Goal: Task Accomplishment & Management: Complete application form

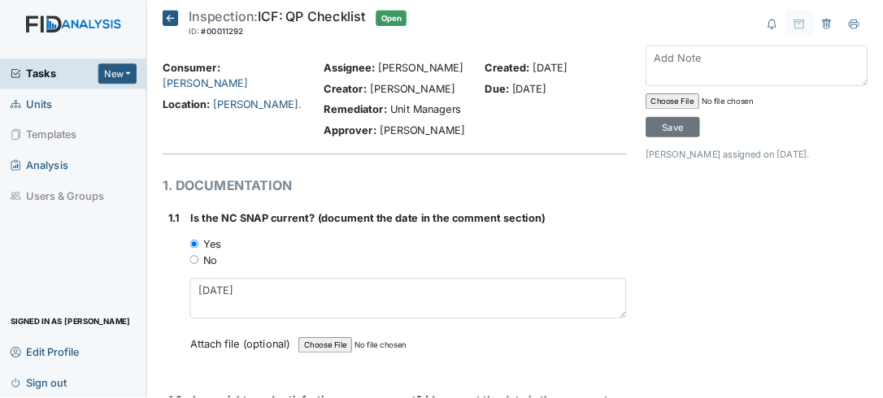
scroll to position [965, 0]
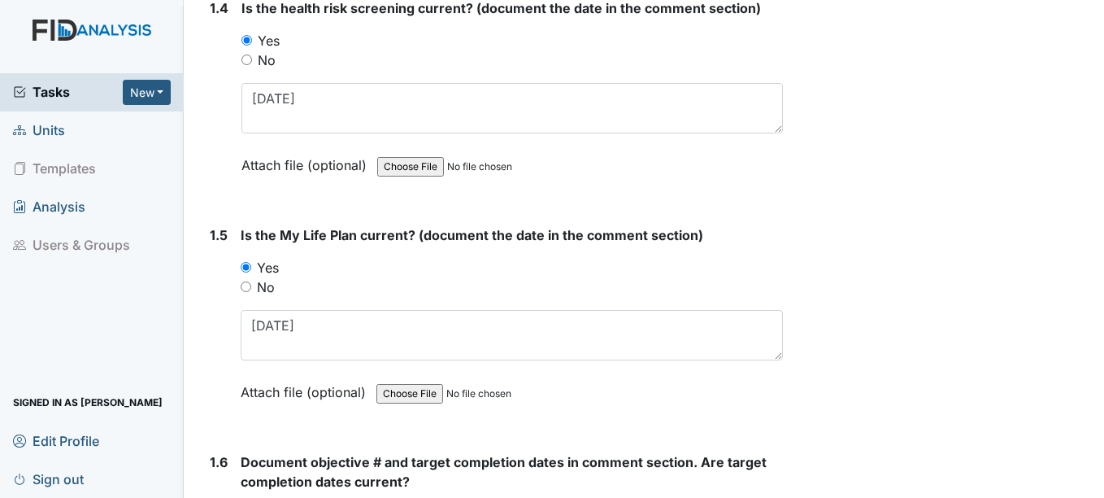
click at [311, 324] on textarea "7/9/25" at bounding box center [511, 335] width 541 height 50
click at [318, 332] on textarea "7/9/25" at bounding box center [511, 335] width 541 height 50
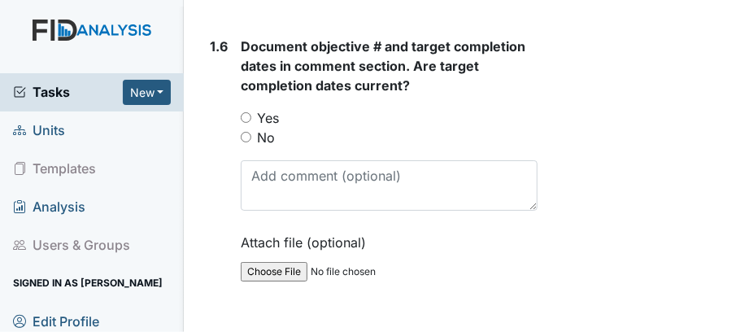
scroll to position [1688, 0]
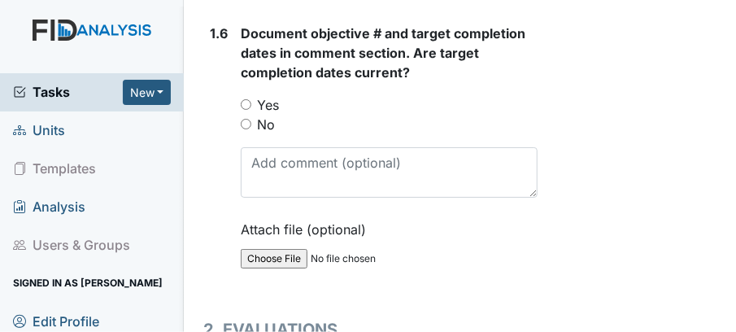
type textarea "7/9/25"
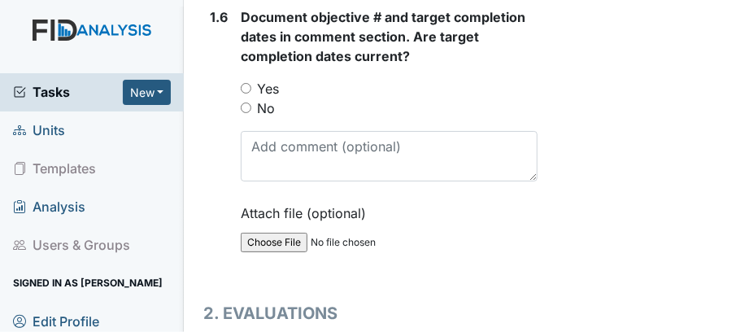
click at [246, 93] on input "Yes" at bounding box center [246, 88] width 11 height 11
radio input "true"
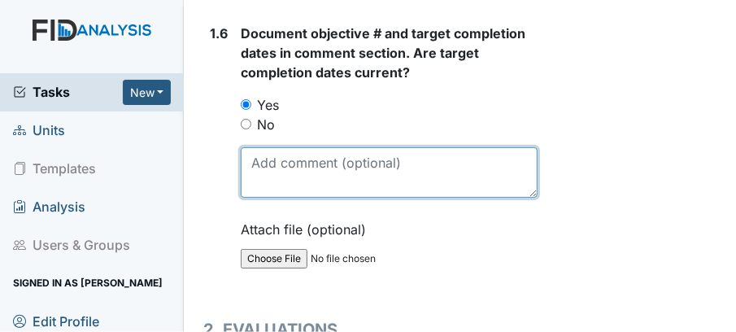
click at [263, 198] on textarea at bounding box center [389, 172] width 297 height 50
click at [272, 198] on textarea at bounding box center [389, 172] width 297 height 50
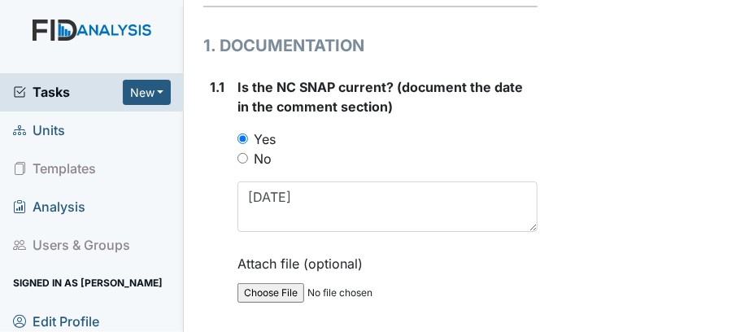
scroll to position [0, 0]
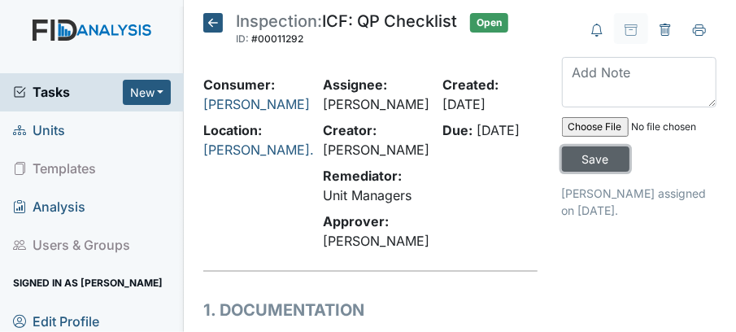
click at [584, 156] on input "Save" at bounding box center [595, 158] width 67 height 25
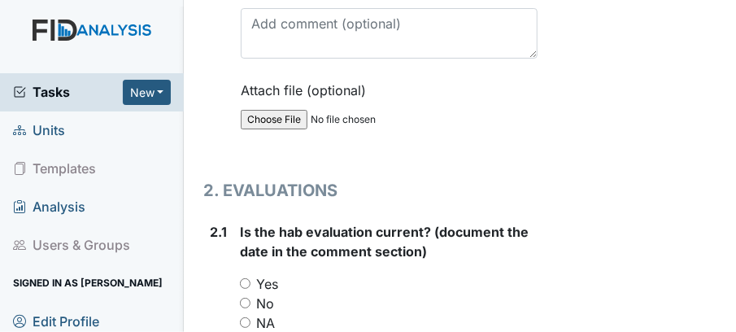
scroll to position [1726, 0]
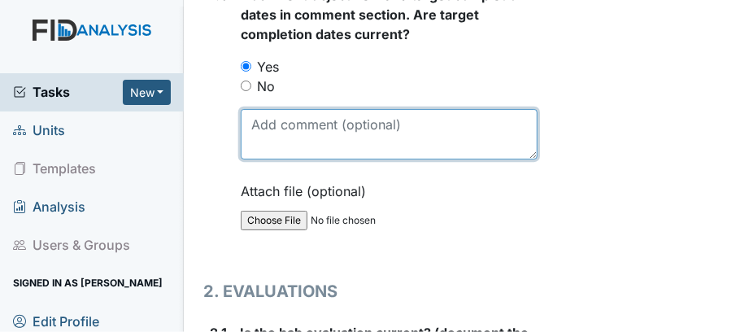
click at [318, 159] on textarea at bounding box center [389, 134] width 297 height 50
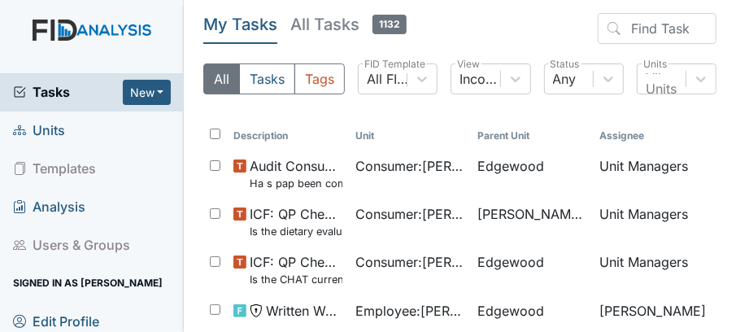
click at [51, 131] on span "Units" at bounding box center [39, 130] width 52 height 25
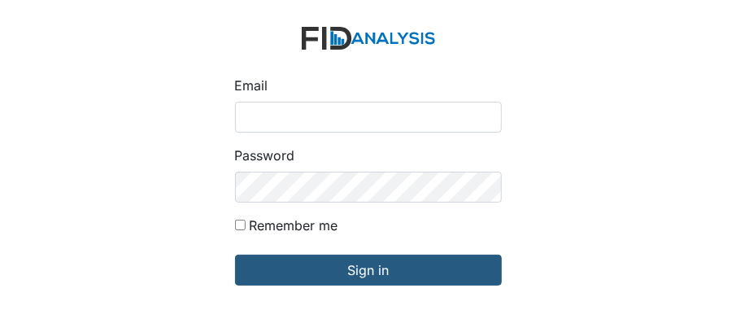
click at [259, 123] on input "Email" at bounding box center [368, 117] width 267 height 31
type input "[EMAIL_ADDRESS][DOMAIN_NAME]"
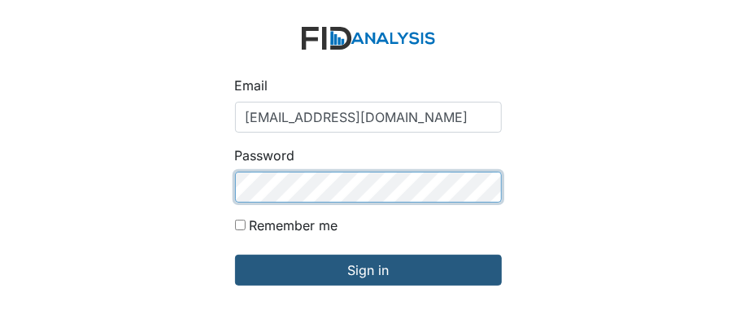
click at [235, 254] on input "Sign in" at bounding box center [368, 269] width 267 height 31
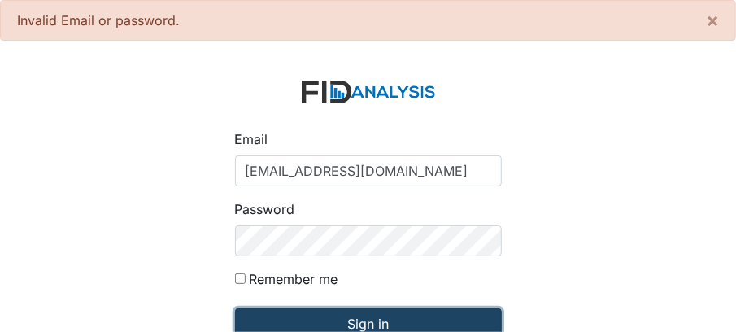
click at [319, 309] on input "Sign in" at bounding box center [368, 323] width 267 height 31
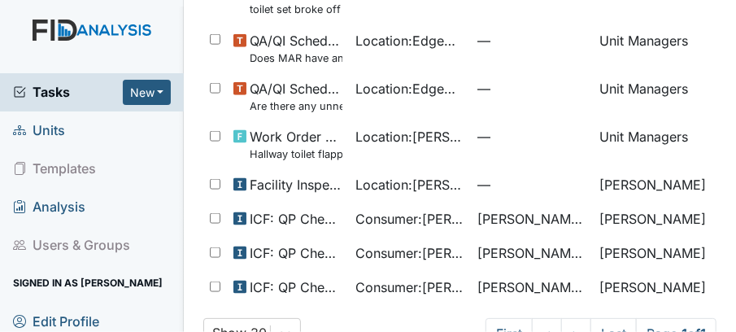
scroll to position [849, 0]
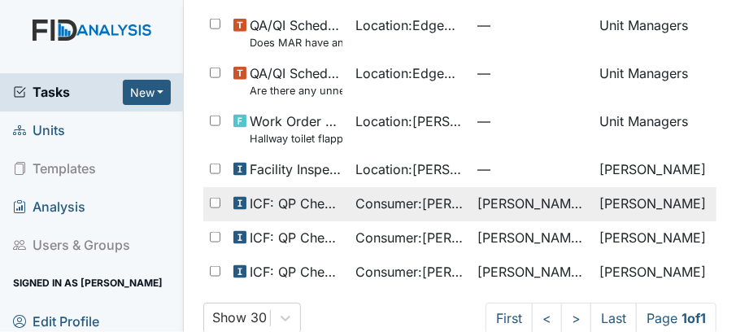
click at [270, 193] on span "ICF: QP Checklist" at bounding box center [296, 203] width 93 height 20
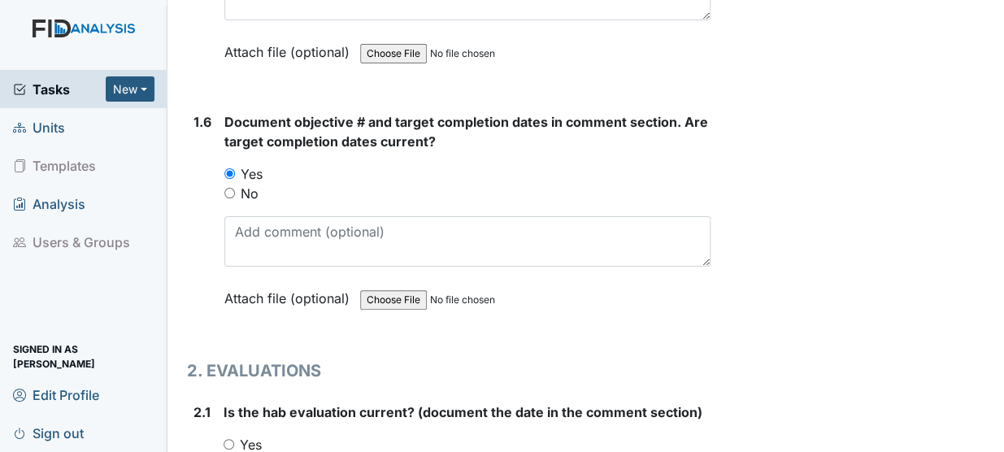
scroll to position [1384, 0]
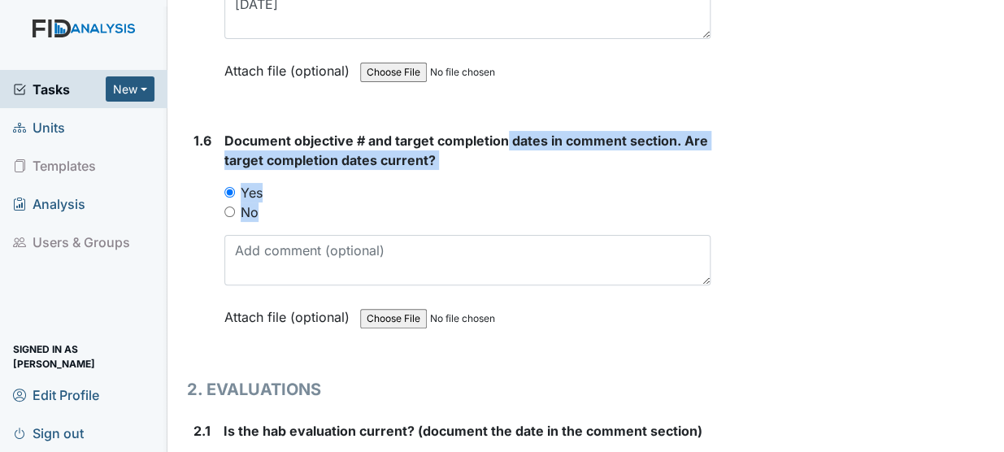
drag, startPoint x: 504, startPoint y: 88, endPoint x: 265, endPoint y: 215, distance: 270.9
click at [265, 215] on div "Document objective # and target completion dates in comment section. Are target…" at bounding box center [467, 234] width 486 height 207
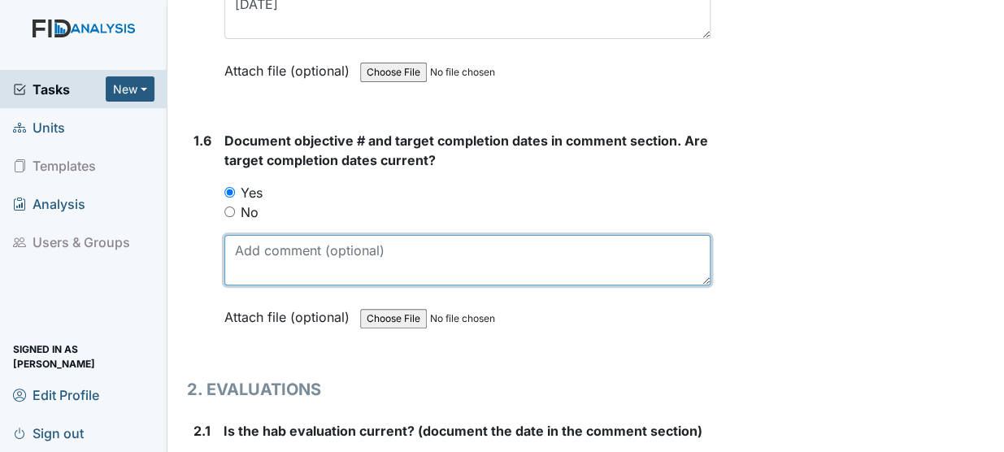
click at [265, 235] on textarea at bounding box center [467, 260] width 486 height 50
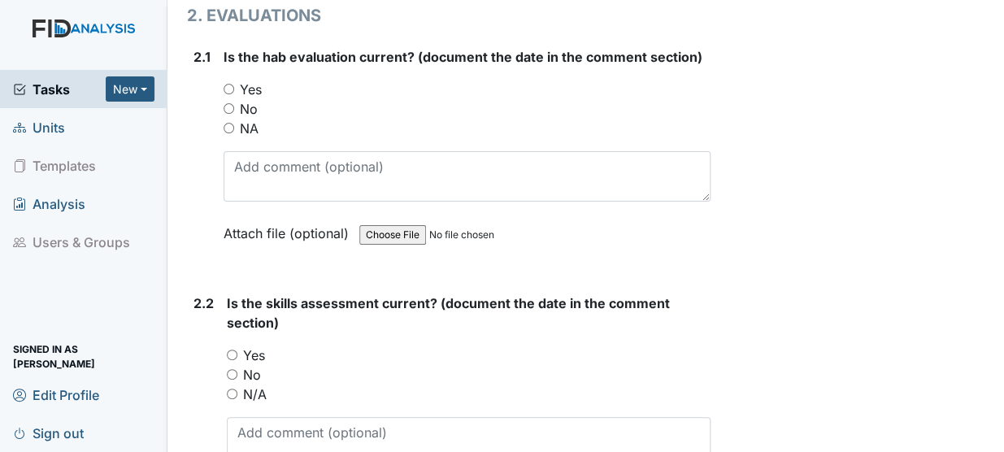
scroll to position [1609, 0]
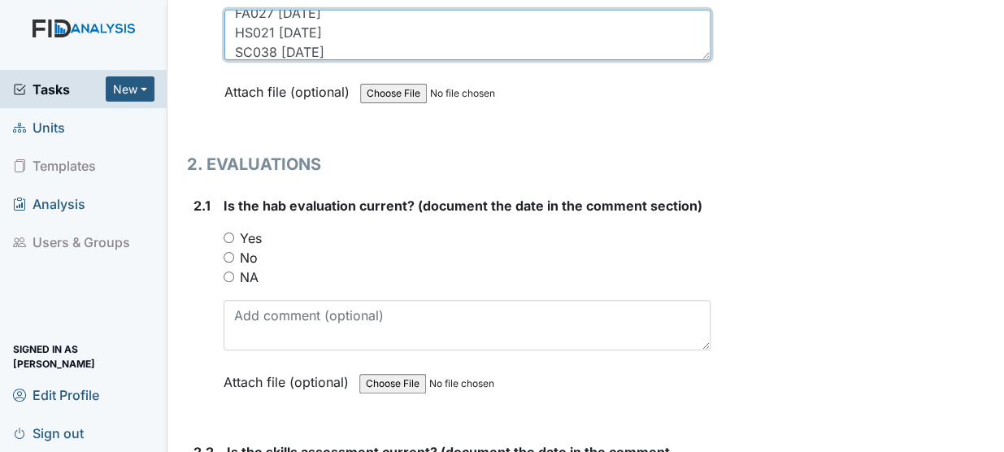
type textarea "COM025 11/30/25 FA027 3/1/26 HS021 11/30/26 SC038 12/31/25"
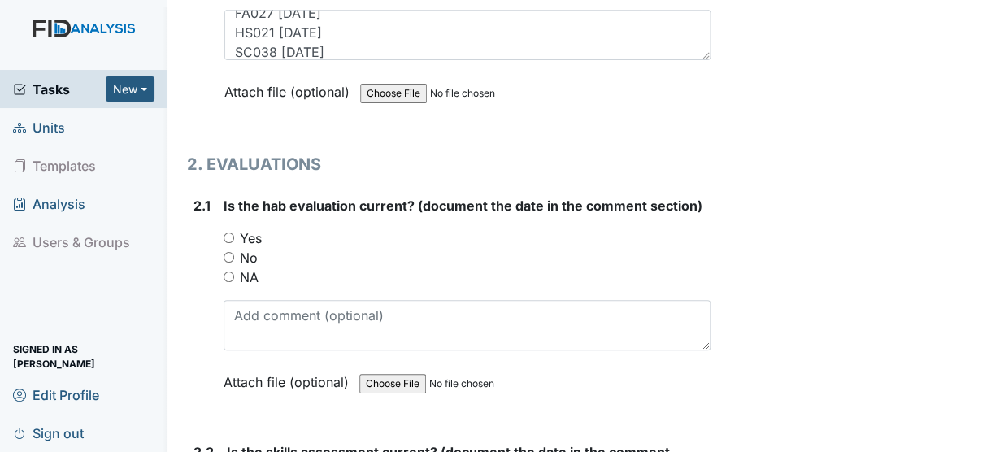
click at [227, 232] on input "Yes" at bounding box center [229, 237] width 11 height 11
radio input "true"
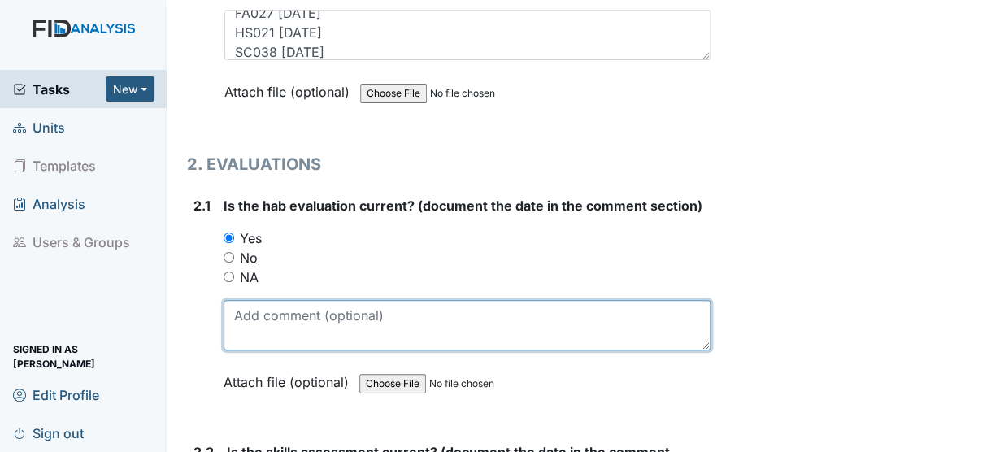
click at [253, 300] on textarea at bounding box center [467, 325] width 487 height 50
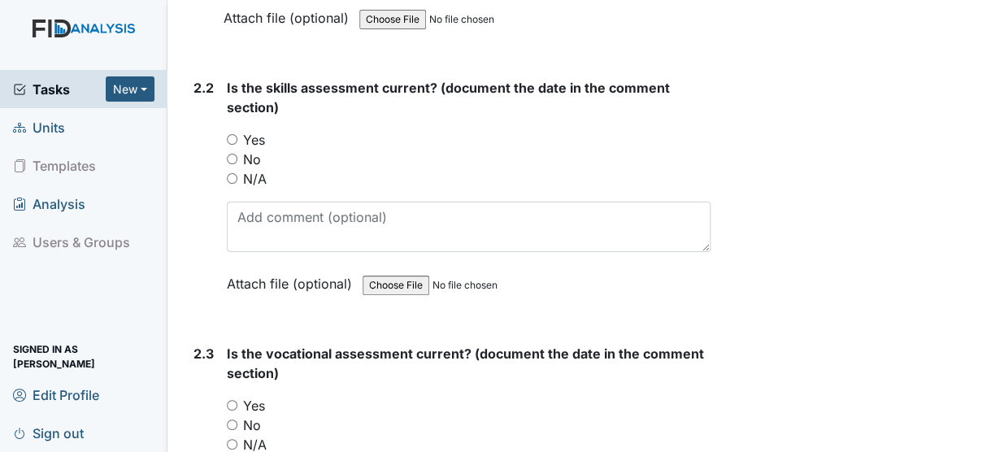
scroll to position [2002, 0]
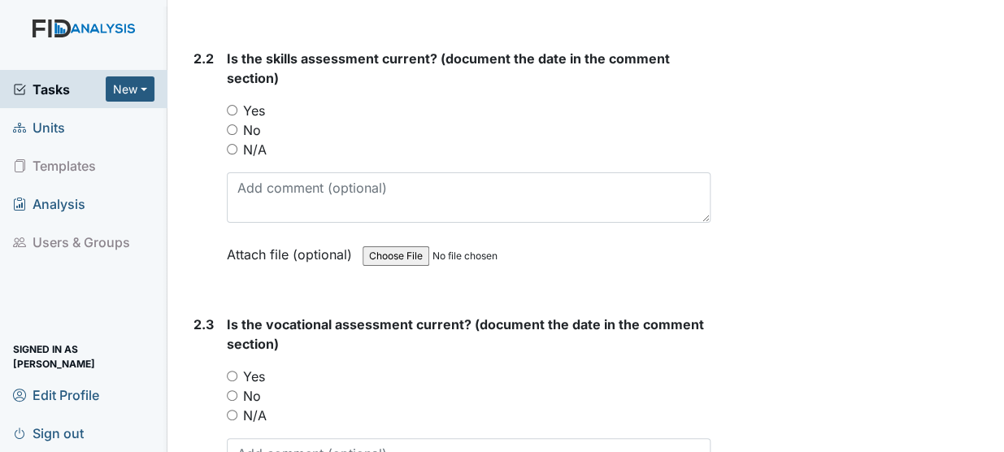
type textarea "7/9/25"
click at [232, 105] on input "Yes" at bounding box center [232, 110] width 11 height 11
radio input "true"
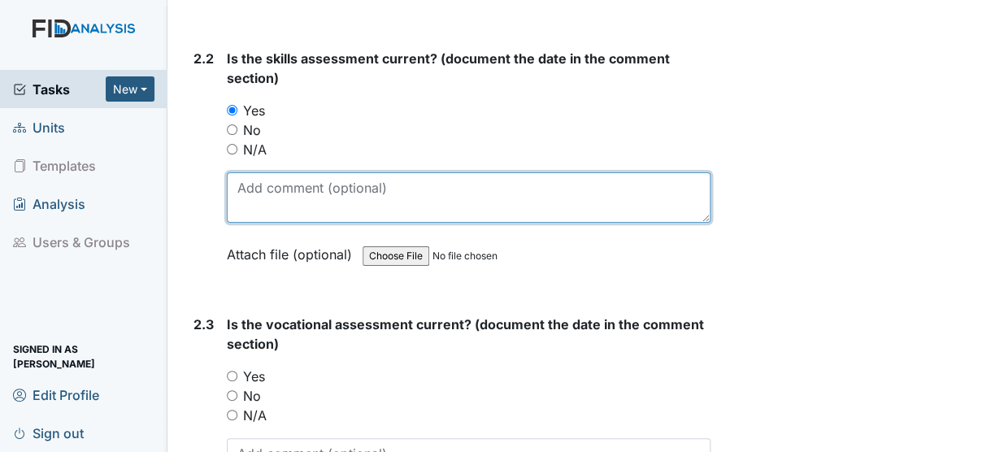
click at [241, 172] on textarea at bounding box center [469, 197] width 484 height 50
type textarea "7/9/25"
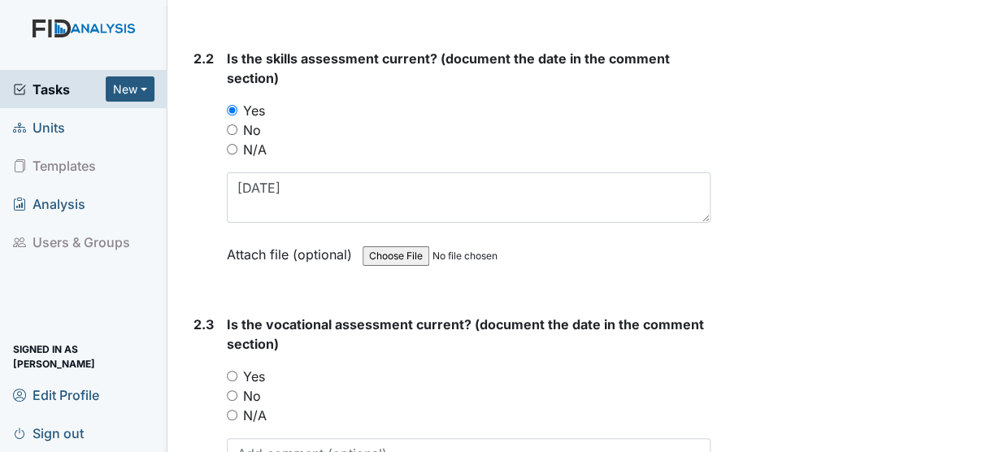
click at [228, 331] on input "Yes" at bounding box center [232, 376] width 11 height 11
radio input "true"
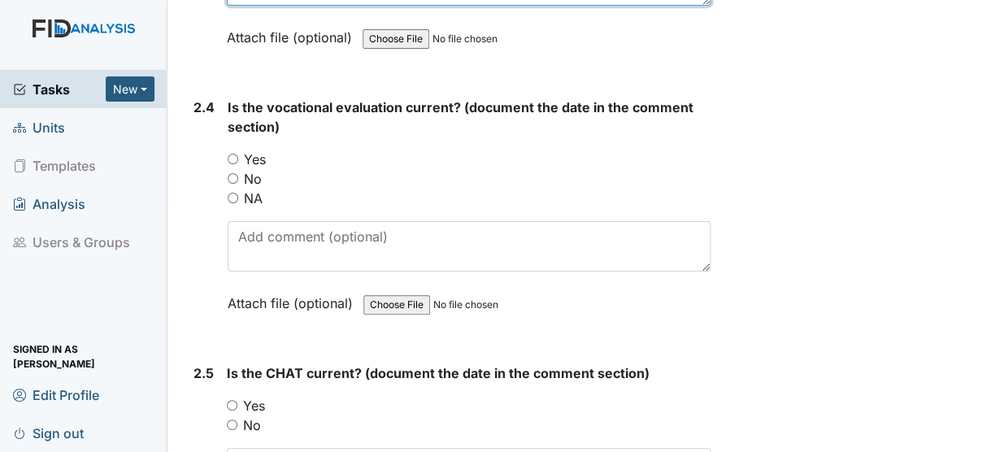
scroll to position [2514, 0]
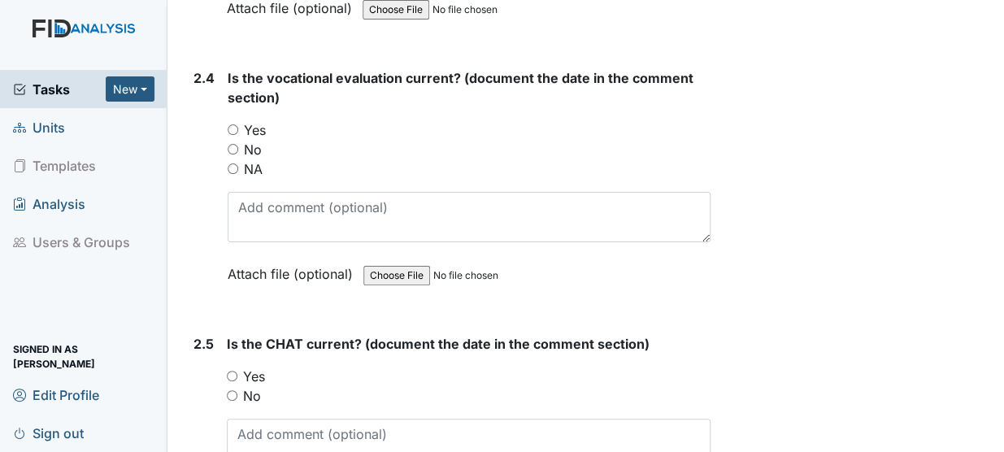
type textarea "7/9/25"
click at [235, 124] on input "Yes" at bounding box center [233, 129] width 11 height 11
radio input "true"
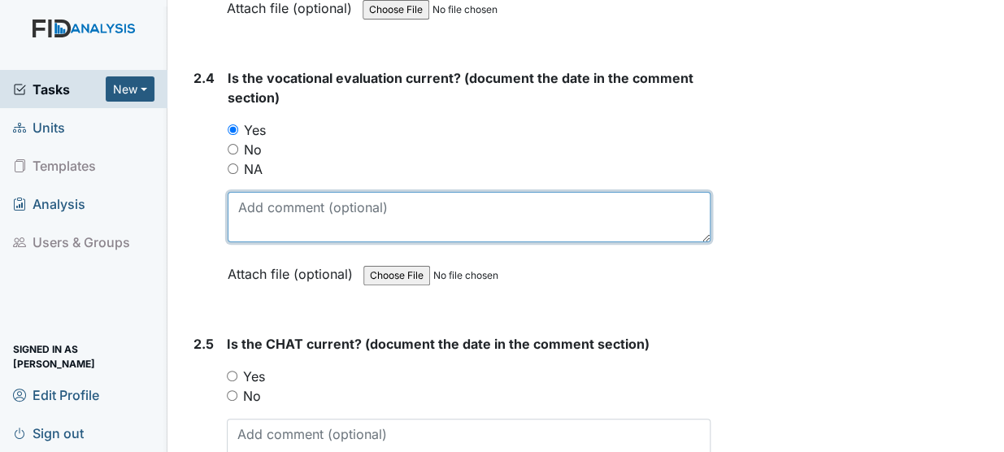
click at [246, 192] on textarea at bounding box center [469, 217] width 483 height 50
type textarea "7/9/25"
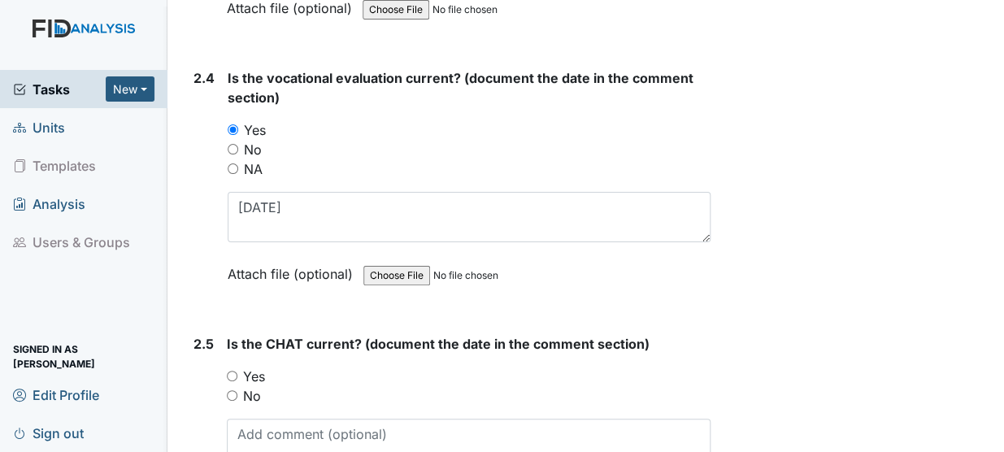
click at [230, 331] on input "Yes" at bounding box center [232, 376] width 11 height 11
radio input "true"
click at [253, 331] on textarea at bounding box center [469, 444] width 484 height 50
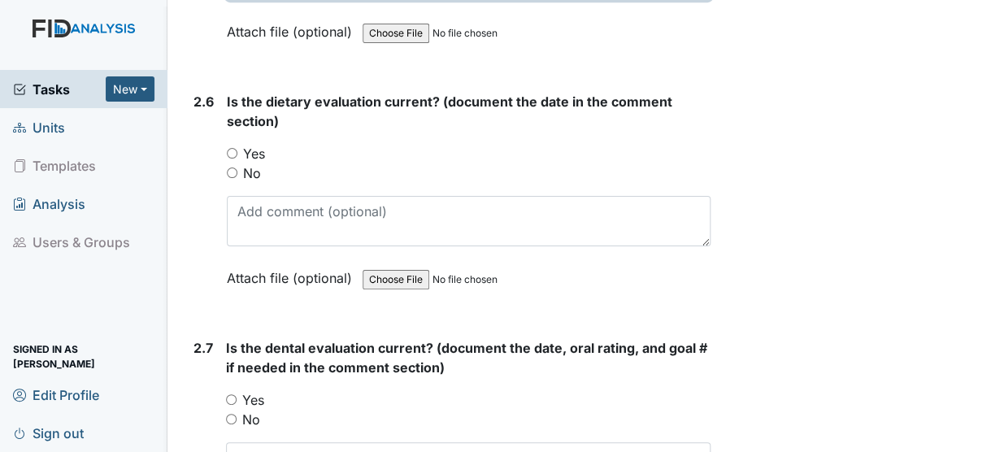
scroll to position [2997, 0]
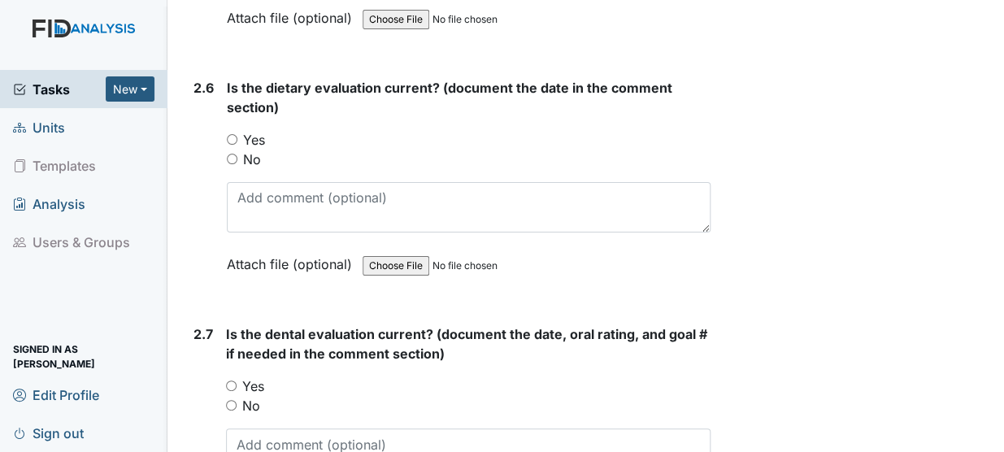
type textarea "6/22/25"
click at [228, 134] on input "Yes" at bounding box center [232, 139] width 11 height 11
radio input "true"
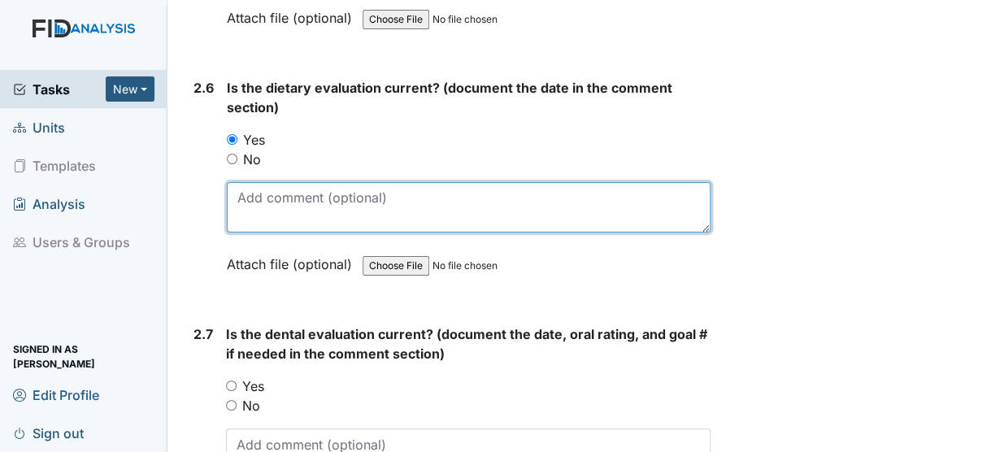
click at [256, 182] on textarea at bounding box center [469, 207] width 484 height 50
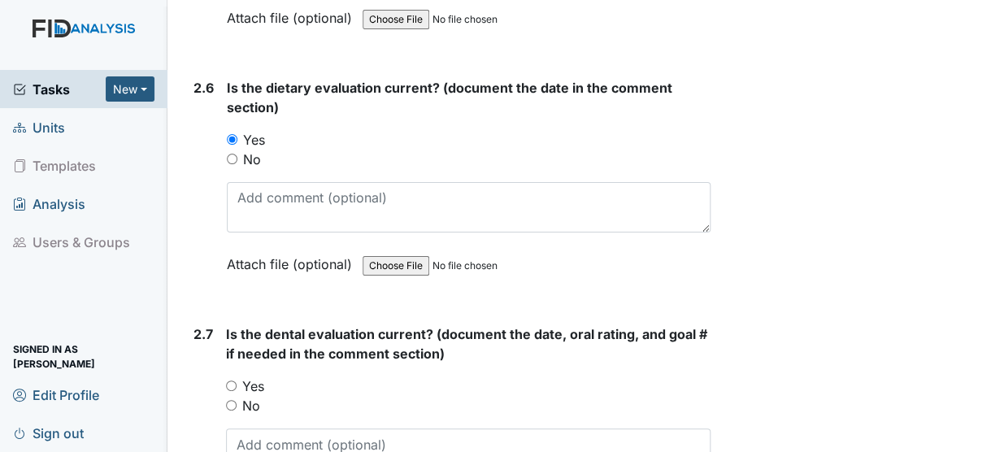
click at [232, 154] on input "No" at bounding box center [232, 159] width 11 height 11
radio input "true"
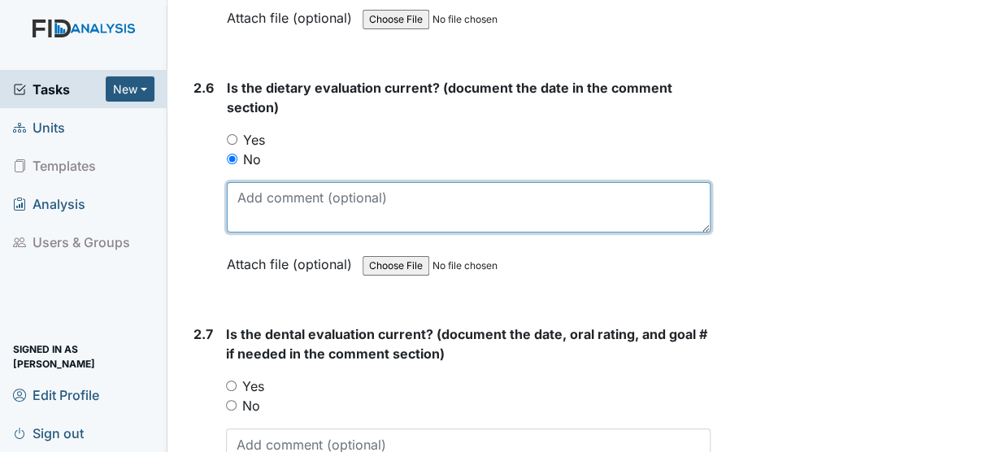
click at [247, 182] on textarea at bounding box center [469, 207] width 484 height 50
type textarea "7/12/24"
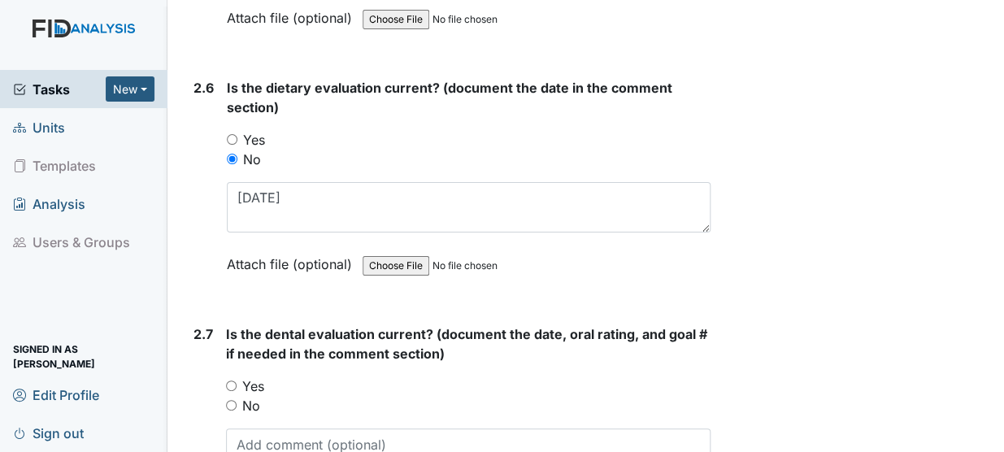
click at [231, 331] on input "Yes" at bounding box center [231, 385] width 11 height 11
radio input "true"
click at [259, 331] on textarea at bounding box center [468, 453] width 485 height 50
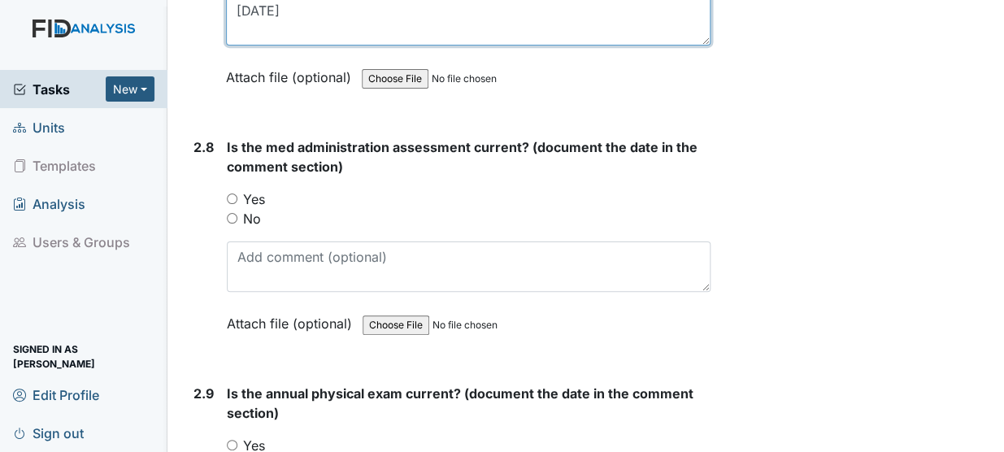
scroll to position [3500, 0]
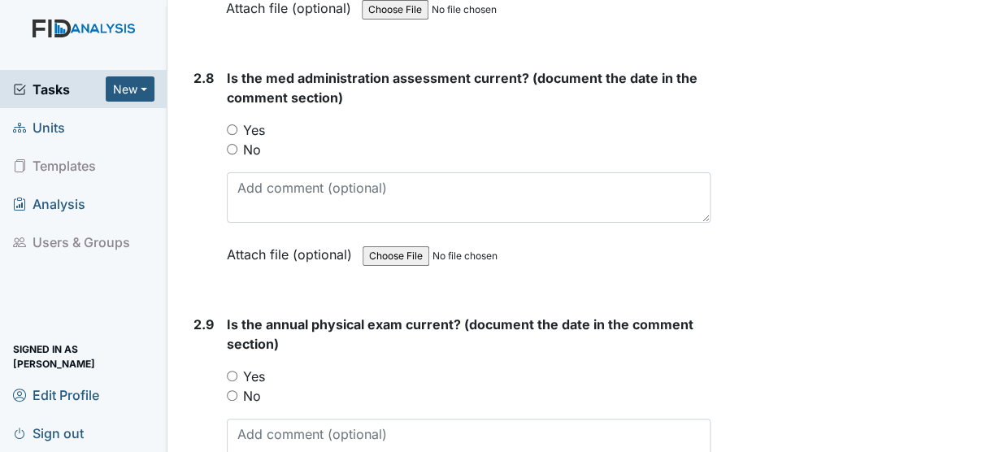
type textarea "6/6/25"
click at [230, 124] on input "Yes" at bounding box center [232, 129] width 11 height 11
radio input "true"
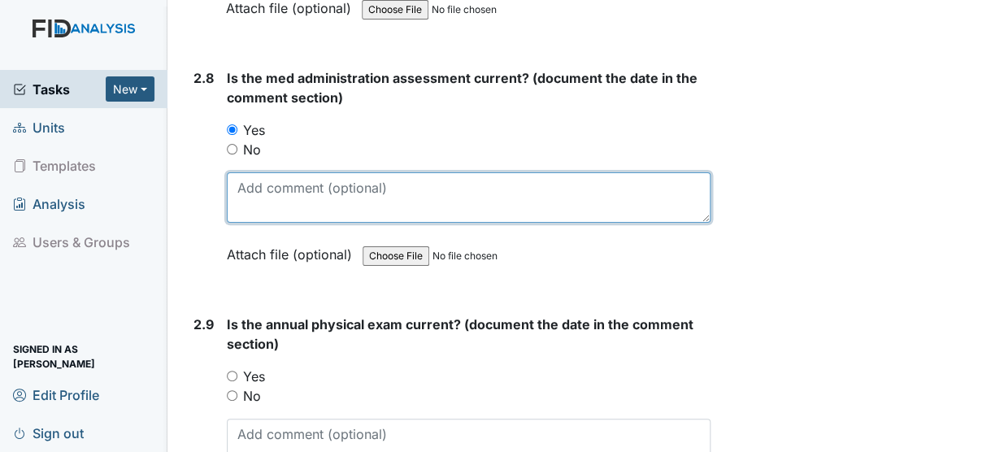
click at [242, 172] on textarea at bounding box center [469, 197] width 484 height 50
type textarea "3/28/25"
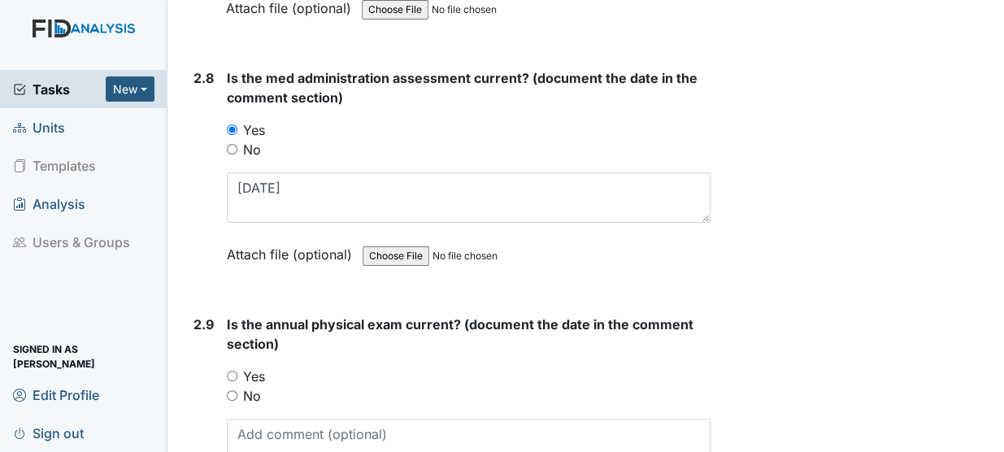
click at [233, 331] on div "Yes" at bounding box center [469, 377] width 484 height 20
click at [234, 331] on input "Yes" at bounding box center [232, 376] width 11 height 11
radio input "true"
click at [257, 331] on textarea at bounding box center [469, 444] width 484 height 50
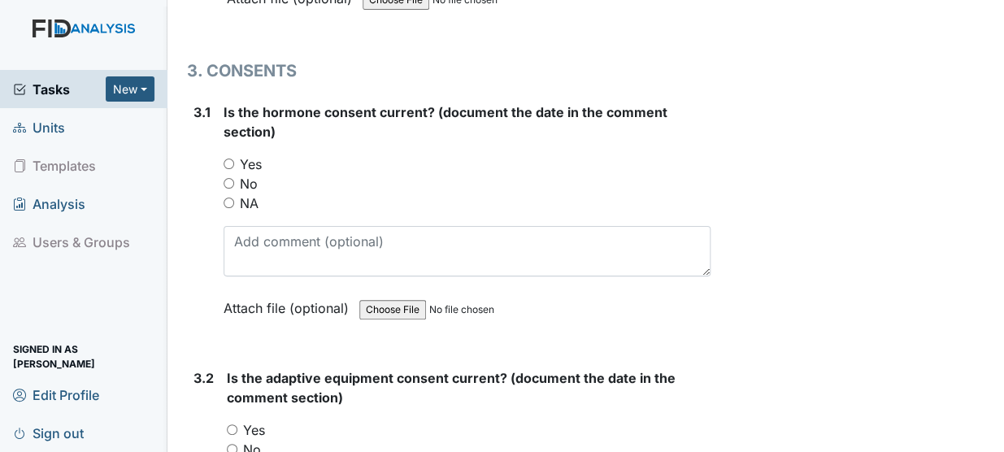
scroll to position [4052, 0]
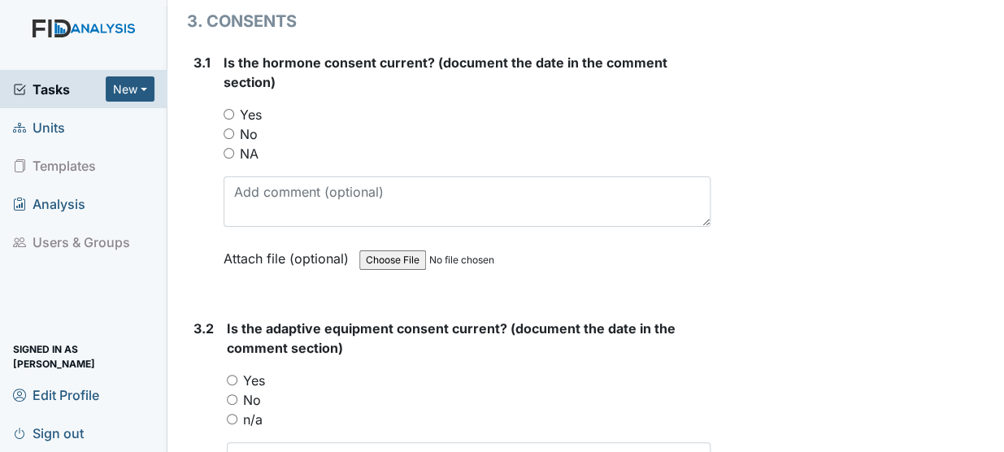
type textarea "3/3/25"
click at [229, 109] on input "Yes" at bounding box center [229, 114] width 11 height 11
radio input "true"
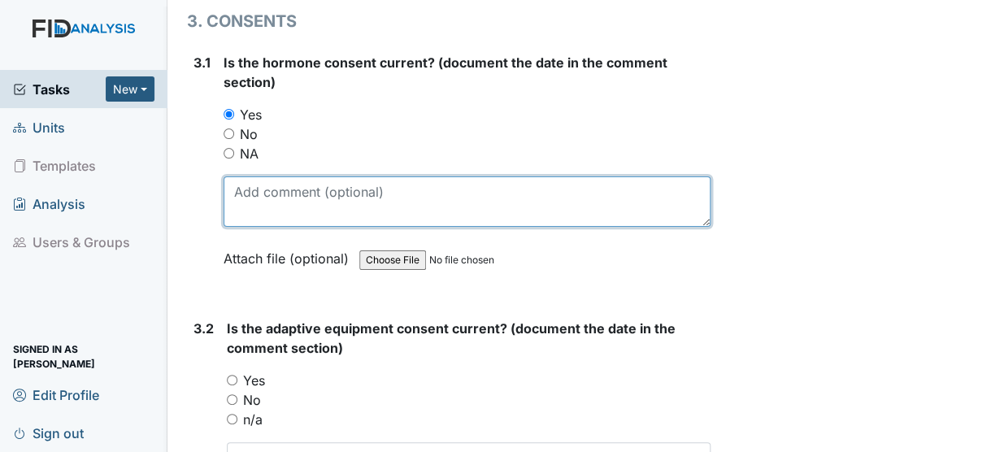
click at [250, 176] on textarea at bounding box center [467, 201] width 487 height 50
type textarea "7/9/25"
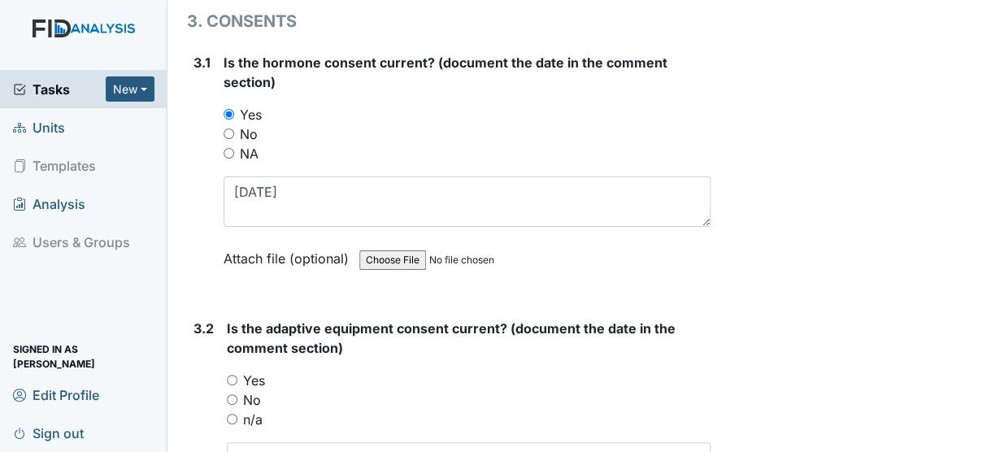
click at [232, 331] on input "Yes" at bounding box center [232, 380] width 11 height 11
radio input "true"
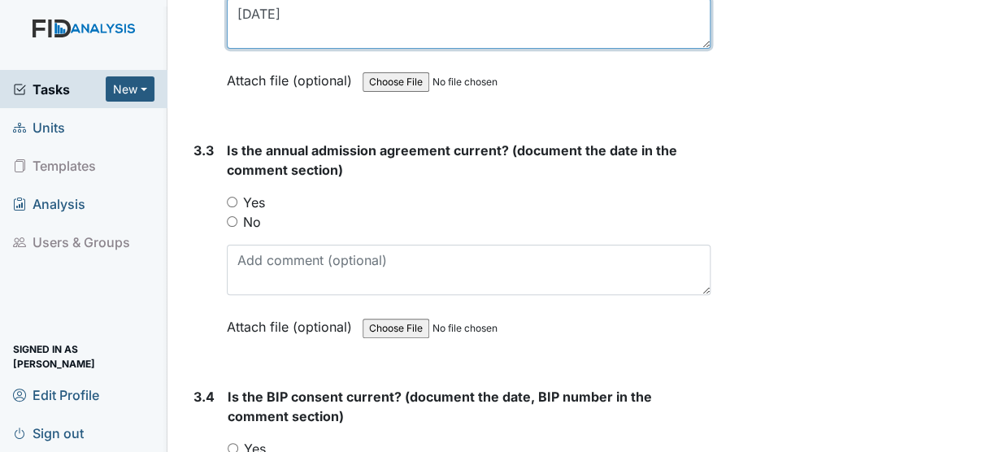
scroll to position [4564, 0]
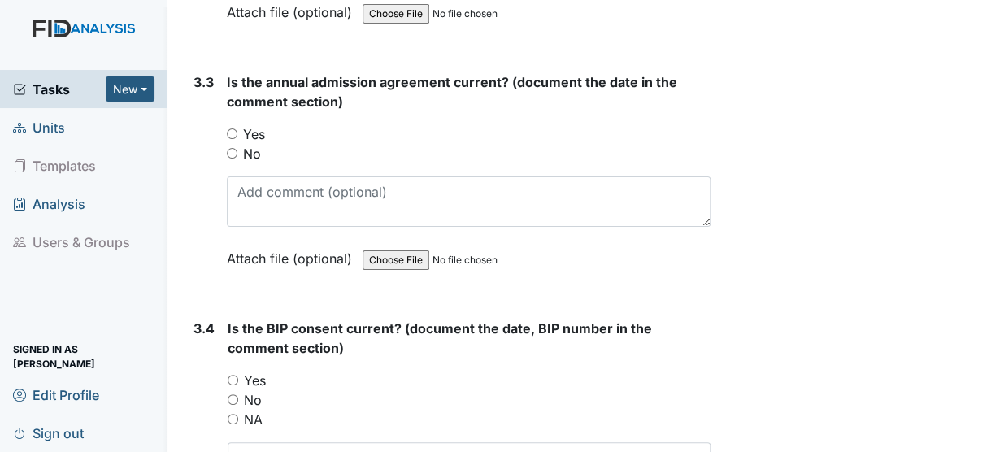
type textarea "7/12/25"
click at [232, 128] on input "Yes" at bounding box center [232, 133] width 11 height 11
radio input "true"
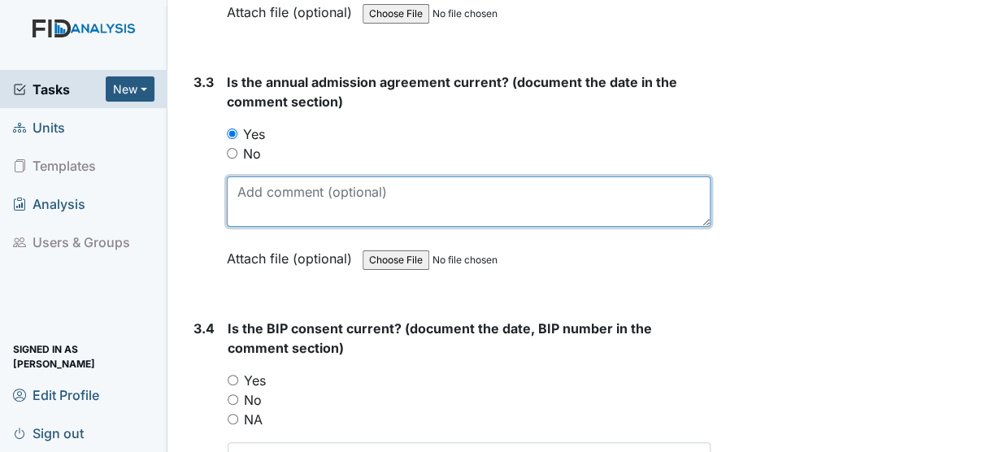
click at [239, 176] on textarea at bounding box center [469, 201] width 484 height 50
type textarea "7/9/25"
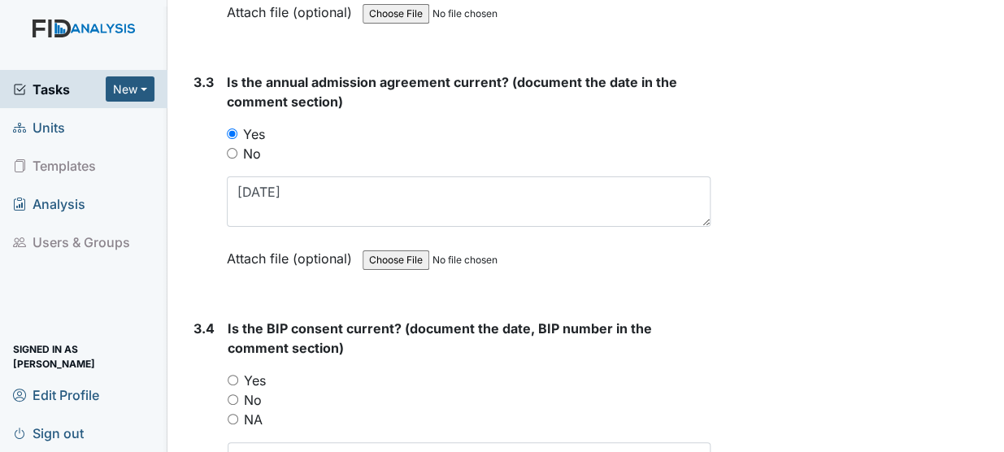
click at [236, 331] on input "Yes" at bounding box center [233, 380] width 11 height 11
radio input "true"
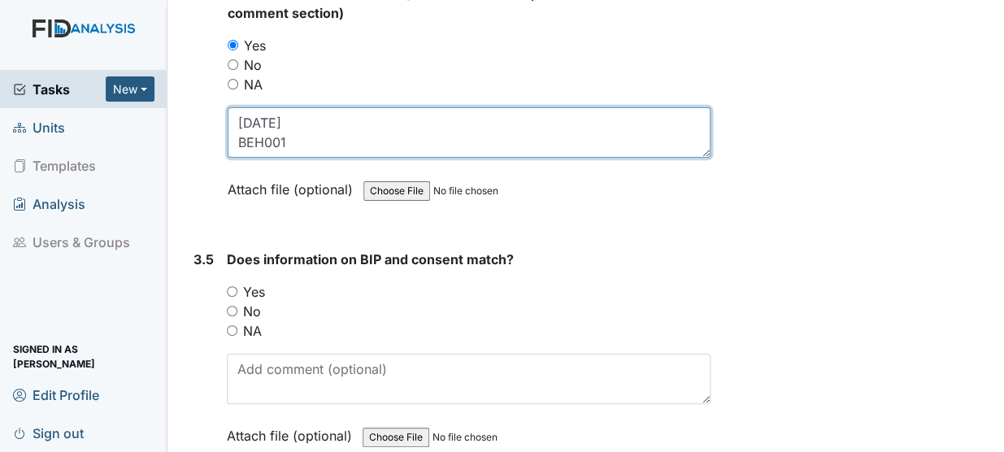
scroll to position [4931, 0]
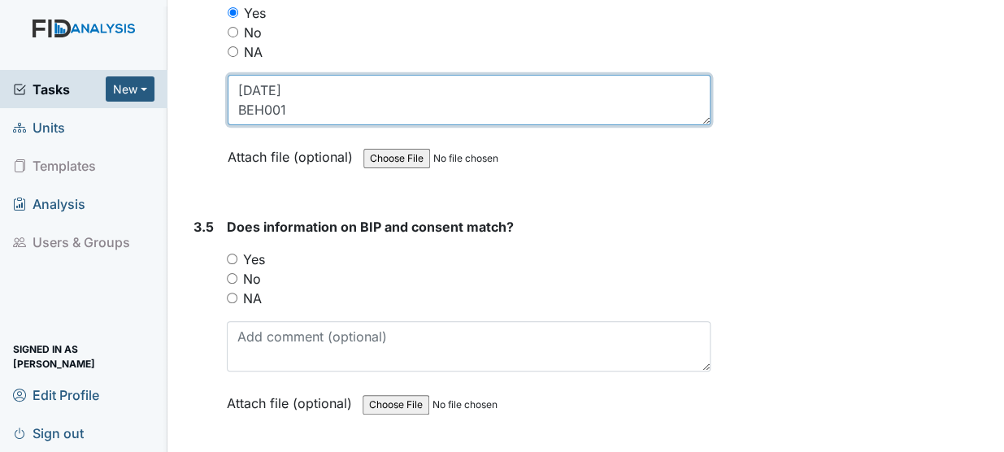
type textarea "4/12/25 BEH001"
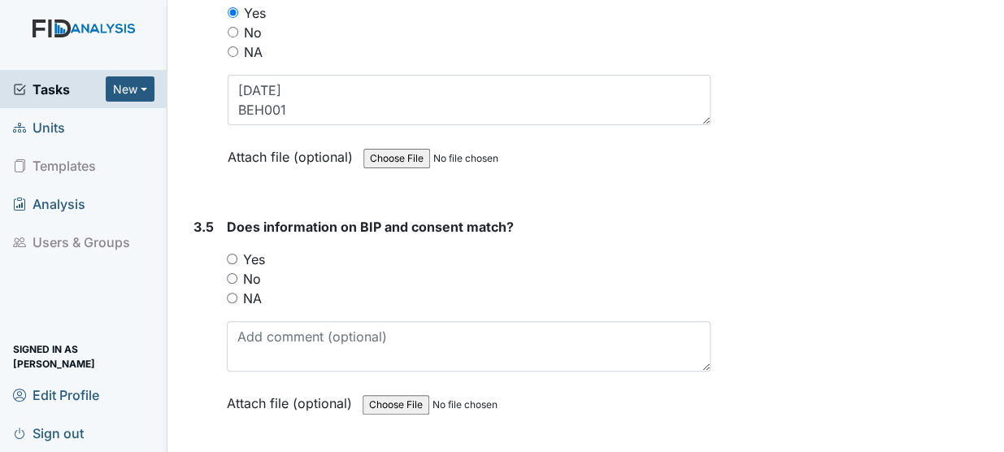
click at [232, 254] on input "Yes" at bounding box center [232, 259] width 11 height 11
radio input "true"
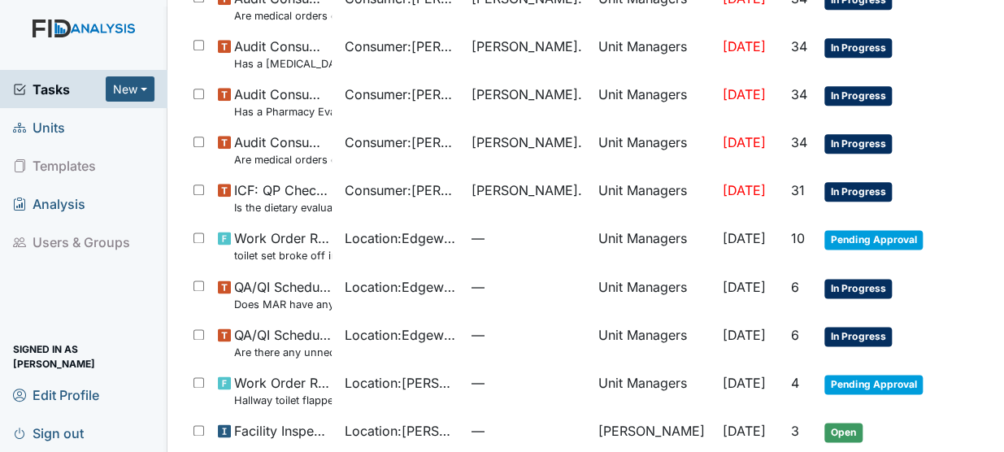
scroll to position [806, 0]
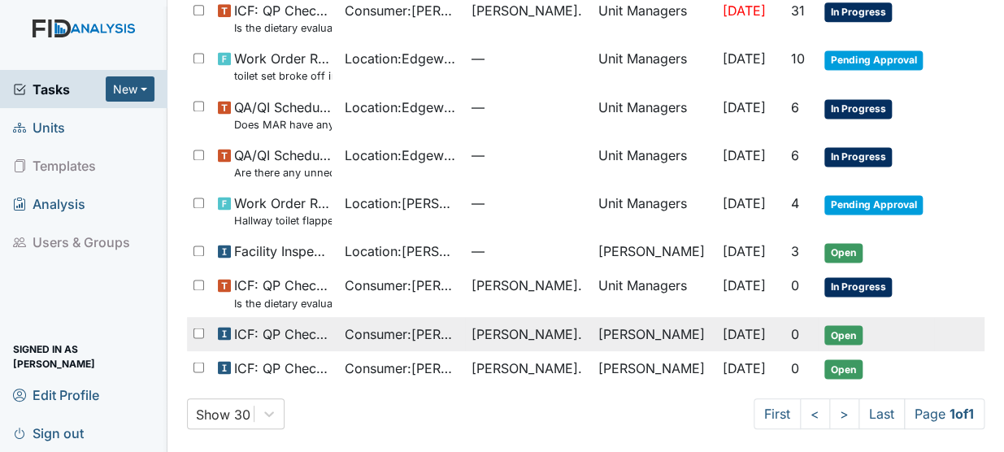
drag, startPoint x: 415, startPoint y: 332, endPoint x: 388, endPoint y: 330, distance: 26.9
click at [388, 330] on span "Consumer : Jones, JaQuon" at bounding box center [402, 334] width 114 height 20
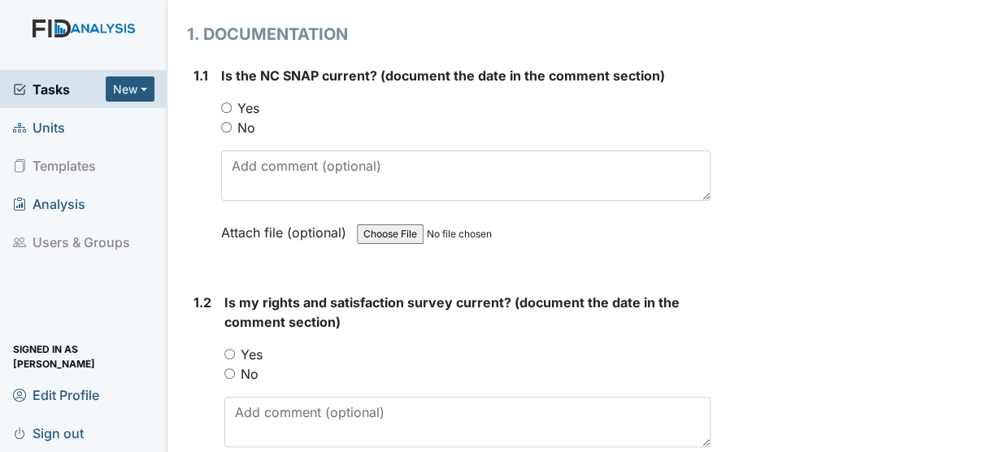
scroll to position [305, 0]
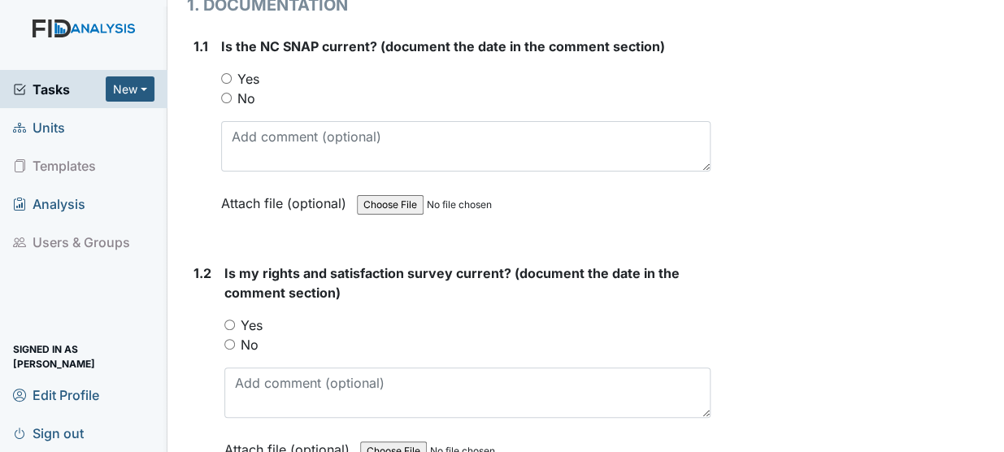
click at [223, 73] on input "Yes" at bounding box center [226, 78] width 11 height 11
radio input "true"
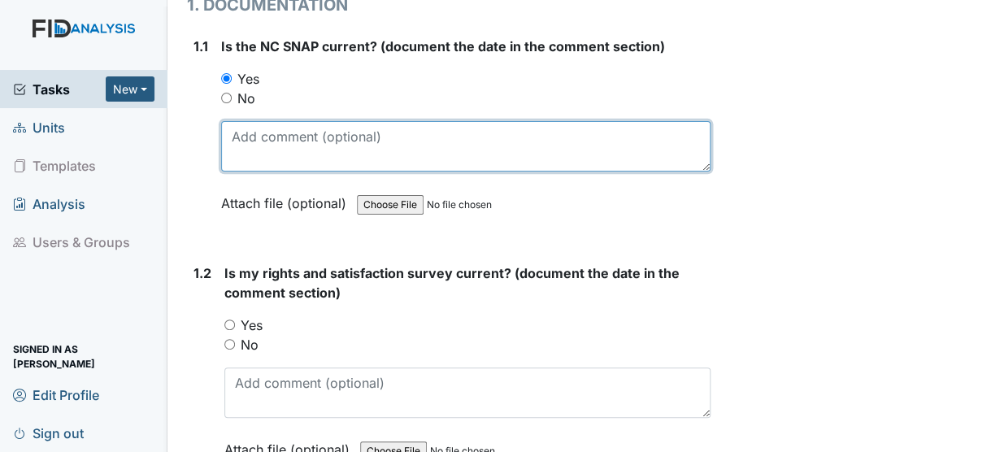
click at [244, 121] on textarea at bounding box center [465, 146] width 489 height 50
type textarea "4/15/25"
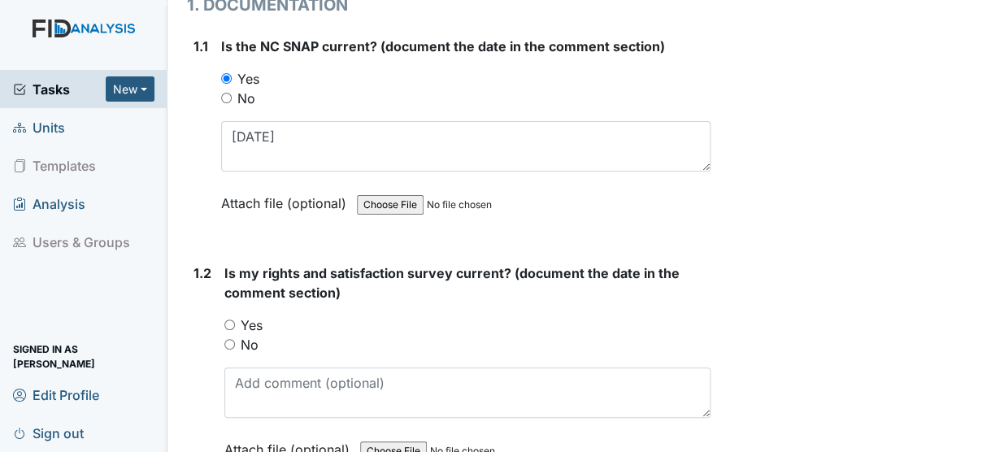
click at [231, 319] on input "Yes" at bounding box center [229, 324] width 11 height 11
radio input "true"
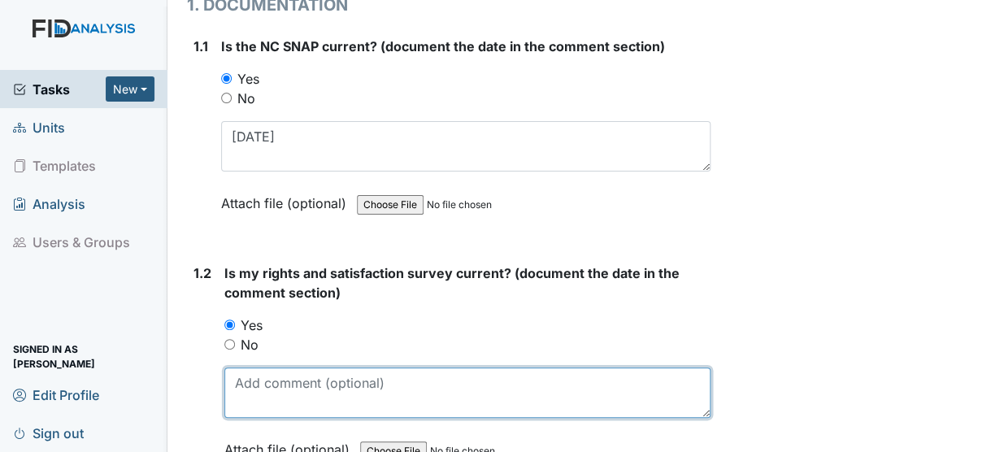
click at [246, 367] on textarea at bounding box center [467, 392] width 486 height 50
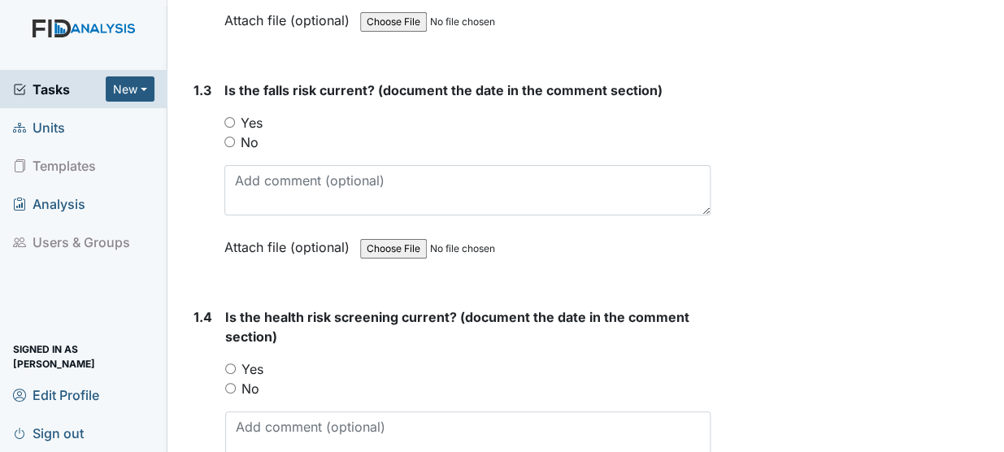
scroll to position [748, 0]
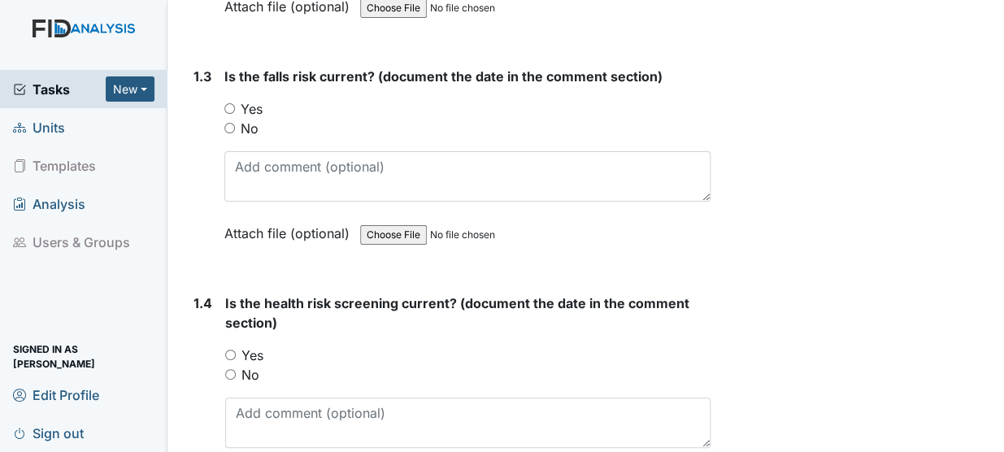
type textarea "5/15/25"
click at [228, 103] on input "Yes" at bounding box center [229, 108] width 11 height 11
radio input "true"
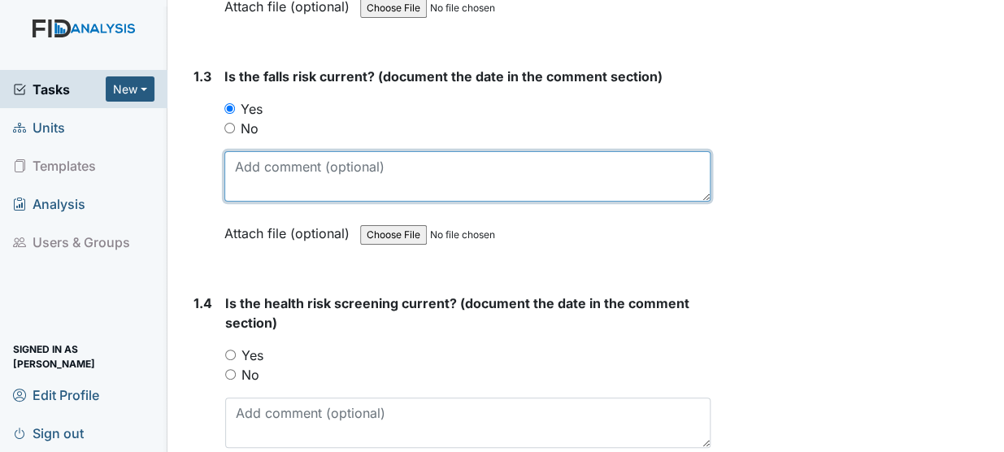
click at [244, 151] on textarea at bounding box center [467, 176] width 486 height 50
type textarea "5/20/25"
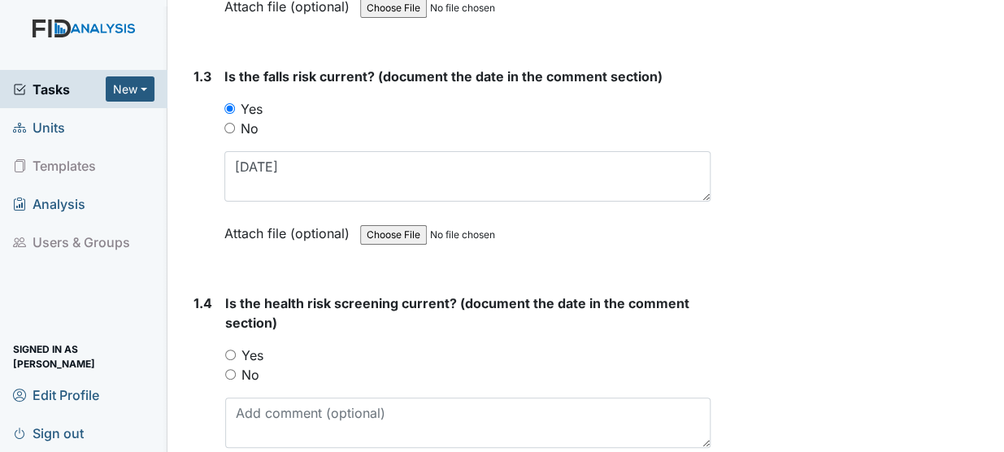
click at [230, 350] on input "Yes" at bounding box center [230, 355] width 11 height 11
radio input "true"
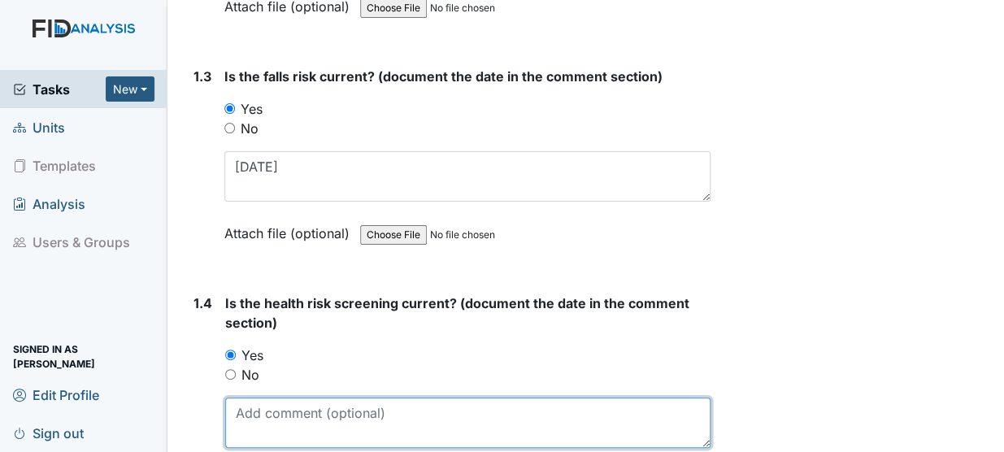
click at [244, 398] on textarea at bounding box center [467, 423] width 485 height 50
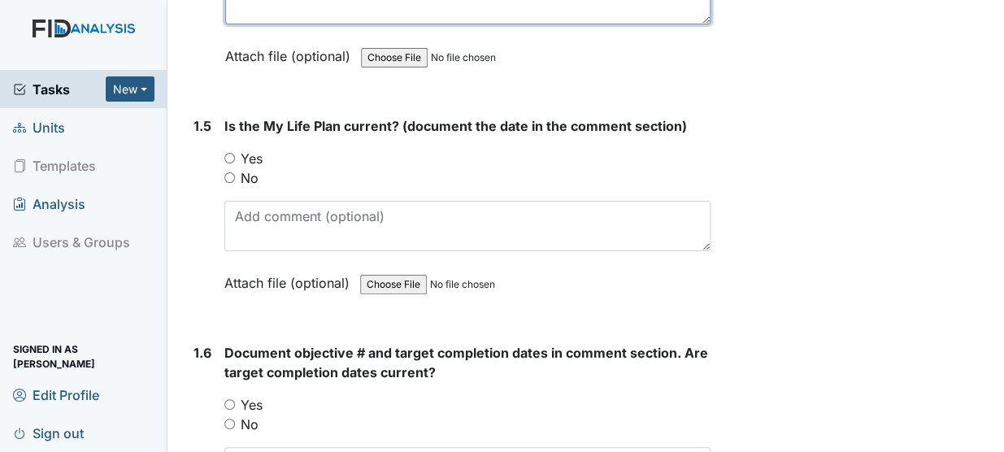
scroll to position [1221, 0]
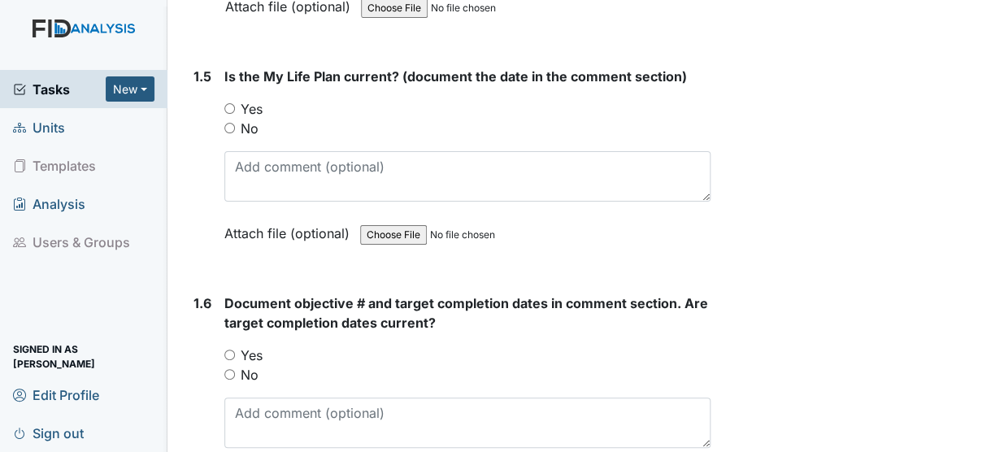
type textarea "5/15/25"
click at [228, 103] on input "Yes" at bounding box center [229, 108] width 11 height 11
radio input "true"
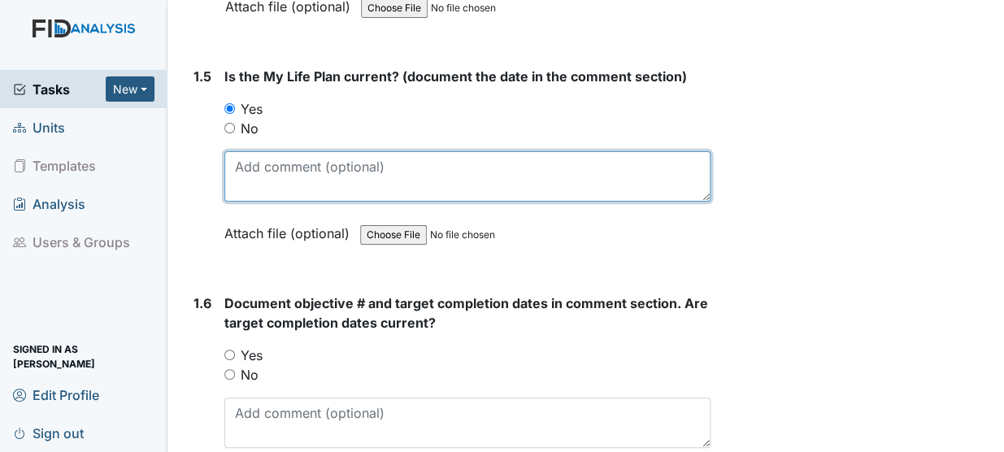
click at [240, 151] on textarea at bounding box center [467, 176] width 486 height 50
type textarea "5/23/25"
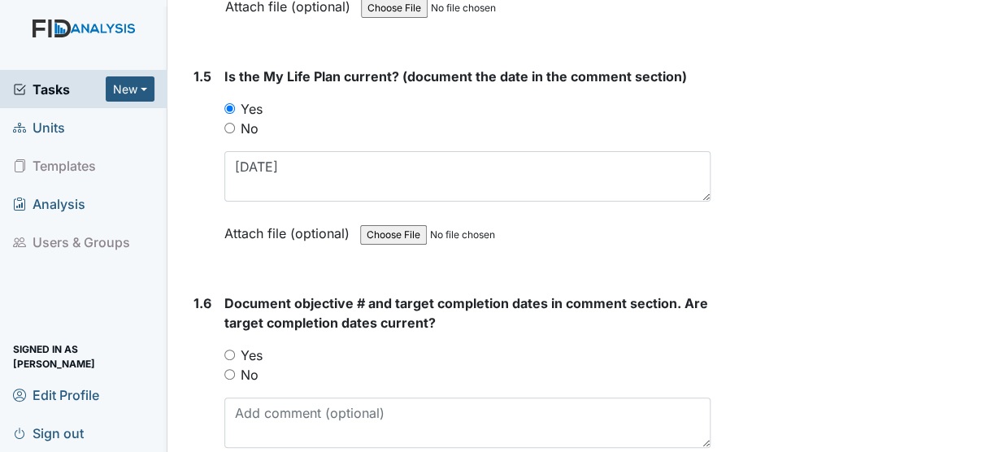
click at [228, 350] on input "Yes" at bounding box center [229, 355] width 11 height 11
radio input "true"
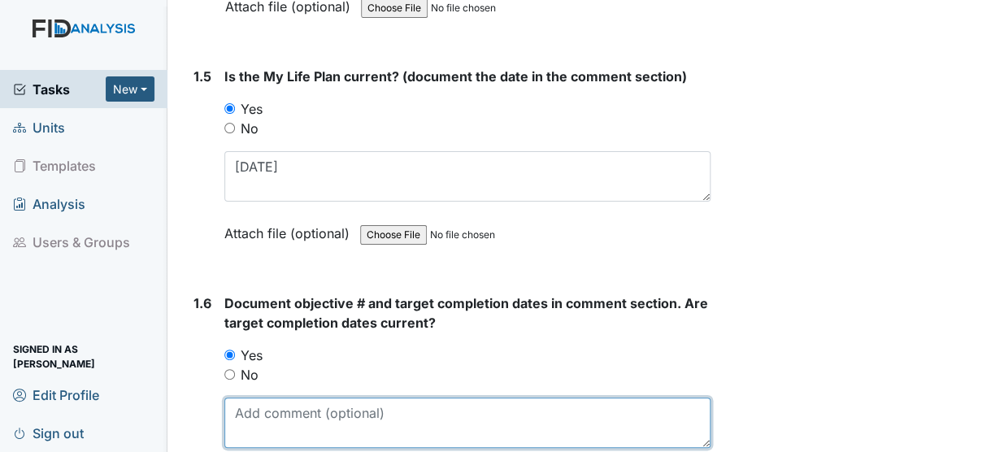
click at [240, 398] on textarea at bounding box center [467, 423] width 486 height 50
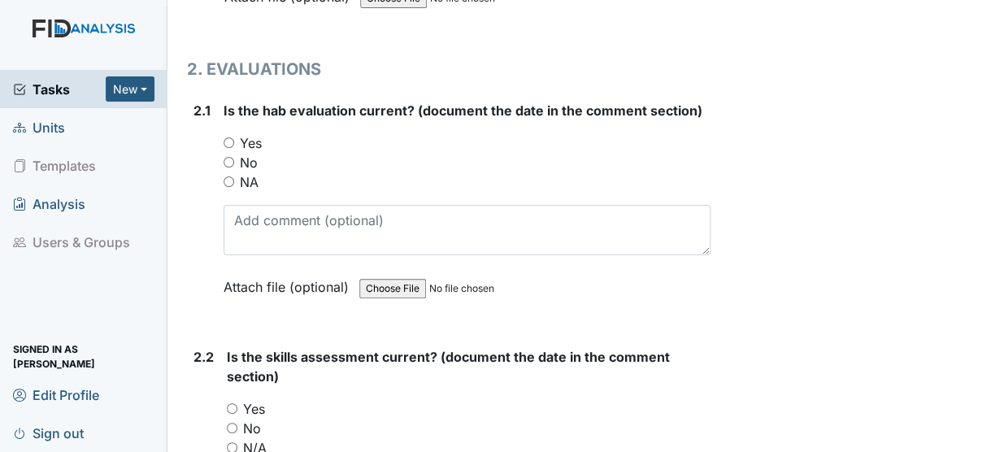
scroll to position [1763, 0]
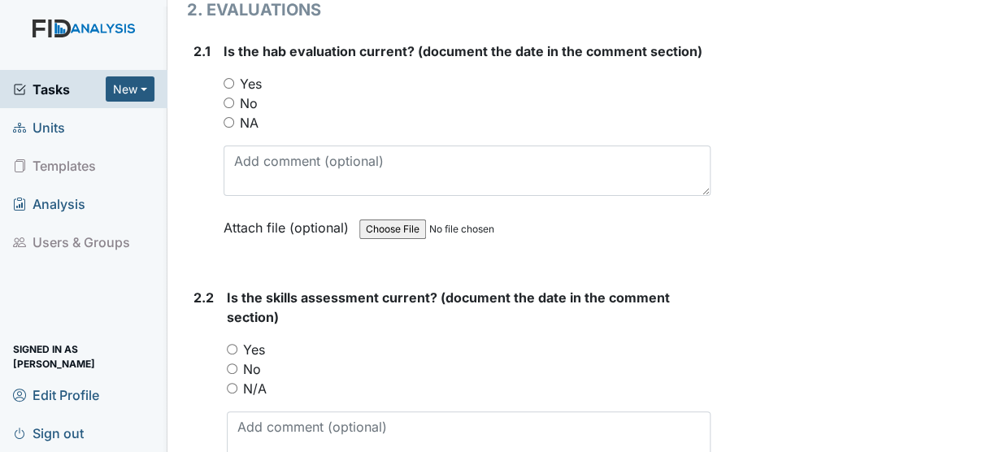
type textarea "WK001 1/31/26 SC001 5/1/26 DIL001 12/2/25"
click at [230, 78] on input "Yes" at bounding box center [229, 83] width 11 height 11
radio input "true"
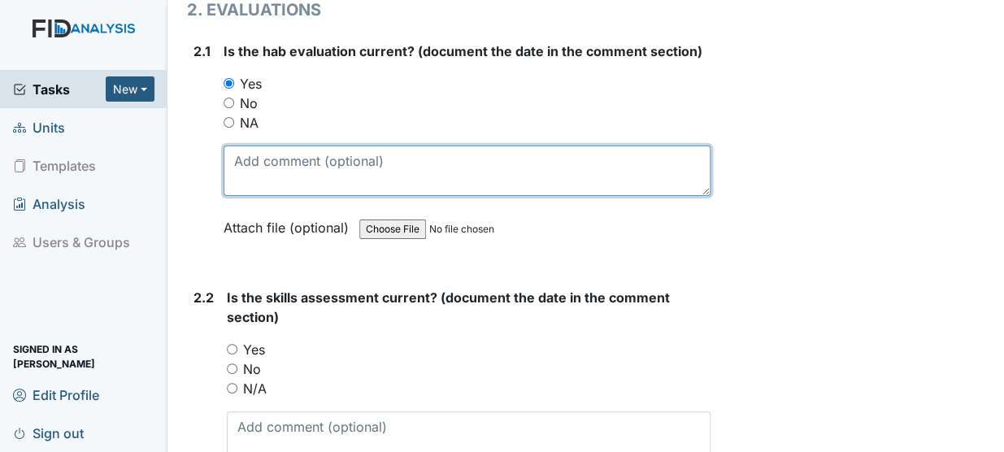
click at [259, 146] on textarea at bounding box center [467, 171] width 487 height 50
type textarea "5/13/25"
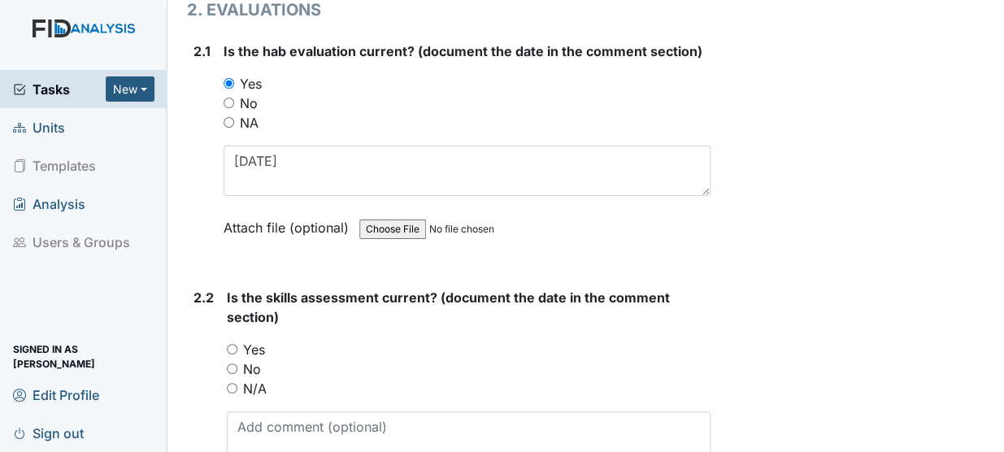
click at [231, 344] on input "Yes" at bounding box center [232, 349] width 11 height 11
radio input "true"
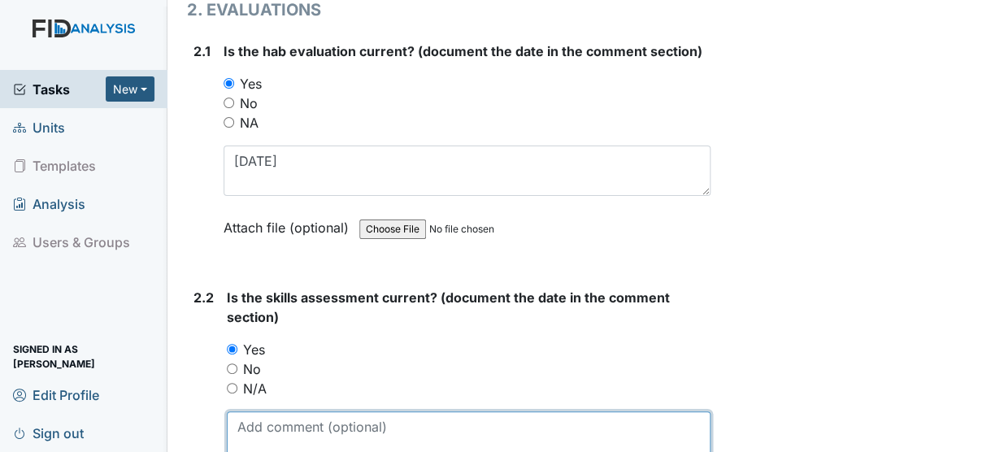
click at [259, 411] on textarea at bounding box center [469, 436] width 484 height 50
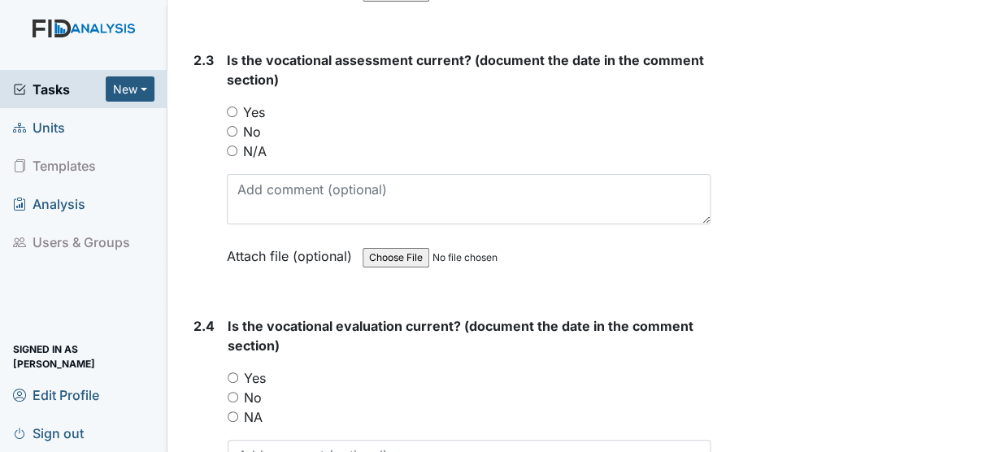
scroll to position [2275, 0]
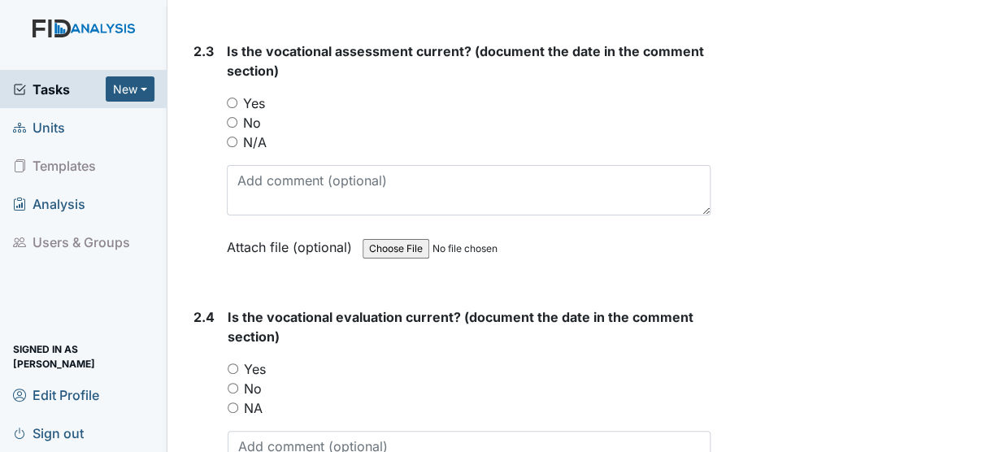
type textarea "5/8/25"
click at [231, 98] on input "Yes" at bounding box center [232, 103] width 11 height 11
radio input "true"
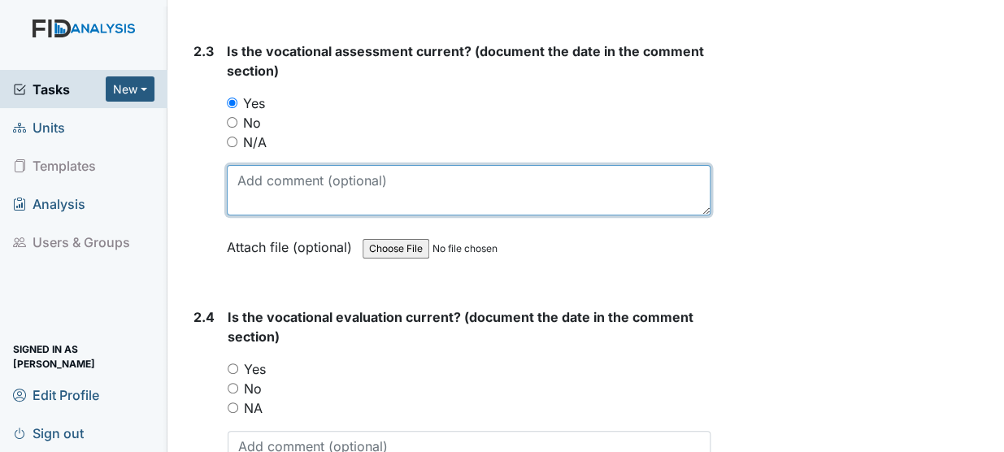
click at [249, 165] on textarea at bounding box center [469, 190] width 484 height 50
type textarea "5/15/25"
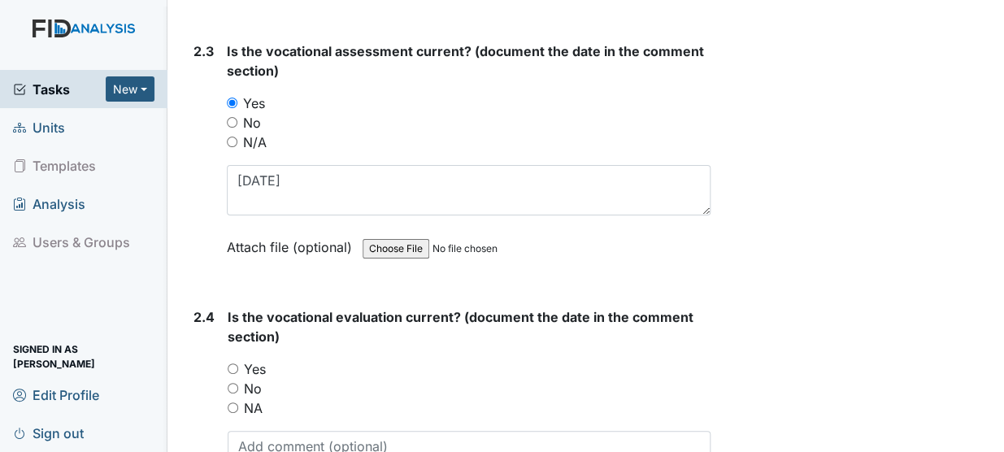
click at [232, 363] on input "Yes" at bounding box center [233, 368] width 11 height 11
radio input "true"
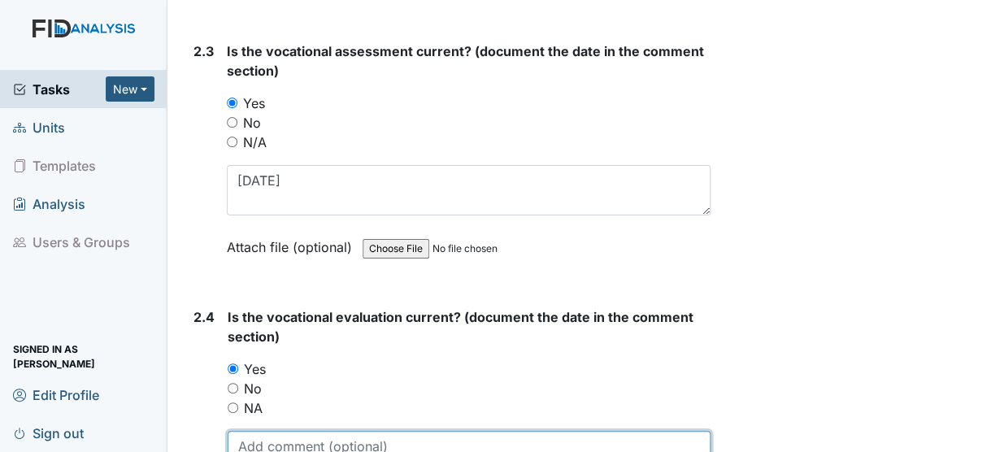
click at [258, 431] on textarea at bounding box center [469, 456] width 483 height 50
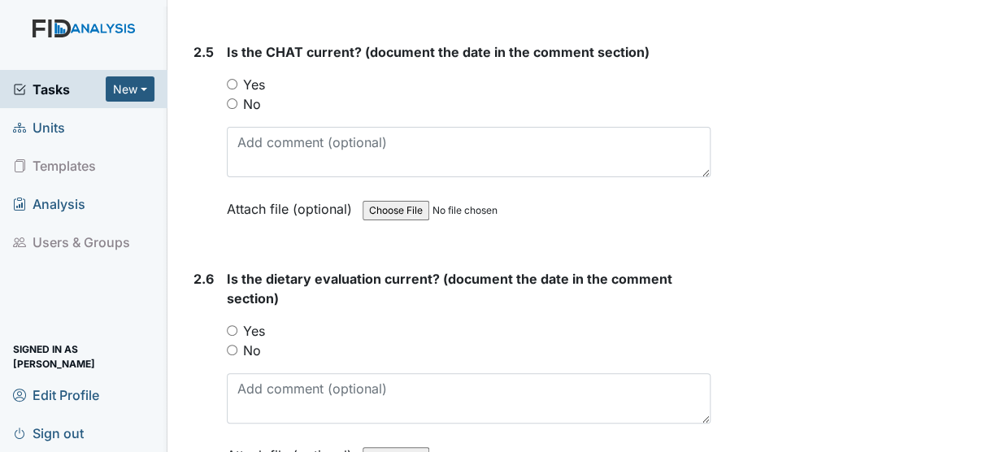
scroll to position [2807, 0]
type textarea "5/15/25"
click at [232, 78] on input "Yes" at bounding box center [232, 83] width 11 height 11
radio input "true"
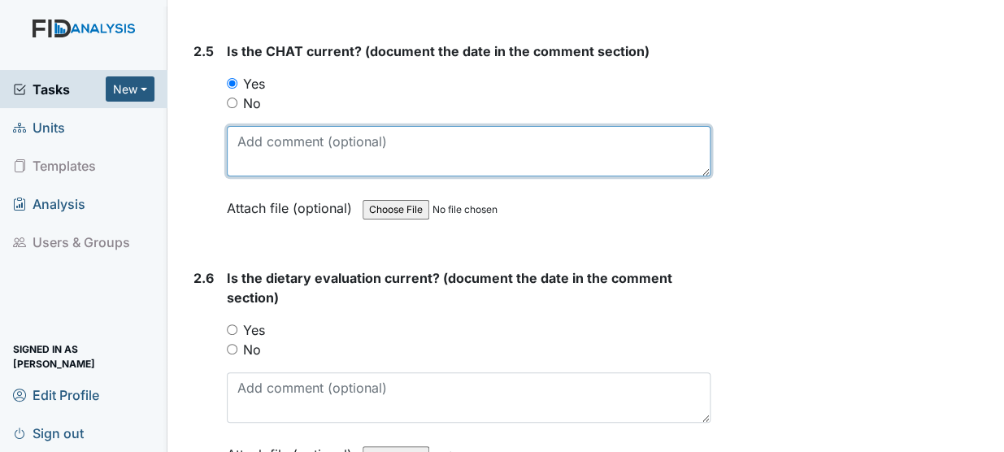
click at [240, 126] on textarea at bounding box center [469, 151] width 484 height 50
type textarea "5/12/25"
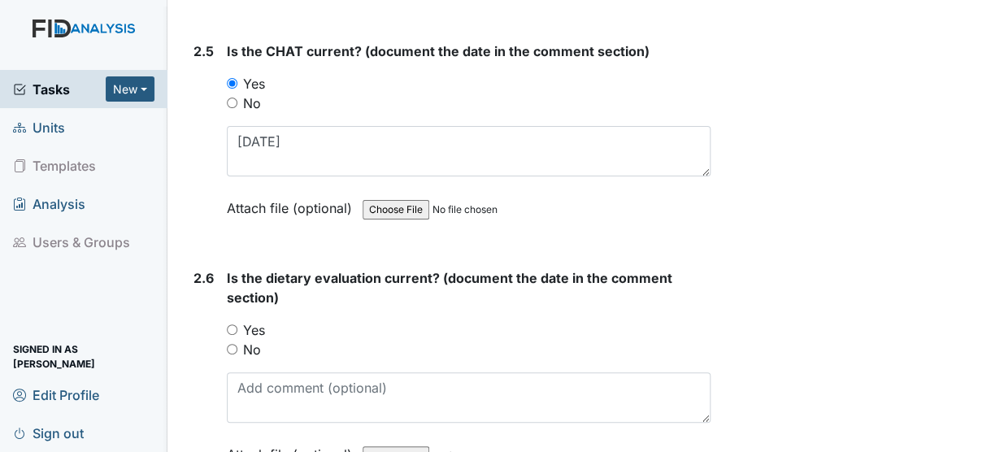
click at [228, 324] on input "Yes" at bounding box center [232, 329] width 11 height 11
radio input "true"
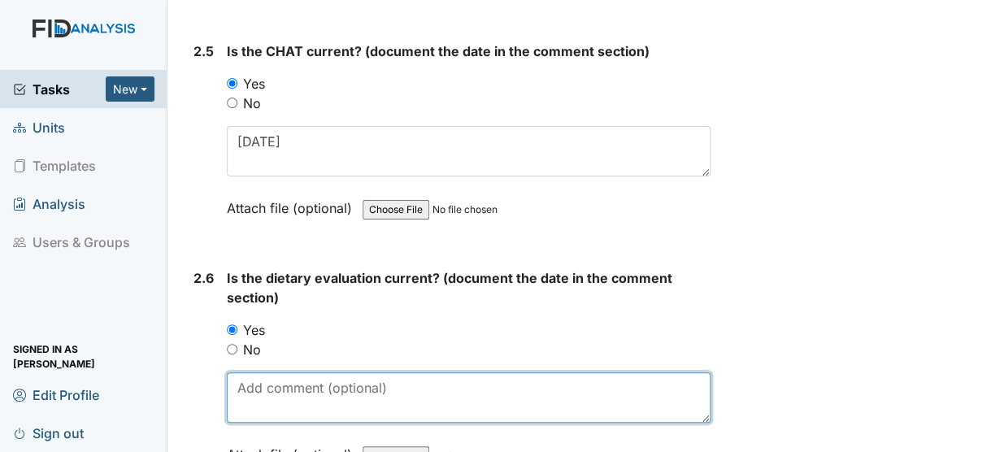
click at [245, 372] on textarea at bounding box center [469, 397] width 484 height 50
type textarea "5/28/25"
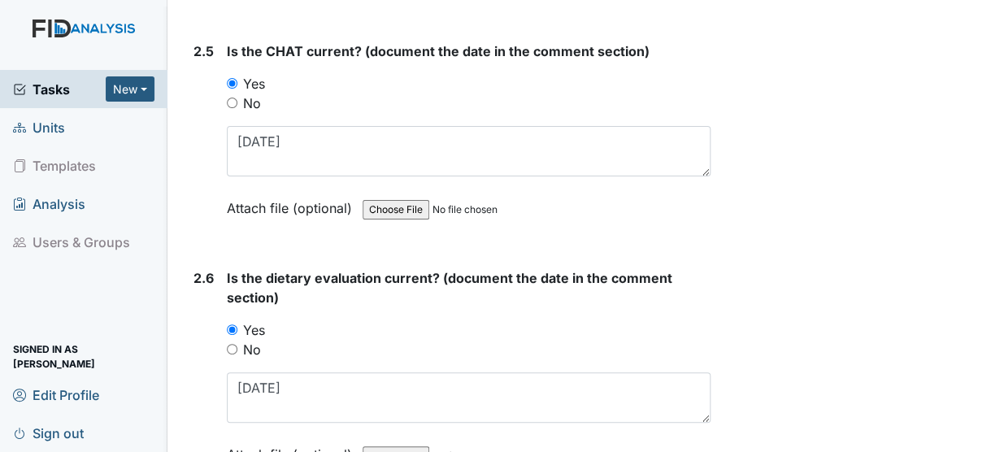
click at [992, 441] on main "Inspection: ICF: QP Checklist ID: #00011293 Open Autosaving... Consumer: Jones,…" at bounding box center [585, 226] width 836 height 452
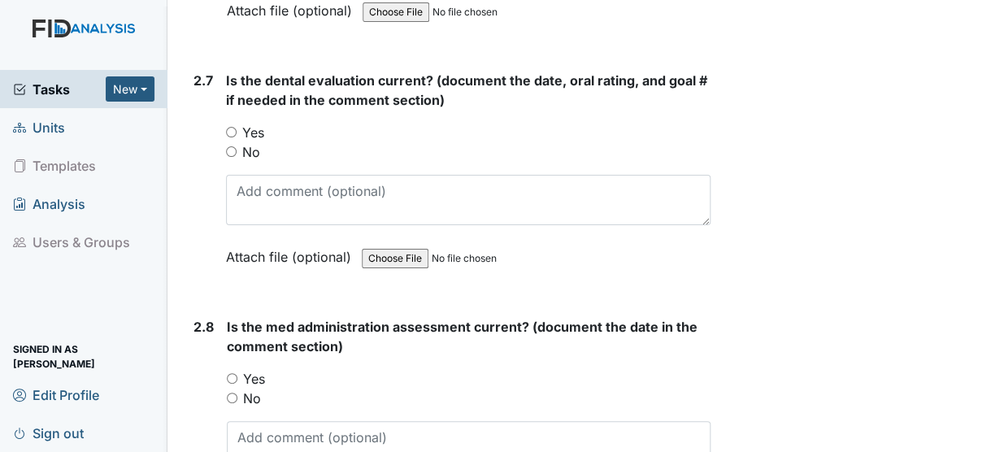
scroll to position [3280, 0]
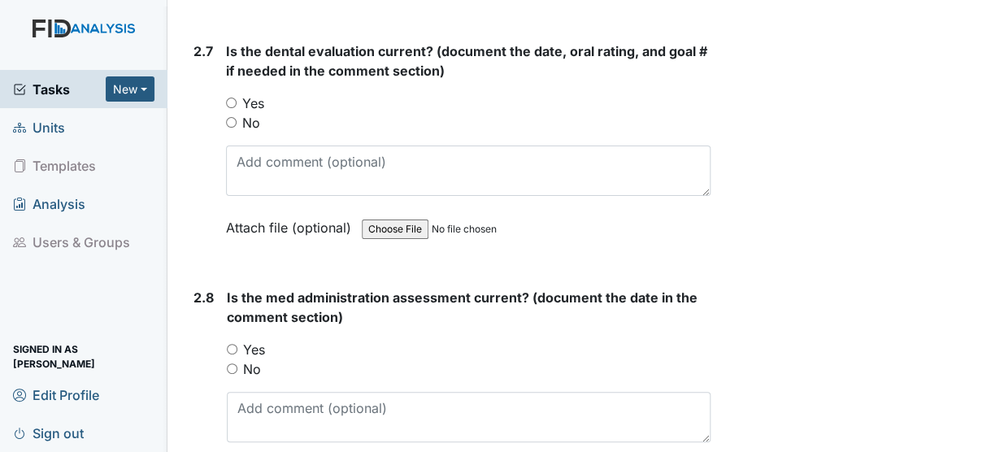
click at [228, 98] on input "Yes" at bounding box center [231, 103] width 11 height 11
radio input "true"
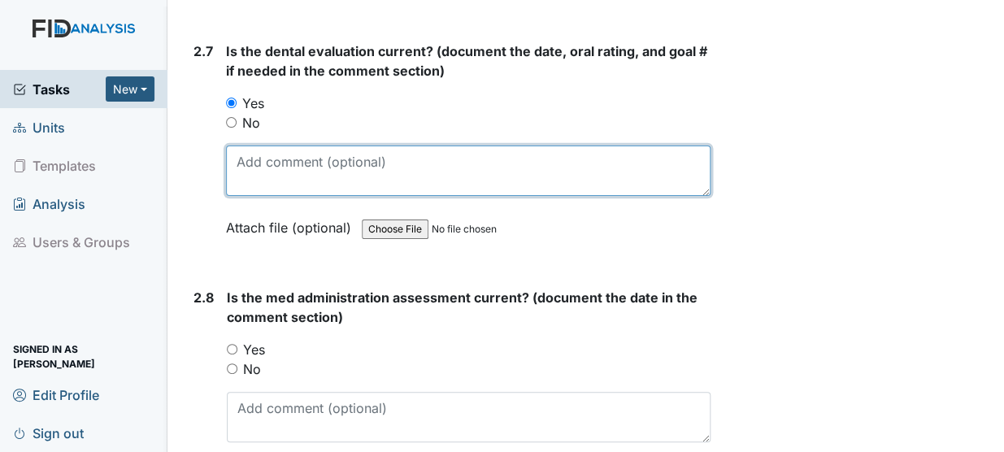
click at [260, 146] on textarea at bounding box center [468, 171] width 485 height 50
type textarea "6/6/25"
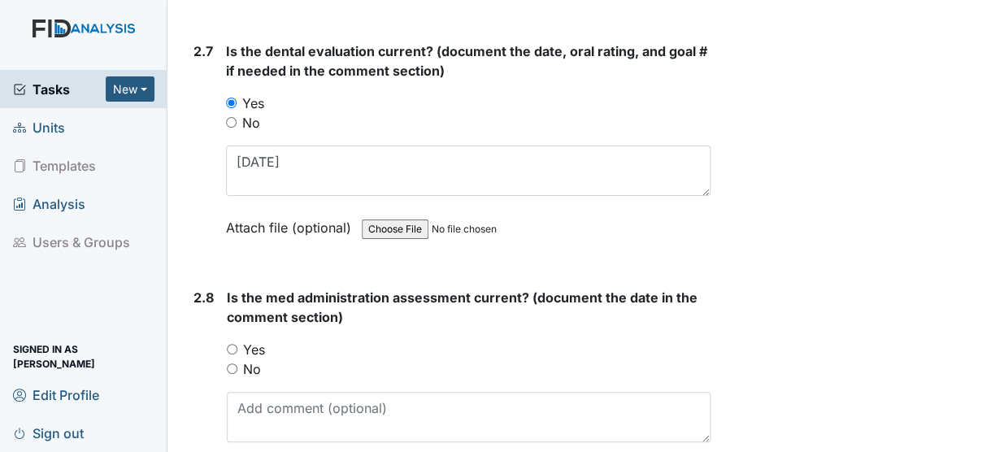
click at [232, 344] on input "Yes" at bounding box center [232, 349] width 11 height 11
radio input "true"
click at [242, 341] on div "Is the med administration assessment current? (document the date in the comment…" at bounding box center [469, 391] width 484 height 207
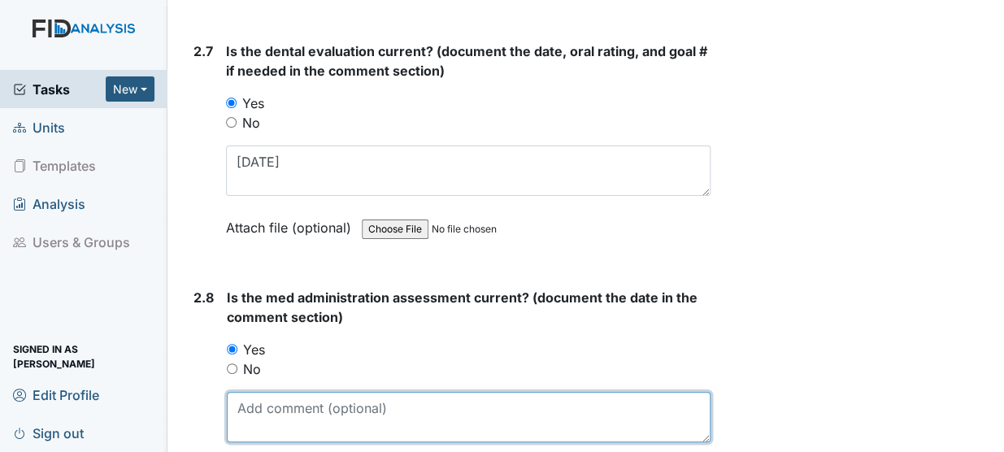
click at [246, 392] on textarea at bounding box center [469, 417] width 484 height 50
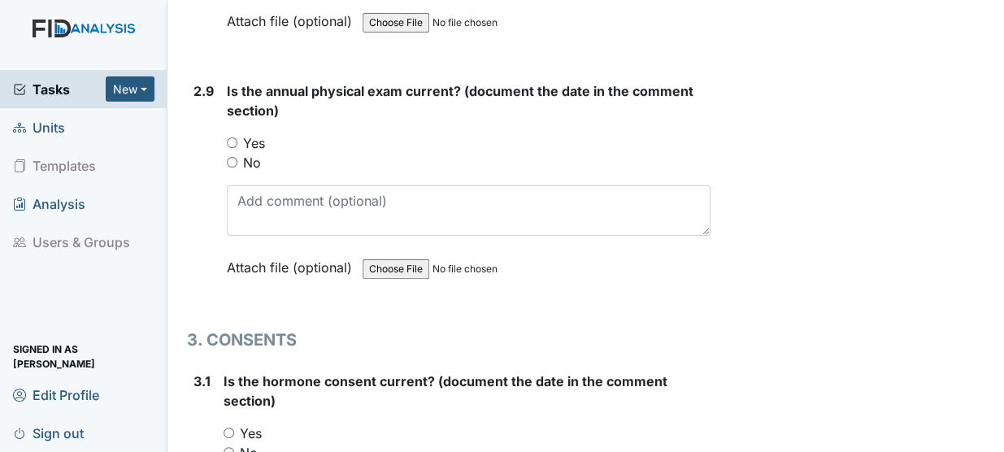
scroll to position [3743, 0]
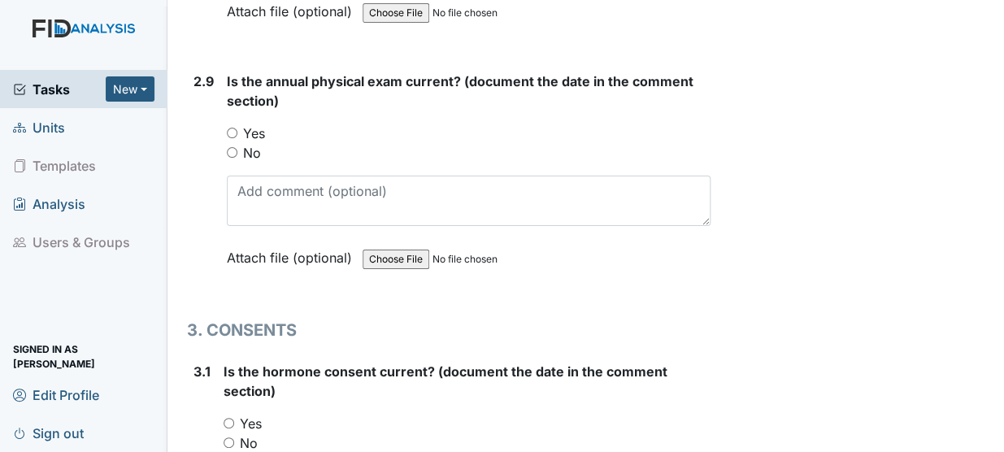
type textarea "6/1/25"
click at [232, 128] on input "Yes" at bounding box center [232, 133] width 11 height 11
radio input "true"
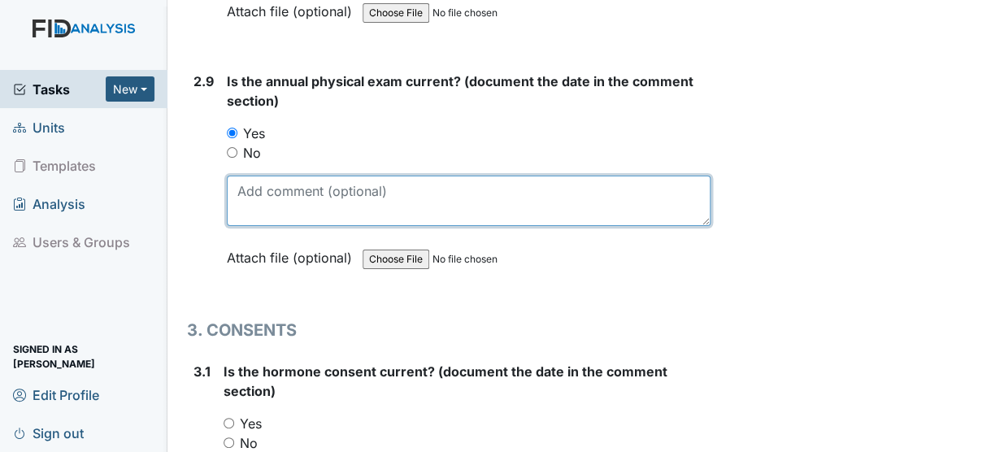
click at [261, 176] on textarea at bounding box center [469, 201] width 484 height 50
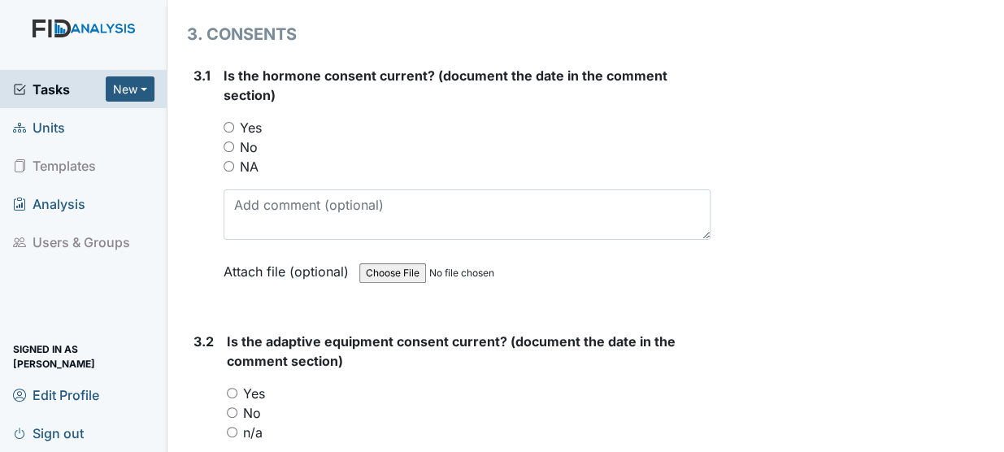
scroll to position [4068, 0]
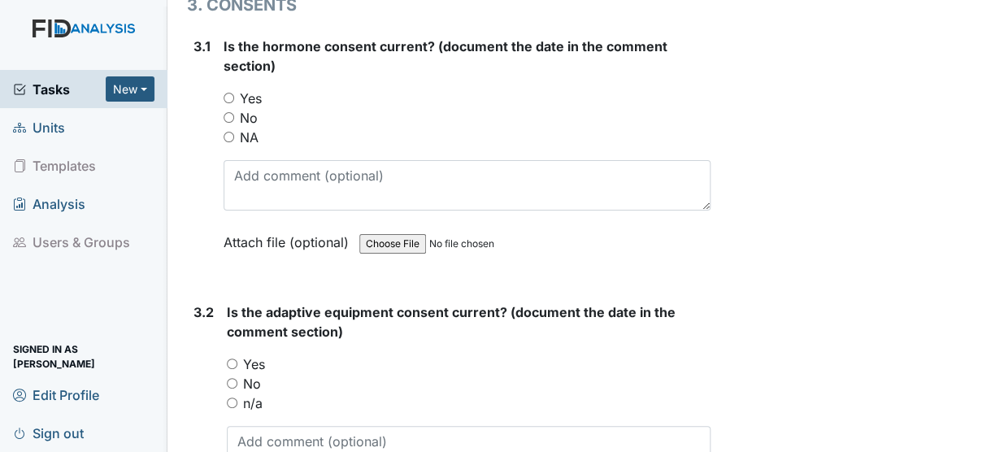
type textarea "4/21/25"
click at [231, 132] on input "NA" at bounding box center [229, 137] width 11 height 11
radio input "true"
click at [233, 398] on input "n/a" at bounding box center [232, 403] width 11 height 11
radio input "true"
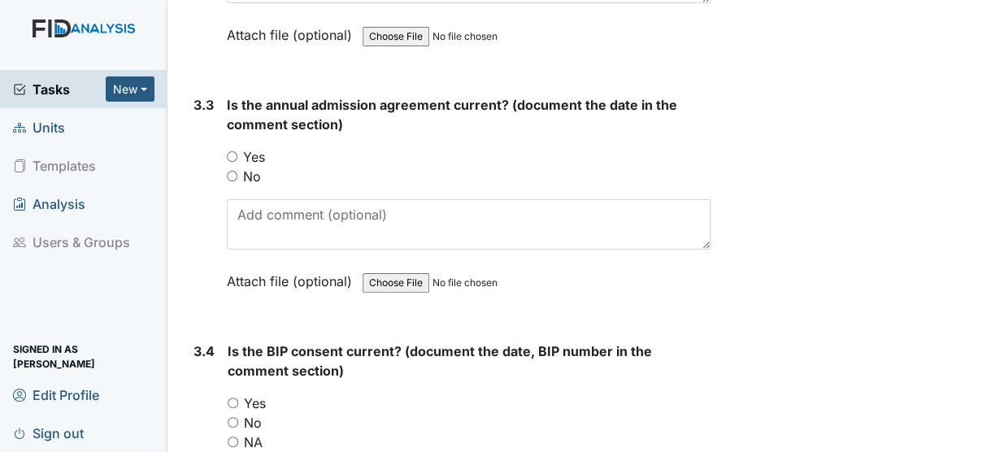
scroll to position [4570, 0]
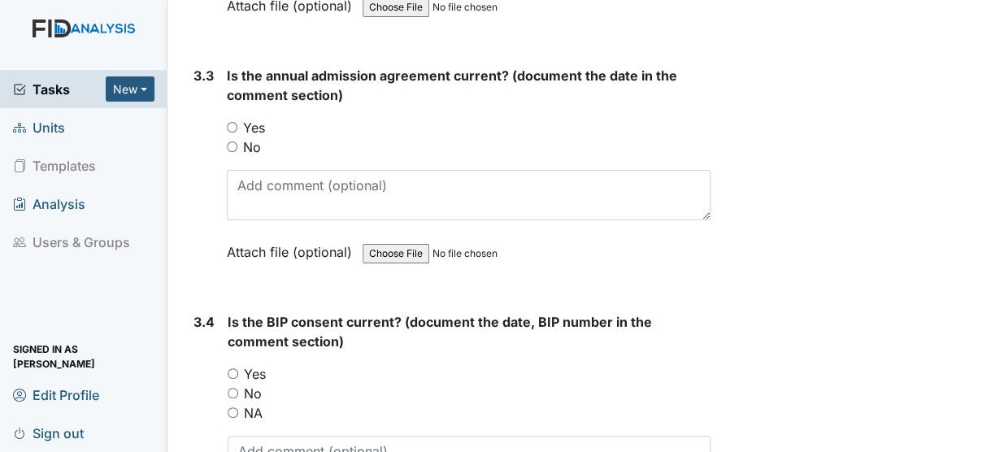
click at [228, 122] on input "Yes" at bounding box center [232, 127] width 11 height 11
radio input "true"
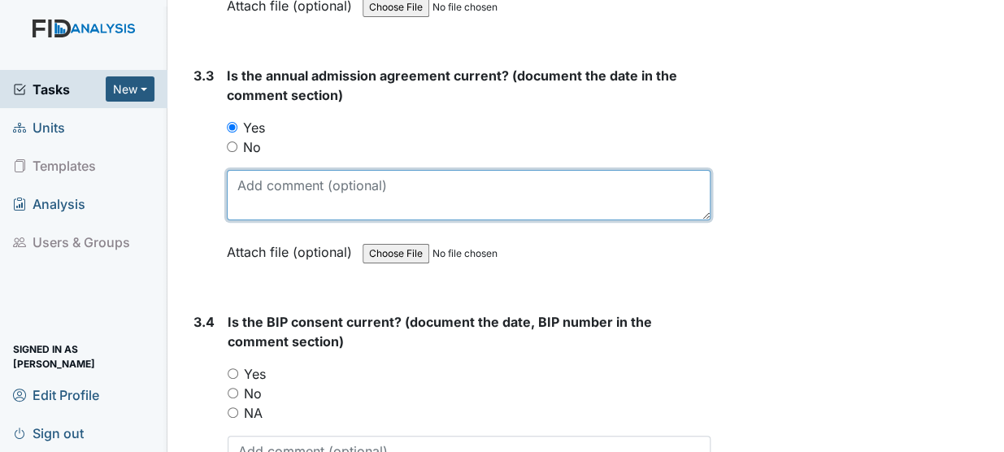
click at [247, 170] on textarea at bounding box center [469, 195] width 484 height 50
type textarea "4/15/25"
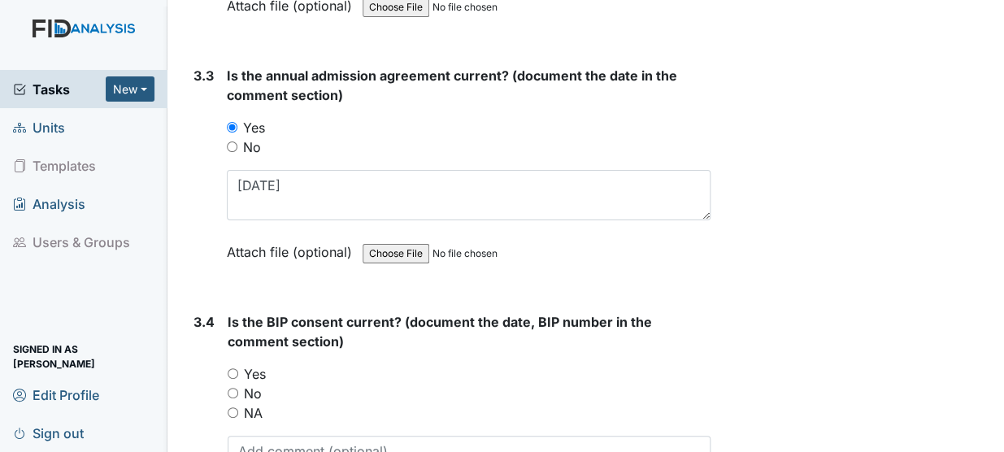
click at [233, 368] on input "Yes" at bounding box center [233, 373] width 11 height 11
radio input "true"
click at [260, 436] on textarea at bounding box center [469, 461] width 483 height 50
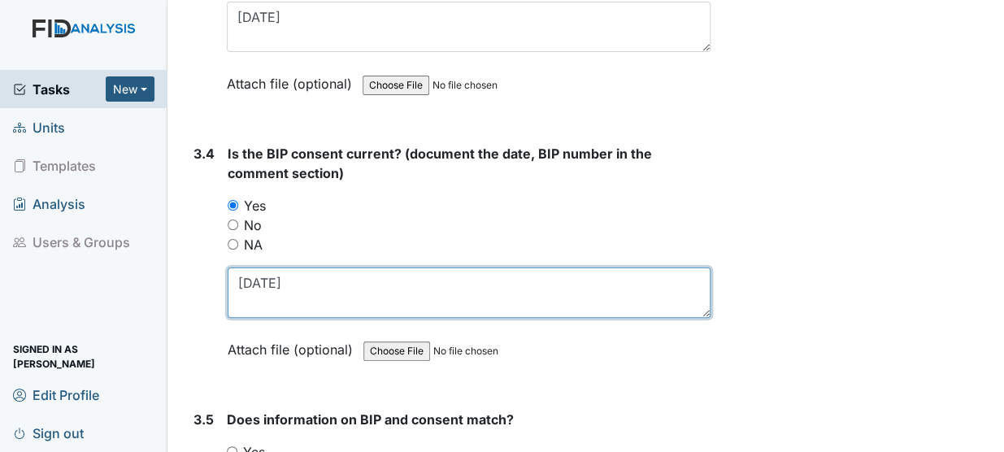
scroll to position [4876, 0]
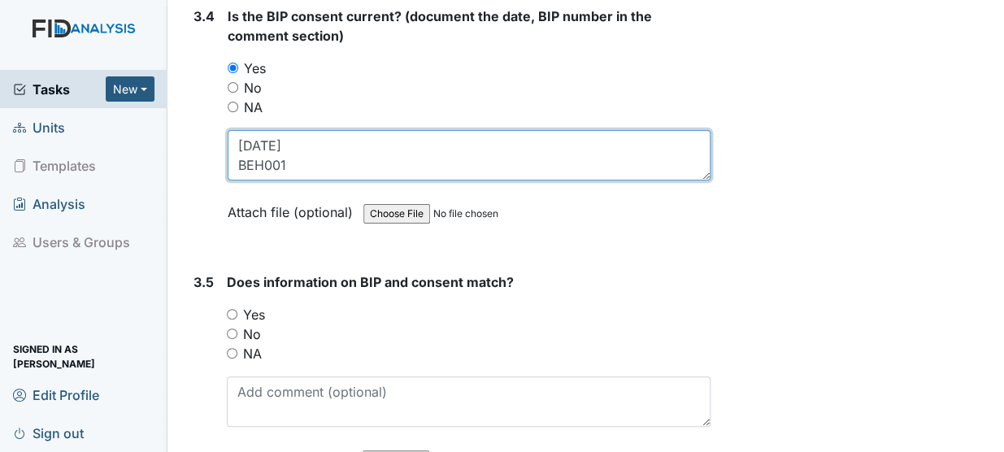
type textarea "5/12/25 BEH001"
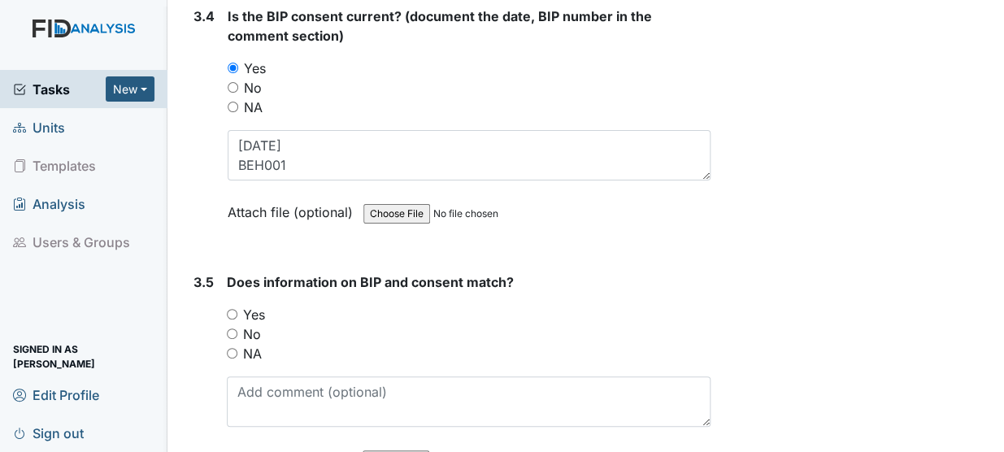
click at [232, 309] on input "Yes" at bounding box center [232, 314] width 11 height 11
radio input "true"
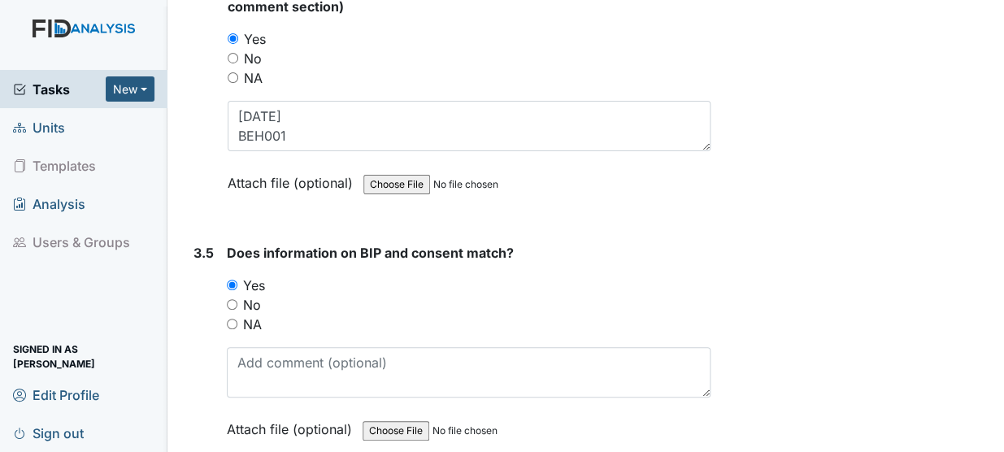
scroll to position [4931, 0]
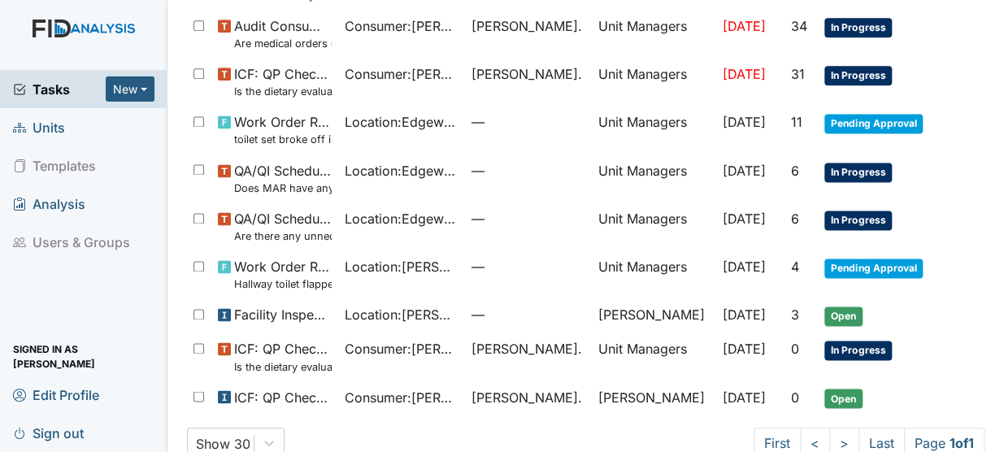
scroll to position [772, 0]
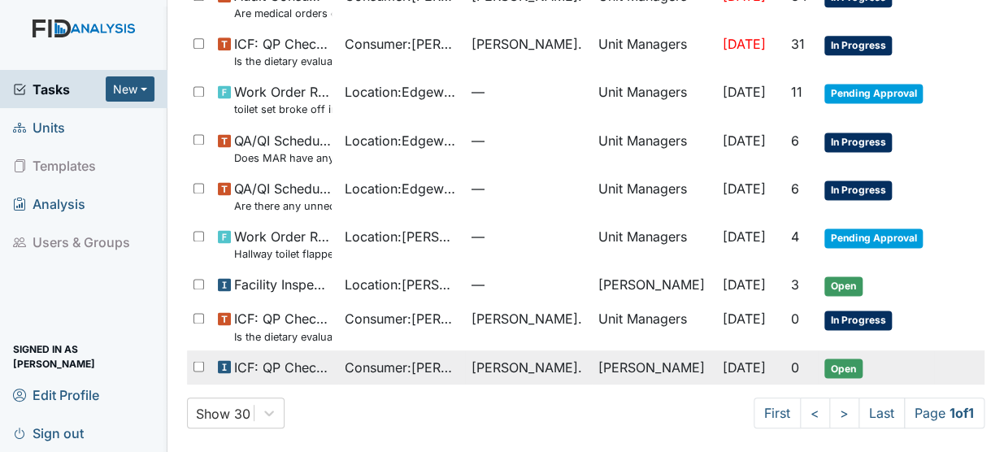
click at [393, 363] on span "Consumer : Williams, Michael" at bounding box center [402, 367] width 114 height 20
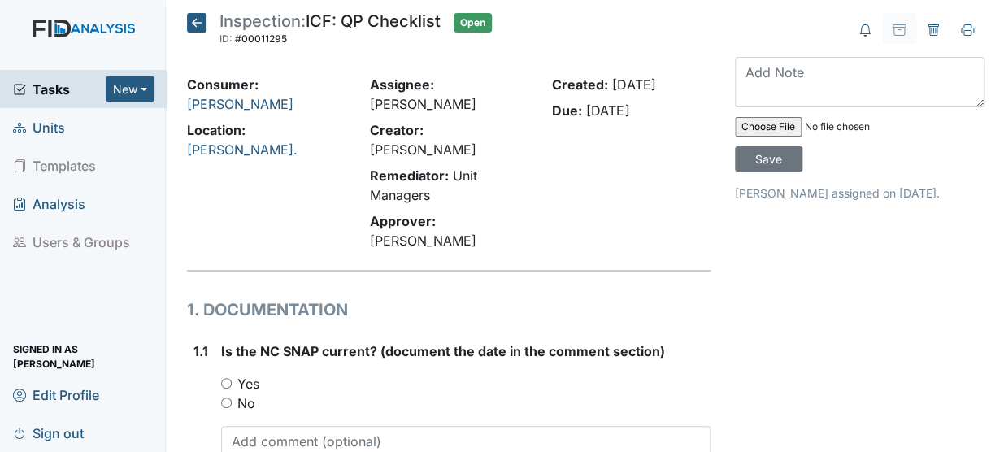
click at [226, 374] on div "Yes" at bounding box center [465, 384] width 489 height 20
click at [224, 378] on input "Yes" at bounding box center [226, 383] width 11 height 11
radio input "true"
click at [246, 426] on textarea at bounding box center [465, 451] width 489 height 50
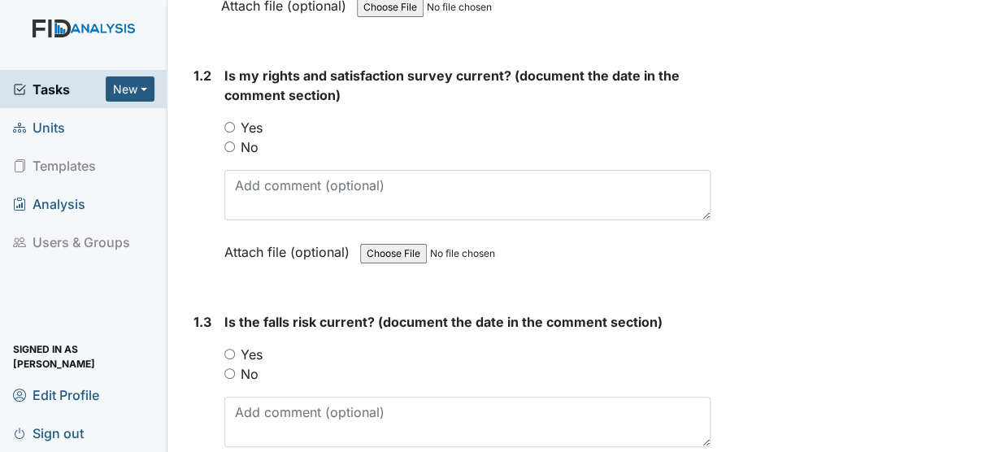
scroll to position [532, 0]
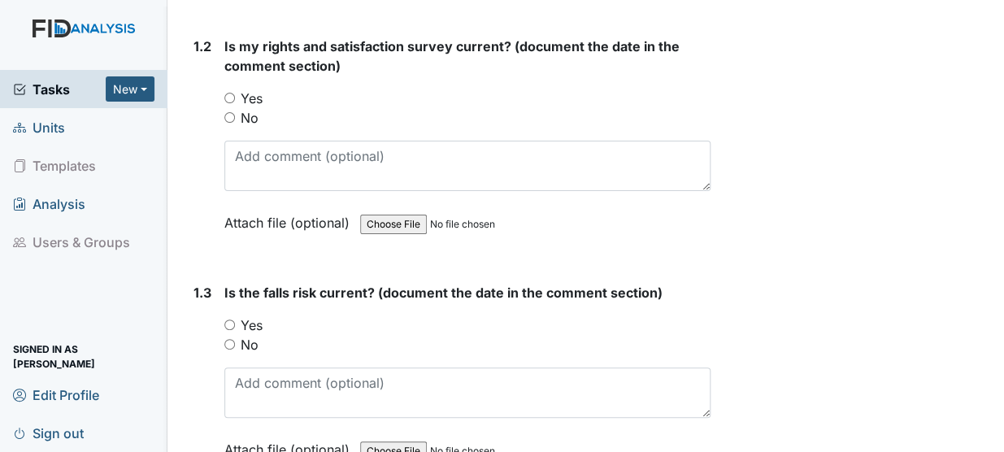
type textarea "7/1/25"
click at [227, 93] on input "Yes" at bounding box center [229, 98] width 11 height 11
radio input "true"
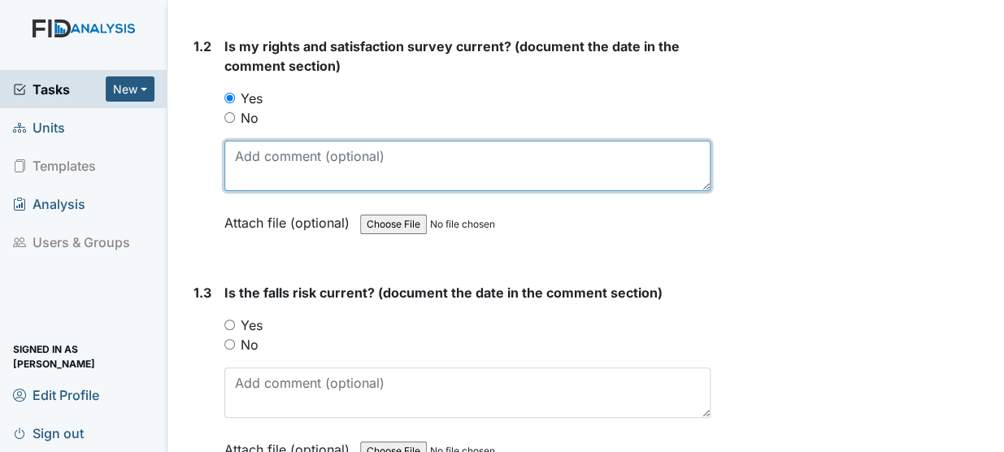
click at [236, 141] on textarea at bounding box center [467, 166] width 486 height 50
type textarea "5/29/25"
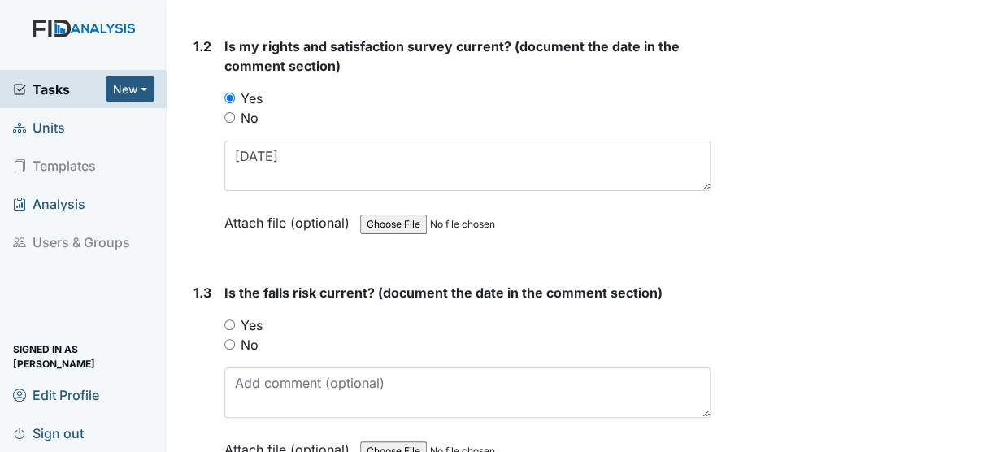
click at [229, 319] on input "Yes" at bounding box center [229, 324] width 11 height 11
radio input "true"
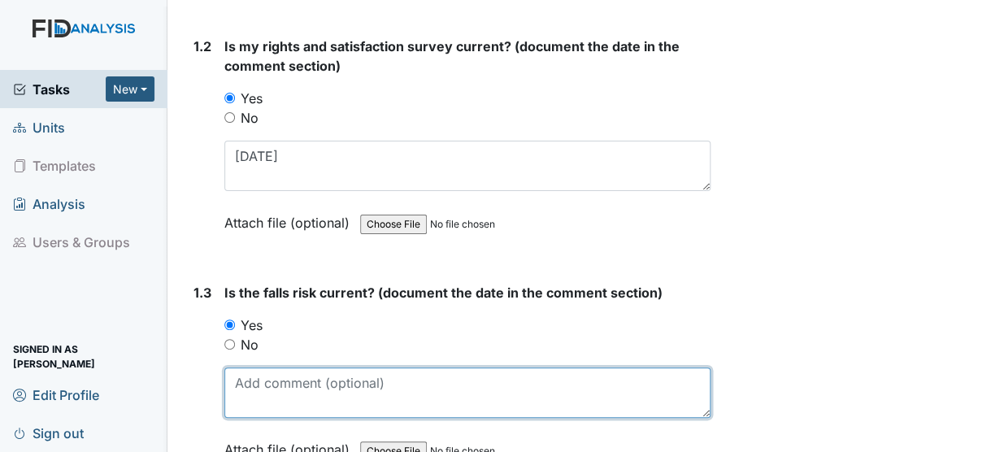
click at [229, 367] on textarea at bounding box center [467, 392] width 486 height 50
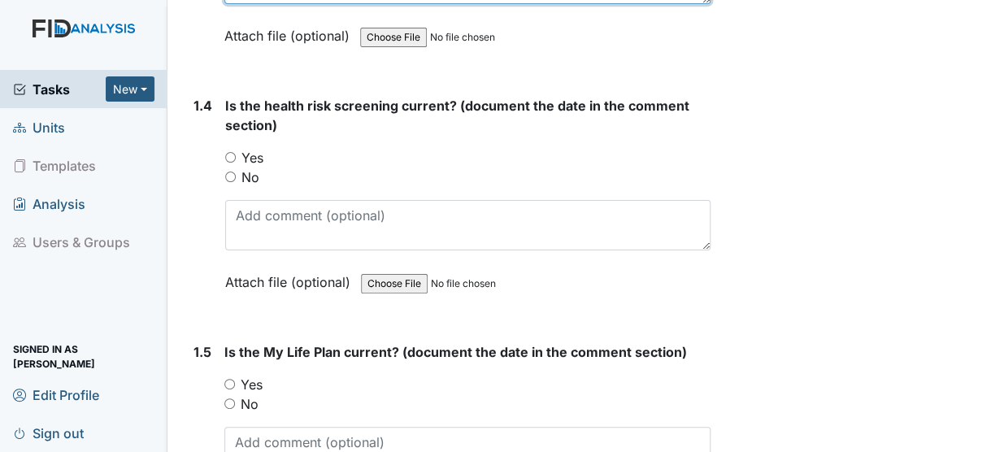
scroll to position [976, 0]
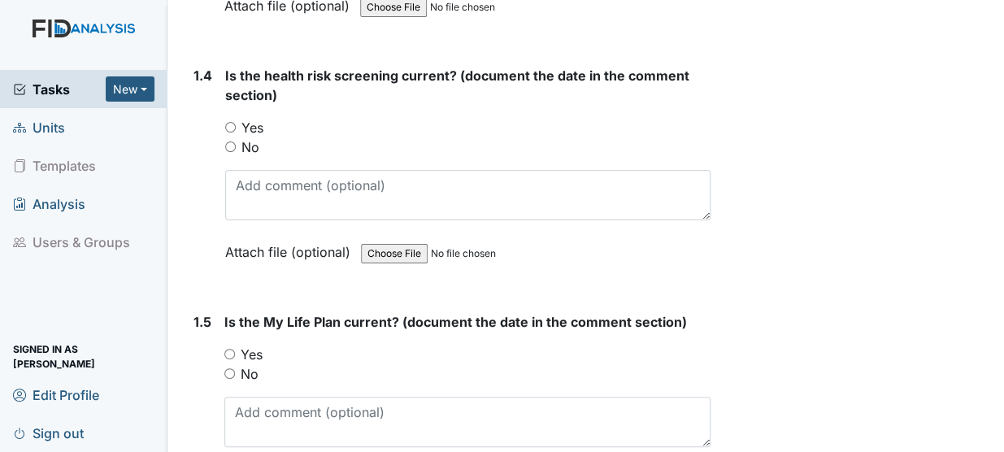
type textarea "12/14/24"
click at [232, 122] on input "Yes" at bounding box center [230, 127] width 11 height 11
radio input "true"
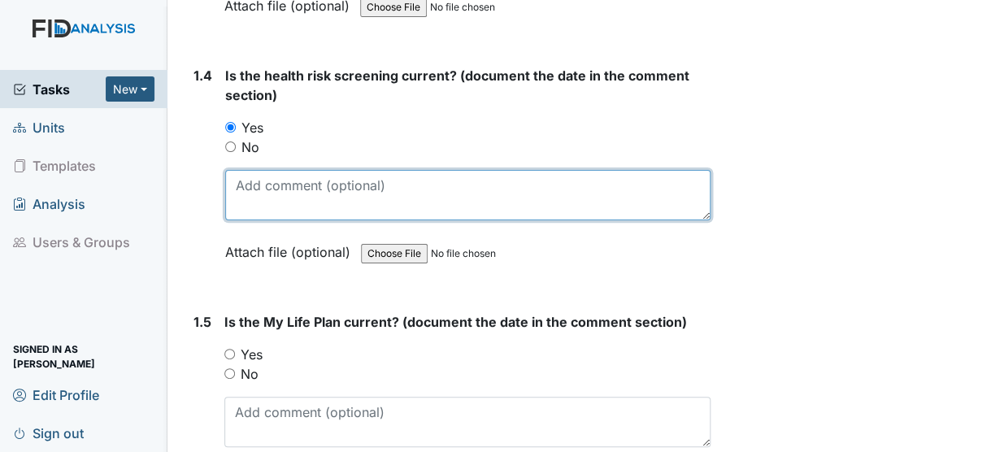
click at [244, 170] on textarea at bounding box center [467, 195] width 485 height 50
type textarea "5/29/25"
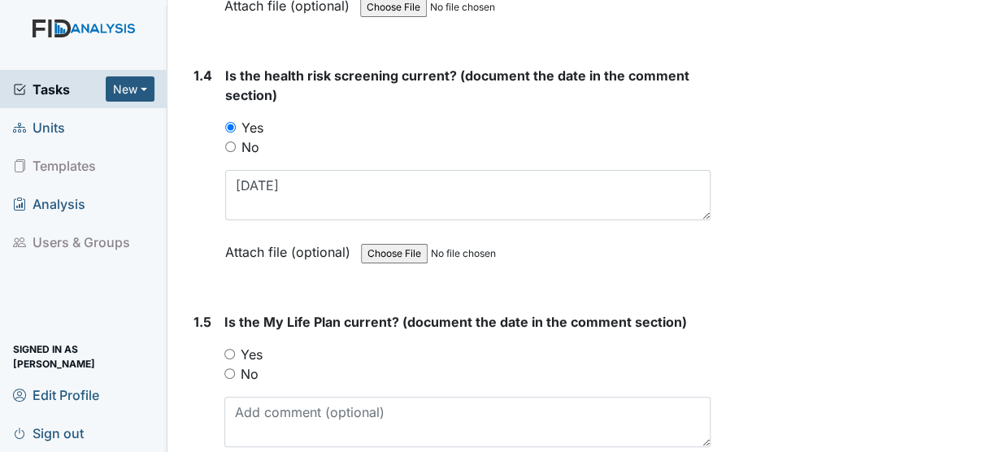
click at [228, 349] on input "Yes" at bounding box center [229, 354] width 11 height 11
radio input "true"
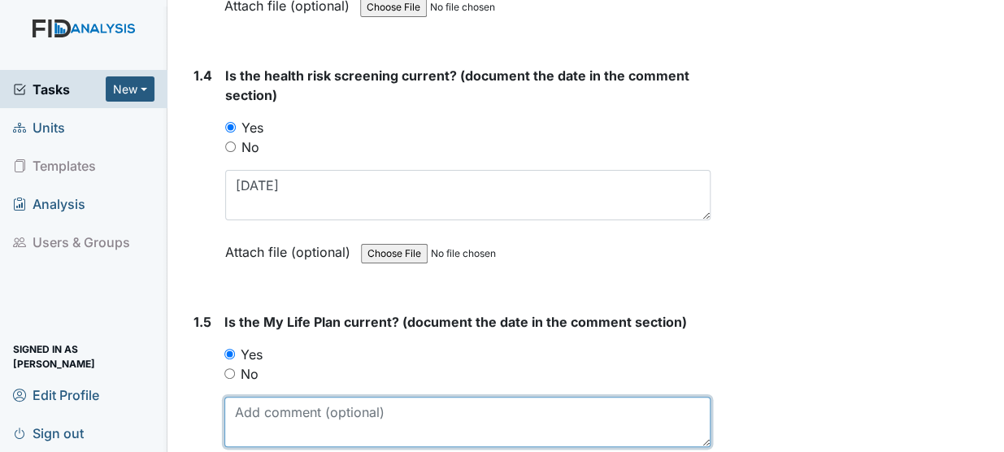
click at [241, 397] on textarea at bounding box center [467, 422] width 486 height 50
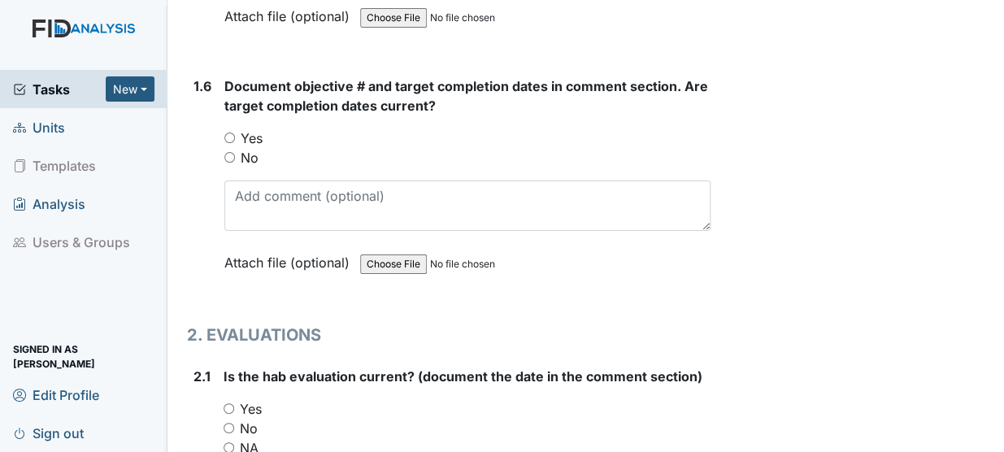
scroll to position [1467, 0]
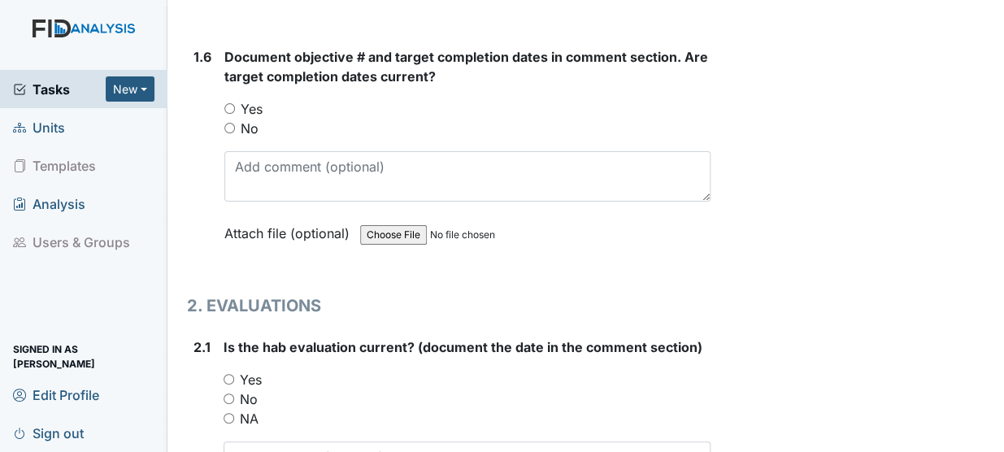
type textarea "5/29/25"
click at [229, 103] on input "Yes" at bounding box center [229, 108] width 11 height 11
radio input "true"
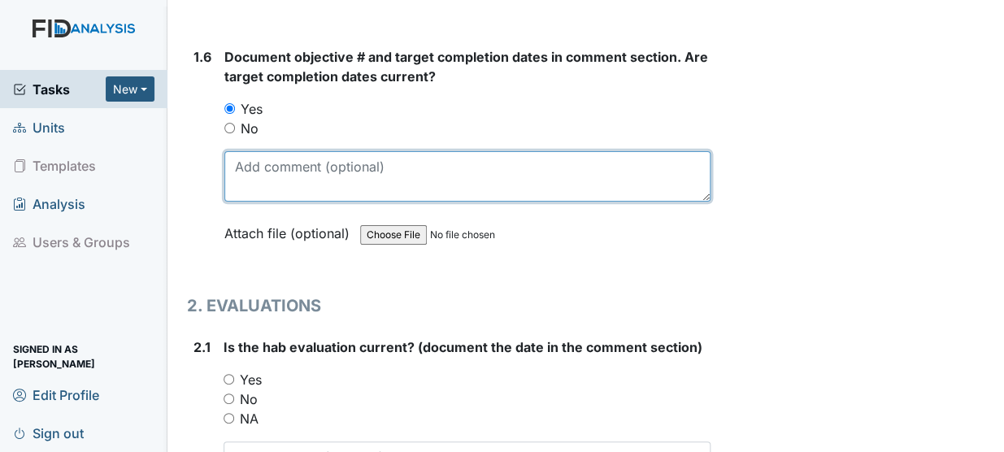
click at [244, 151] on textarea at bounding box center [467, 176] width 486 height 50
click at [237, 151] on textarea "DIL033 11/30/25 FA039 12/28/25 WK030 6/30/25" at bounding box center [467, 176] width 486 height 50
type textarea "DIL033 11/30/25 FA039 12/28/25 SC042 1/31/26 WK030 6/30/25"
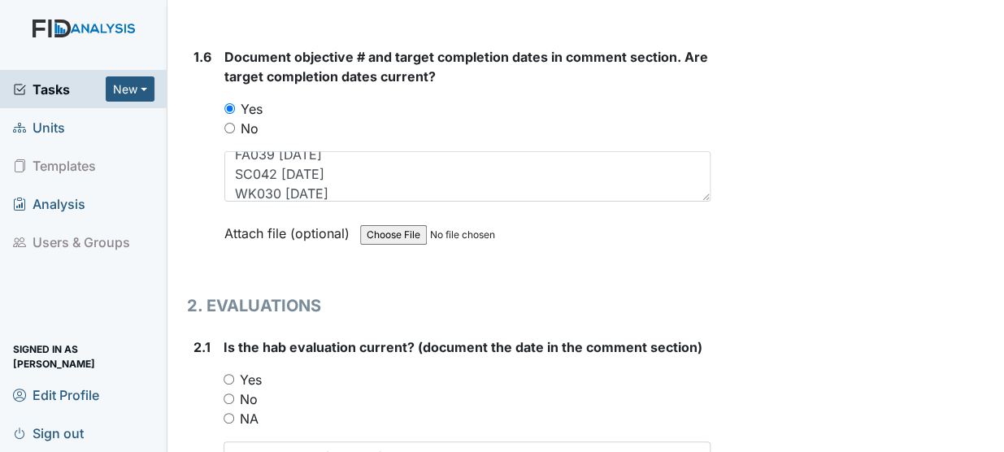
click at [229, 374] on input "Yes" at bounding box center [229, 379] width 11 height 11
radio input "true"
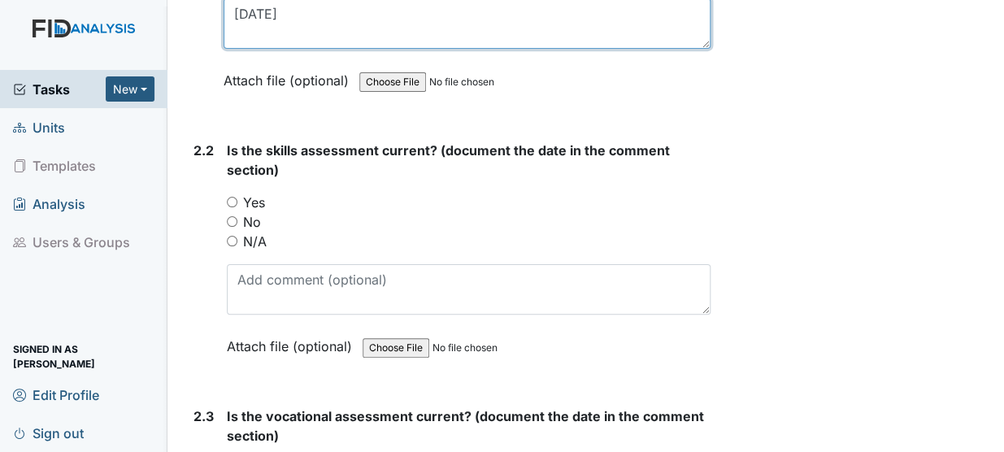
scroll to position [1979, 0]
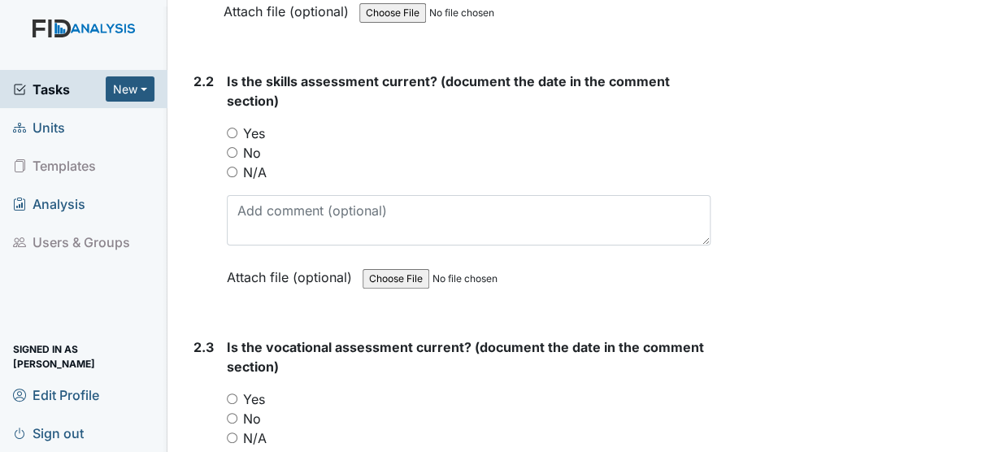
type textarea "5/29/25"
click at [232, 128] on input "Yes" at bounding box center [232, 133] width 11 height 11
radio input "true"
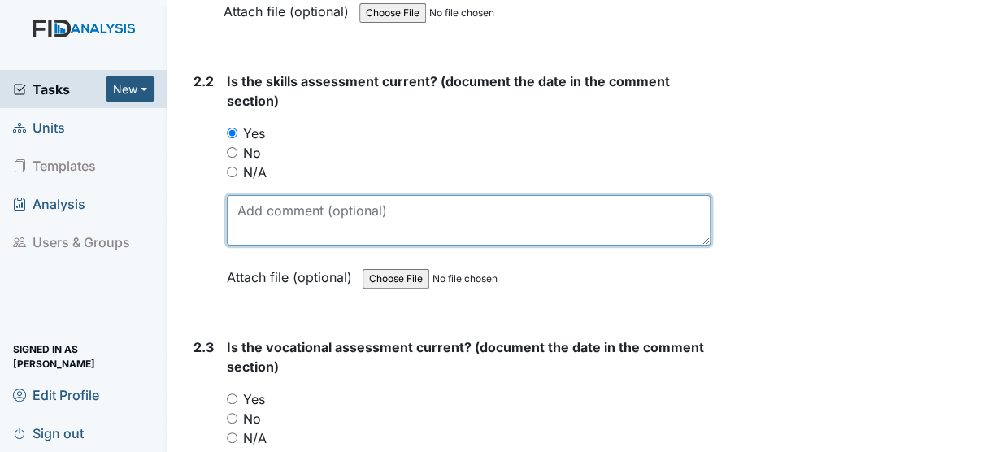
click at [253, 195] on textarea at bounding box center [469, 220] width 484 height 50
type textarea "5/29/25"
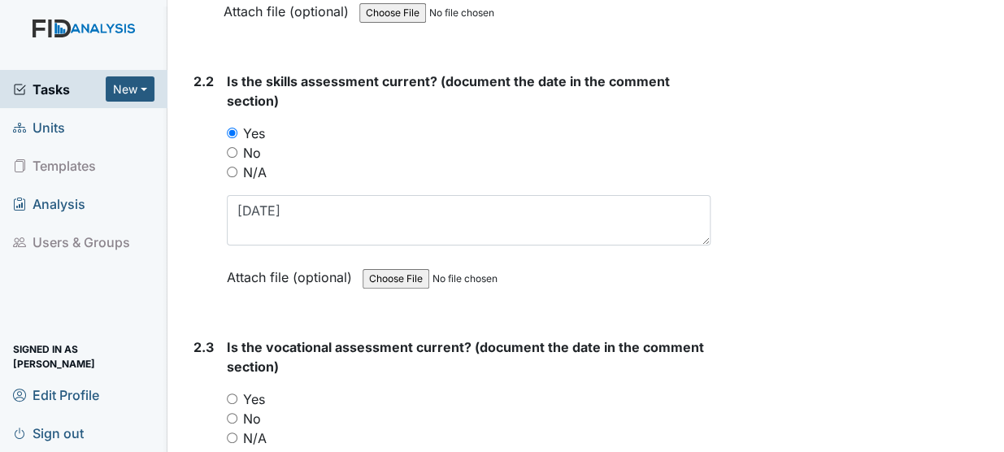
click at [233, 393] on input "Yes" at bounding box center [232, 398] width 11 height 11
radio input "true"
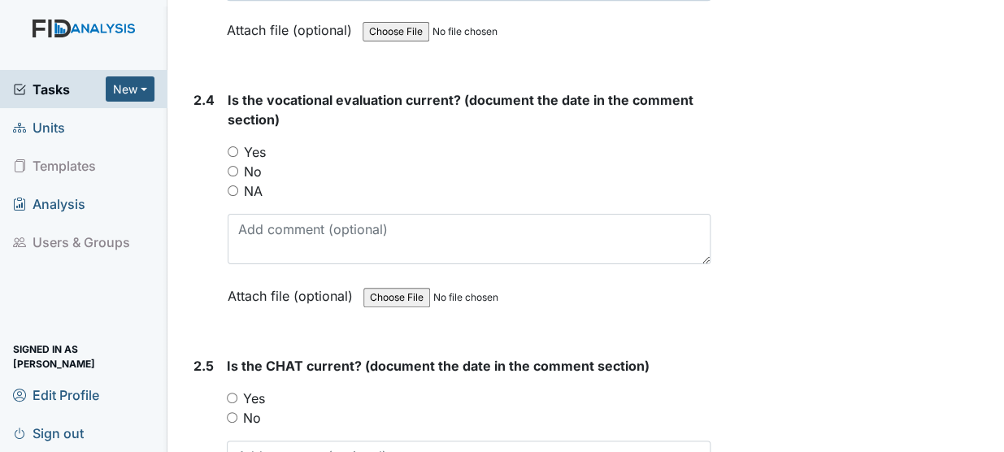
scroll to position [2541, 0]
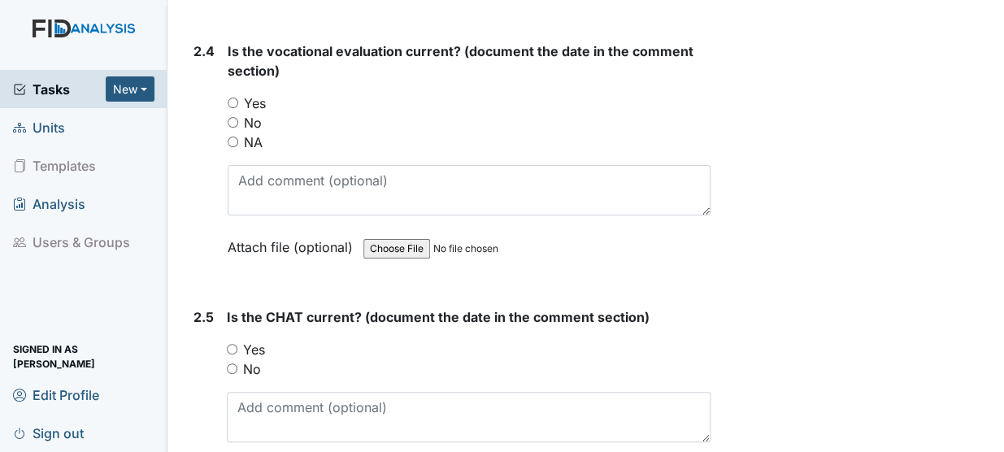
type textarea "5/29/25"
click at [236, 98] on input "Yes" at bounding box center [233, 103] width 11 height 11
radio input "true"
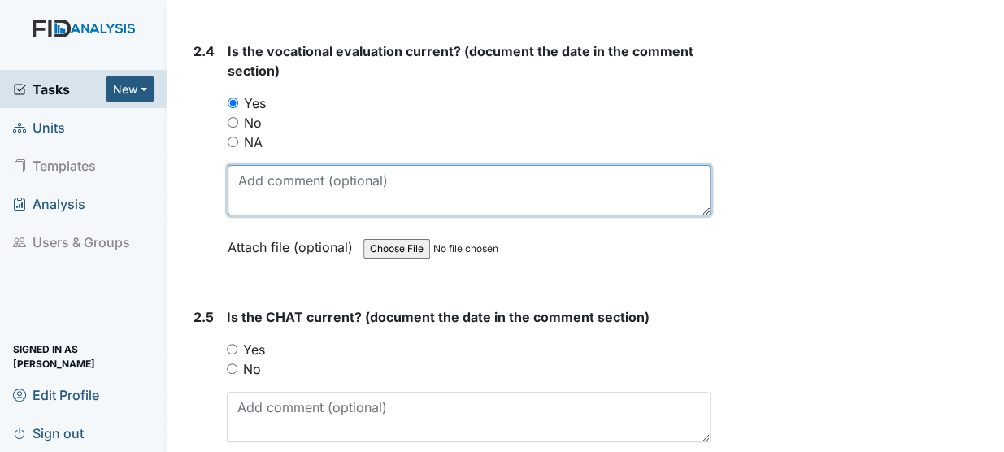
click at [259, 165] on textarea at bounding box center [469, 190] width 483 height 50
type textarea "5/29/25"
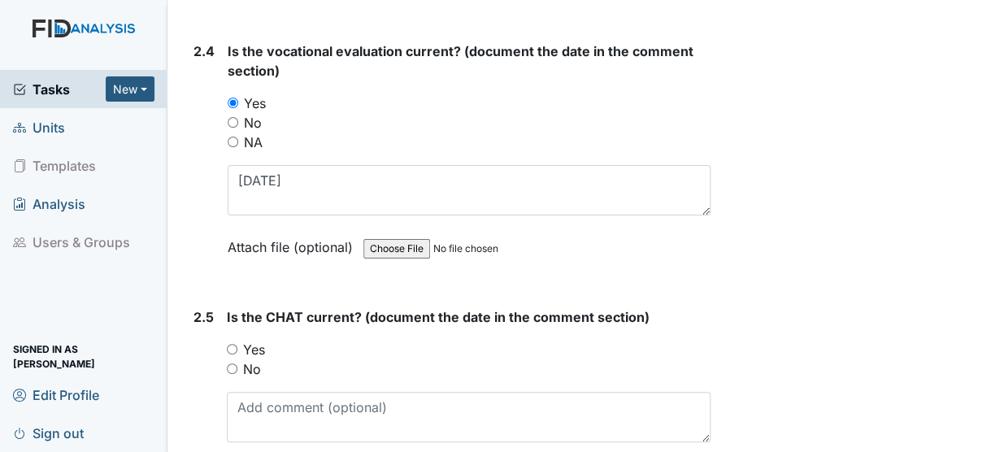
click at [232, 344] on input "Yes" at bounding box center [232, 349] width 11 height 11
radio input "true"
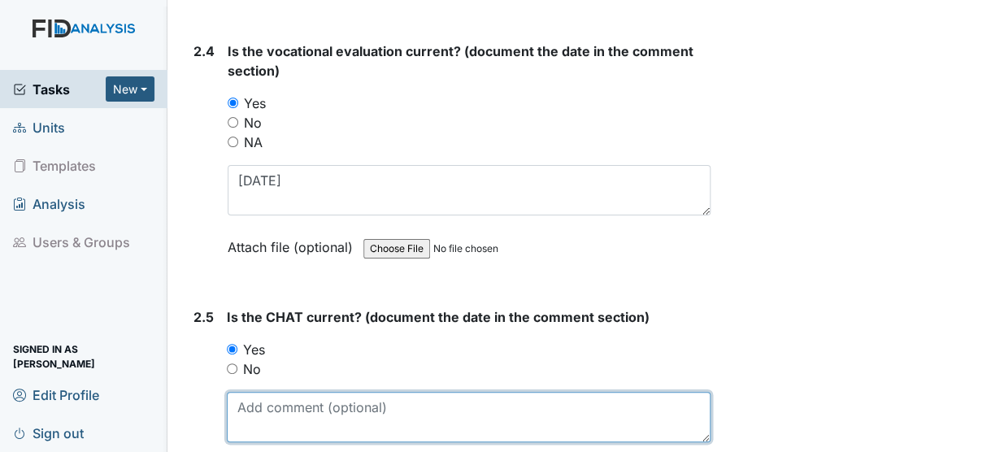
click at [235, 392] on textarea at bounding box center [469, 417] width 484 height 50
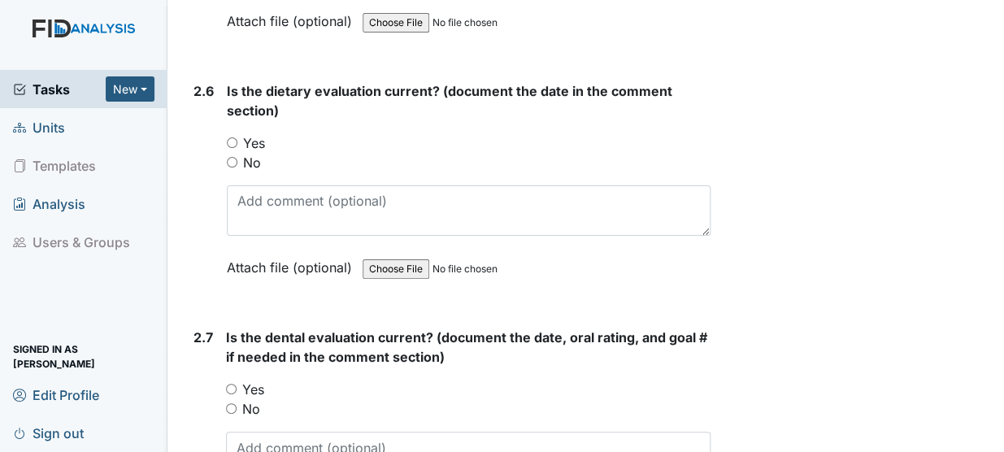
scroll to position [3024, 0]
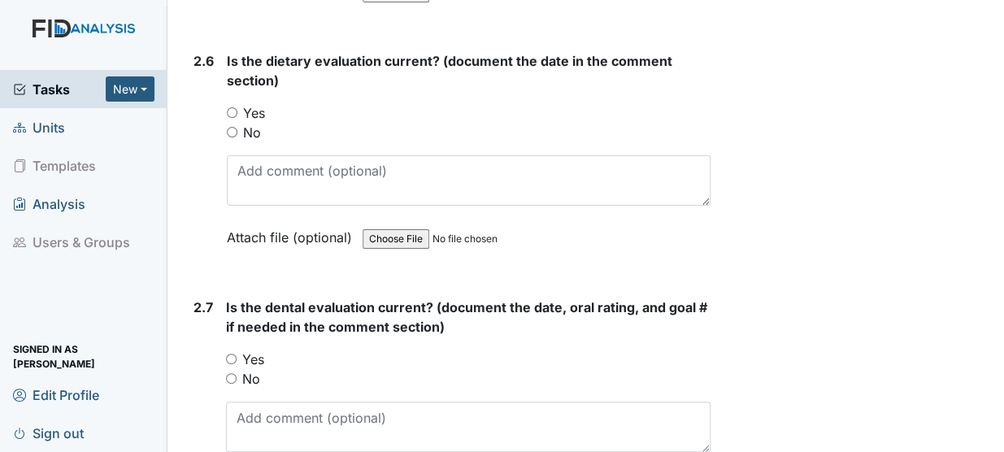
type textarea "5/20/25"
click at [230, 107] on input "Yes" at bounding box center [232, 112] width 11 height 11
radio input "true"
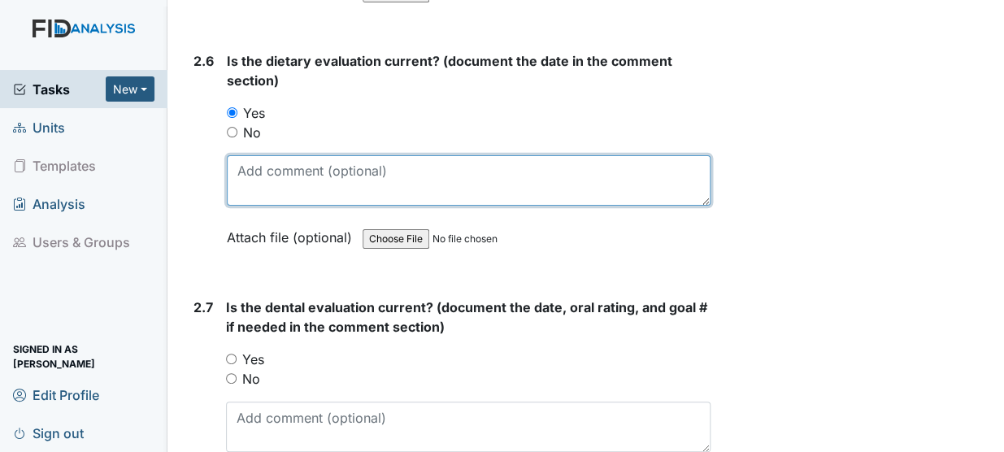
click at [257, 155] on textarea at bounding box center [469, 180] width 484 height 50
type textarea "7/21/25"
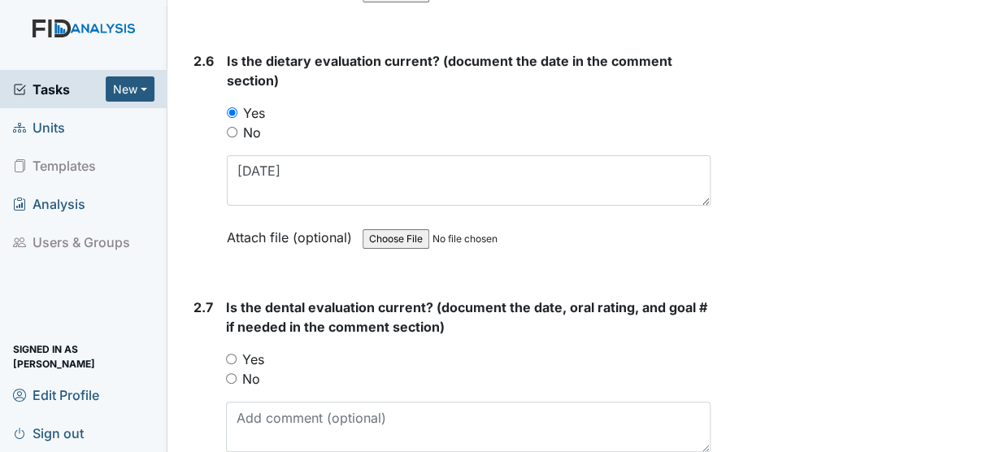
click at [234, 354] on input "Yes" at bounding box center [231, 359] width 11 height 11
radio input "true"
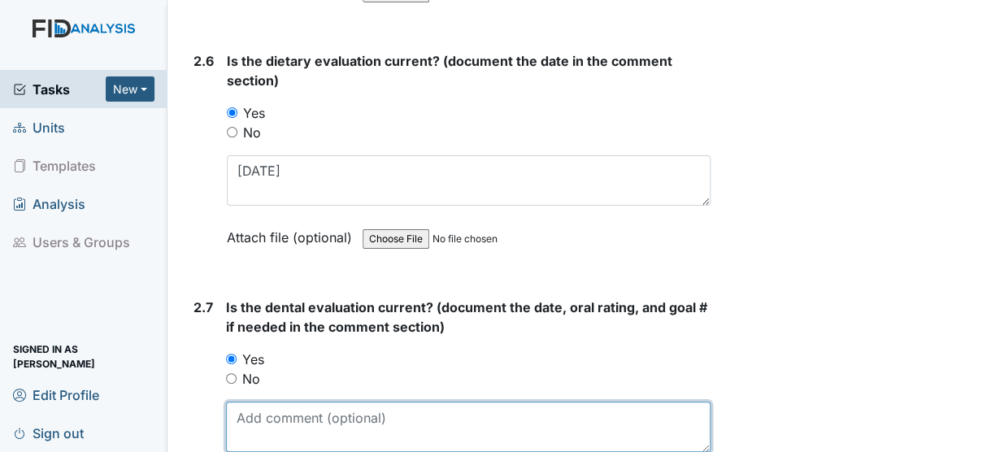
click at [253, 402] on textarea at bounding box center [468, 427] width 485 height 50
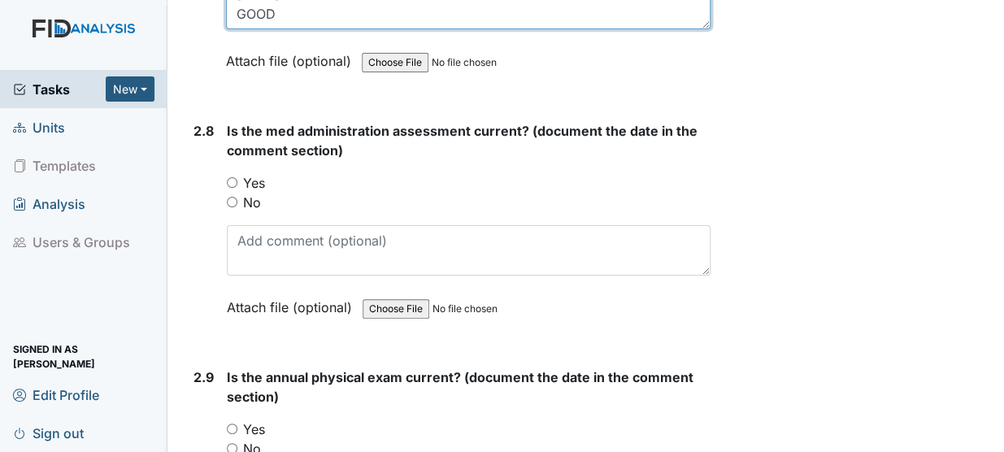
scroll to position [3517, 0]
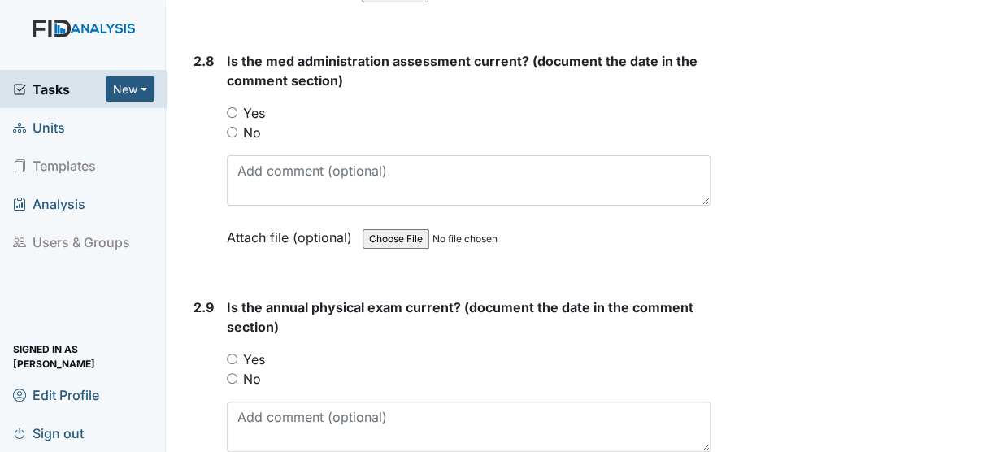
type textarea "10/3/24 GOOD"
click at [228, 107] on input "Yes" at bounding box center [232, 112] width 11 height 11
radio input "true"
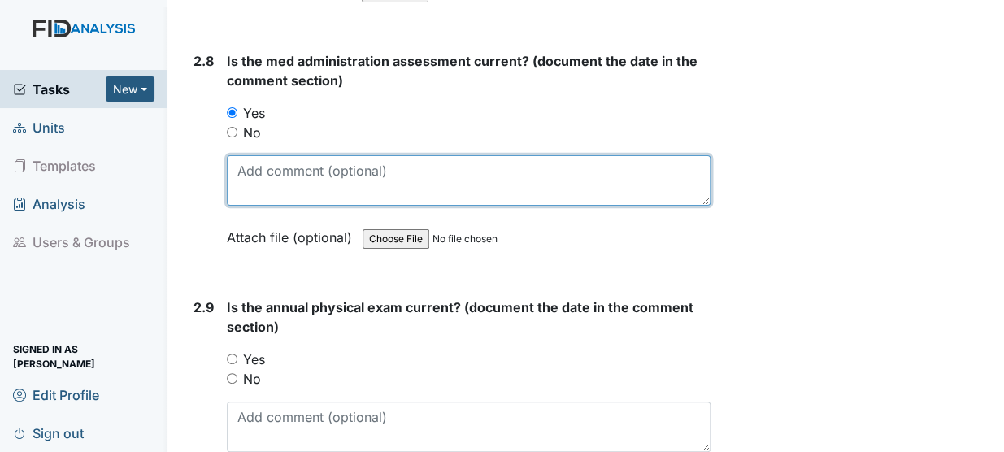
click at [261, 155] on textarea at bounding box center [469, 180] width 484 height 50
type textarea "3/28/25"
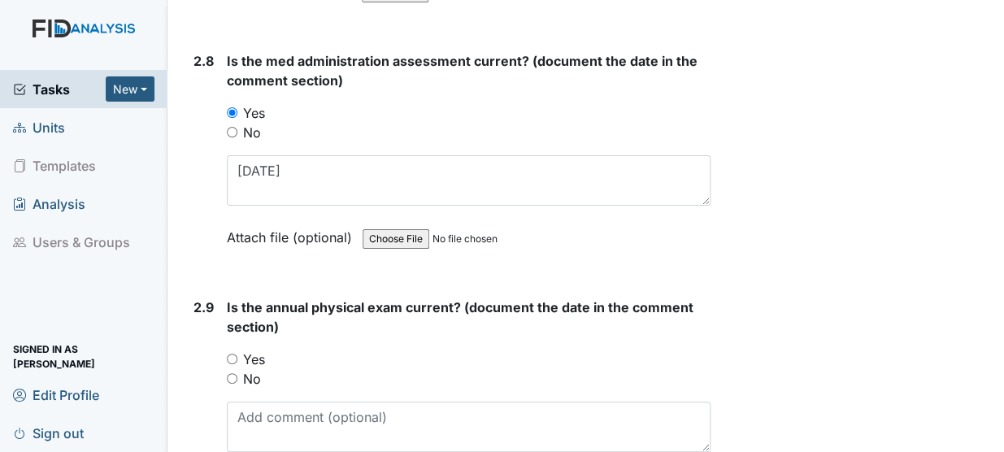
click at [236, 354] on input "Yes" at bounding box center [232, 359] width 11 height 11
radio input "true"
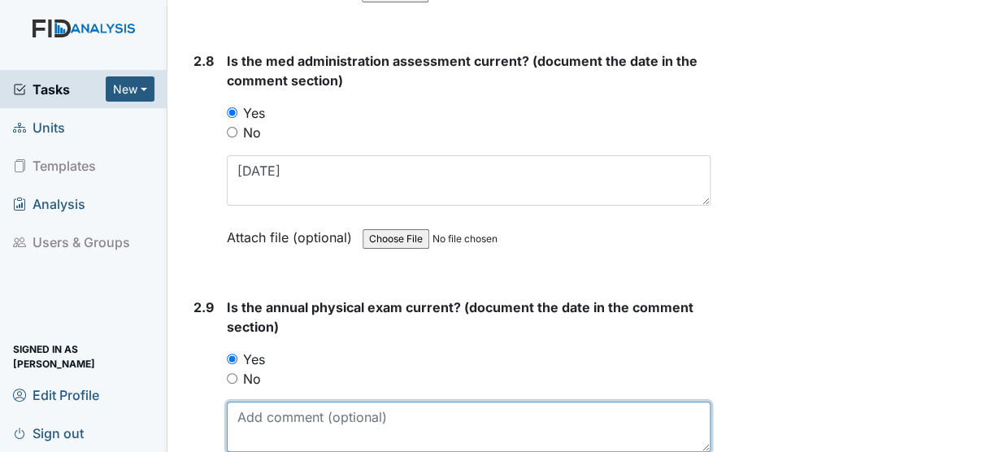
click at [242, 402] on textarea at bounding box center [469, 427] width 484 height 50
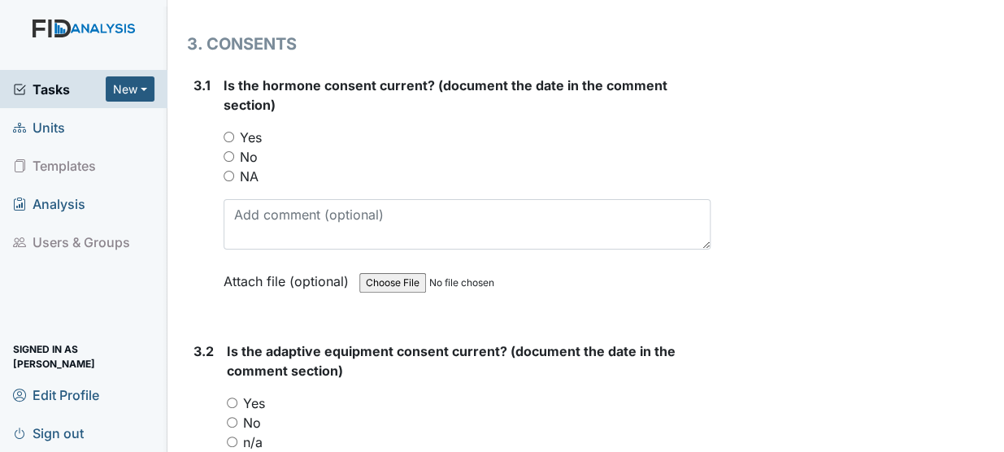
scroll to position [4039, 0]
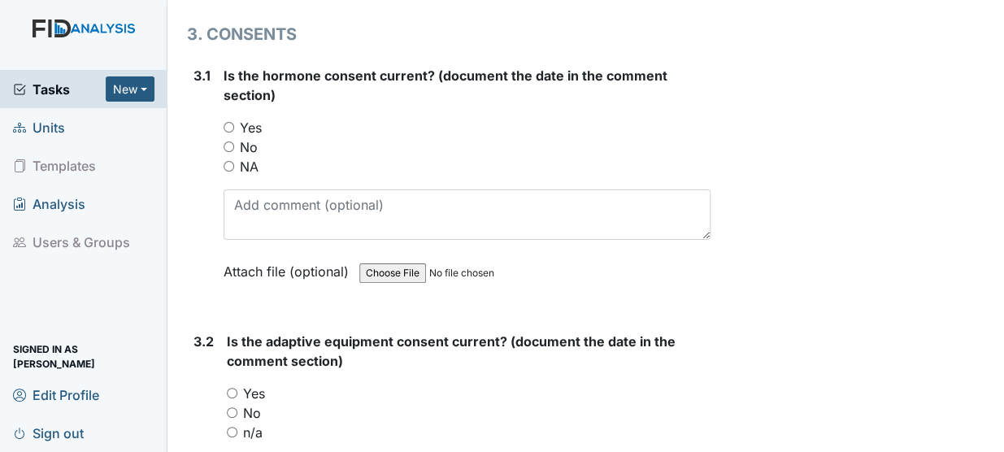
type textarea "3/3/25"
click at [228, 161] on input "NA" at bounding box center [229, 166] width 11 height 11
radio input "true"
click at [228, 388] on input "Yes" at bounding box center [232, 393] width 11 height 11
radio input "true"
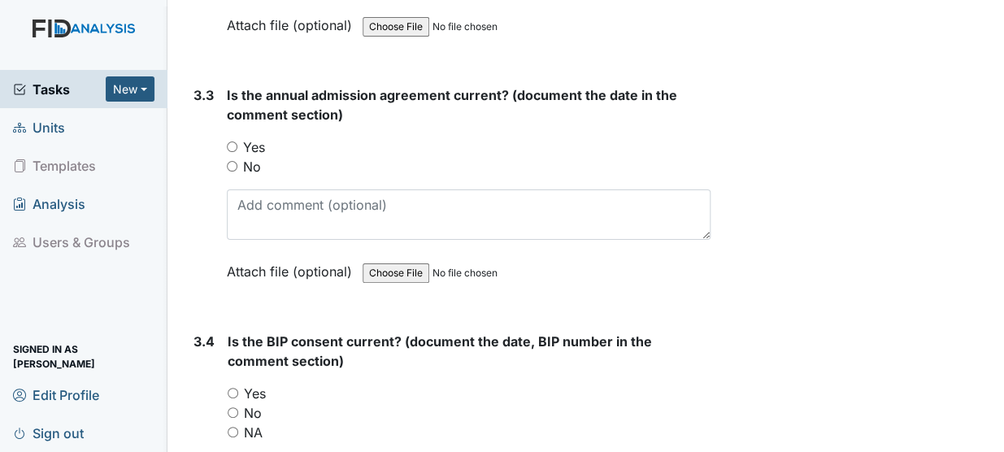
scroll to position [4580, 0]
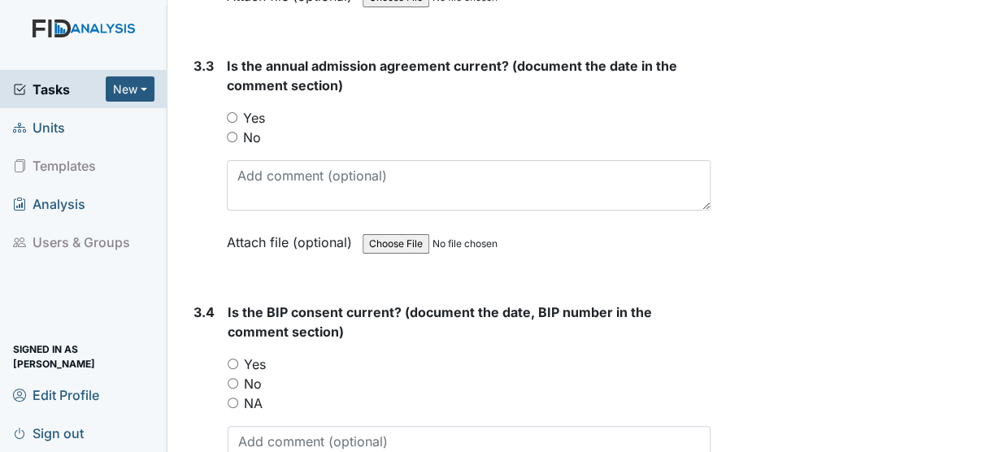
type textarea "4/15/25"
click at [235, 112] on input "Yes" at bounding box center [232, 117] width 11 height 11
radio input "true"
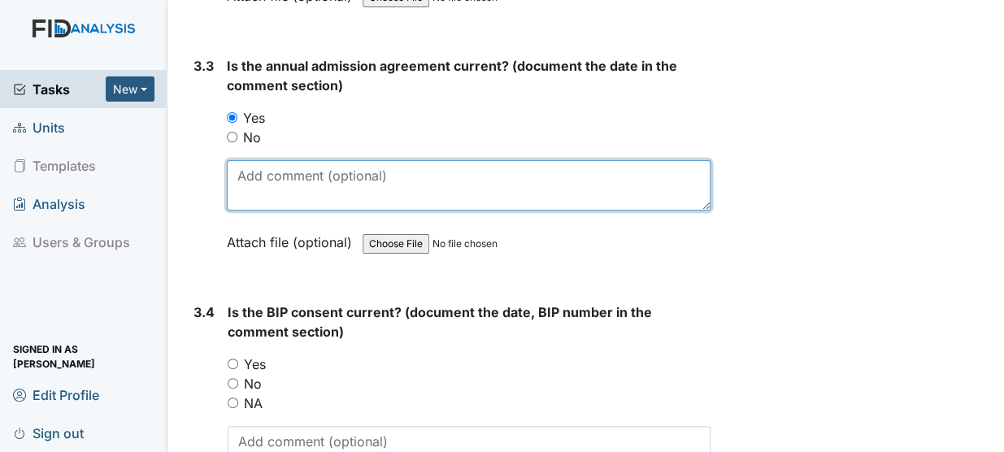
click at [252, 160] on textarea at bounding box center [469, 185] width 484 height 50
type textarea "9/23/24"
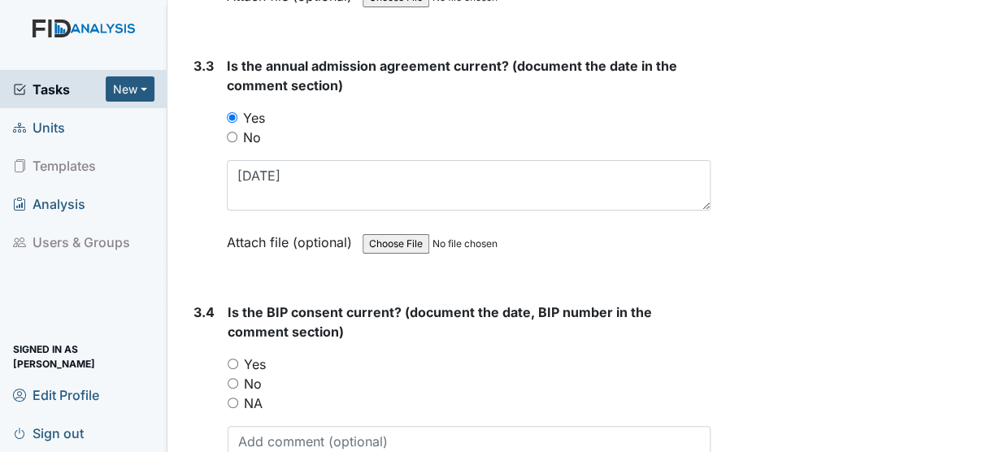
click at [215, 314] on div "3.4 Is the BIP consent current? (document the date, BIP number in the comment s…" at bounding box center [449, 422] width 524 height 240
click at [232, 358] on input "Yes" at bounding box center [233, 363] width 11 height 11
radio input "true"
click at [244, 426] on textarea at bounding box center [469, 451] width 483 height 50
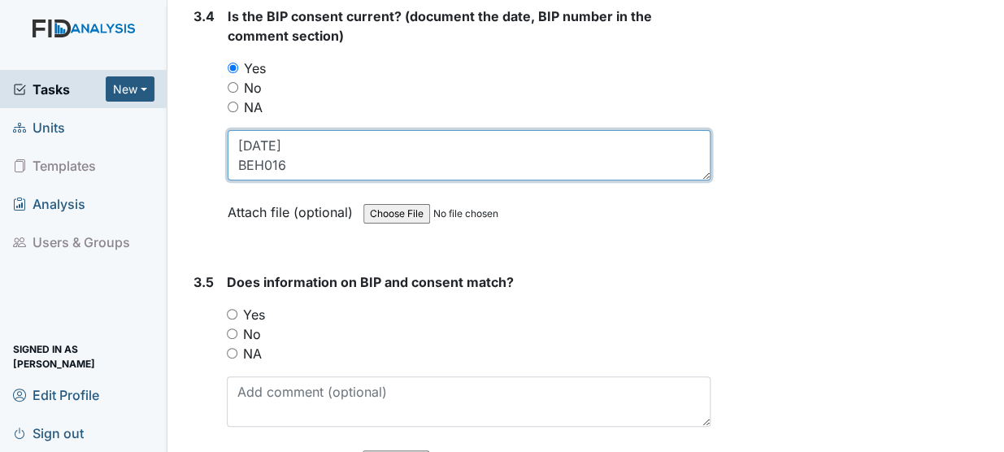
scroll to position [4931, 0]
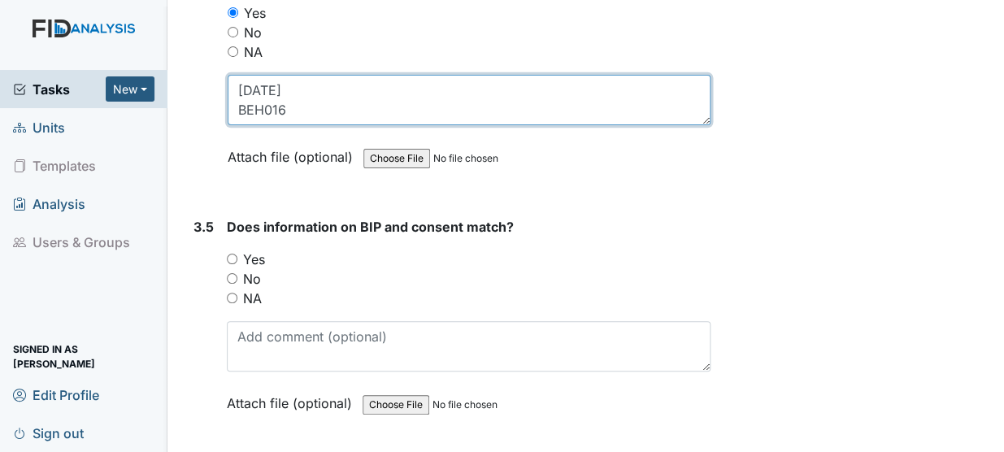
type textarea "4/15/25 BEH016"
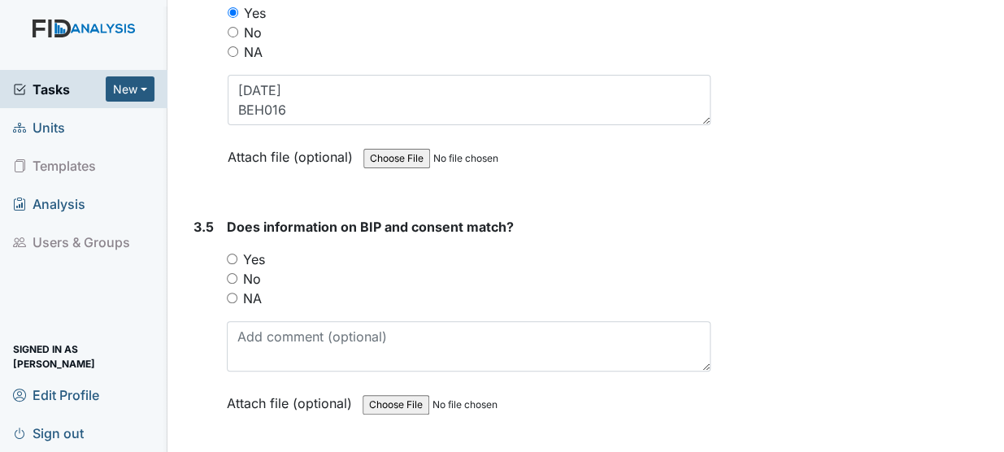
click at [232, 254] on input "Yes" at bounding box center [232, 259] width 11 height 11
radio input "true"
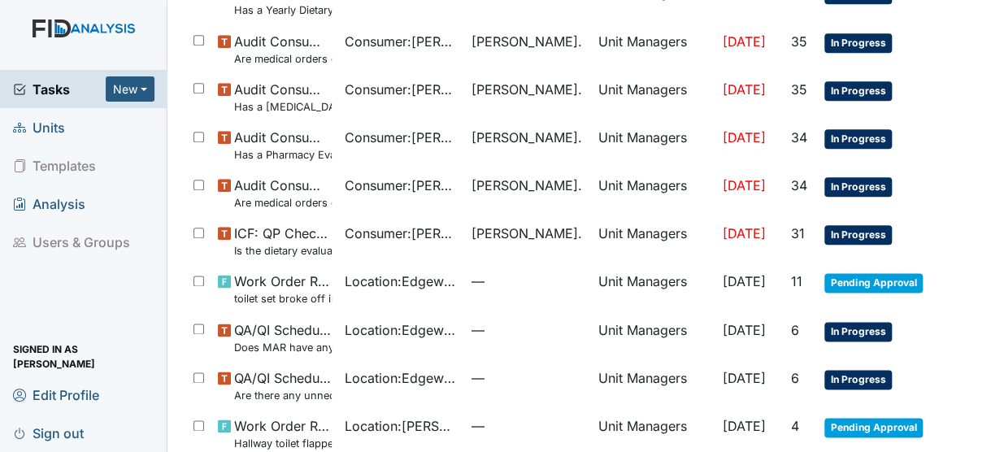
scroll to position [739, 0]
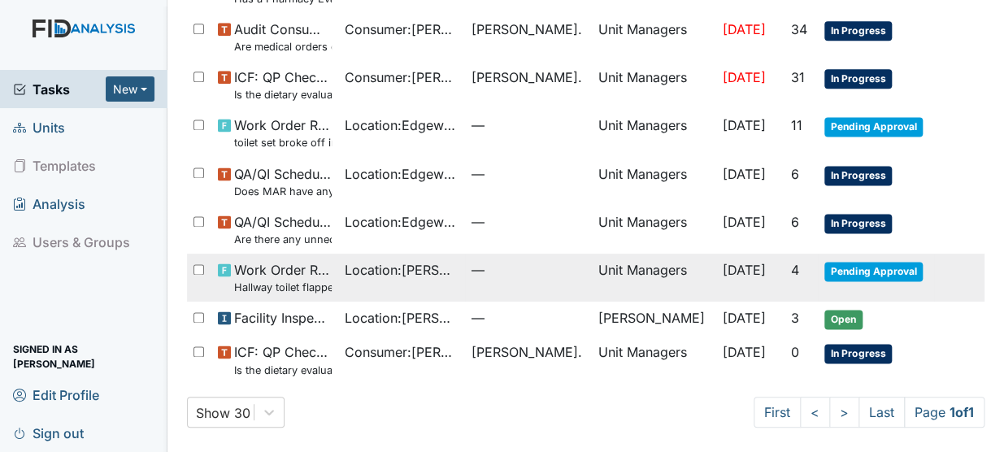
click at [268, 274] on span "Work Order Routine Hallway toilet flapper chain broken" at bounding box center [283, 277] width 98 height 35
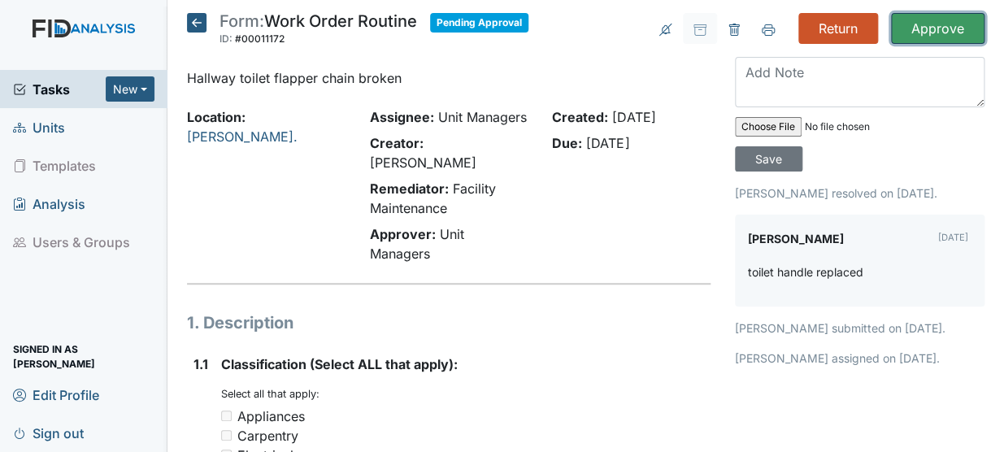
click at [915, 30] on input "Approve" at bounding box center [937, 28] width 93 height 31
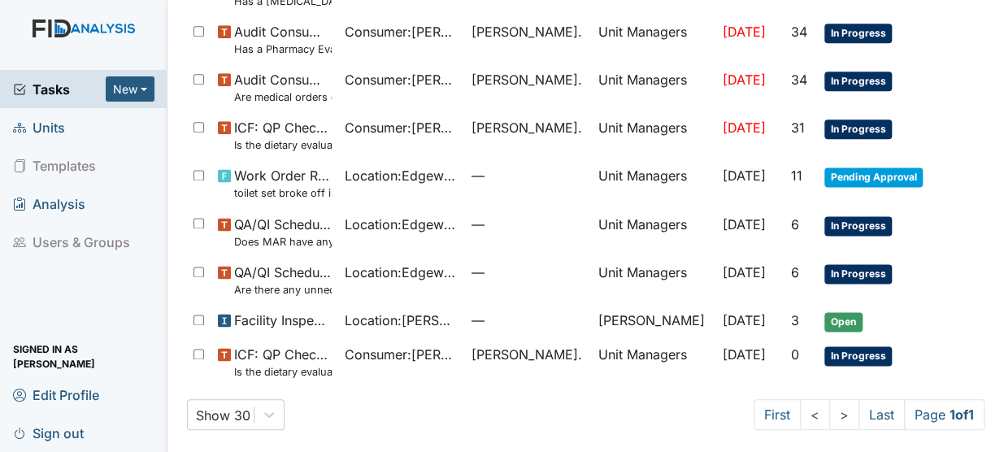
scroll to position [691, 0]
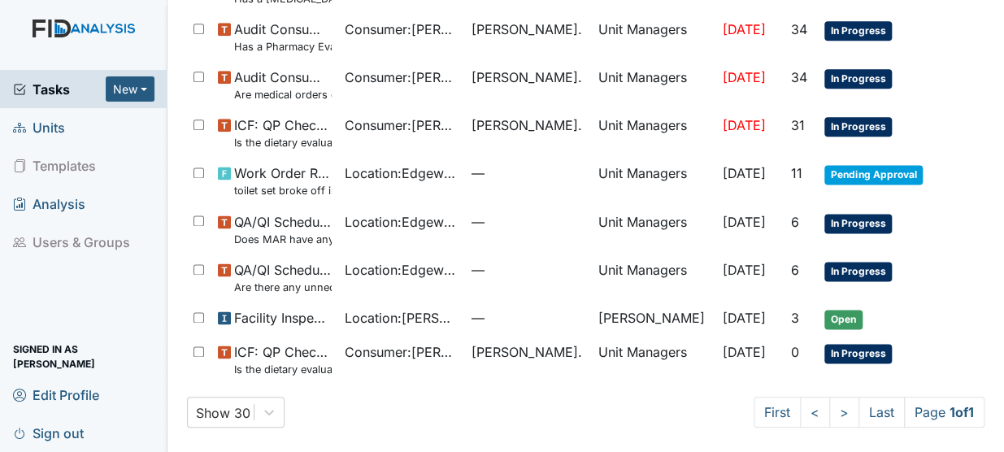
click at [45, 122] on span "Units" at bounding box center [39, 127] width 52 height 25
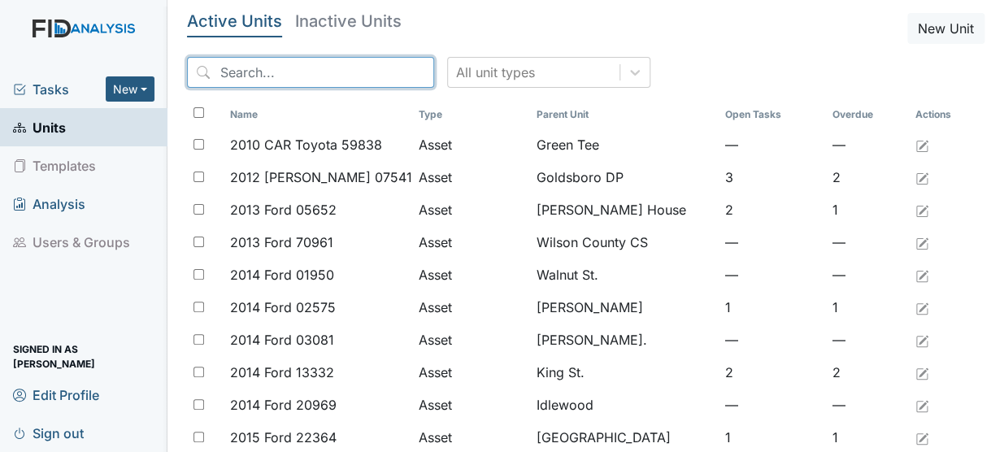
click at [243, 74] on input "search" at bounding box center [310, 72] width 247 height 31
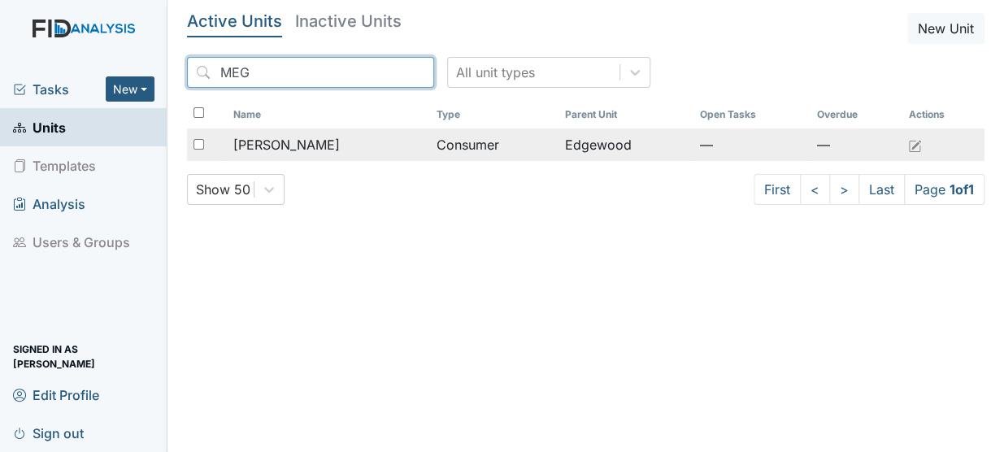
type input "MEG"
click at [308, 136] on span "[PERSON_NAME]" at bounding box center [286, 145] width 106 height 20
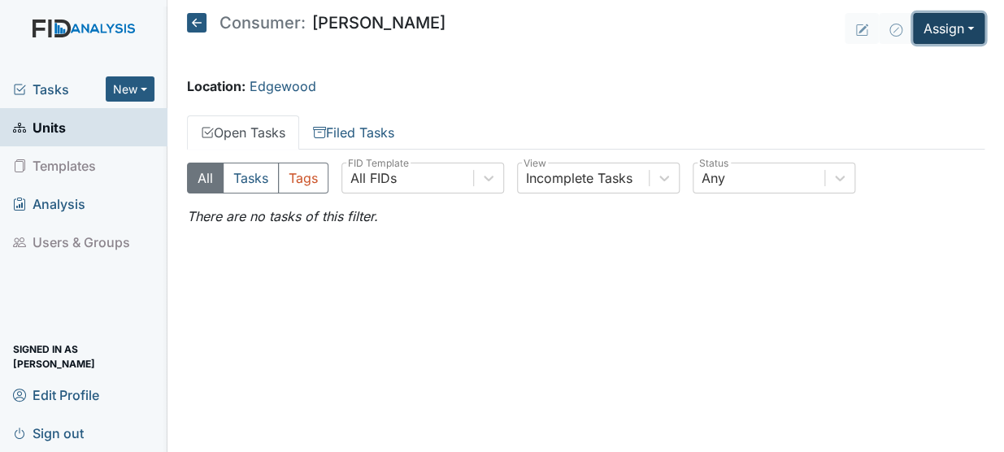
click at [940, 21] on button "Assign" at bounding box center [949, 28] width 72 height 31
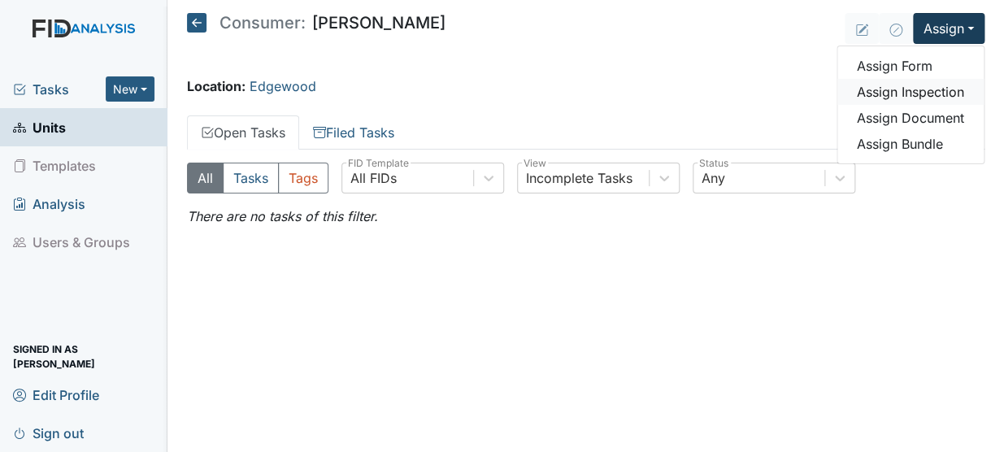
click at [904, 92] on link "Assign Inspection" at bounding box center [910, 92] width 146 height 26
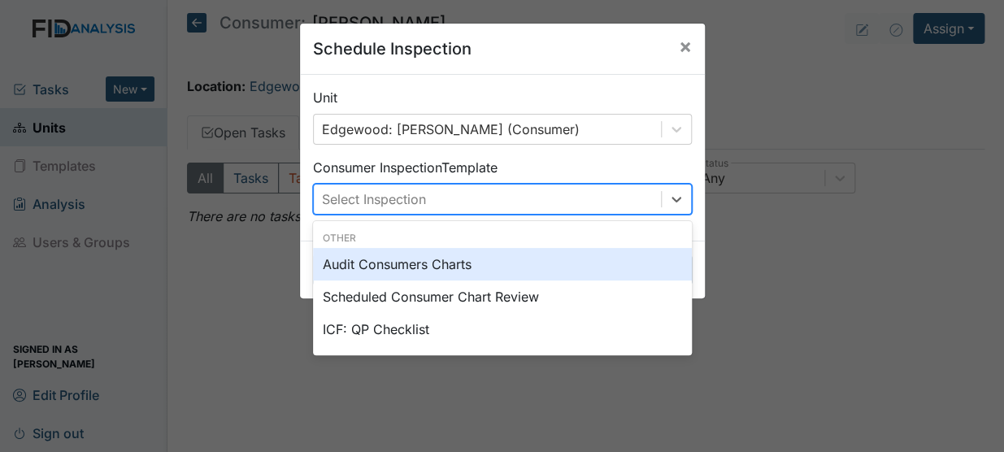
click at [439, 201] on div "Select Inspection" at bounding box center [487, 199] width 347 height 29
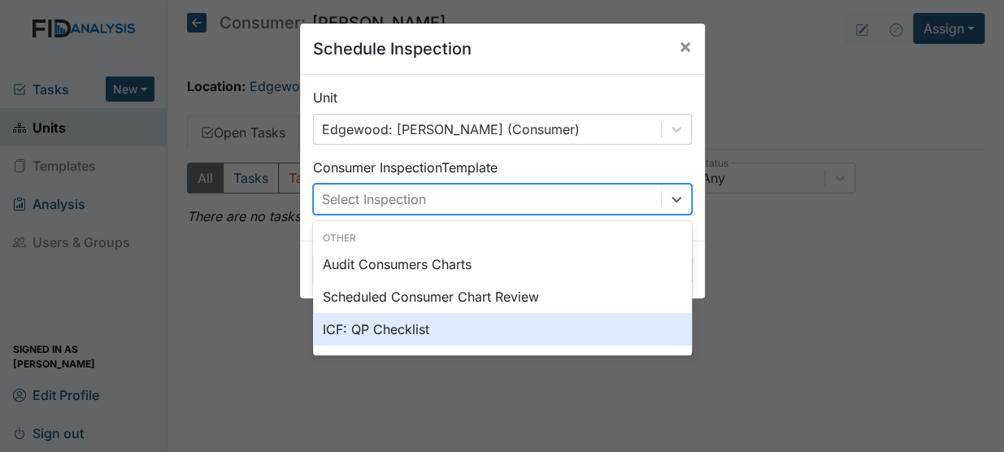
click at [396, 317] on div "ICF: QP Checklist" at bounding box center [502, 329] width 379 height 33
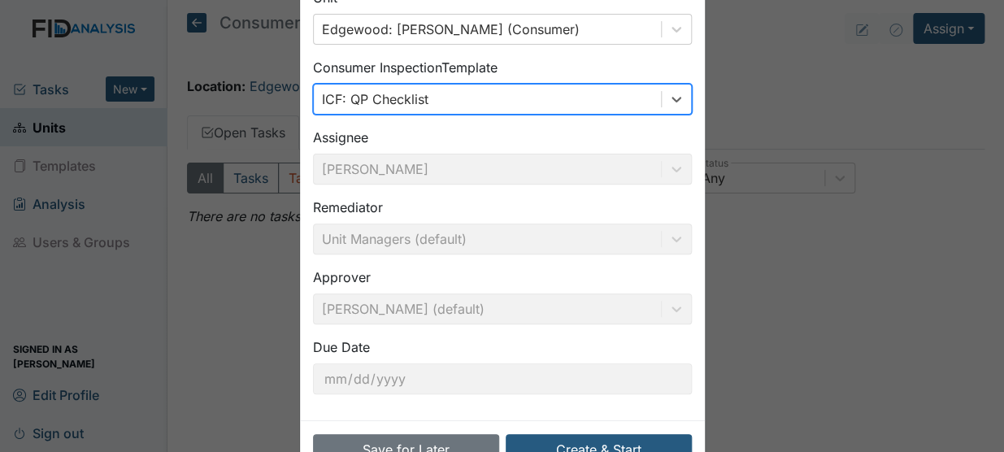
scroll to position [124, 0]
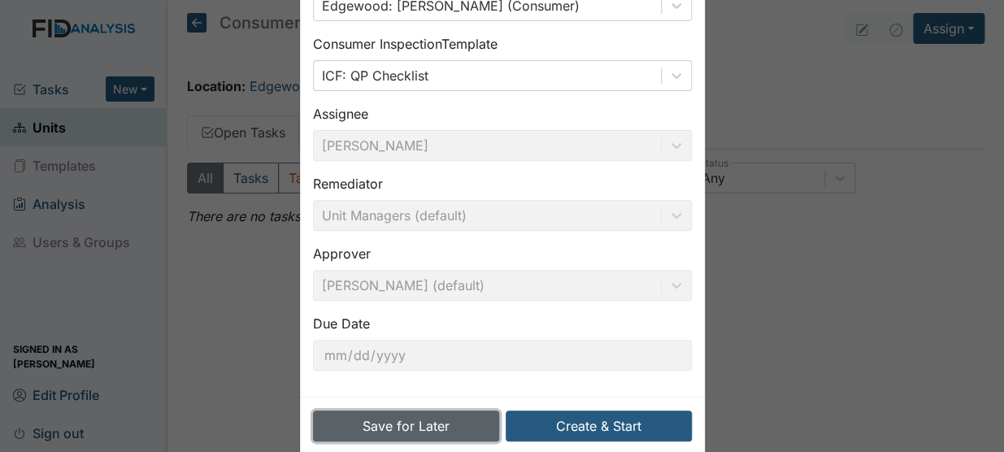
click at [424, 426] on button "Save for Later" at bounding box center [406, 426] width 186 height 31
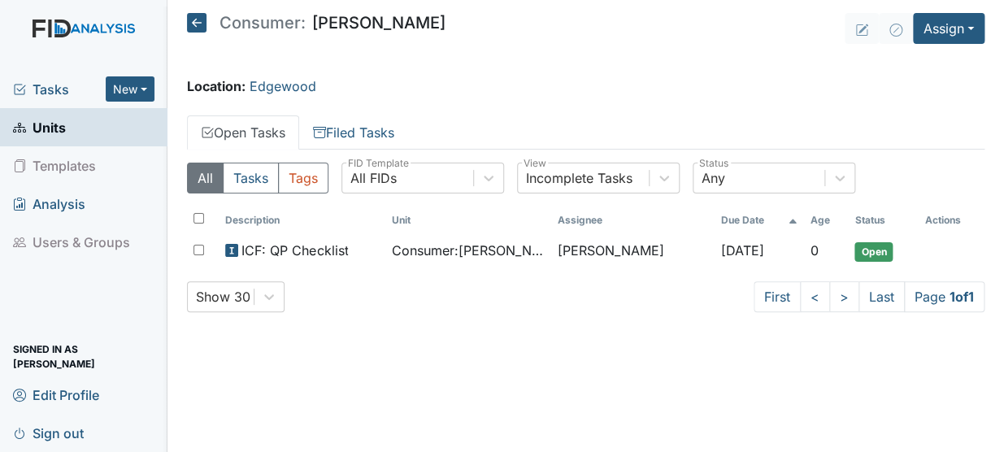
click at [56, 122] on span "Units" at bounding box center [39, 127] width 53 height 25
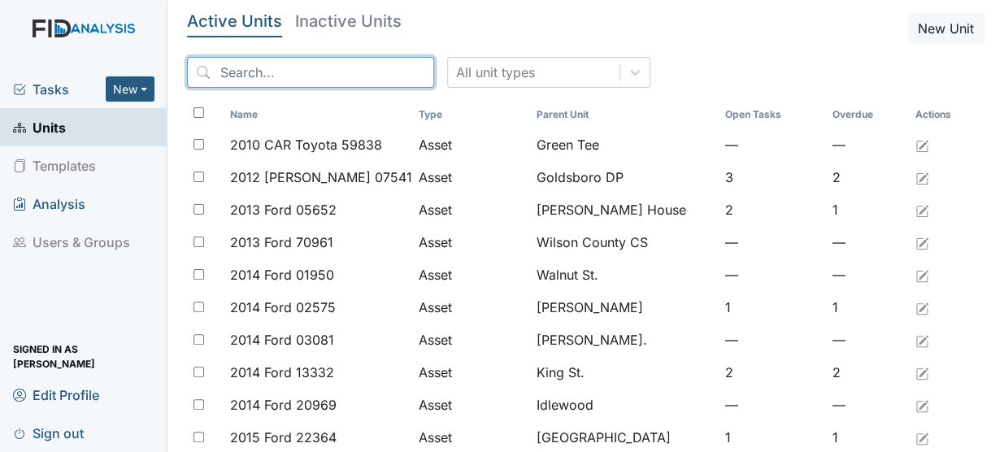
click at [238, 72] on input "search" at bounding box center [310, 72] width 247 height 31
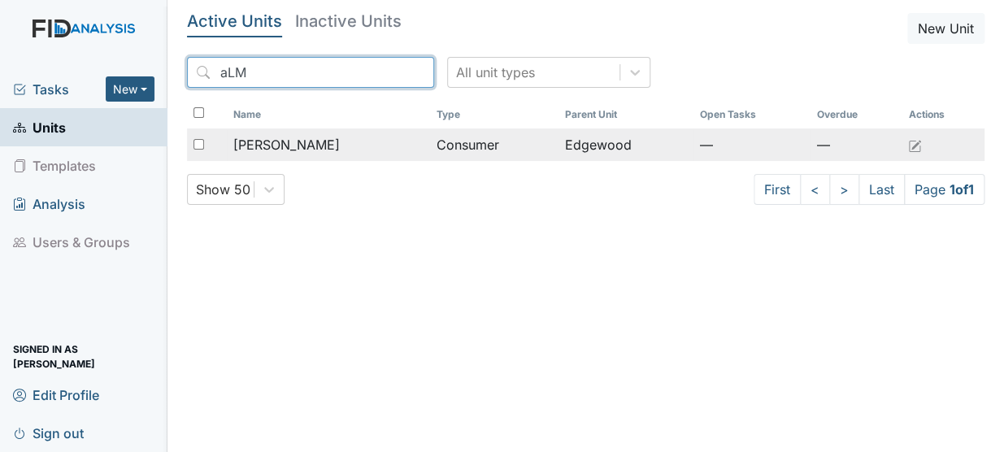
type input "aLM"
click at [313, 139] on span "[PERSON_NAME]" at bounding box center [286, 145] width 106 height 20
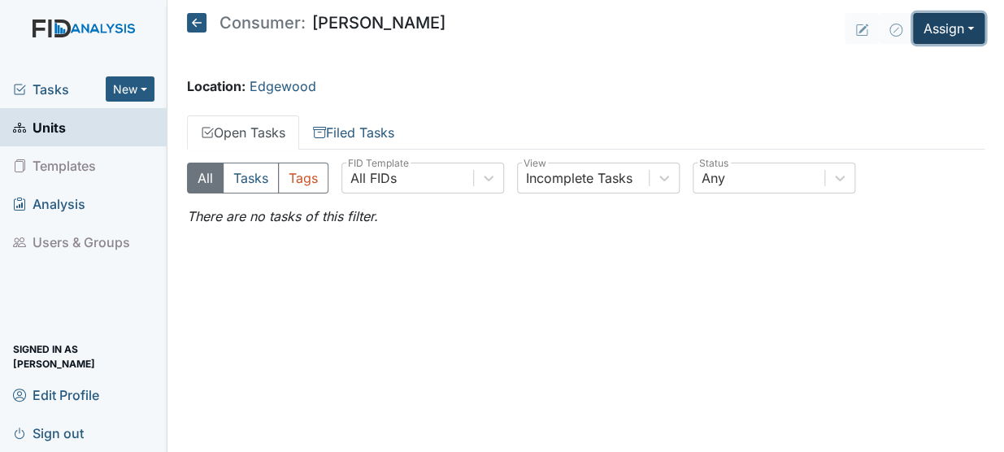
click at [958, 25] on button "Assign" at bounding box center [949, 28] width 72 height 31
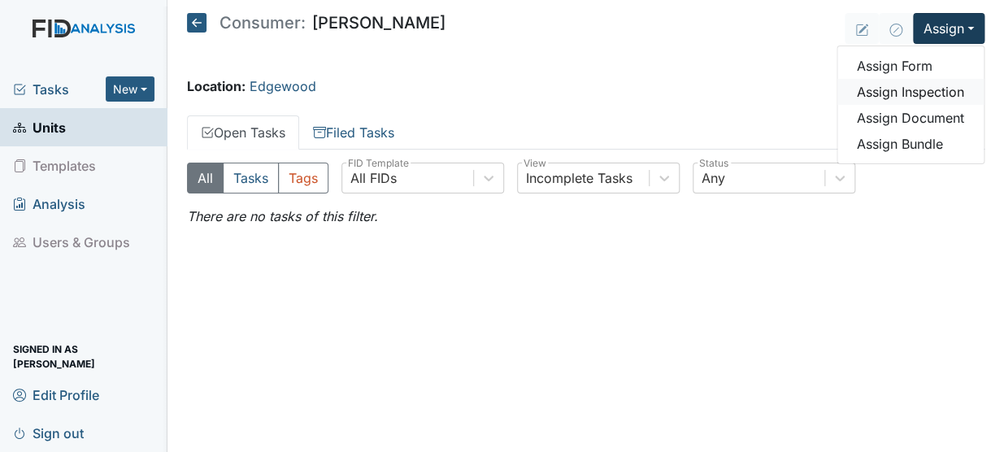
click at [921, 93] on link "Assign Inspection" at bounding box center [910, 92] width 146 height 26
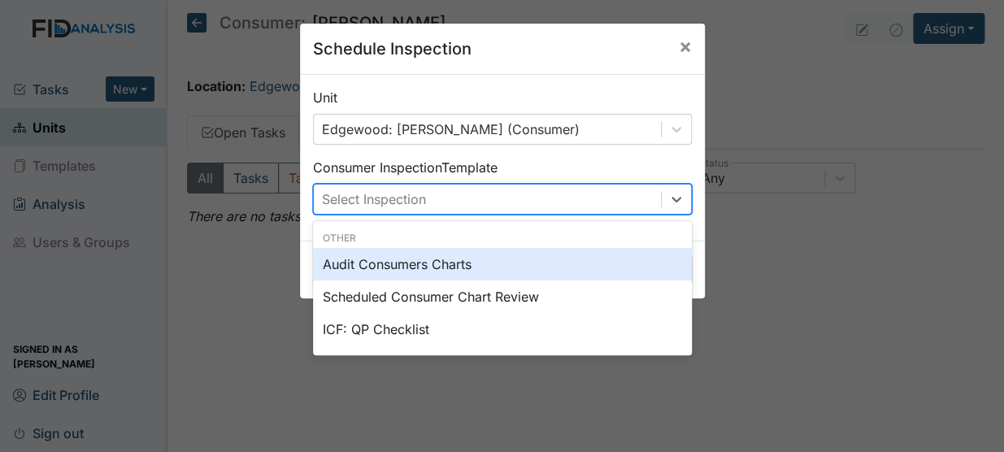
click at [620, 194] on div "Select Inspection" at bounding box center [487, 199] width 347 height 29
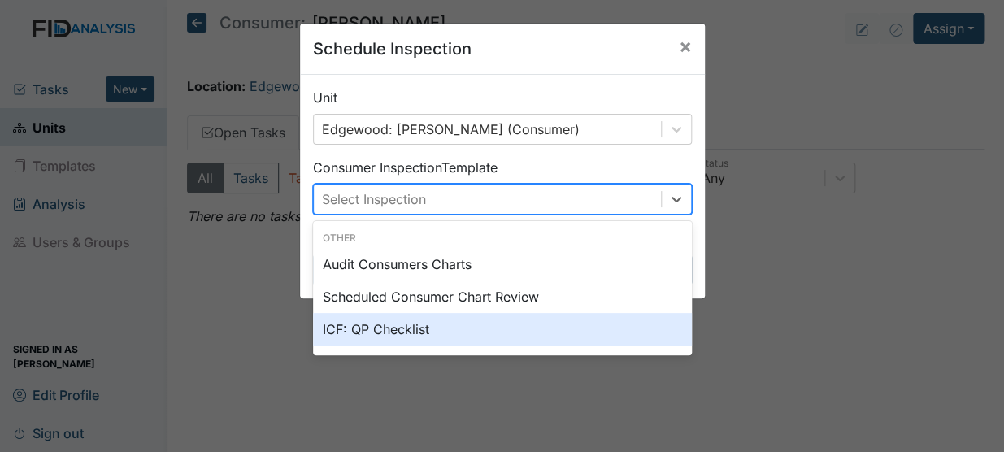
click at [407, 328] on div "ICF: QP Checklist" at bounding box center [502, 329] width 379 height 33
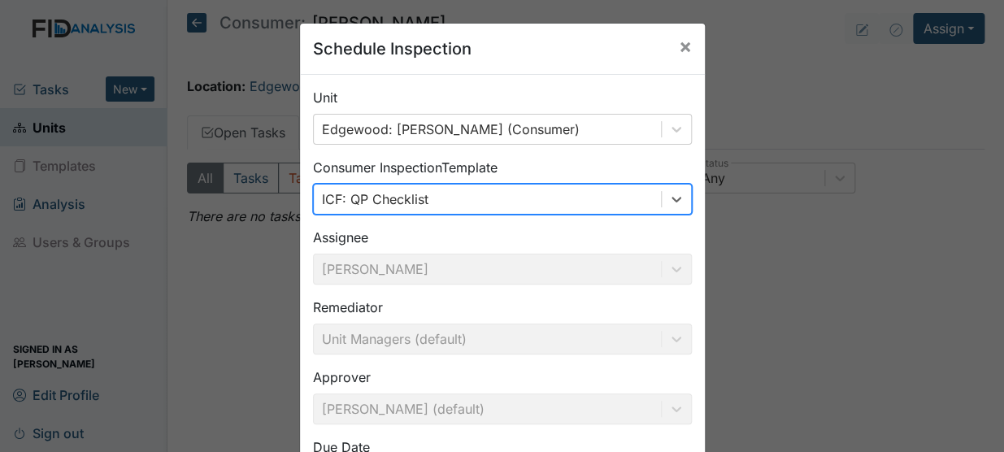
scroll to position [148, 0]
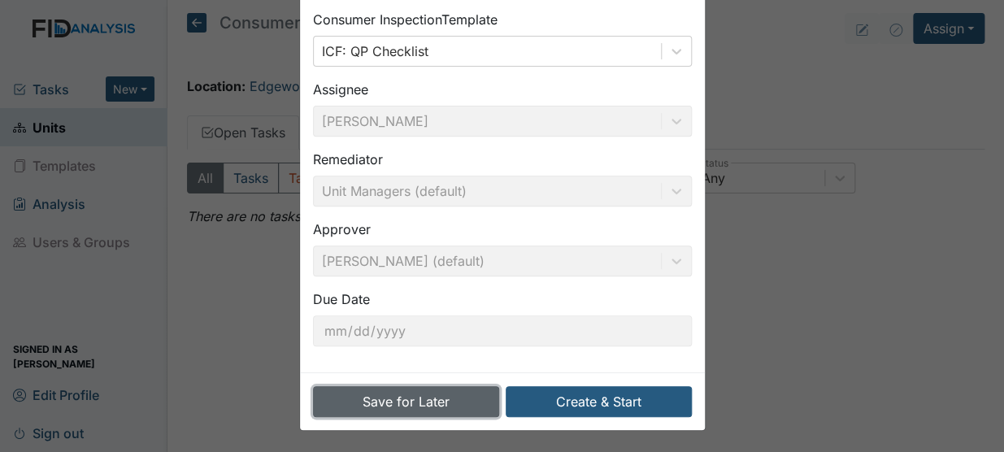
click at [402, 408] on button "Save for Later" at bounding box center [406, 401] width 186 height 31
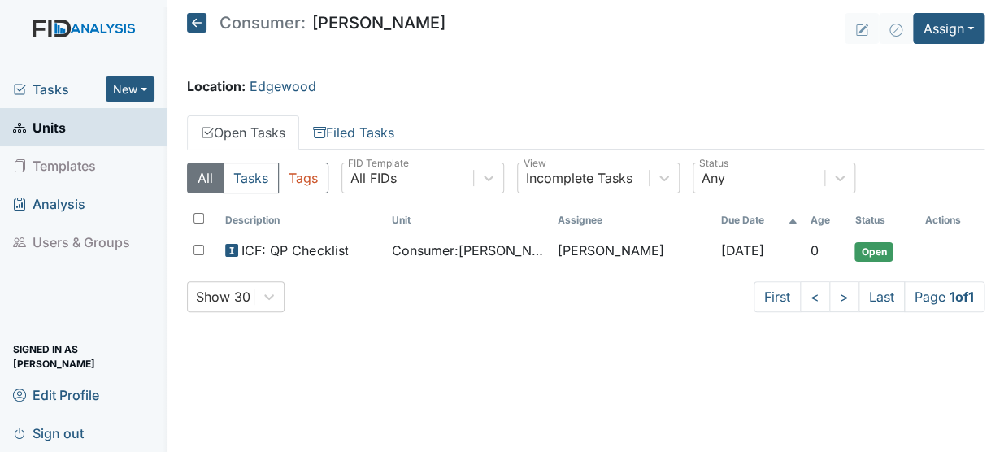
click at [61, 129] on span "Units" at bounding box center [39, 127] width 53 height 25
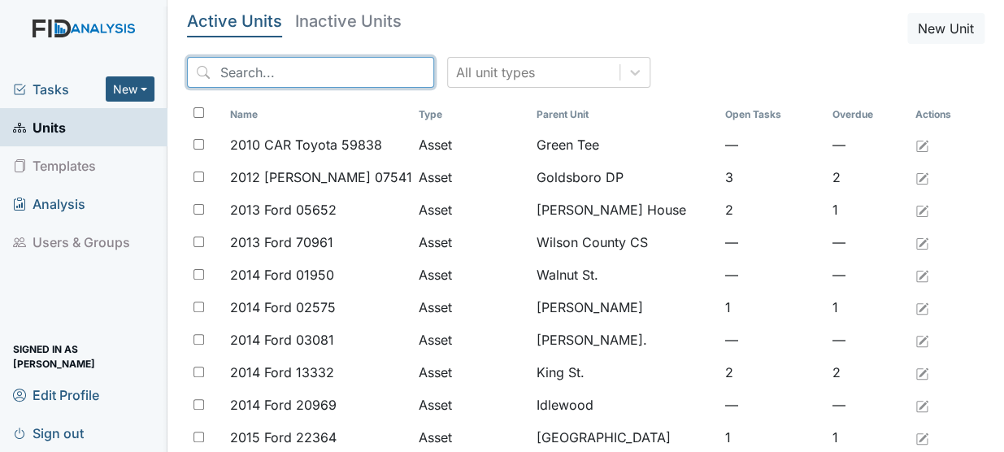
click at [289, 70] on input "search" at bounding box center [310, 72] width 247 height 31
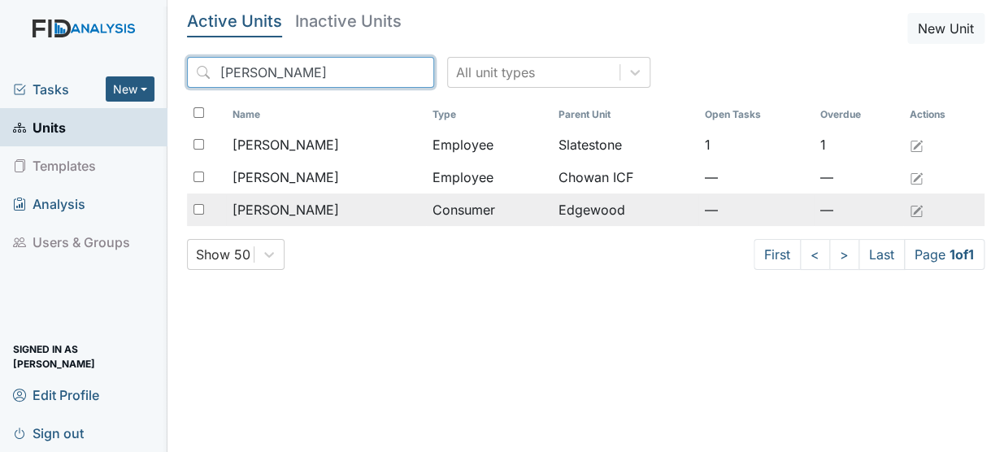
type input "ALIC"
click at [274, 214] on span "[PERSON_NAME]" at bounding box center [285, 210] width 106 height 20
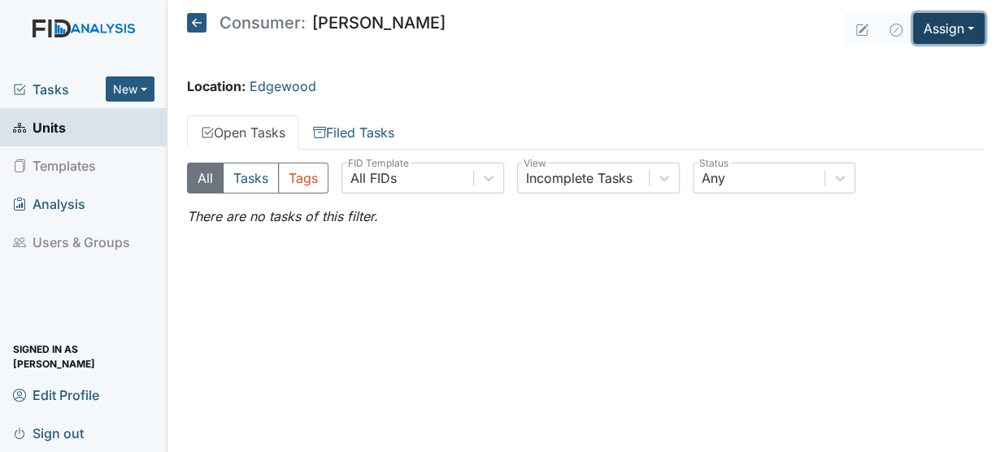
click at [946, 31] on button "Assign" at bounding box center [949, 28] width 72 height 31
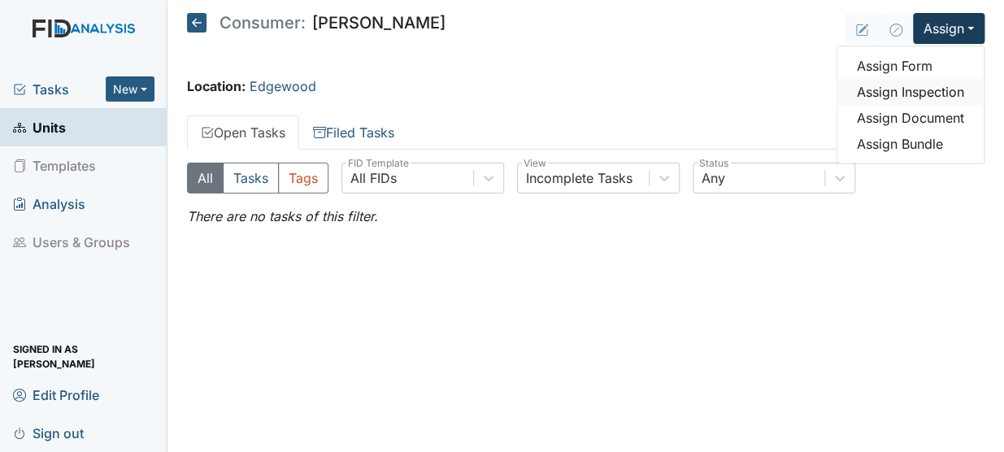
click at [925, 87] on link "Assign Inspection" at bounding box center [910, 92] width 146 height 26
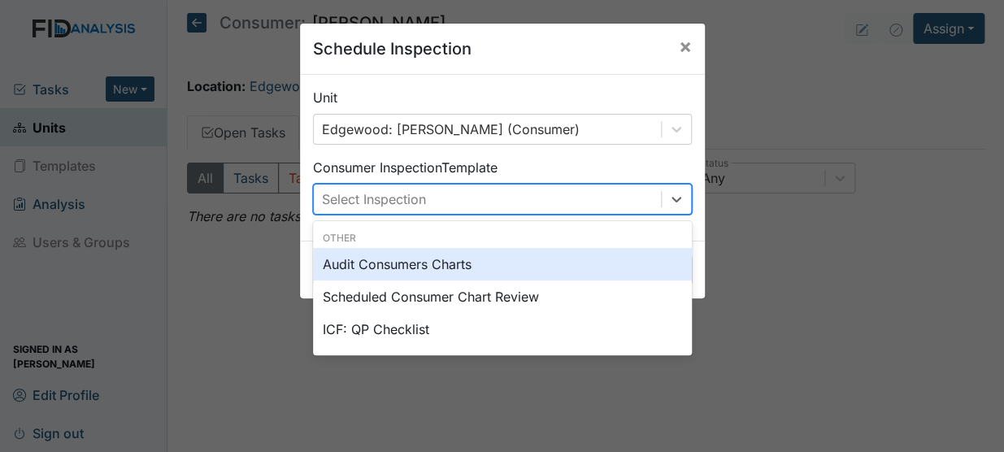
click at [528, 198] on div "Select Inspection" at bounding box center [487, 199] width 347 height 29
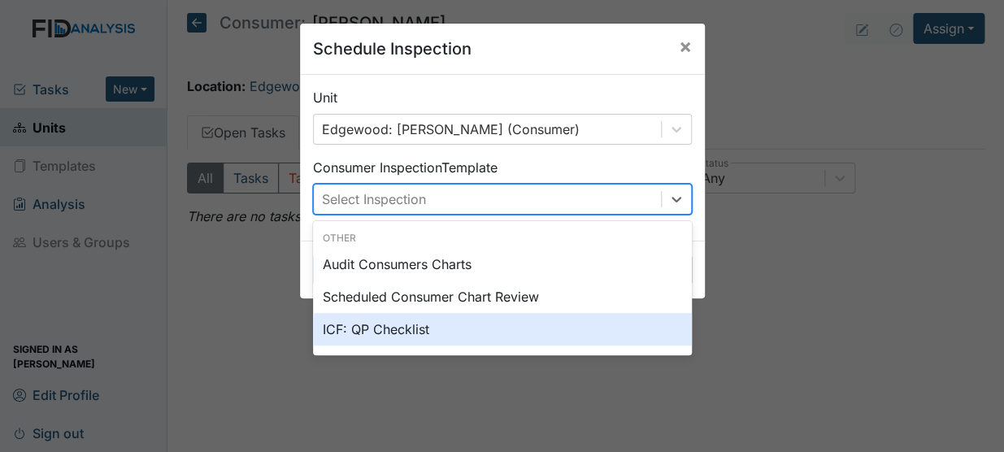
click at [409, 331] on div "ICF: QP Checklist" at bounding box center [502, 329] width 379 height 33
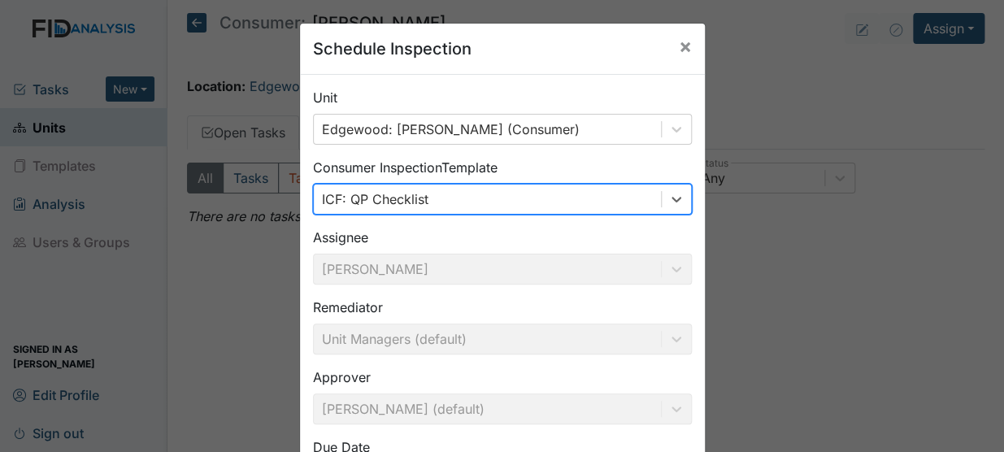
scroll to position [148, 0]
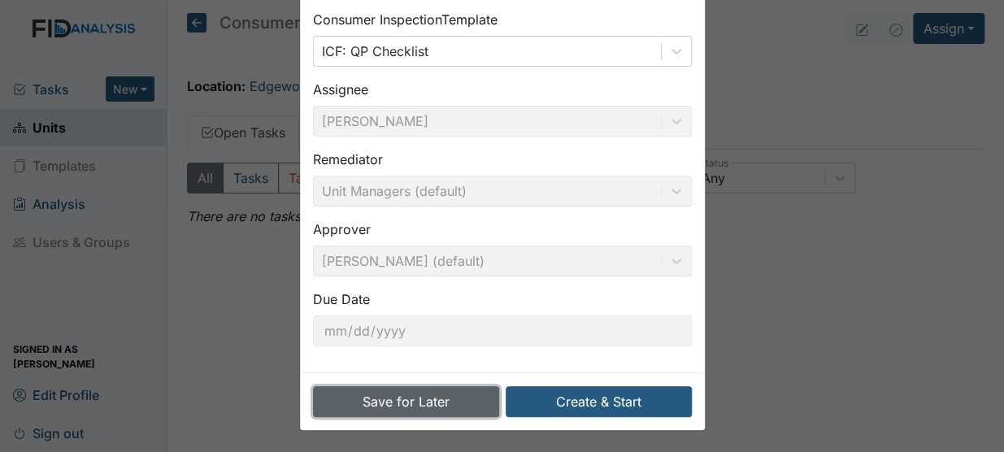
click at [464, 404] on button "Save for Later" at bounding box center [406, 401] width 186 height 31
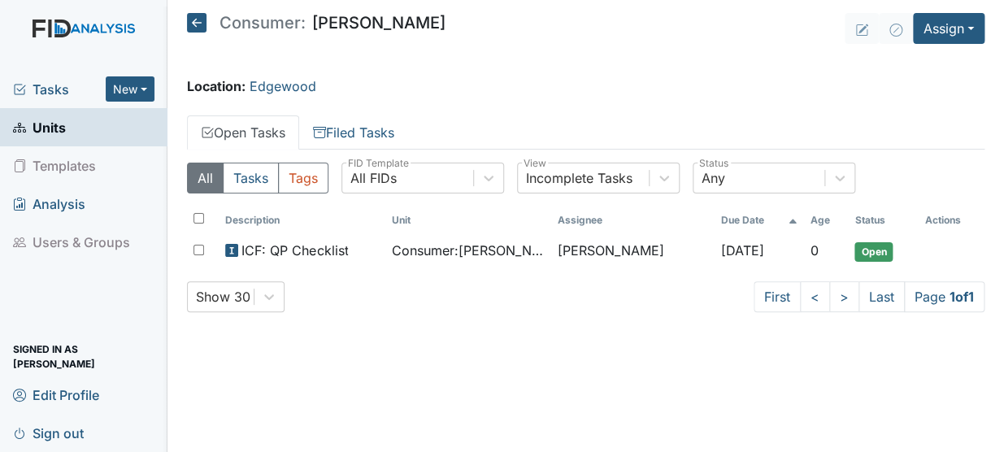
click at [61, 132] on span "Units" at bounding box center [39, 127] width 53 height 25
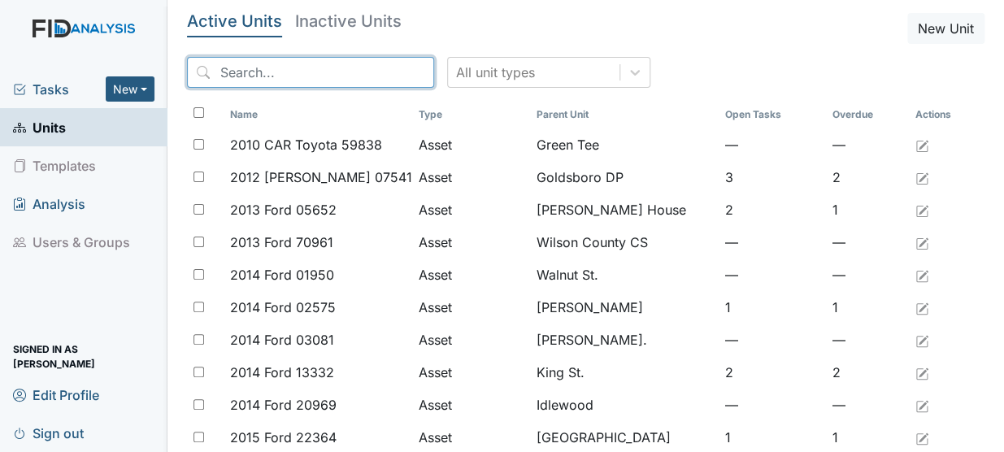
click at [319, 78] on input "search" at bounding box center [310, 72] width 247 height 31
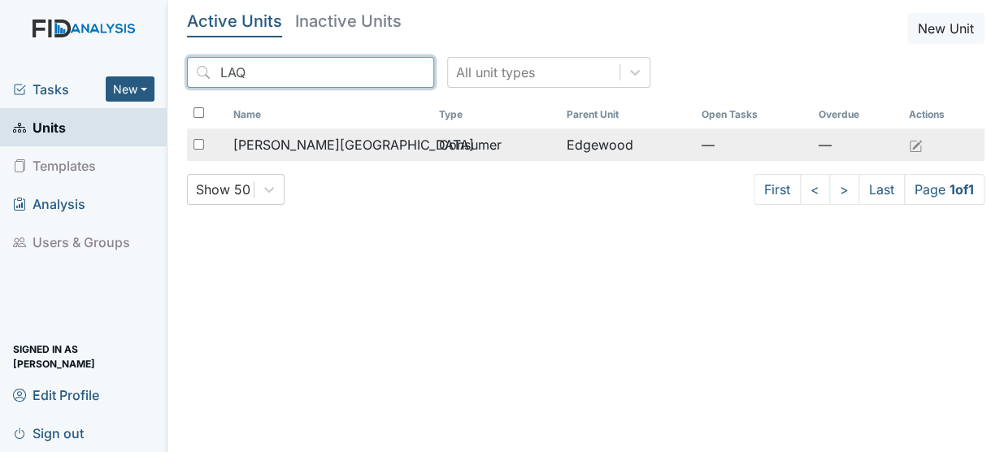
type input "LAQ"
click at [300, 147] on span "[PERSON_NAME][GEOGRAPHIC_DATA]" at bounding box center [353, 145] width 241 height 20
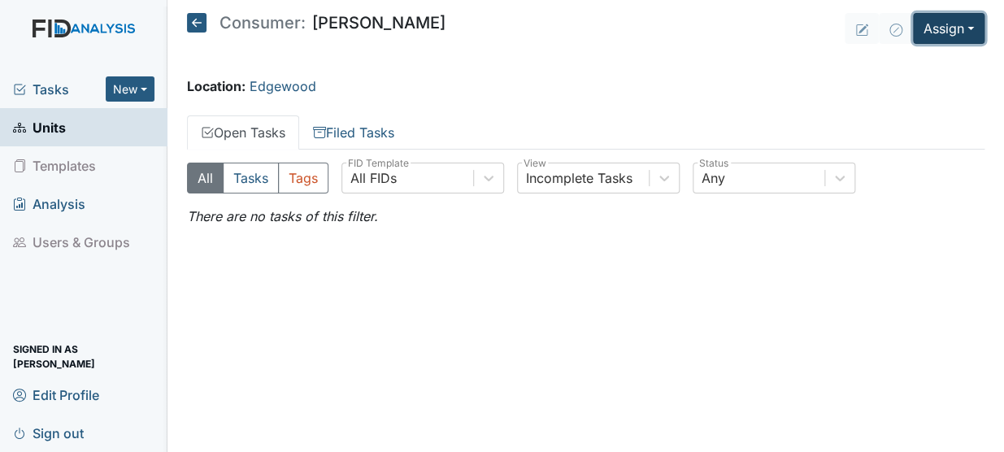
click at [958, 37] on button "Assign" at bounding box center [949, 28] width 72 height 31
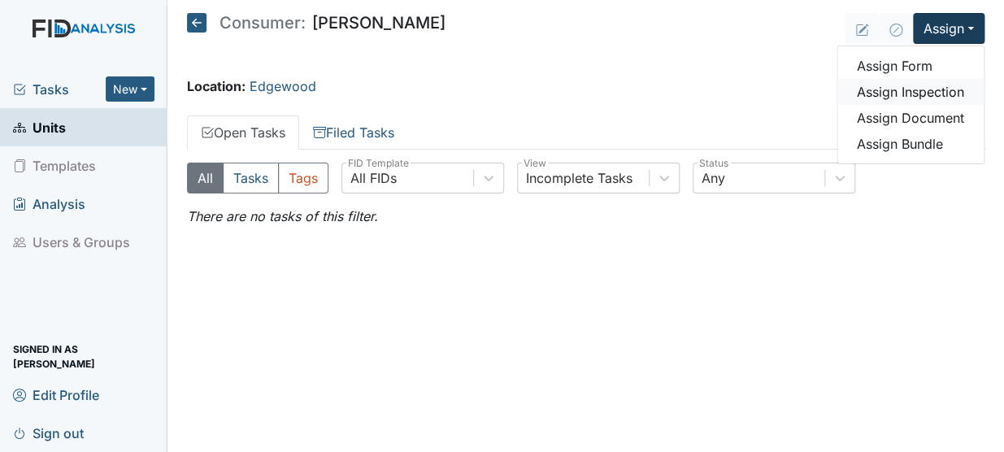
click at [927, 89] on link "Assign Inspection" at bounding box center [910, 92] width 146 height 26
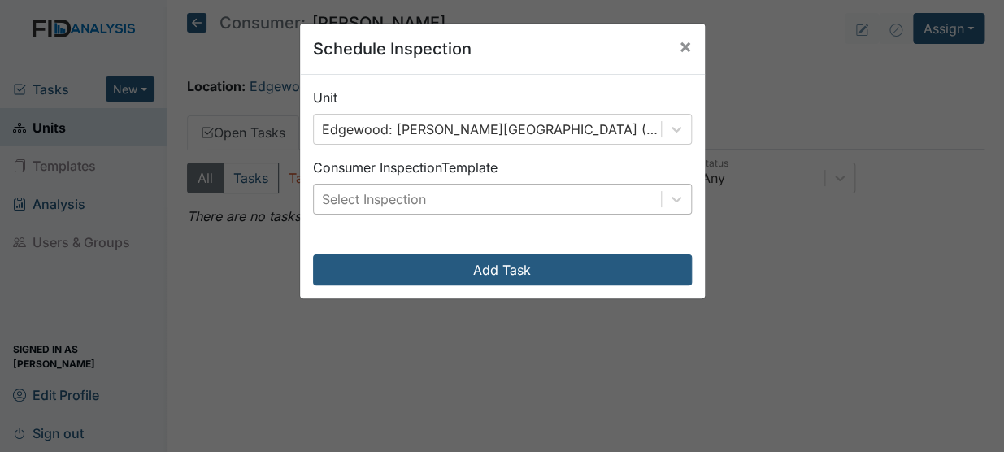
click at [523, 193] on div "Select Inspection" at bounding box center [487, 199] width 347 height 29
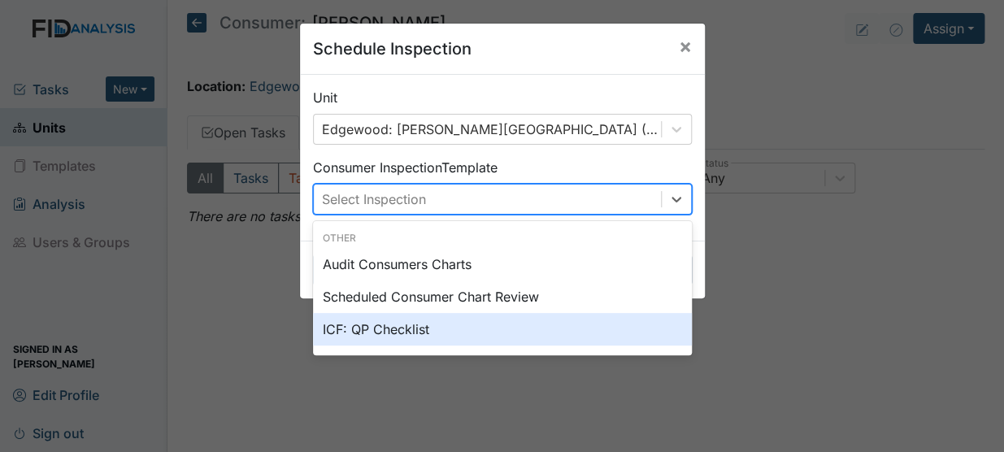
click at [384, 325] on div "ICF: QP Checklist" at bounding box center [502, 329] width 379 height 33
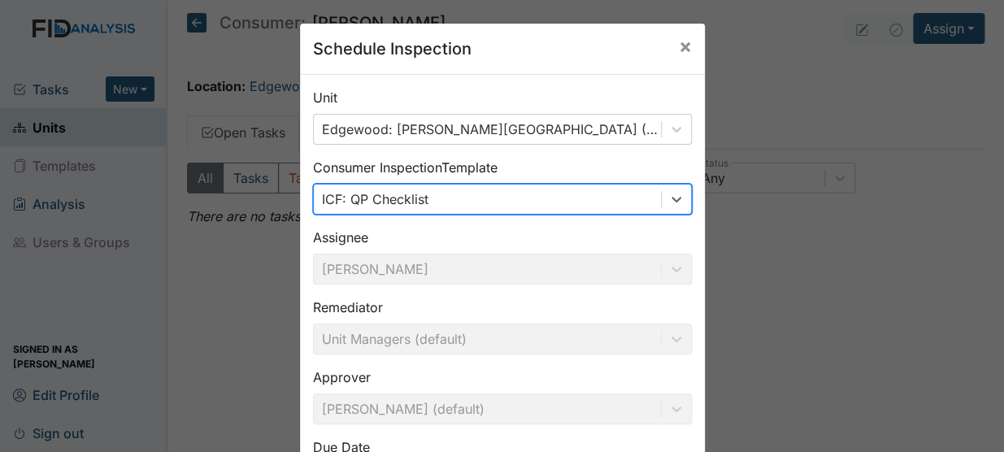
click at [991, 301] on div "Schedule Inspection × Unit Edgewood: Battle, Laquanda (Consumer) Consumer Inspe…" at bounding box center [502, 226] width 1004 height 452
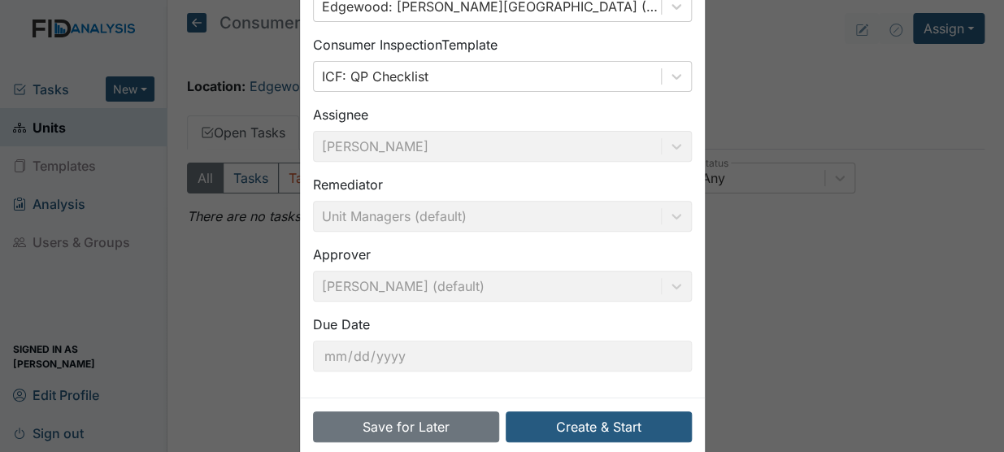
scroll to position [148, 0]
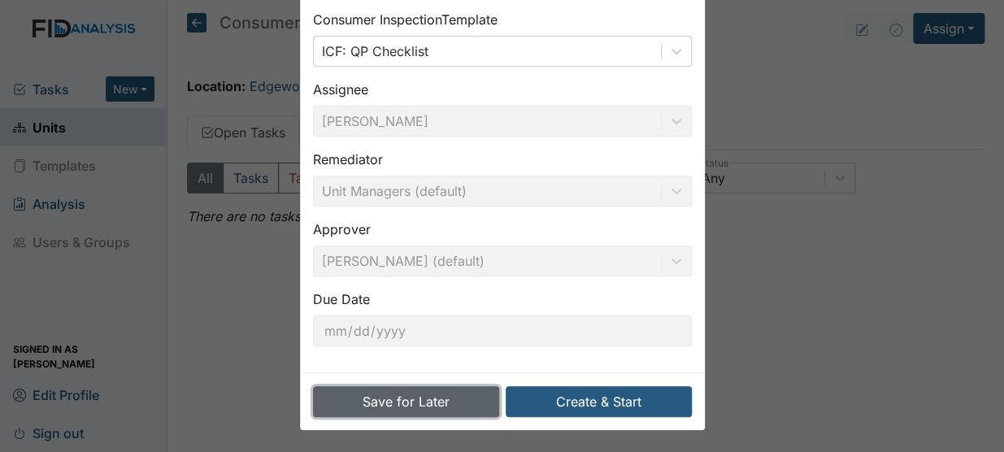
click at [426, 409] on button "Save for Later" at bounding box center [406, 401] width 186 height 31
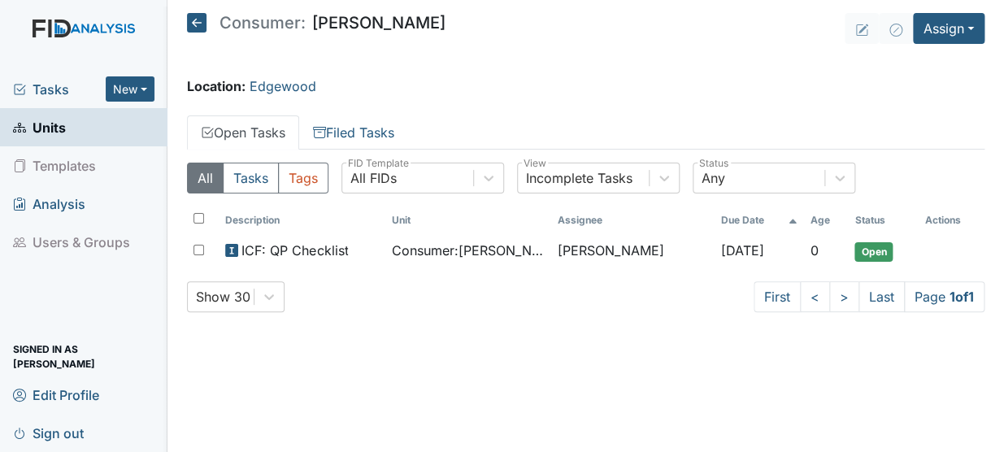
drag, startPoint x: 63, startPoint y: 125, endPoint x: 46, endPoint y: 128, distance: 17.4
click at [46, 128] on span "Units" at bounding box center [39, 127] width 53 height 25
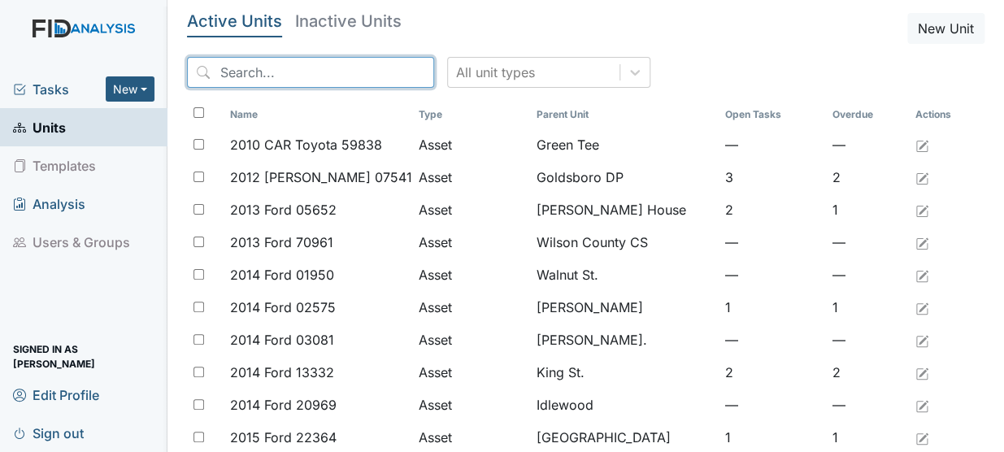
click at [293, 77] on input "search" at bounding box center [310, 72] width 247 height 31
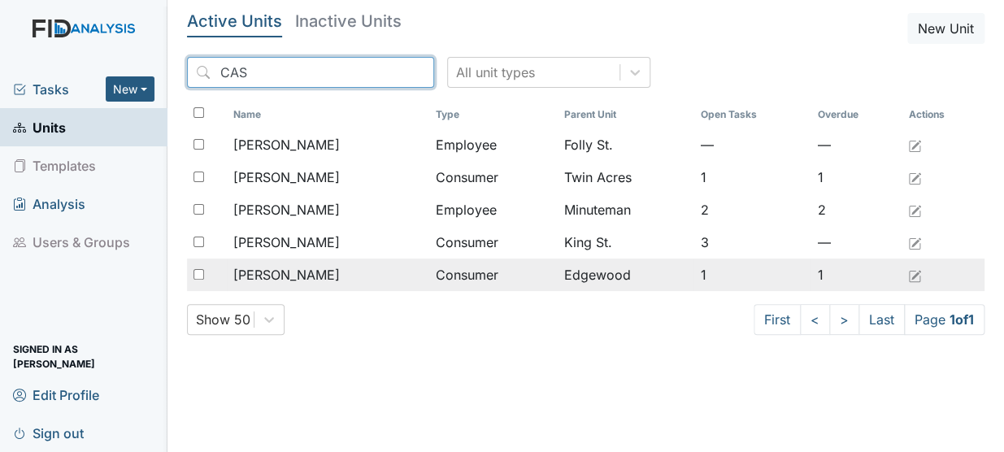
type input "CAS"
click at [287, 272] on span "[PERSON_NAME]" at bounding box center [286, 275] width 106 height 20
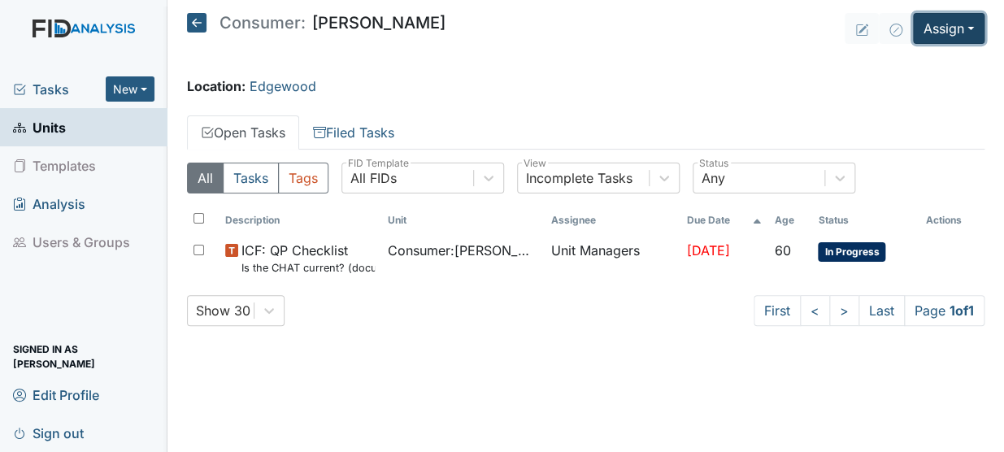
click at [962, 30] on button "Assign" at bounding box center [949, 28] width 72 height 31
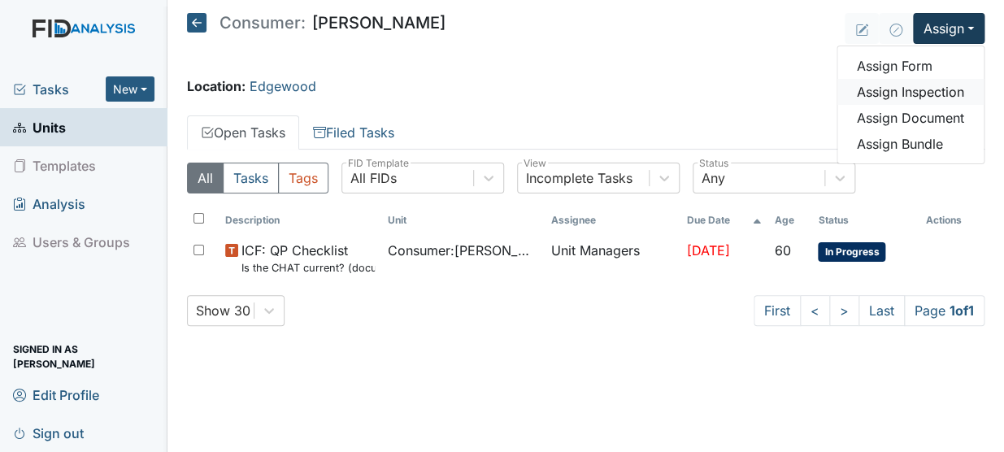
click at [898, 86] on link "Assign Inspection" at bounding box center [910, 92] width 146 height 26
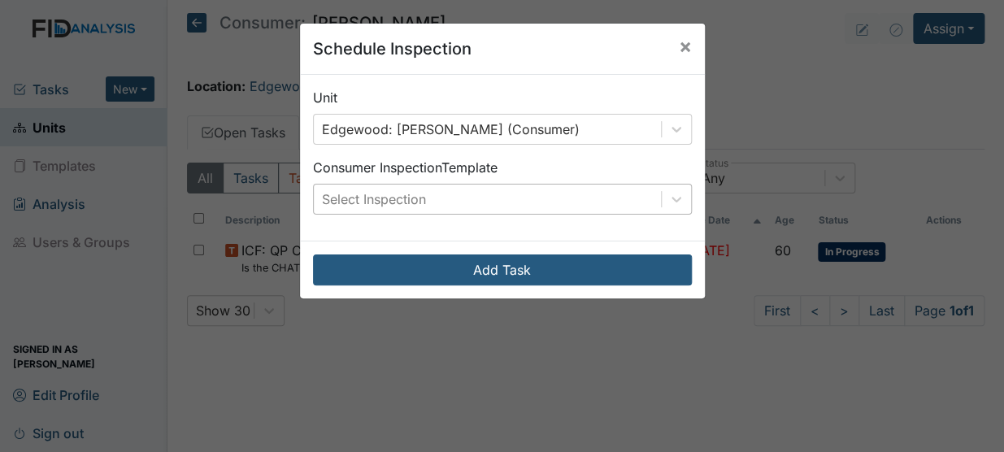
click at [550, 189] on div "Select Inspection" at bounding box center [487, 199] width 347 height 29
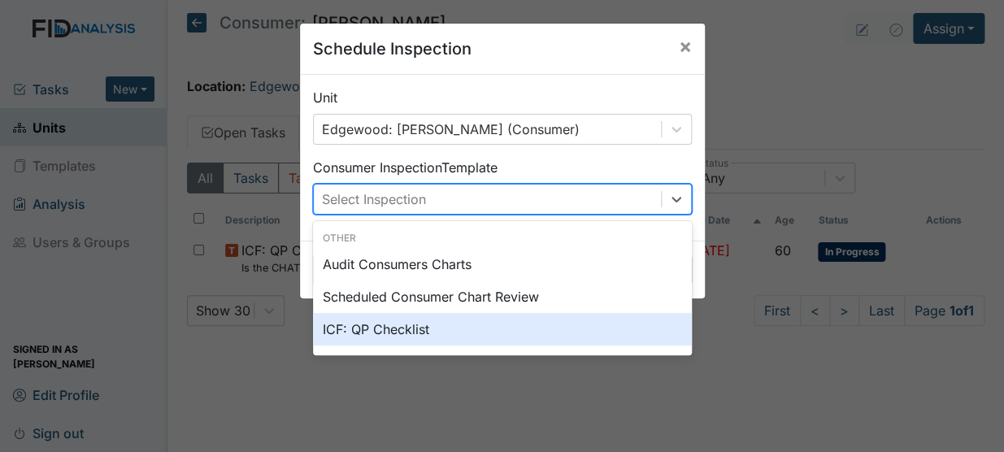
click at [372, 325] on div "ICF: QP Checklist" at bounding box center [502, 329] width 379 height 33
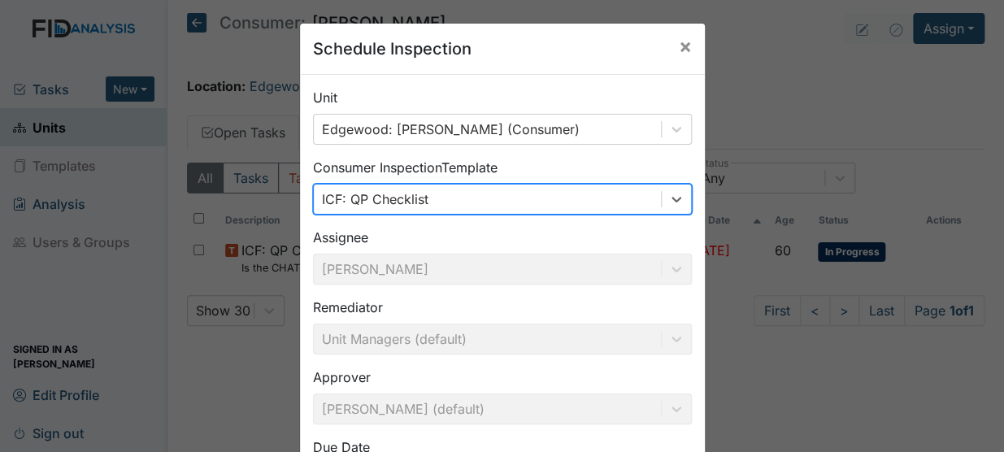
scroll to position [148, 0]
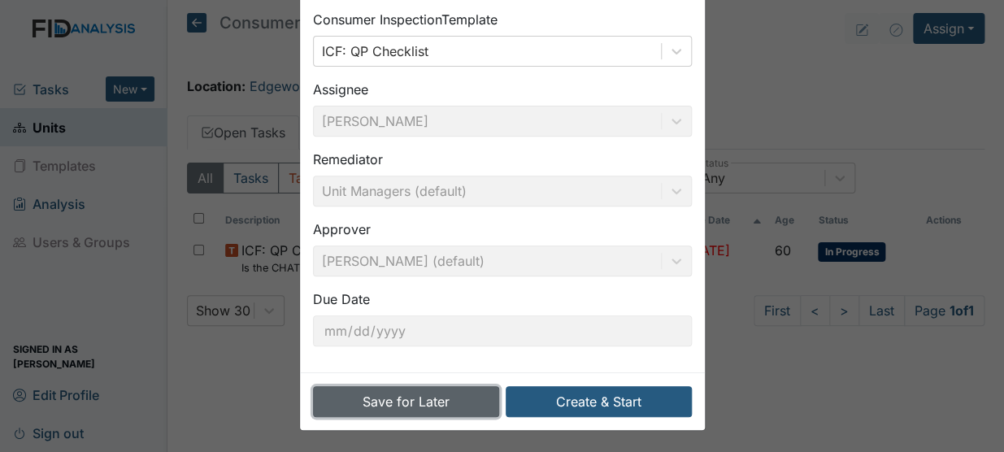
drag, startPoint x: 447, startPoint y: 385, endPoint x: 398, endPoint y: 405, distance: 53.3
click at [398, 405] on button "Save for Later" at bounding box center [406, 401] width 186 height 31
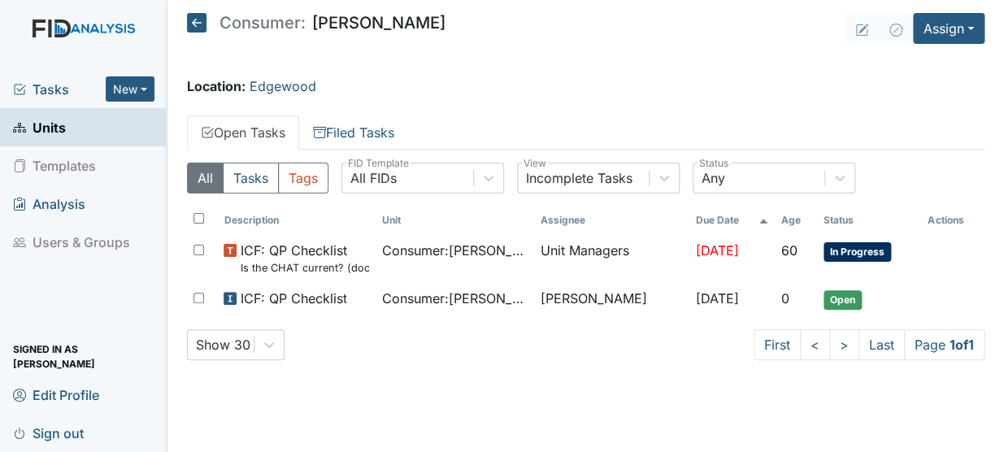
click at [97, 125] on link "Units" at bounding box center [83, 127] width 167 height 38
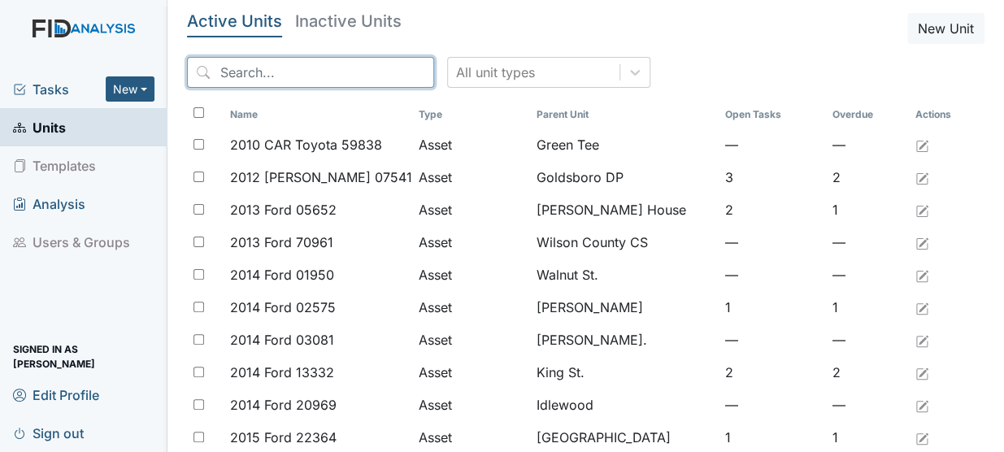
click at [261, 66] on input "search" at bounding box center [310, 72] width 247 height 31
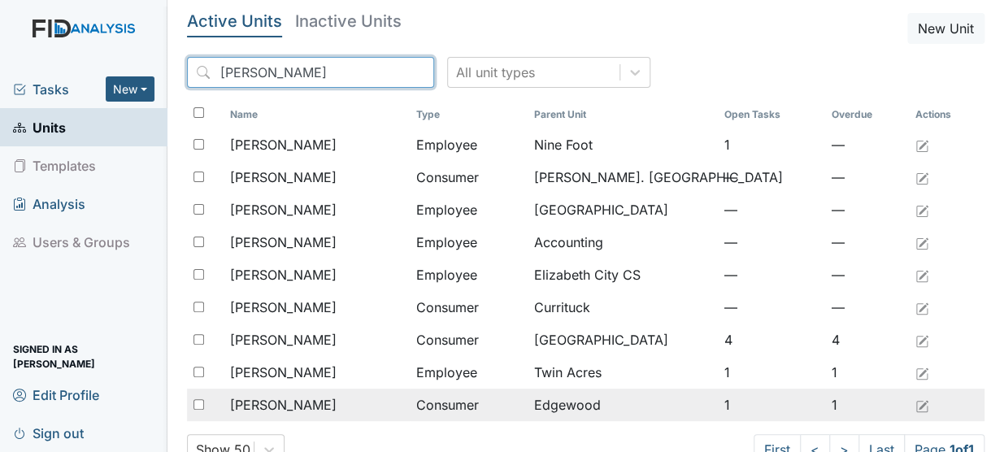
type input "MEL"
click at [302, 402] on span "[PERSON_NAME]" at bounding box center [283, 405] width 106 height 20
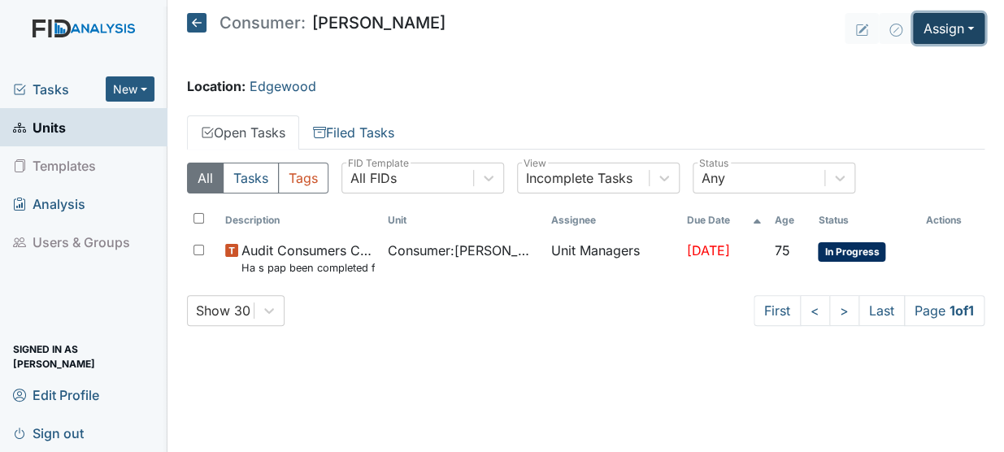
click at [942, 26] on button "Assign" at bounding box center [949, 28] width 72 height 31
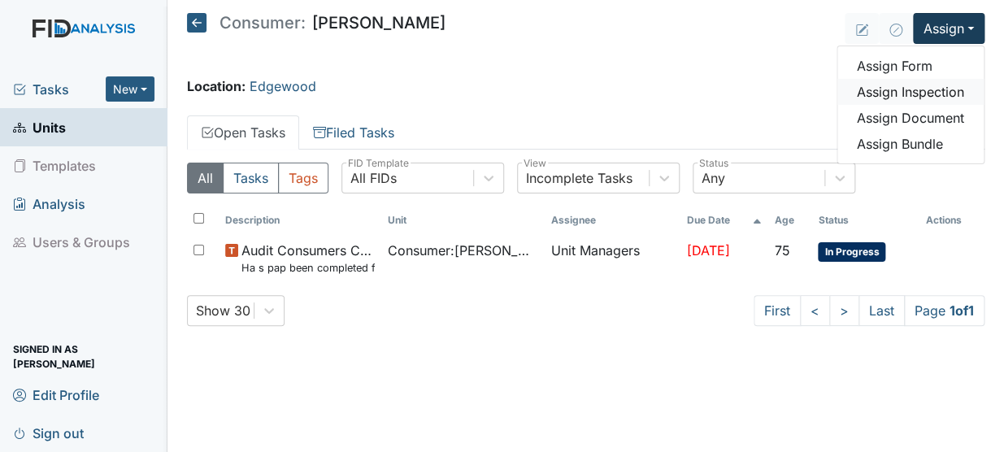
click at [921, 85] on link "Assign Inspection" at bounding box center [910, 92] width 146 height 26
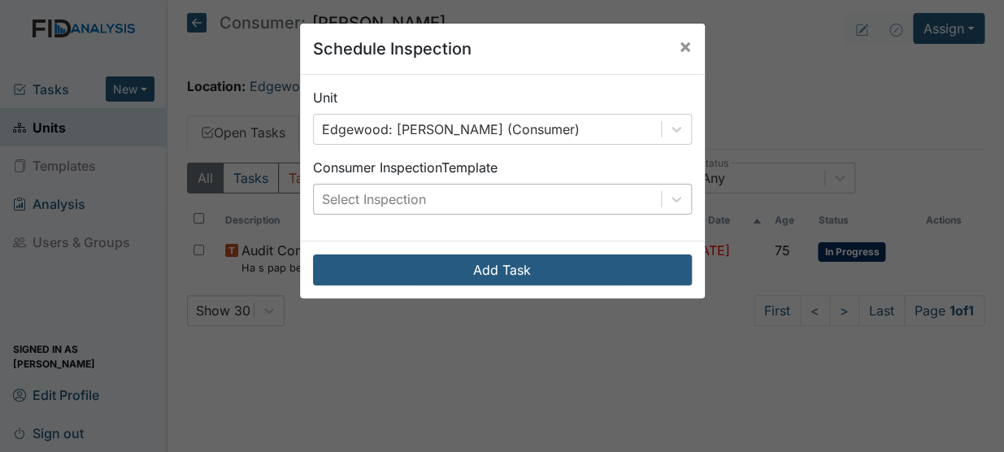
click at [599, 188] on div "Select Inspection" at bounding box center [487, 199] width 347 height 29
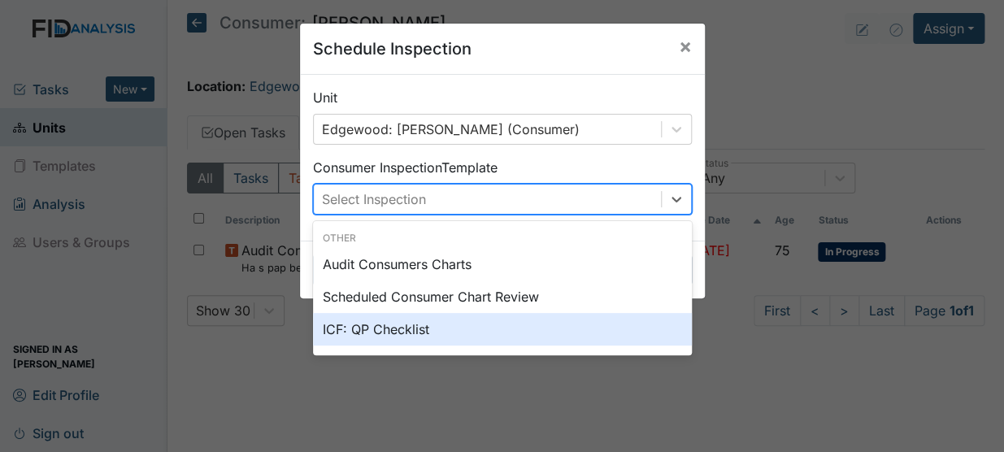
click at [386, 327] on div "ICF: QP Checklist" at bounding box center [502, 329] width 379 height 33
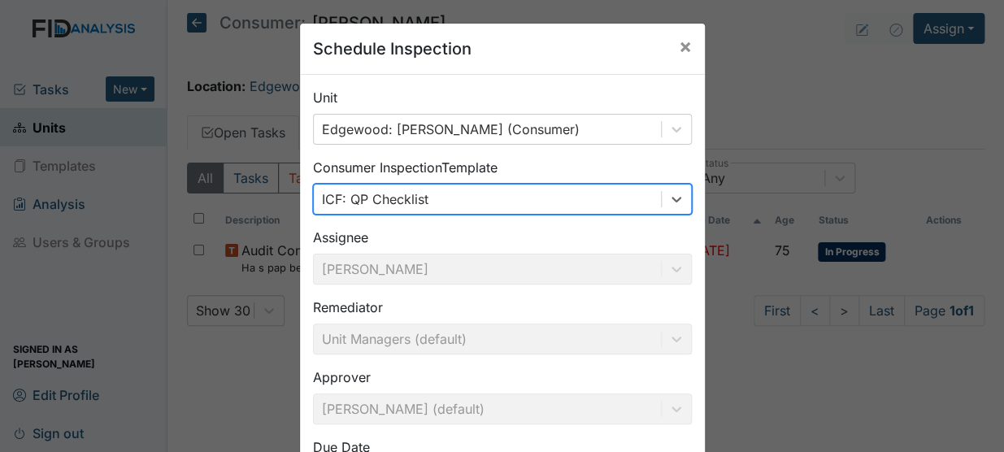
scroll to position [126, 0]
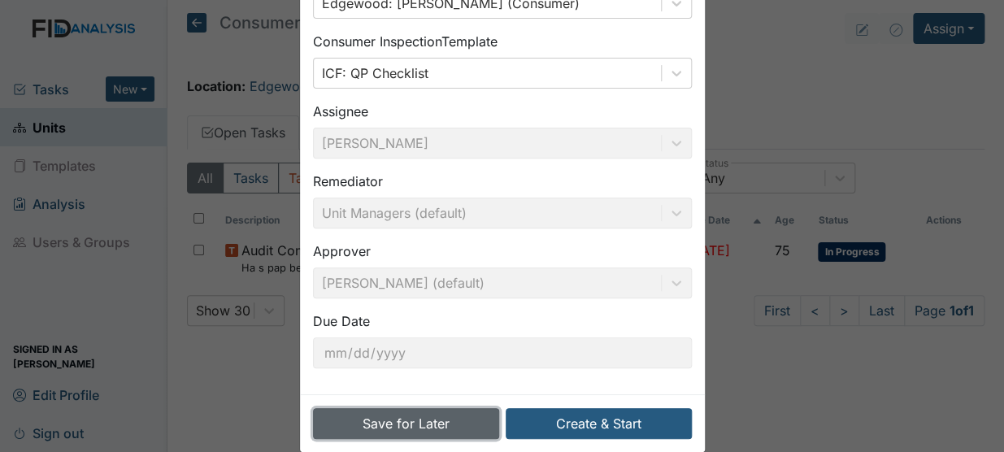
drag, startPoint x: 438, startPoint y: 435, endPoint x: 411, endPoint y: 424, distance: 28.8
click at [411, 424] on button "Save for Later" at bounding box center [406, 423] width 186 height 31
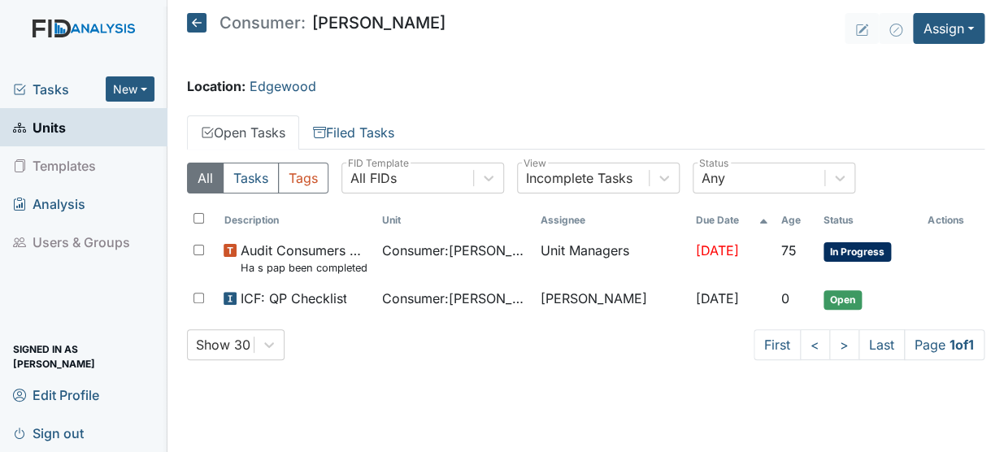
drag, startPoint x: 53, startPoint y: 93, endPoint x: 46, endPoint y: 85, distance: 10.9
click at [46, 85] on span "Tasks" at bounding box center [59, 90] width 93 height 20
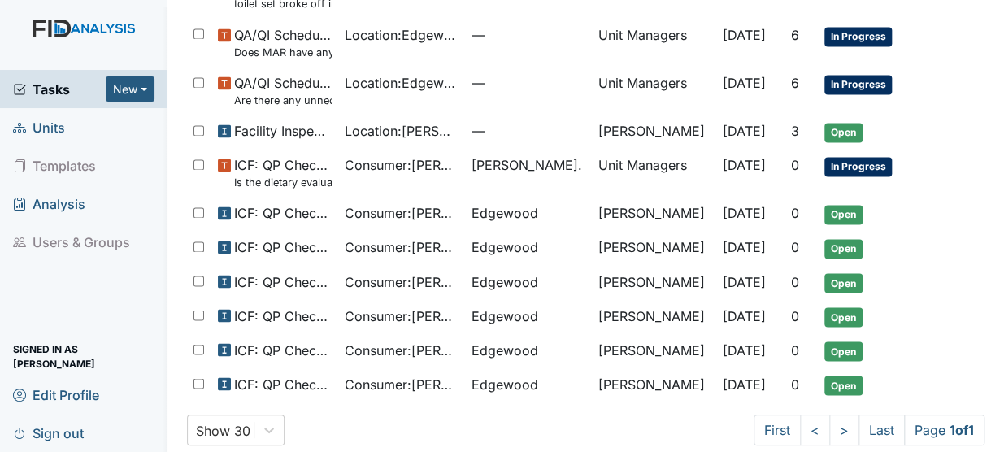
scroll to position [838, 0]
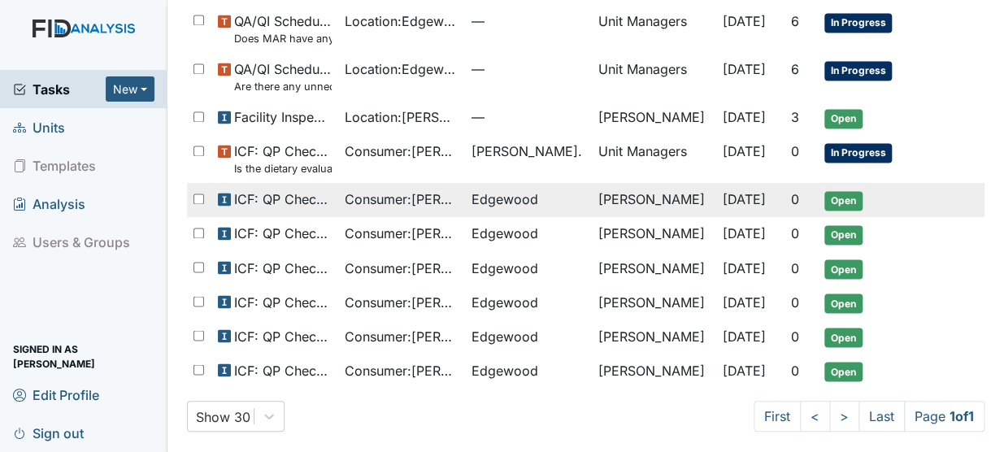
click at [411, 202] on span "Consumer : Barnett, Megan" at bounding box center [402, 199] width 114 height 20
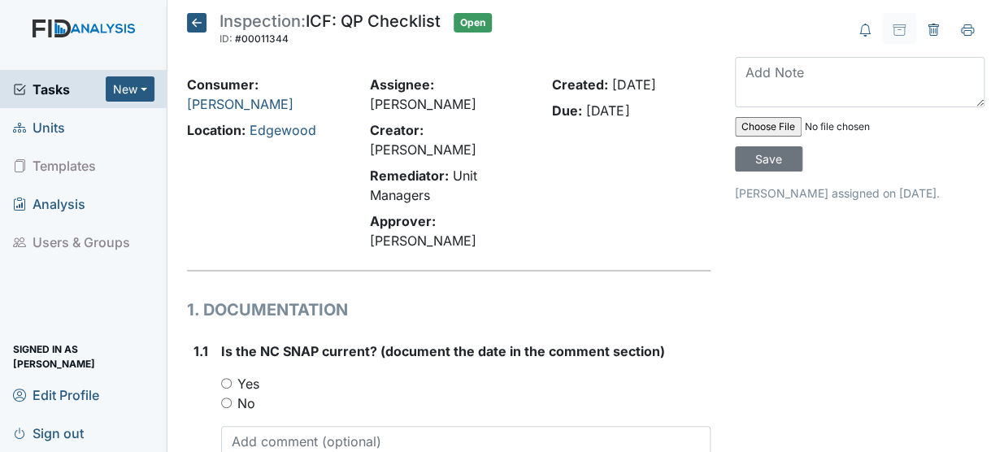
click at [228, 378] on input "Yes" at bounding box center [226, 383] width 11 height 11
radio input "true"
click at [230, 205] on div "Consumer: Barnett, Megan Location: Edgewood" at bounding box center [266, 166] width 183 height 182
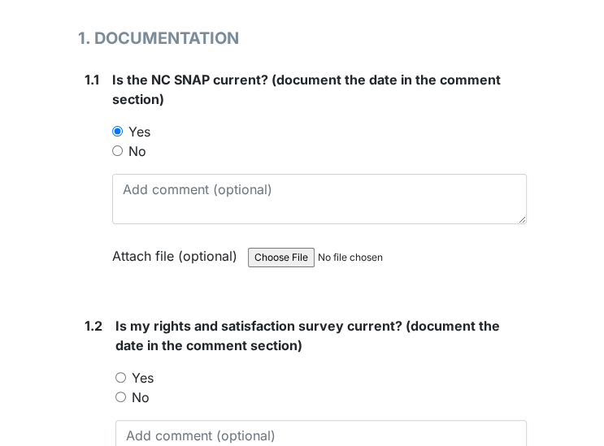
scroll to position [328, 0]
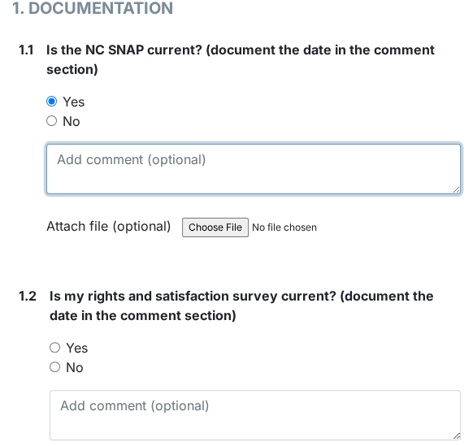
click at [77, 159] on textarea at bounding box center [253, 169] width 415 height 50
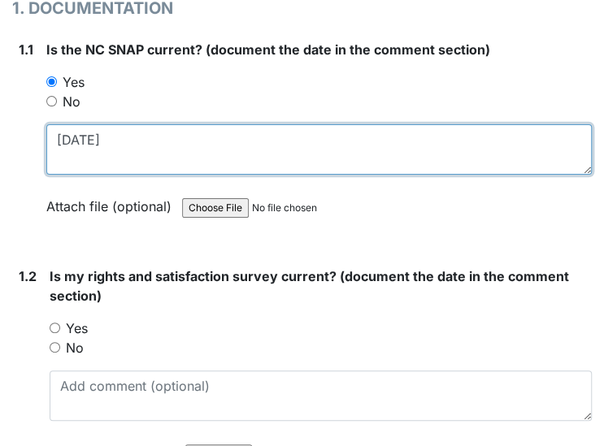
type textarea "12/14/25"
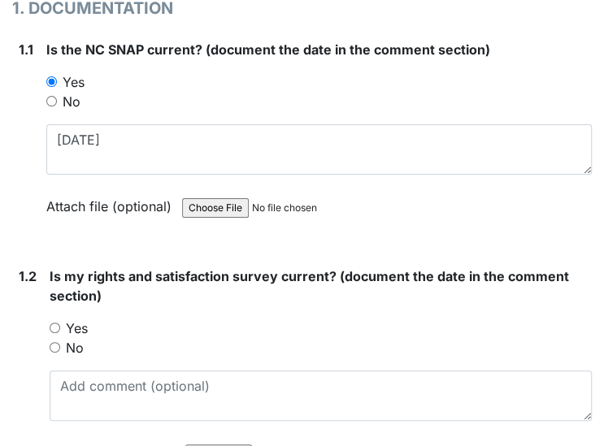
click at [50, 328] on input "Yes" at bounding box center [55, 328] width 11 height 11
radio input "true"
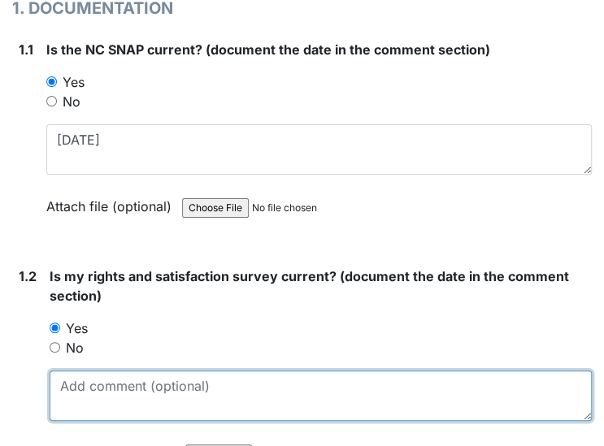
click at [80, 393] on textarea at bounding box center [321, 396] width 542 height 50
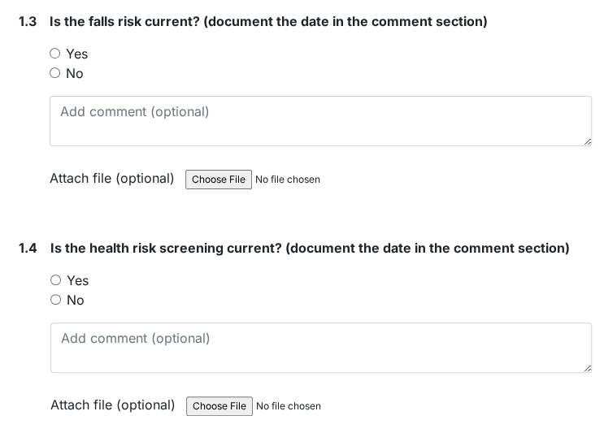
scroll to position [839, 0]
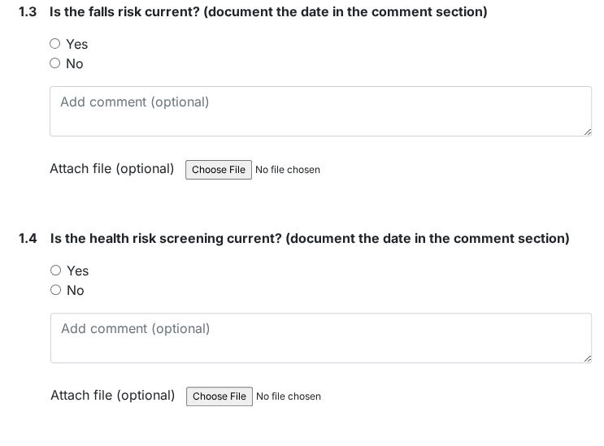
type textarea "10/29/25"
click at [48, 37] on div "1.3 Is the falls risk current? (document the date in the comment section) You m…" at bounding box center [302, 102] width 580 height 201
click at [55, 41] on input "Yes" at bounding box center [55, 43] width 11 height 11
radio input "true"
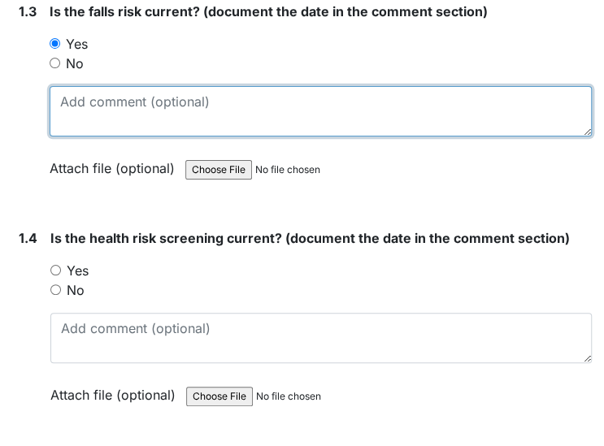
click at [70, 105] on textarea at bounding box center [321, 111] width 542 height 50
type textarea "12/14/25"
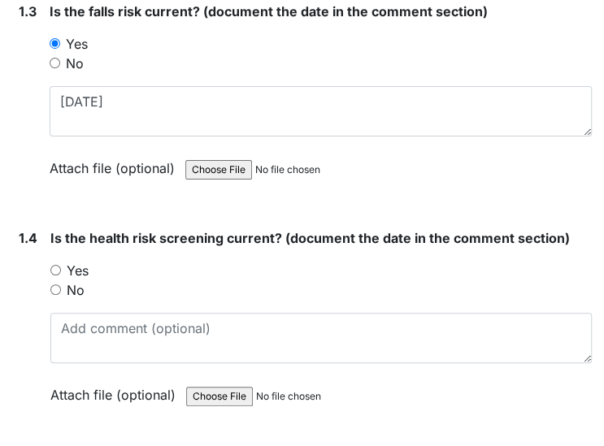
click at [52, 265] on input "Yes" at bounding box center [55, 270] width 11 height 11
radio input "true"
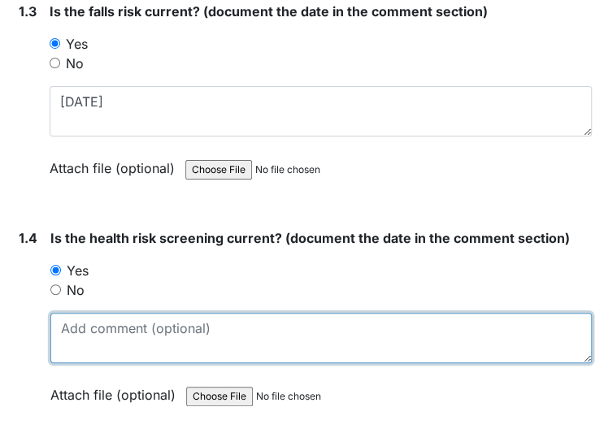
click at [70, 333] on textarea at bounding box center [320, 338] width 541 height 50
type textarea "11/29/24"
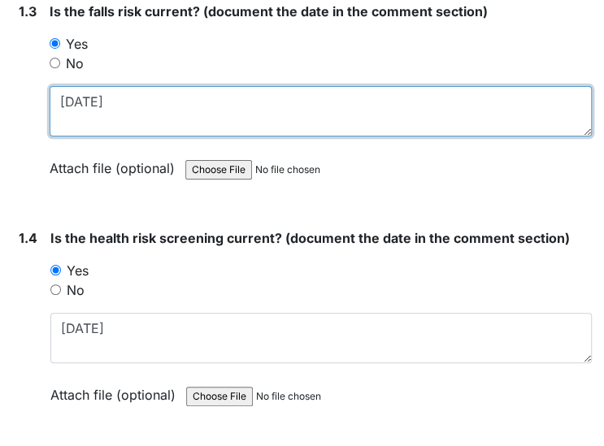
click at [112, 95] on textarea "12/14/25" at bounding box center [321, 111] width 542 height 50
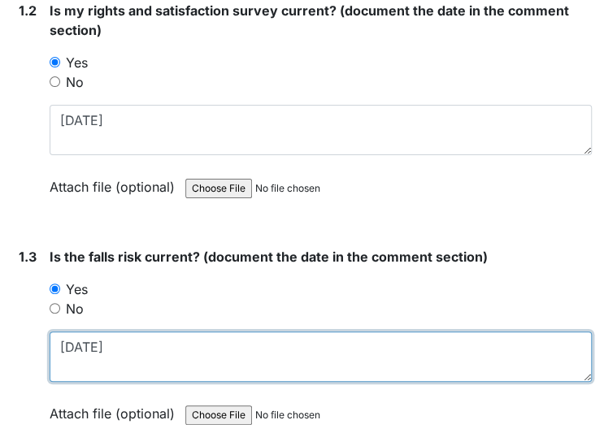
scroll to position [584, 0]
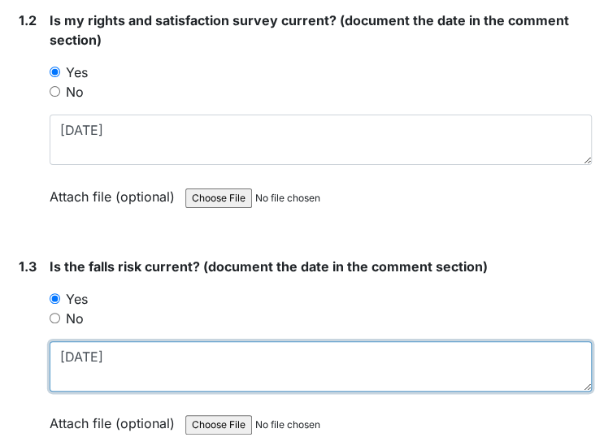
type textarea "12/14/24"
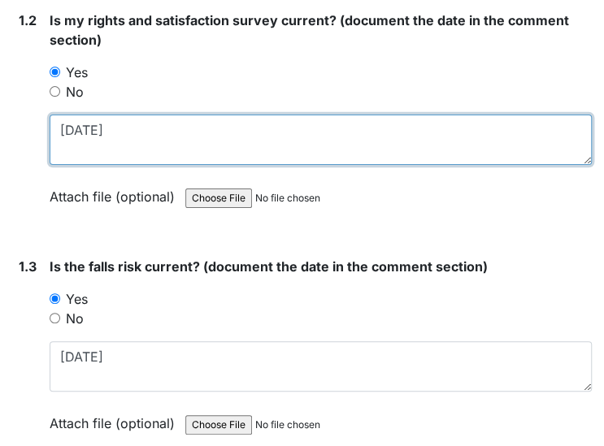
click at [111, 128] on textarea "10/29/25" at bounding box center [321, 140] width 542 height 50
click at [111, 122] on textarea "10/29/25" at bounding box center [321, 140] width 542 height 50
click at [115, 128] on textarea "10/29/25" at bounding box center [321, 140] width 542 height 50
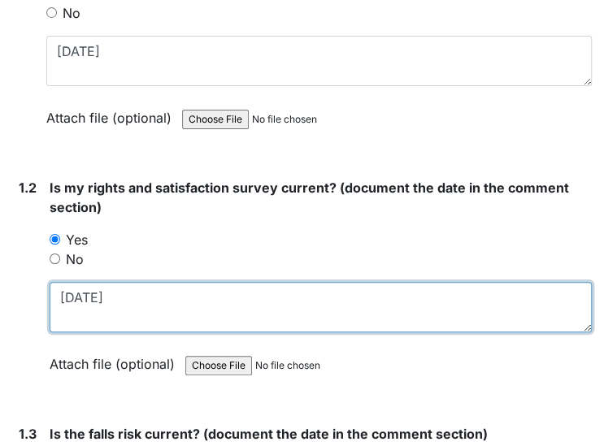
scroll to position [358, 0]
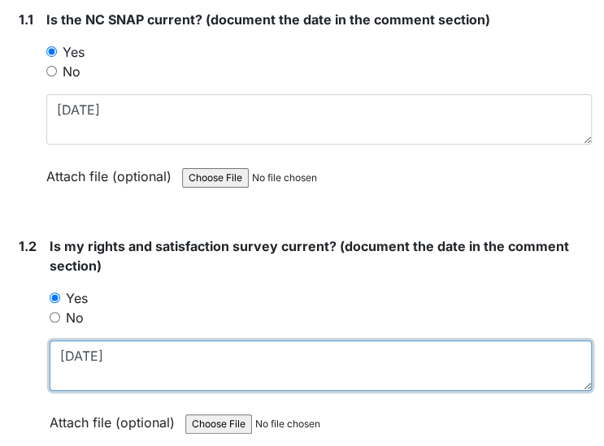
type textarea "10/29/24"
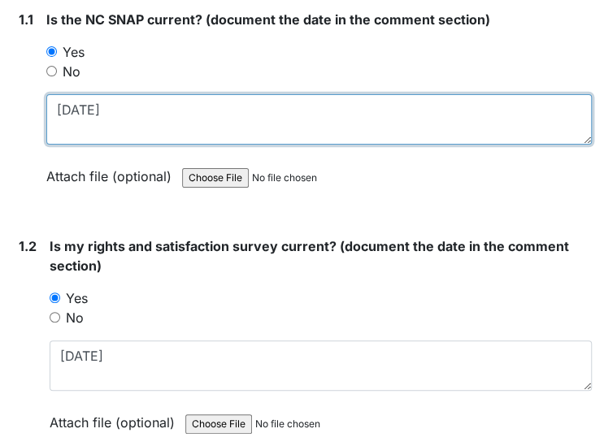
click at [110, 109] on textarea "12/14/25" at bounding box center [318, 119] width 545 height 50
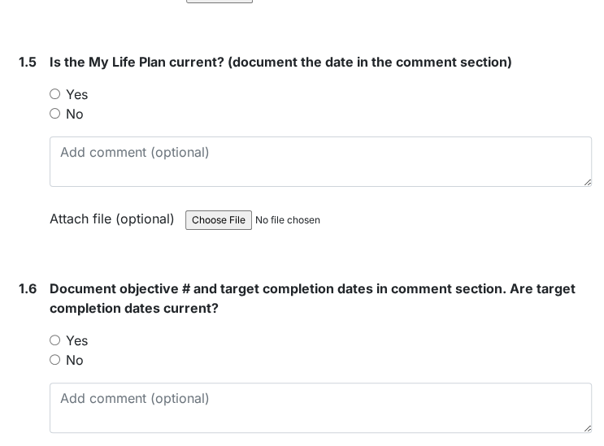
scroll to position [1261, 0]
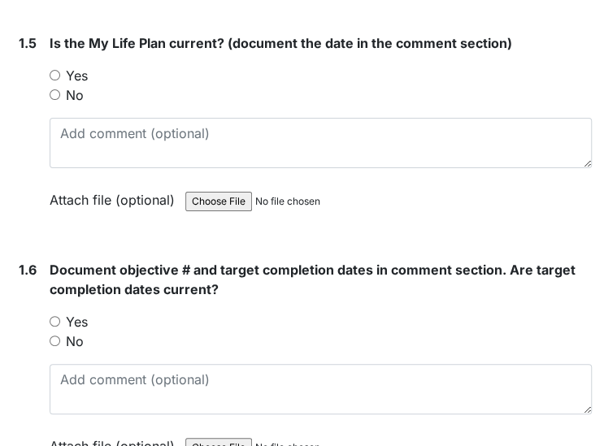
type textarea "12/14/24"
click at [50, 70] on input "Yes" at bounding box center [55, 75] width 11 height 11
radio input "true"
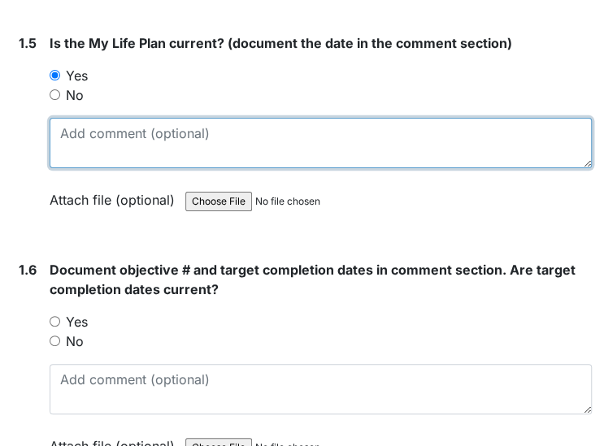
click at [72, 141] on textarea at bounding box center [321, 143] width 542 height 50
type textarea "10/29/24"
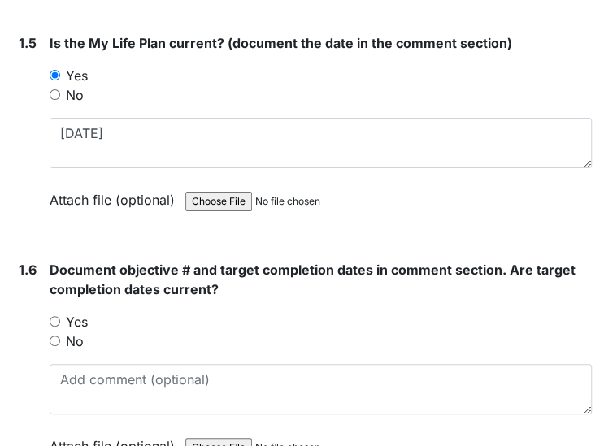
click at [53, 316] on input "Yes" at bounding box center [55, 321] width 11 height 11
radio input "true"
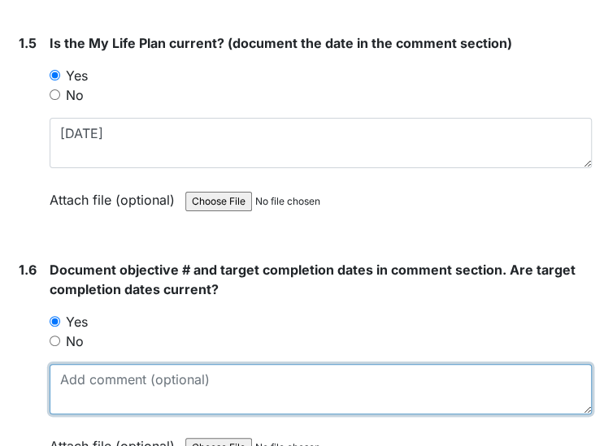
click at [67, 364] on textarea at bounding box center [321, 389] width 542 height 50
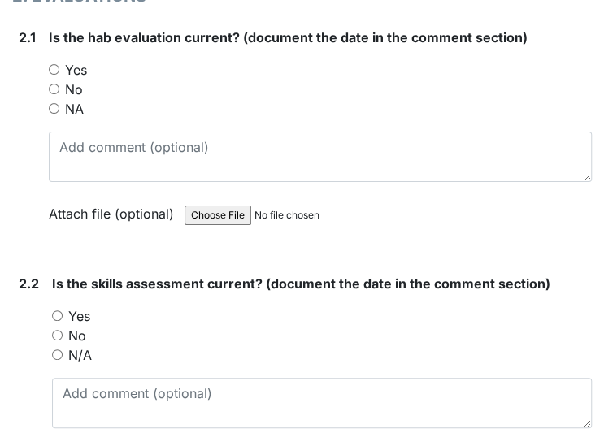
scroll to position [1653, 0]
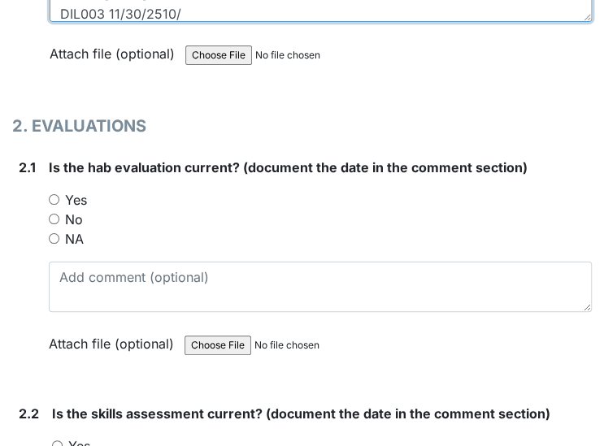
type textarea "FA006 11/30/25 FA008 1/31/26 SC014 11/30/25 SC013 11/30/25 DIL003 11/30/2510/"
click at [53, 194] on input "Yes" at bounding box center [54, 199] width 11 height 11
radio input "true"
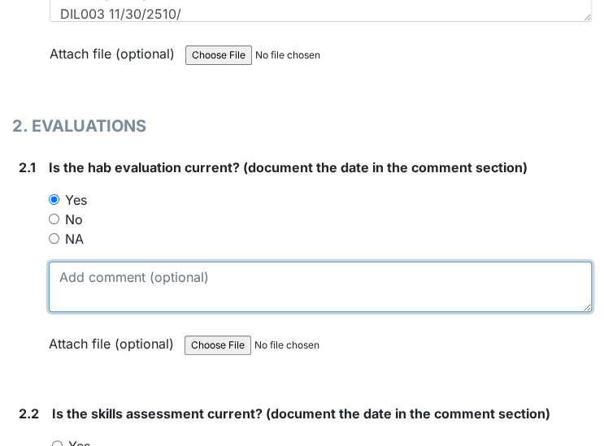
click at [76, 268] on textarea at bounding box center [320, 287] width 543 height 50
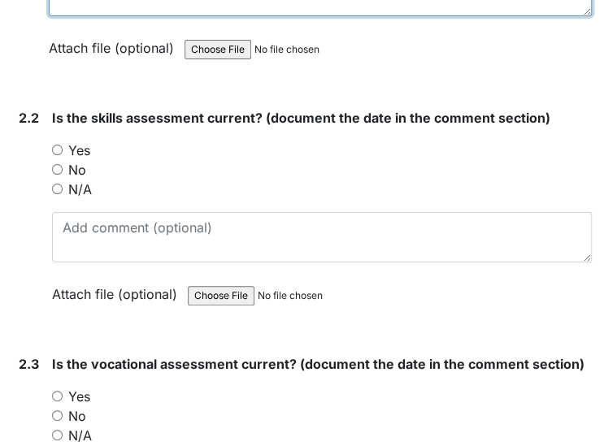
scroll to position [2008, 0]
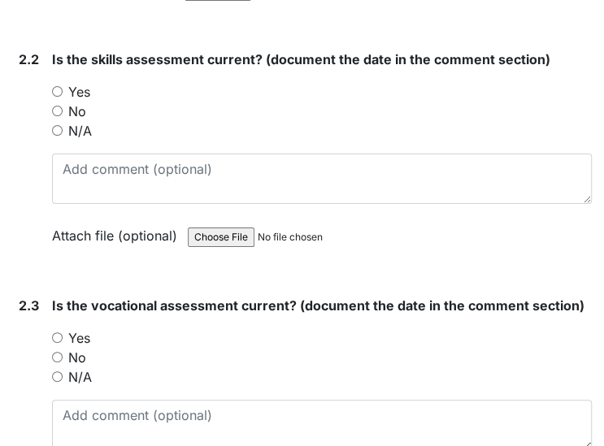
type textarea "10/29/24"
click at [60, 86] on input "Yes" at bounding box center [57, 91] width 11 height 11
radio input "true"
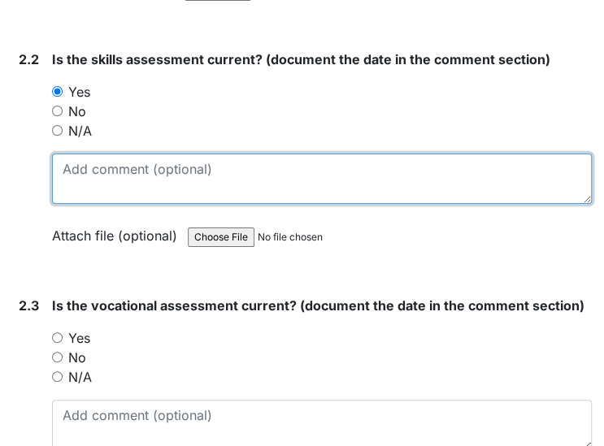
click at [76, 154] on textarea at bounding box center [322, 179] width 540 height 50
type textarea "10/29/24"
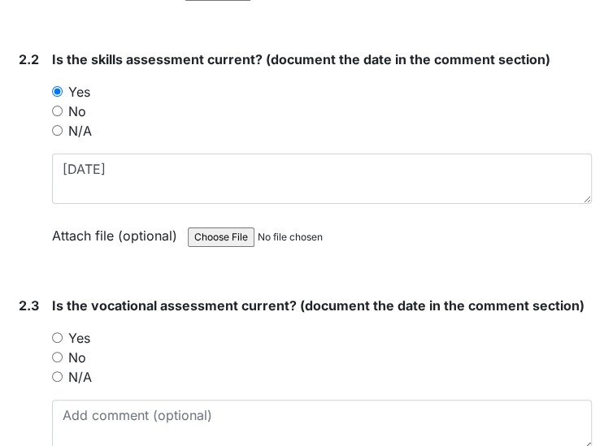
click at [59, 332] on input "Yes" at bounding box center [57, 337] width 11 height 11
radio input "true"
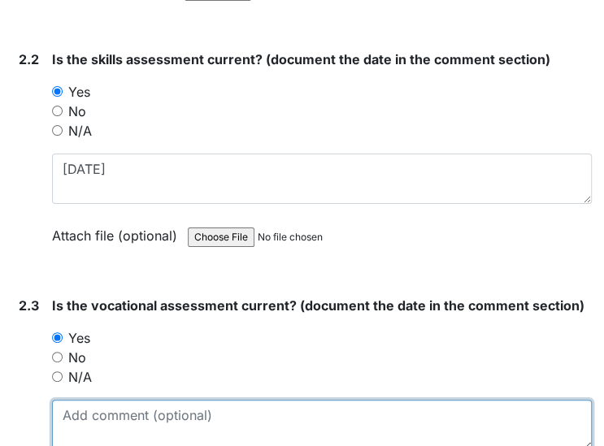
click at [77, 402] on textarea at bounding box center [322, 425] width 540 height 50
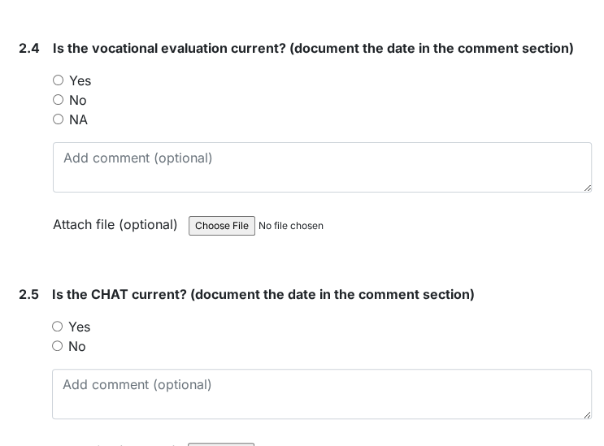
scroll to position [2520, 0]
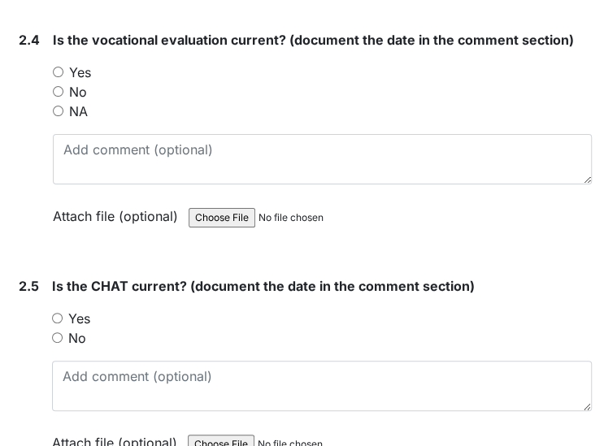
type textarea "10/29/24"
click at [56, 67] on input "Yes" at bounding box center [58, 72] width 11 height 11
radio input "true"
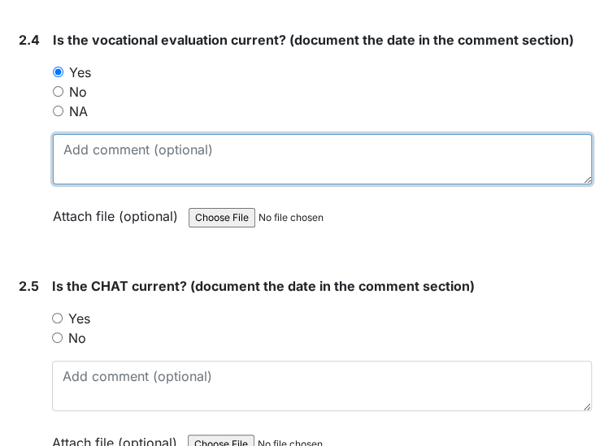
click at [77, 147] on textarea at bounding box center [322, 159] width 539 height 50
type textarea "10/29/24"
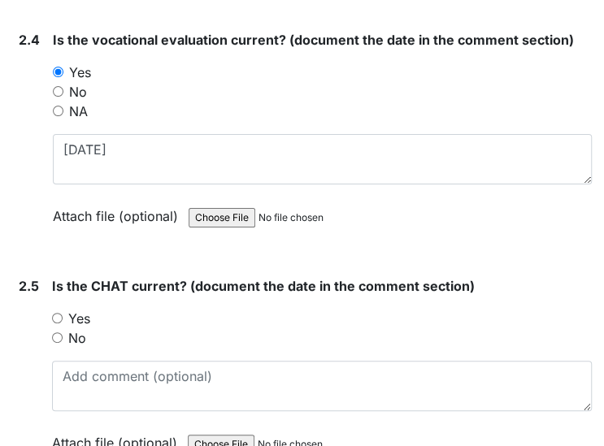
click at [57, 313] on input "Yes" at bounding box center [57, 318] width 11 height 11
radio input "true"
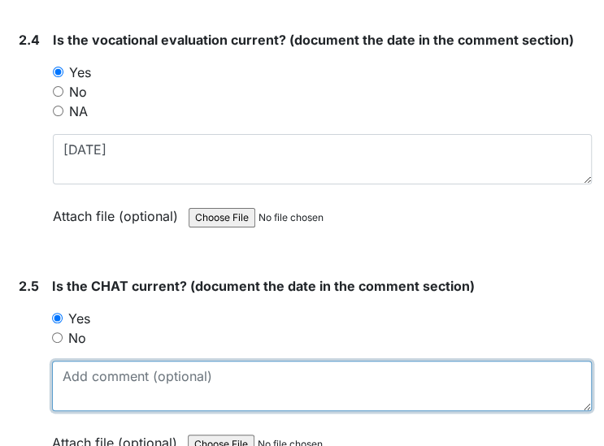
click at [73, 374] on textarea at bounding box center [322, 386] width 540 height 50
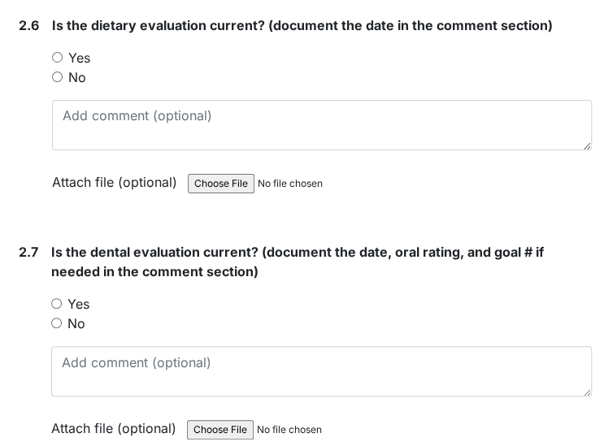
scroll to position [3014, 0]
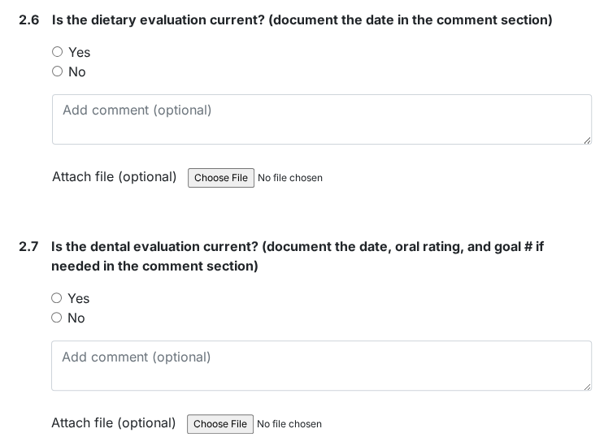
type textarea "10/23/24"
click at [57, 46] on input "Yes" at bounding box center [57, 51] width 11 height 11
radio input "true"
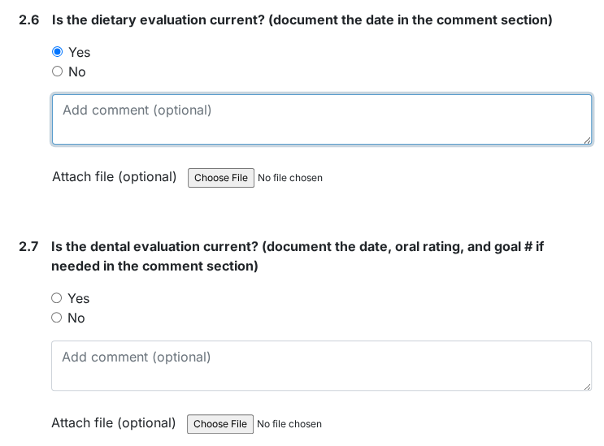
click at [67, 104] on textarea at bounding box center [322, 119] width 540 height 50
type textarea "12/30/24"
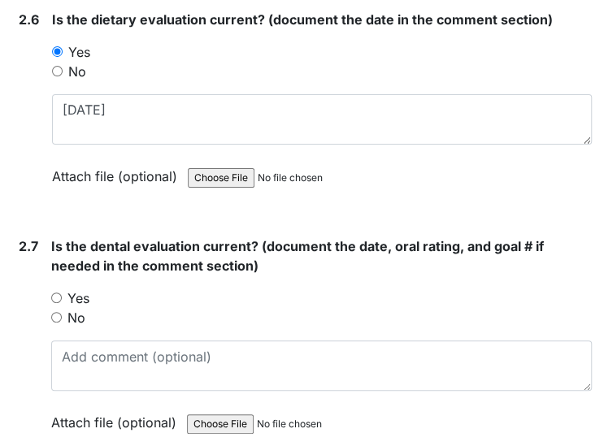
click at [55, 293] on input "Yes" at bounding box center [56, 298] width 11 height 11
radio input "true"
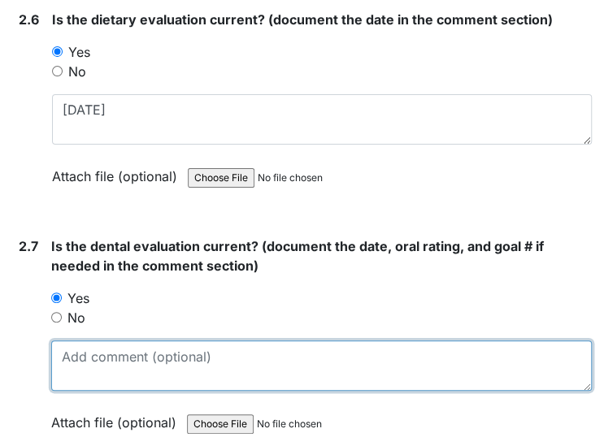
click at [73, 353] on textarea at bounding box center [321, 366] width 541 height 50
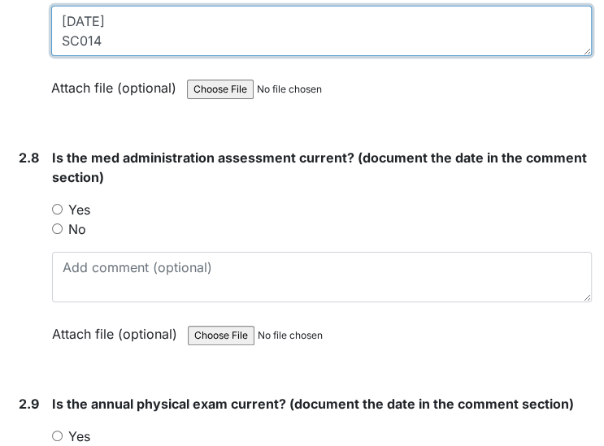
scroll to position [3466, 0]
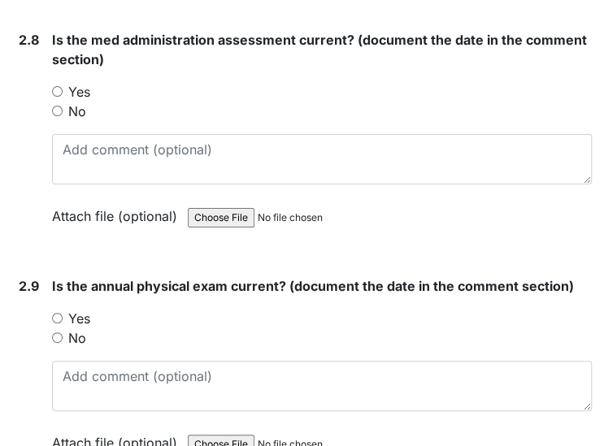
type textarea "6/6/25 SC014"
click at [57, 86] on input "Yes" at bounding box center [57, 91] width 11 height 11
radio input "true"
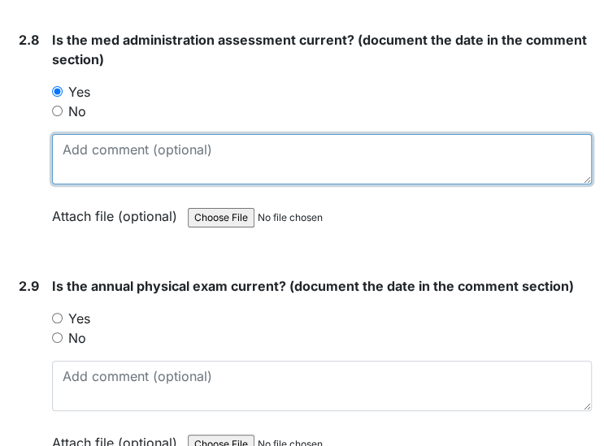
click at [101, 146] on textarea at bounding box center [322, 159] width 540 height 50
type textarea "[DATE]"
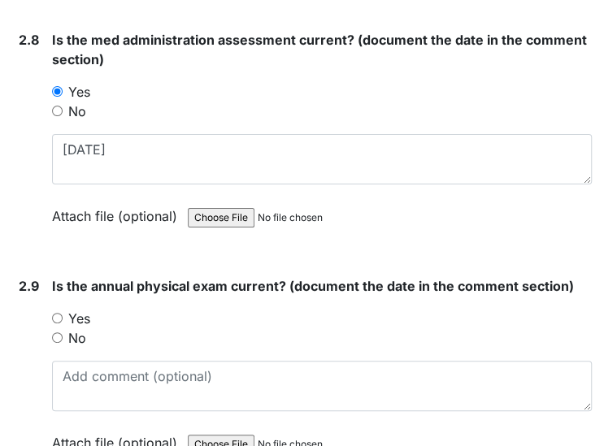
click at [57, 313] on input "Yes" at bounding box center [57, 318] width 11 height 11
radio input "true"
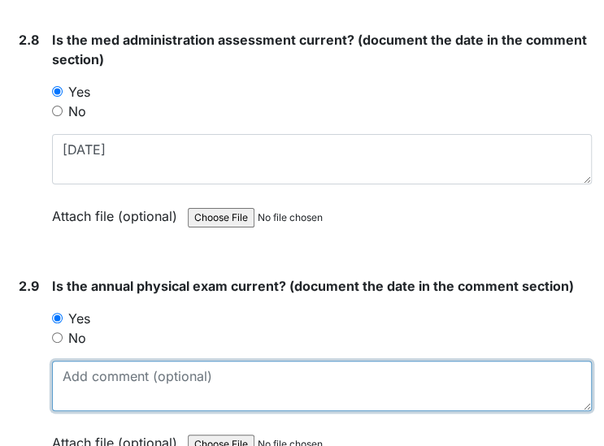
click at [78, 389] on textarea at bounding box center [322, 386] width 540 height 50
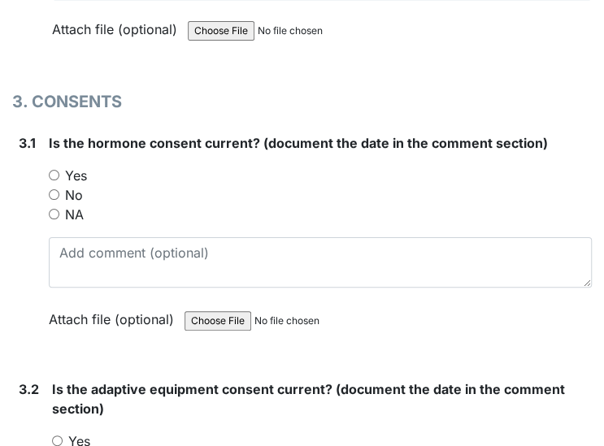
scroll to position [3969, 0]
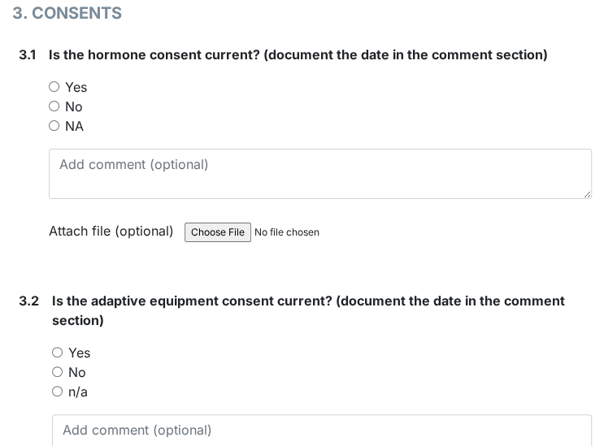
type textarea "[DATE]"
click at [50, 81] on input "Yes" at bounding box center [54, 86] width 11 height 11
radio input "true"
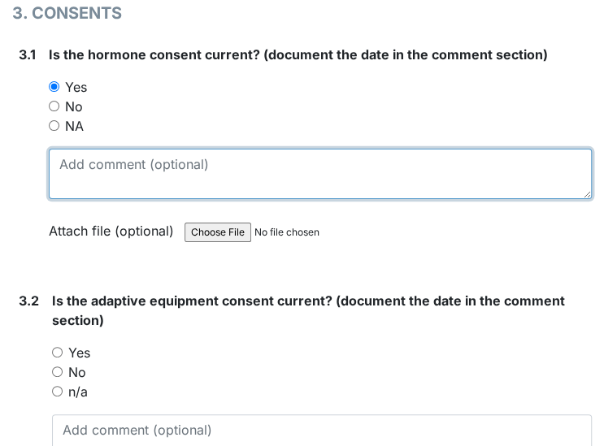
click at [72, 159] on textarea at bounding box center [320, 174] width 543 height 50
type textarea "3/12/25"
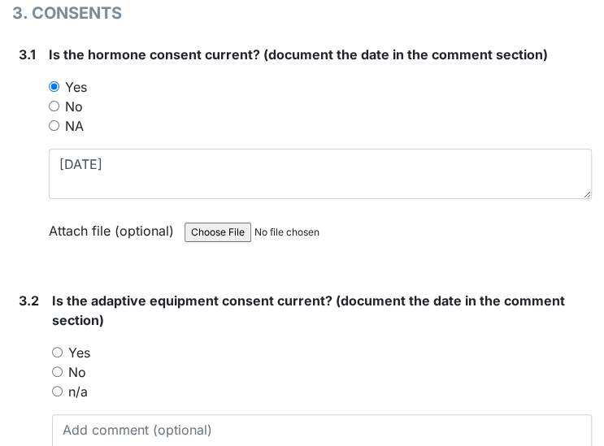
click at [52, 386] on input "n/a" at bounding box center [57, 391] width 11 height 11
radio input "true"
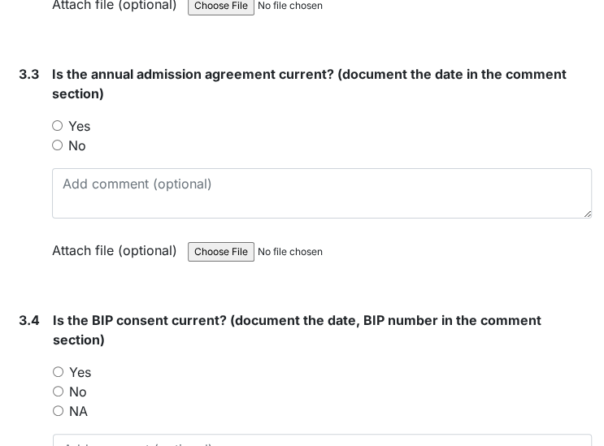
scroll to position [4471, 0]
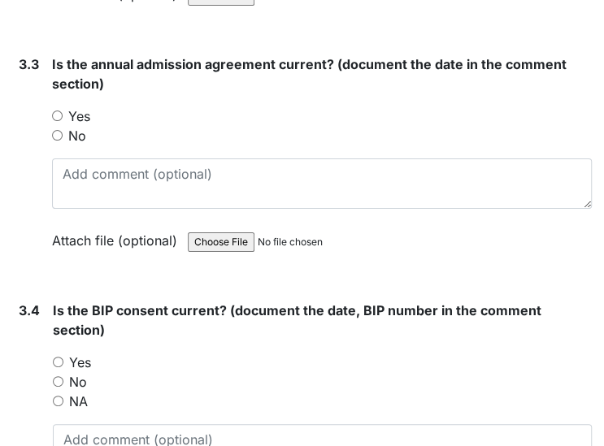
click at [58, 111] on input "Yes" at bounding box center [57, 116] width 11 height 11
radio input "true"
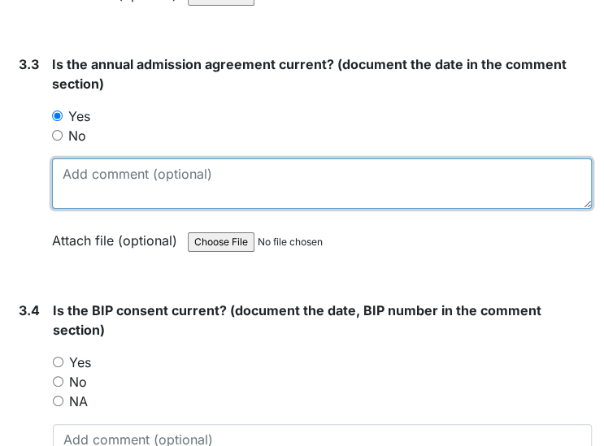
click at [78, 159] on textarea at bounding box center [322, 184] width 540 height 50
type textarea "12/19/25"
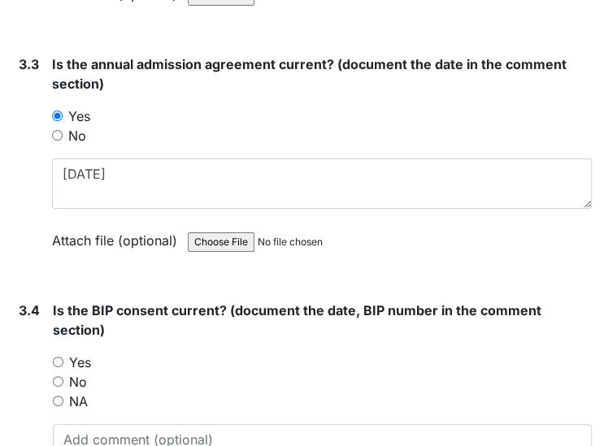
click at [57, 357] on input "Yes" at bounding box center [58, 362] width 11 height 11
radio input "true"
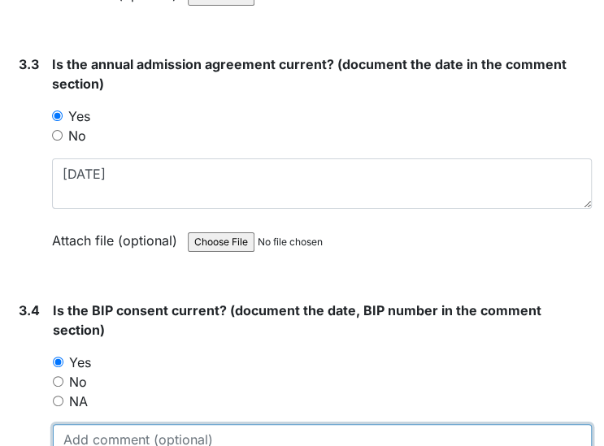
click at [83, 425] on textarea at bounding box center [322, 449] width 539 height 50
click at [94, 427] on textarea "12/14/24" at bounding box center [322, 449] width 539 height 50
type textarea "12/19/24"
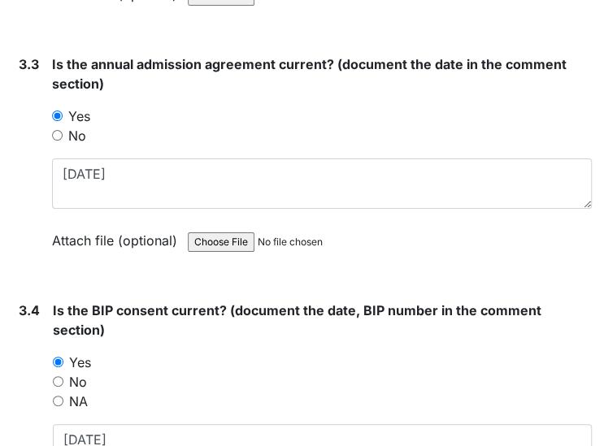
click at [55, 376] on input "No" at bounding box center [58, 381] width 11 height 11
radio input "true"
click at [55, 376] on input "No" at bounding box center [58, 381] width 11 height 11
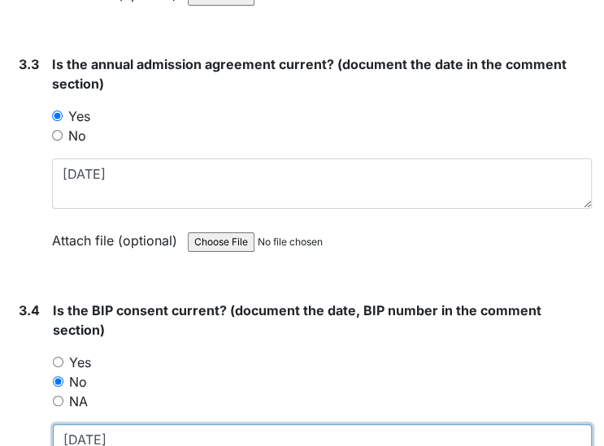
click at [133, 424] on textarea "12/19/24" at bounding box center [322, 449] width 539 height 50
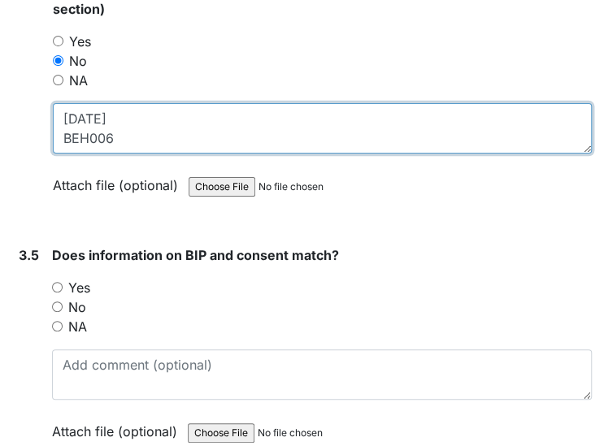
scroll to position [12, 0]
type textarea "12/19/24 BEH006 Awaiting HRC signatures"
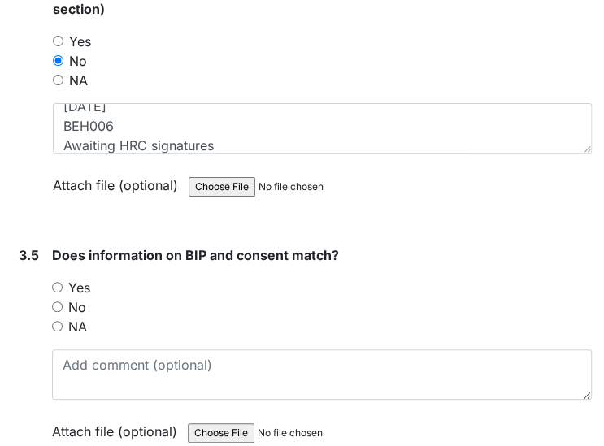
click at [56, 282] on input "Yes" at bounding box center [57, 287] width 11 height 11
radio input "true"
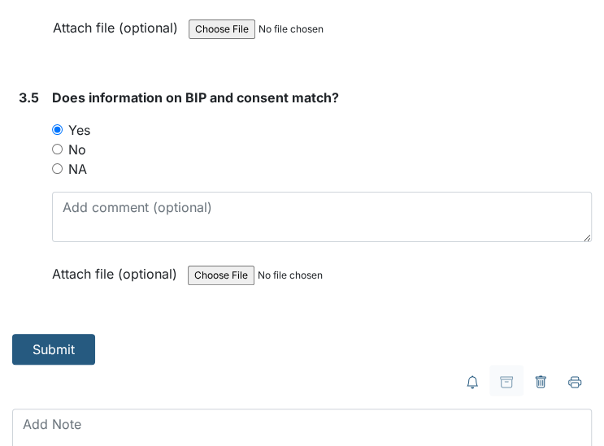
scroll to position [5041, 0]
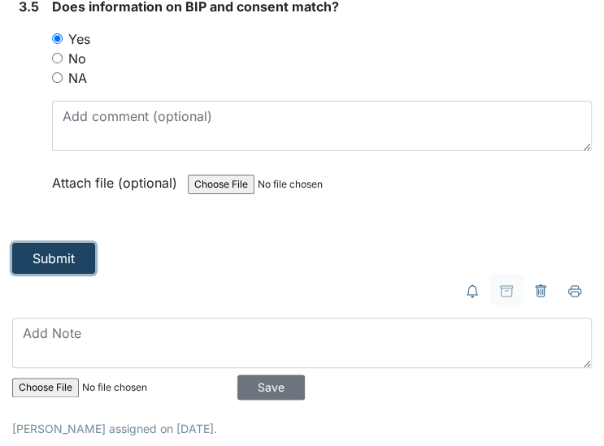
click at [31, 243] on button "Submit" at bounding box center [53, 258] width 83 height 31
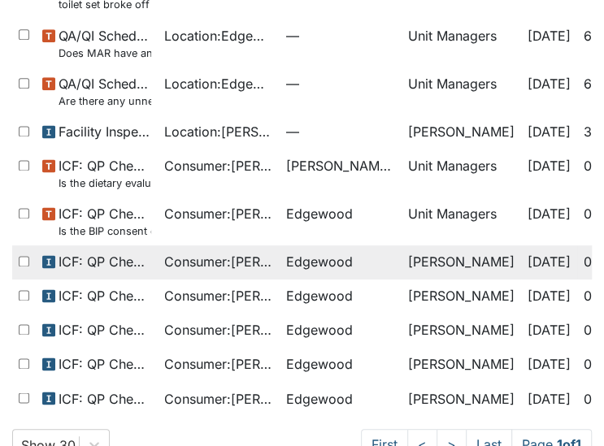
click at [242, 252] on span "Consumer : Winfield, Melinda" at bounding box center [218, 262] width 109 height 20
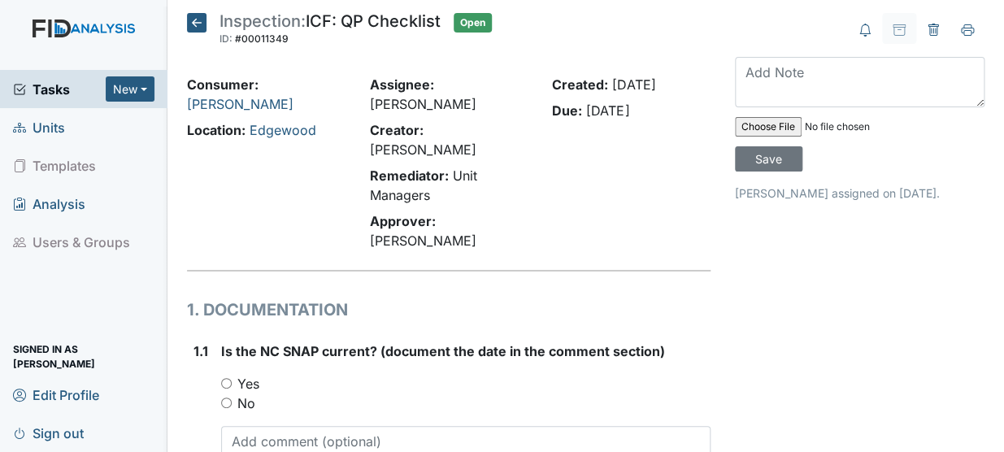
click at [225, 378] on input "Yes" at bounding box center [226, 383] width 11 height 11
radio input "true"
click at [233, 426] on textarea at bounding box center [465, 451] width 489 height 50
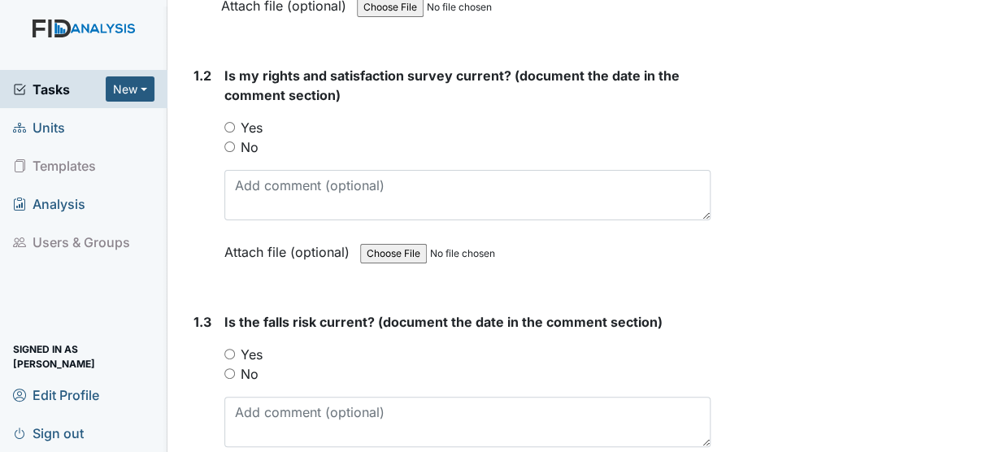
scroll to position [552, 0]
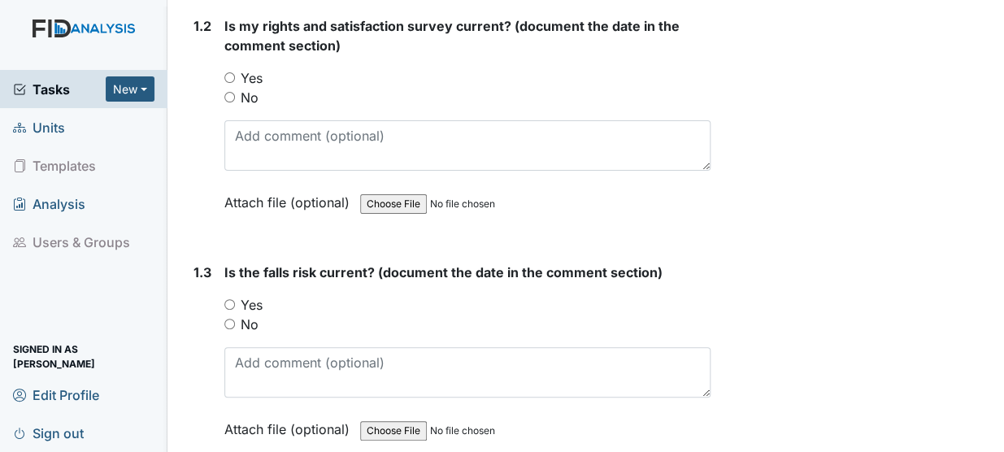
type textarea "1/12/25"
click at [226, 72] on input "Yes" at bounding box center [229, 77] width 11 height 11
radio input "true"
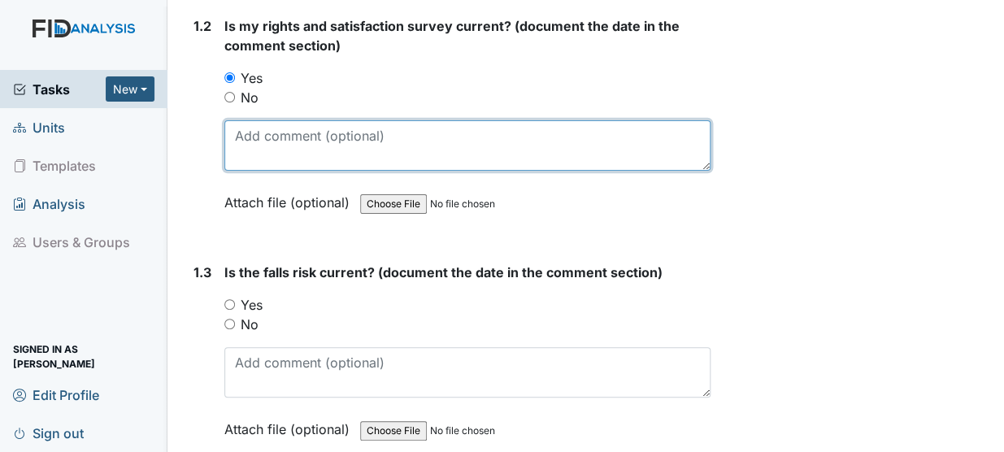
click at [252, 120] on textarea at bounding box center [467, 145] width 486 height 50
type textarea "10/29/25"
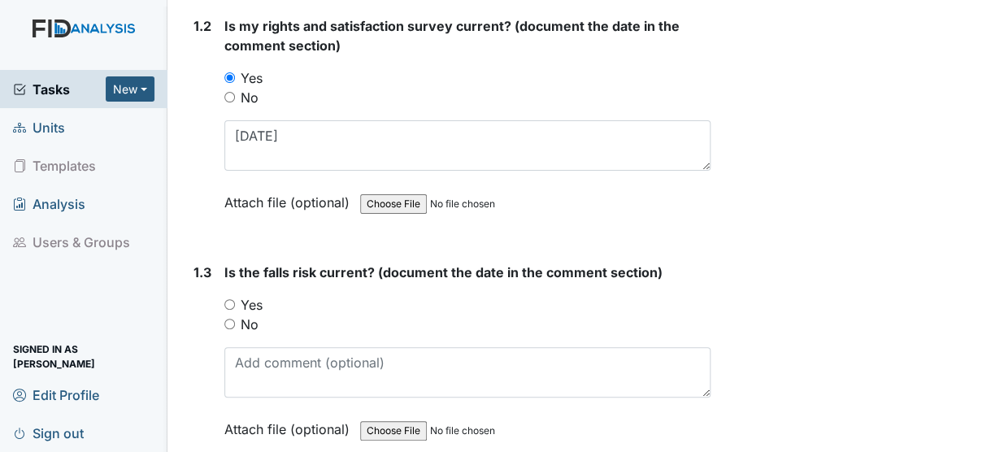
click at [228, 299] on input "Yes" at bounding box center [229, 304] width 11 height 11
radio input "true"
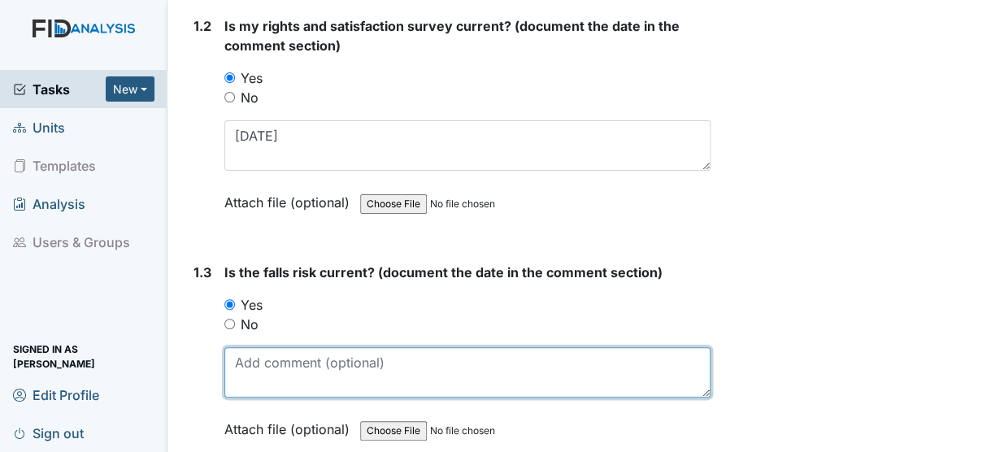
click at [240, 347] on textarea at bounding box center [467, 372] width 486 height 50
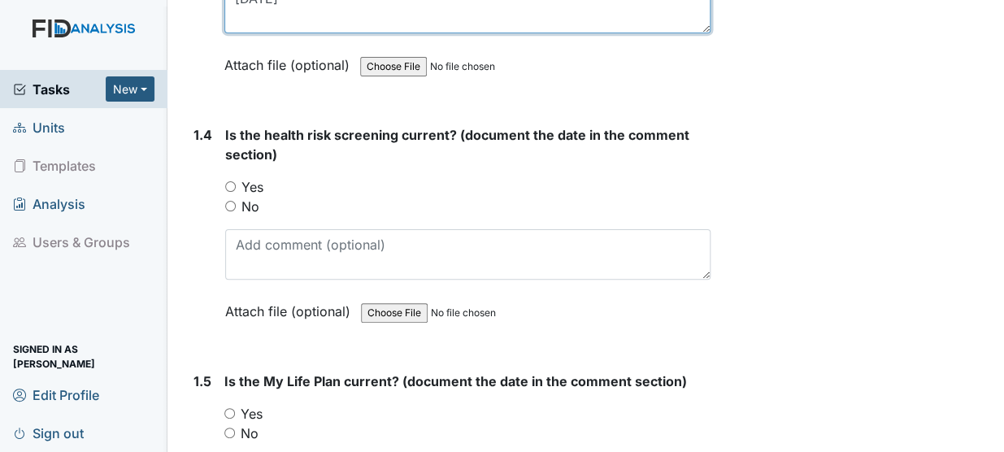
scroll to position [926, 0]
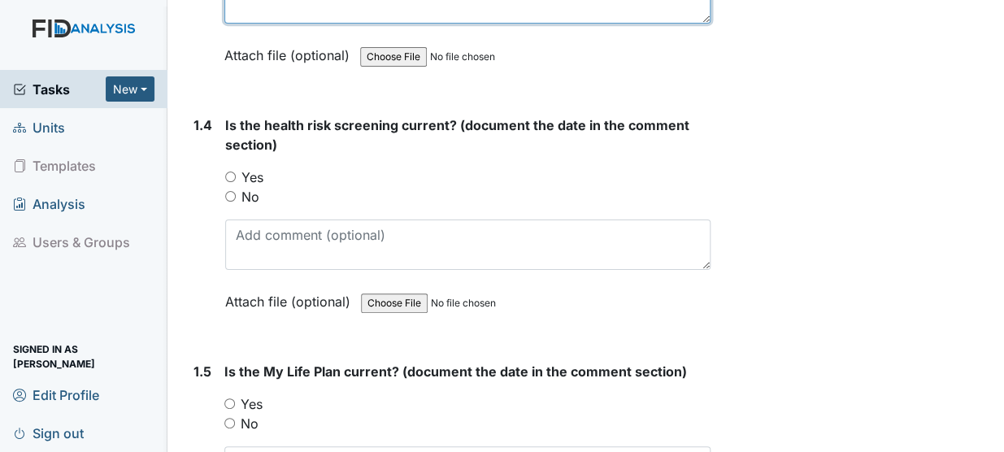
type textarea "3/18/25"
click at [228, 172] on input "Yes" at bounding box center [230, 177] width 11 height 11
radio input "true"
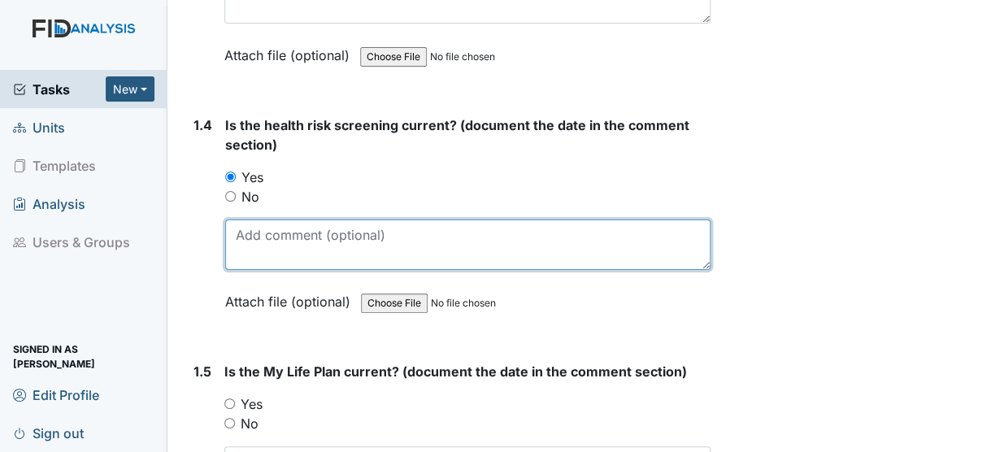
click at [236, 219] on textarea at bounding box center [467, 244] width 485 height 50
type textarea "10/29/25"
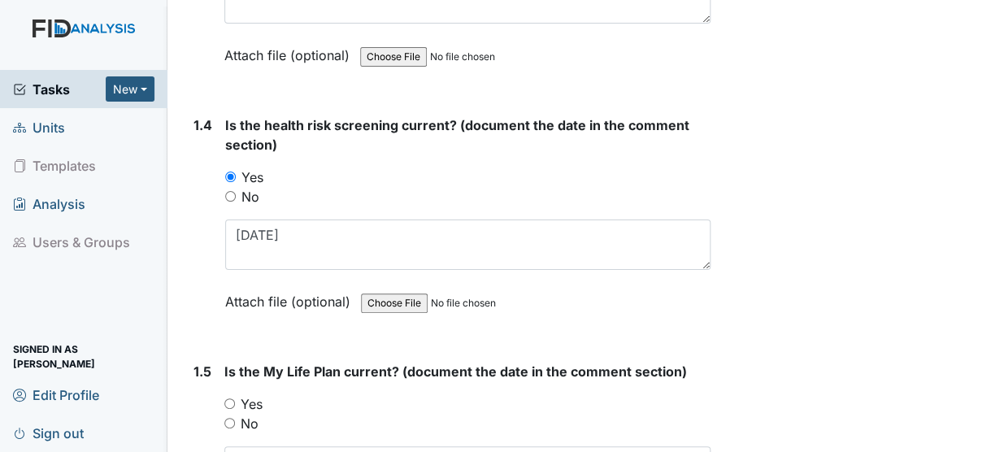
click at [228, 398] on input "Yes" at bounding box center [229, 403] width 11 height 11
radio input "true"
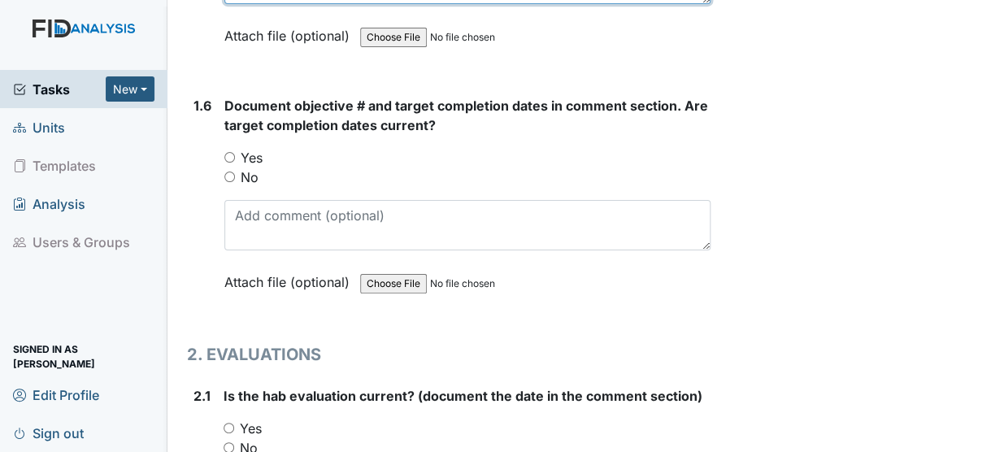
scroll to position [1448, 0]
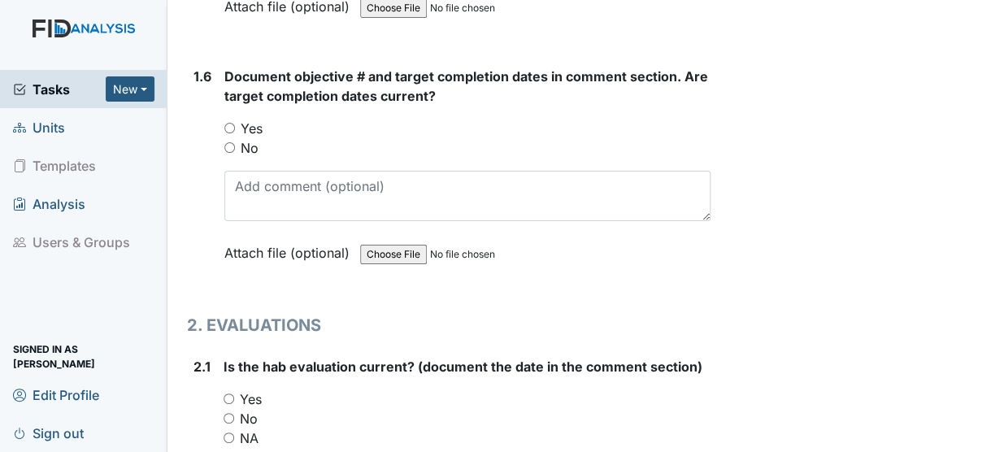
type textarea "10/29/25"
click at [229, 123] on input "Yes" at bounding box center [229, 128] width 11 height 11
radio input "true"
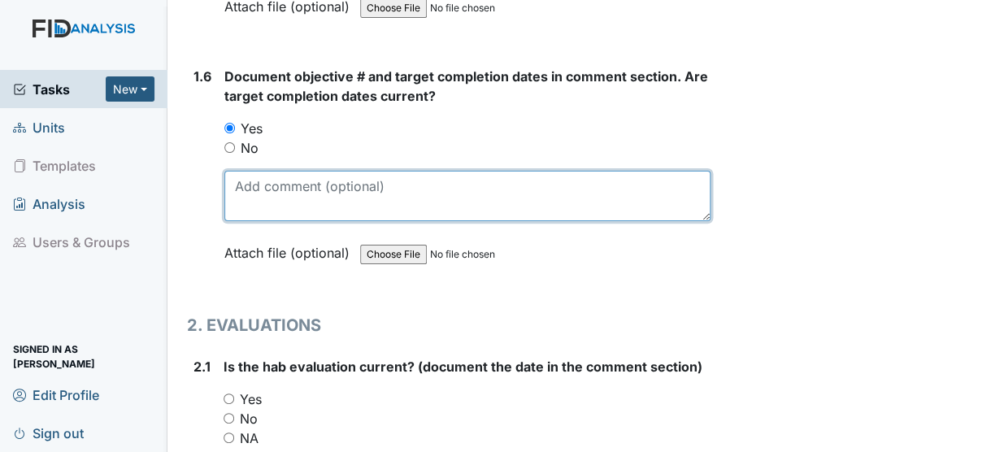
click at [241, 171] on textarea at bounding box center [467, 196] width 486 height 50
type textarea "h"
type textarea "N"
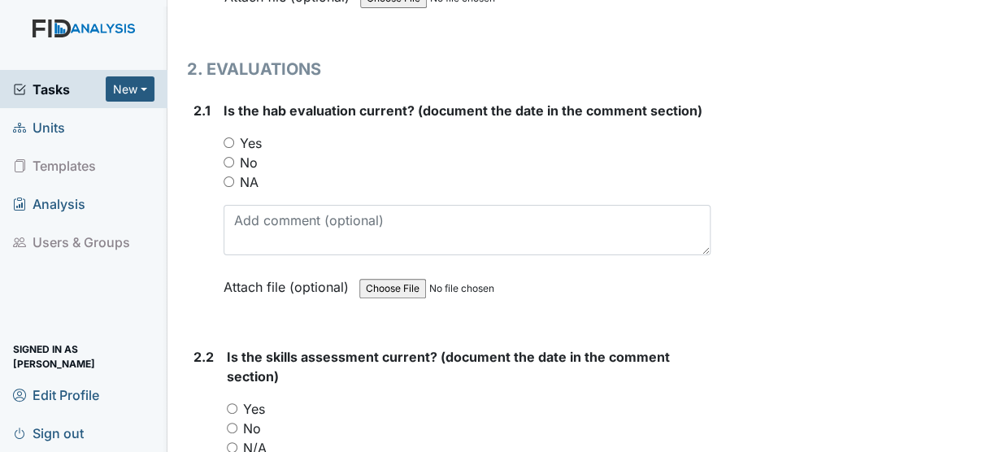
scroll to position [1733, 0]
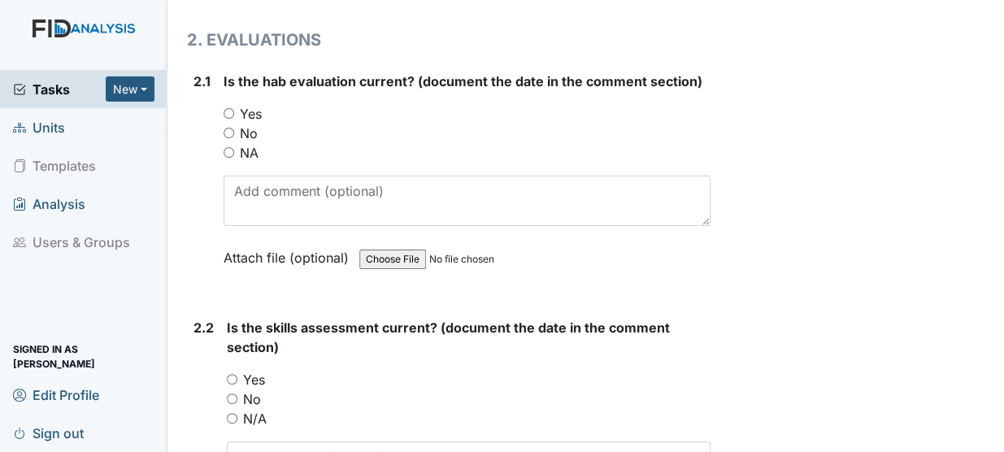
type textarea "HS009 11/30/25 SC033 3/1/26 DIL040 1/31/26"
click at [228, 108] on input "Yes" at bounding box center [229, 113] width 11 height 11
radio input "true"
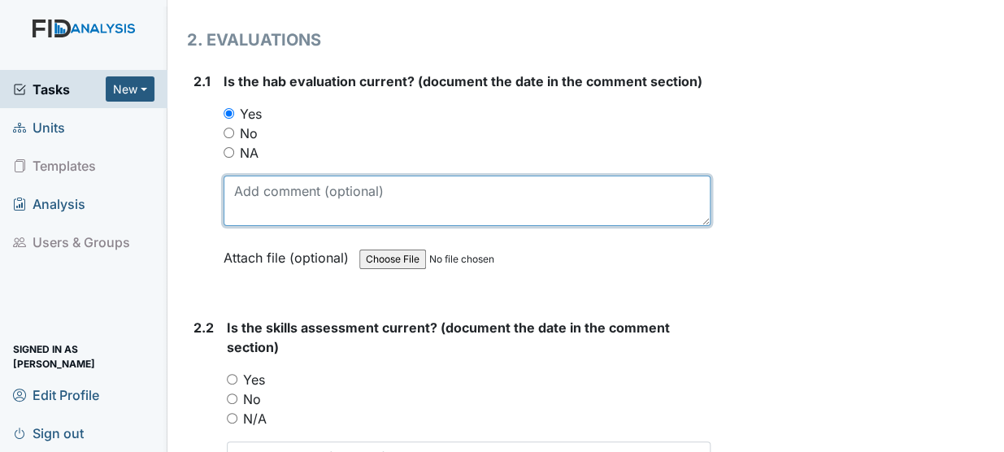
click at [236, 176] on textarea at bounding box center [467, 201] width 487 height 50
type textarea "9/12/24"
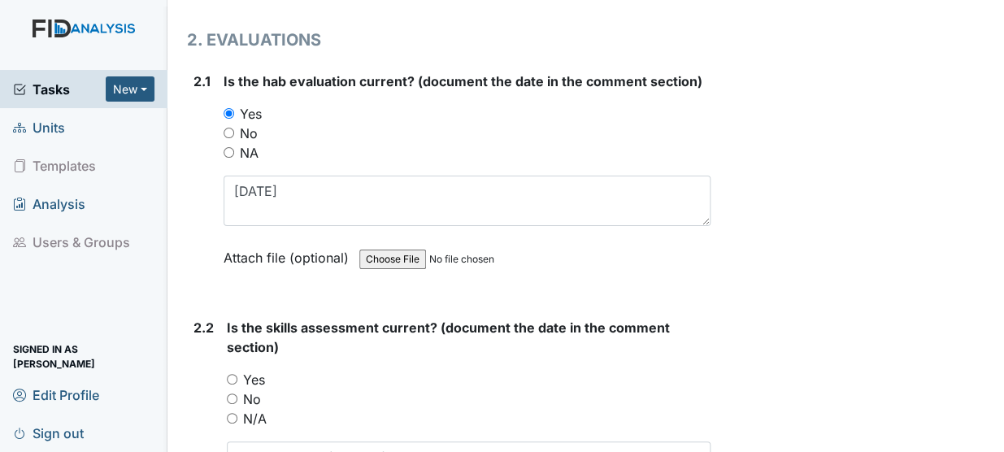
click at [228, 374] on input "Yes" at bounding box center [232, 379] width 11 height 11
radio input "true"
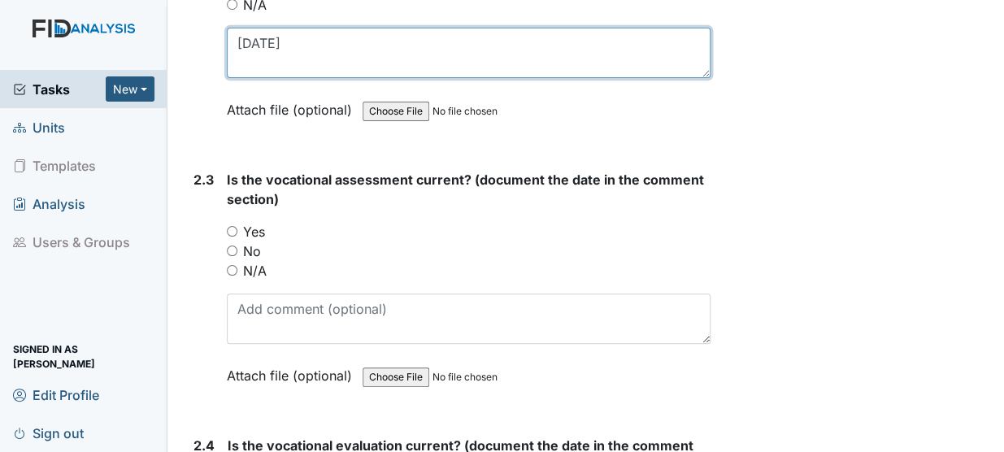
scroll to position [2236, 0]
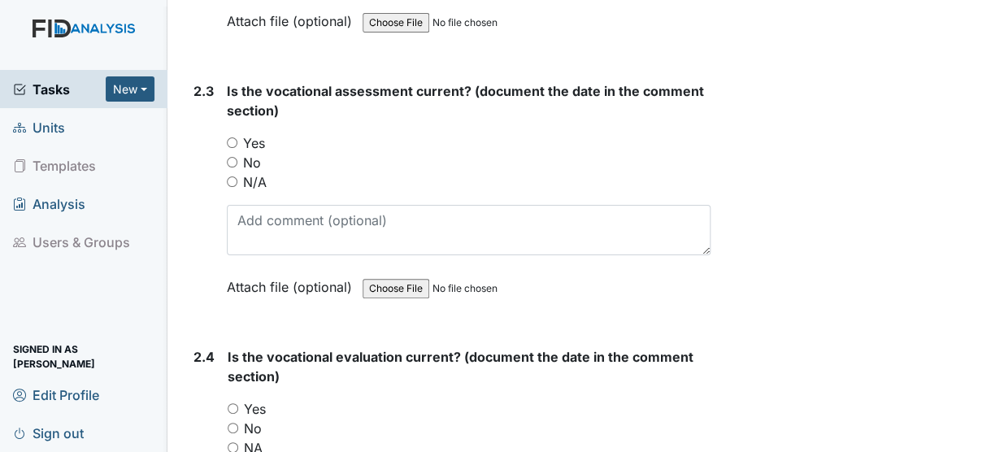
type textarea "1/20/25"
click at [232, 176] on input "N/A" at bounding box center [232, 181] width 11 height 11
radio input "true"
click at [232, 442] on input "NA" at bounding box center [233, 447] width 11 height 11
radio input "true"
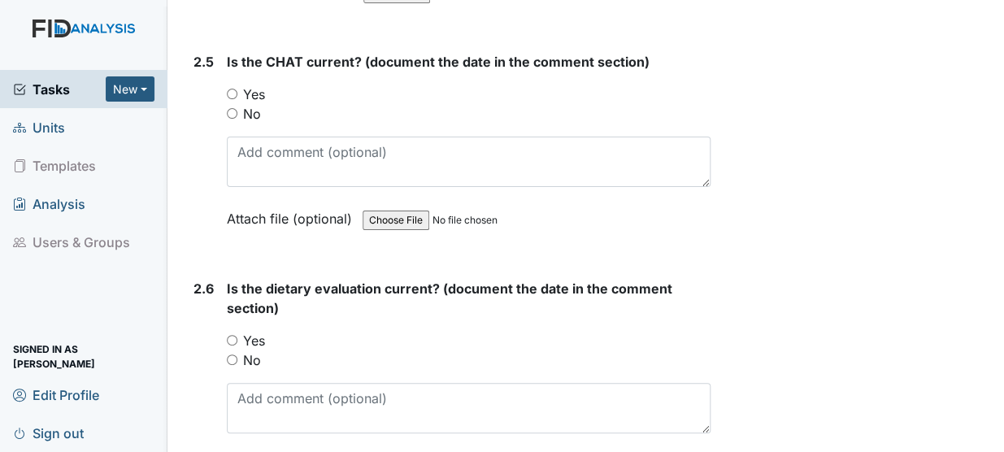
scroll to position [2788, 0]
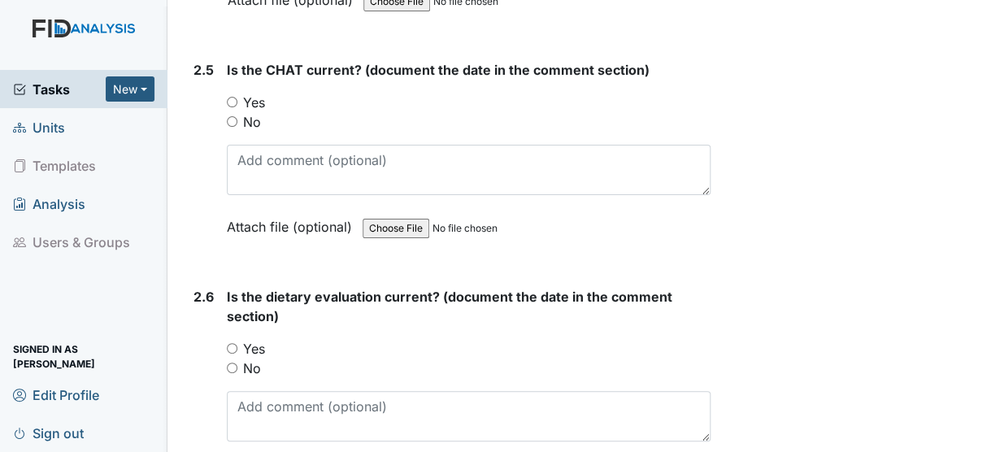
click at [229, 93] on div "Yes" at bounding box center [469, 103] width 484 height 20
click at [232, 97] on input "Yes" at bounding box center [232, 102] width 11 height 11
radio input "true"
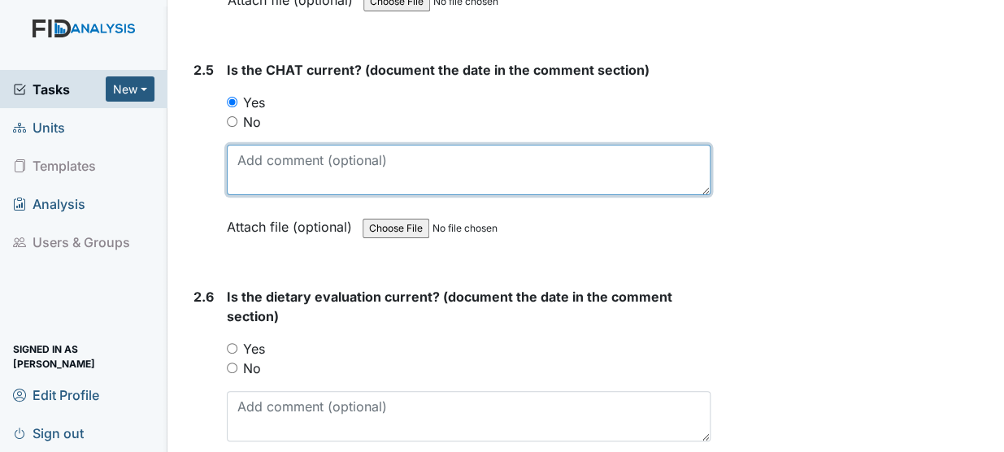
click at [236, 145] on textarea at bounding box center [469, 170] width 484 height 50
type textarea "10/23/24"
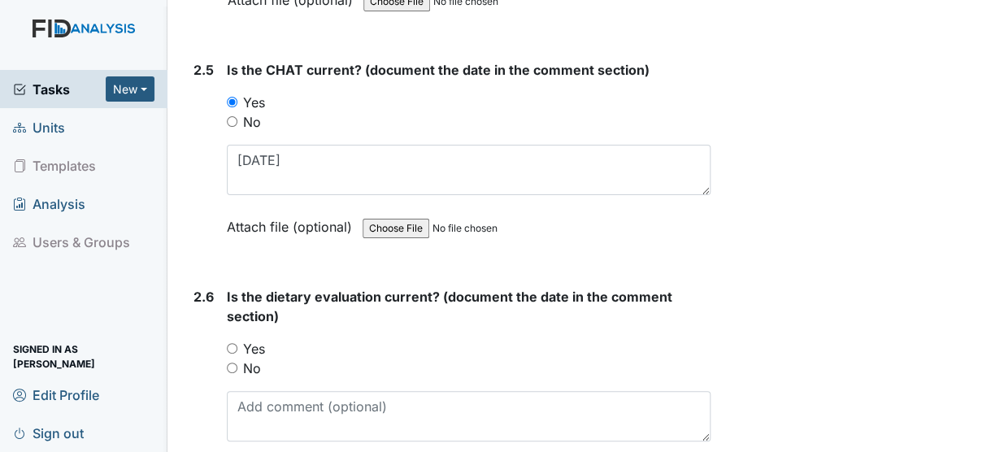
click at [228, 343] on input "Yes" at bounding box center [232, 348] width 11 height 11
radio input "true"
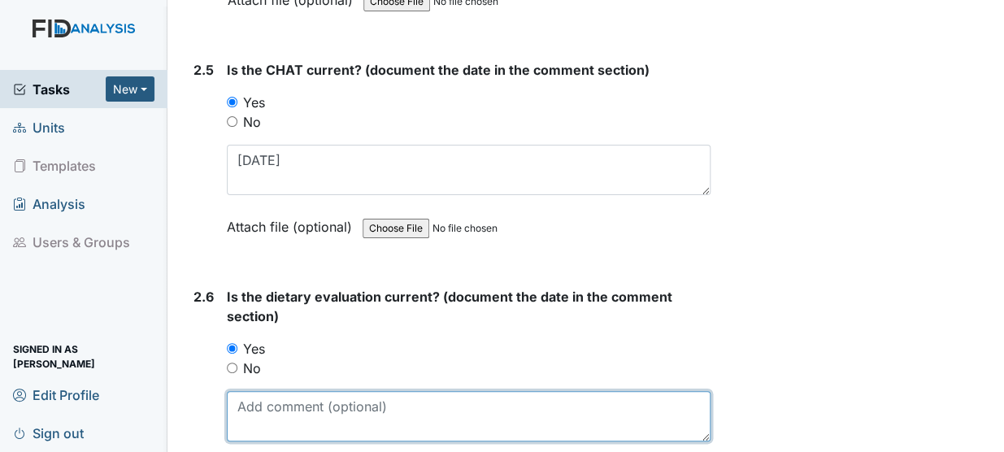
click at [242, 391] on textarea at bounding box center [469, 416] width 484 height 50
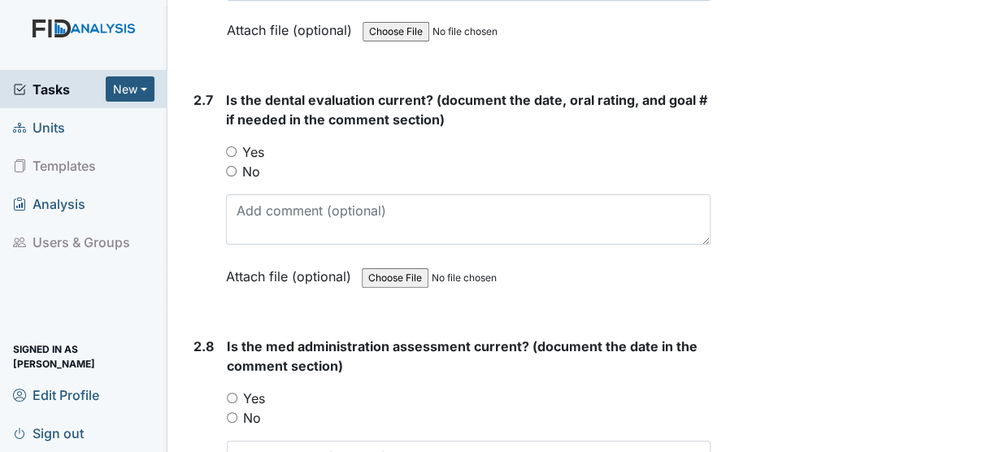
scroll to position [3261, 0]
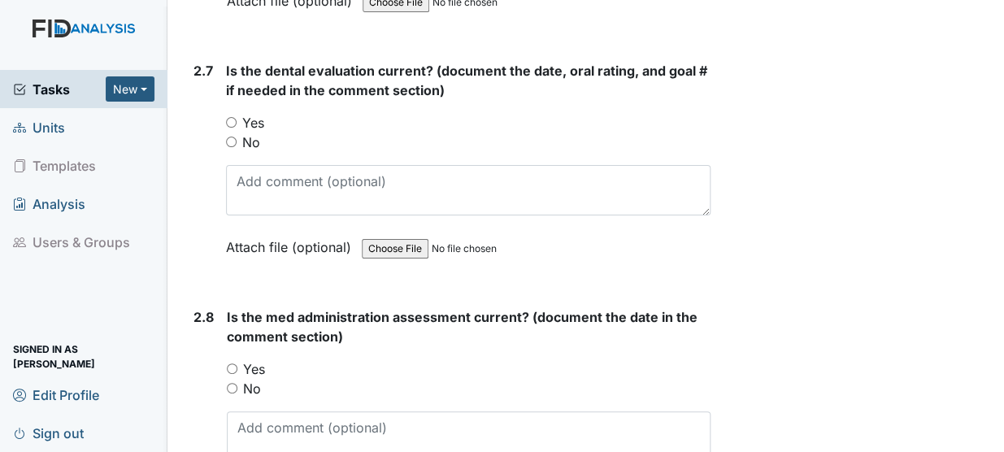
type textarea "12/30/24"
click at [230, 117] on input "Yes" at bounding box center [231, 122] width 11 height 11
radio input "true"
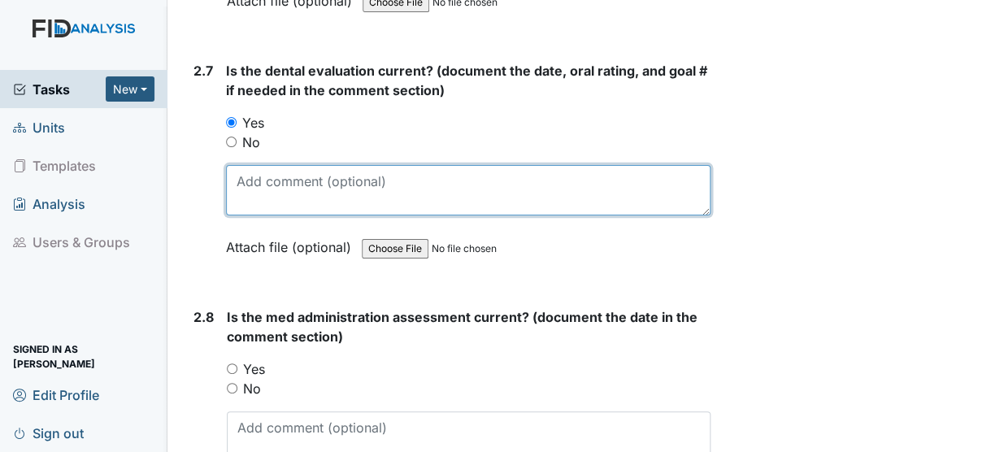
click at [250, 165] on textarea at bounding box center [468, 190] width 485 height 50
type textarea "9/10/24"
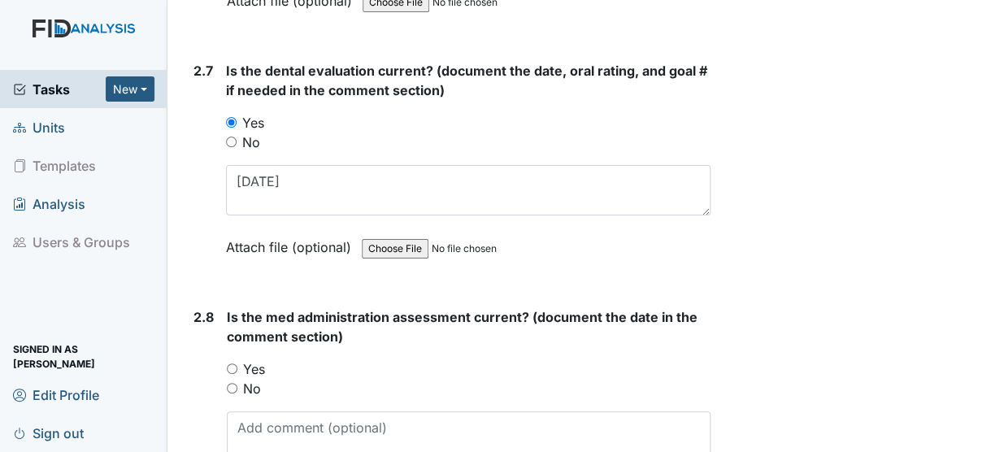
click at [230, 363] on input "Yes" at bounding box center [232, 368] width 11 height 11
radio input "true"
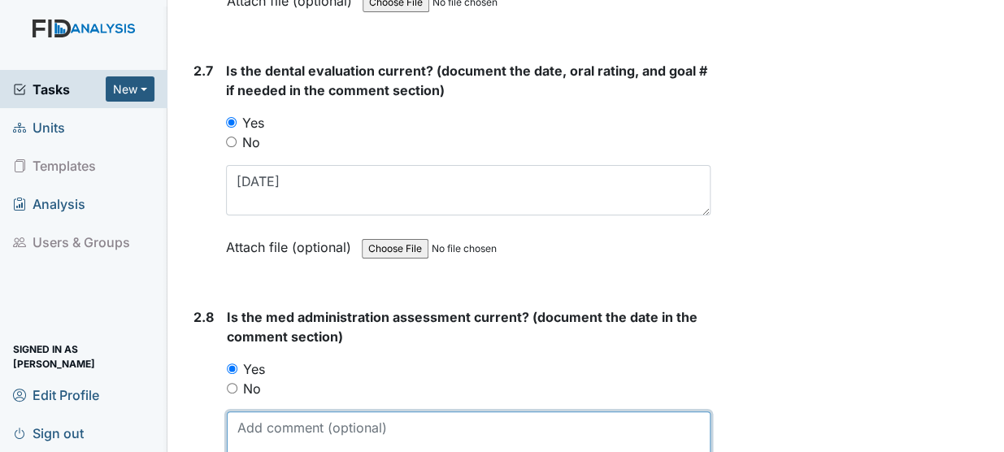
click at [246, 411] on textarea at bounding box center [469, 436] width 484 height 50
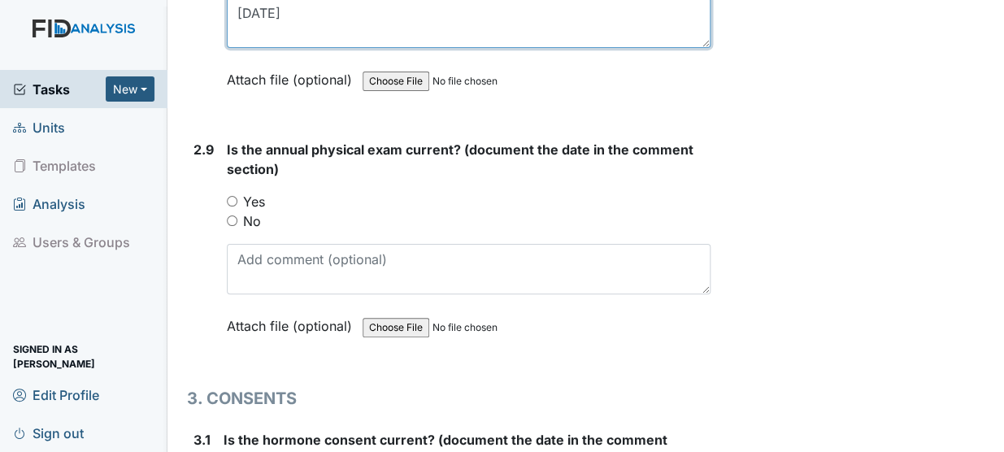
scroll to position [3695, 0]
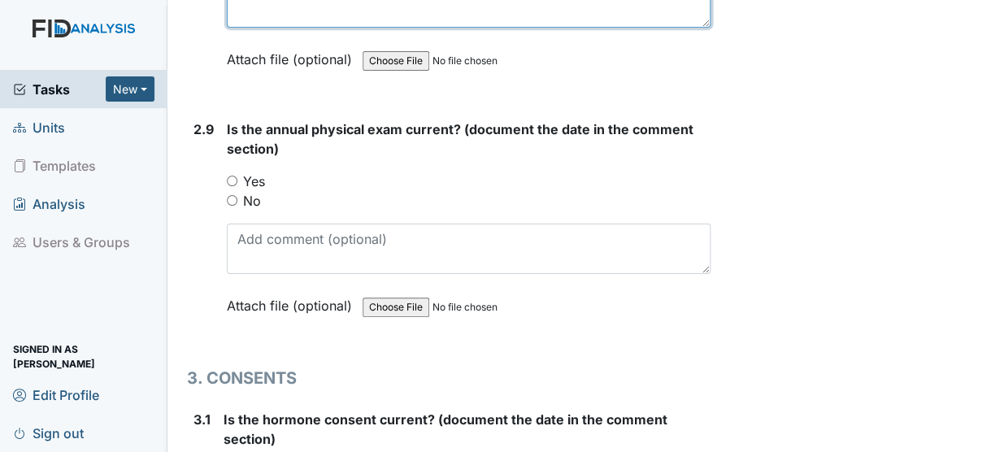
type textarea "3/25/24"
click at [229, 176] on input "Yes" at bounding box center [232, 181] width 11 height 11
radio input "true"
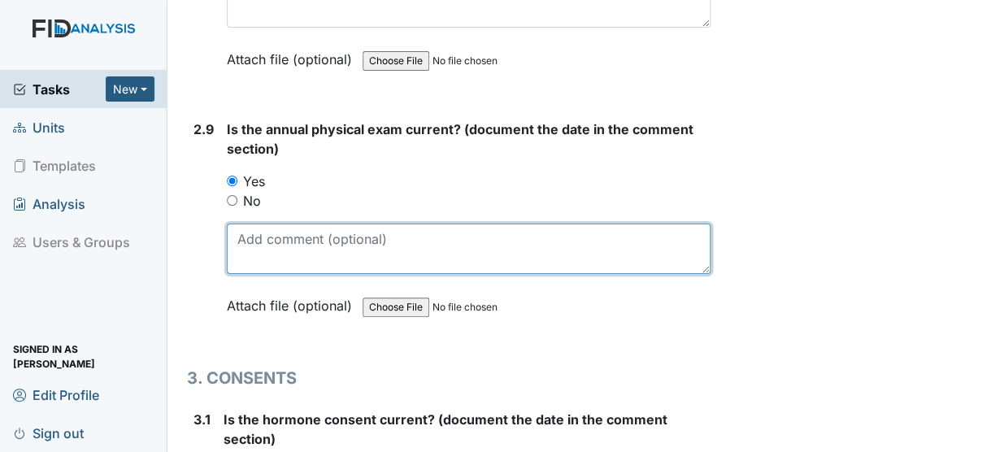
click at [232, 224] on textarea at bounding box center [469, 249] width 484 height 50
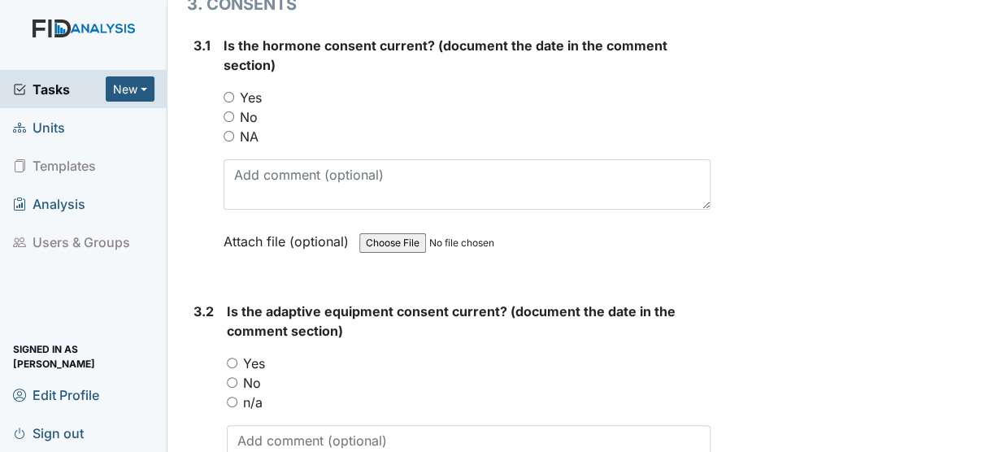
scroll to position [4039, 0]
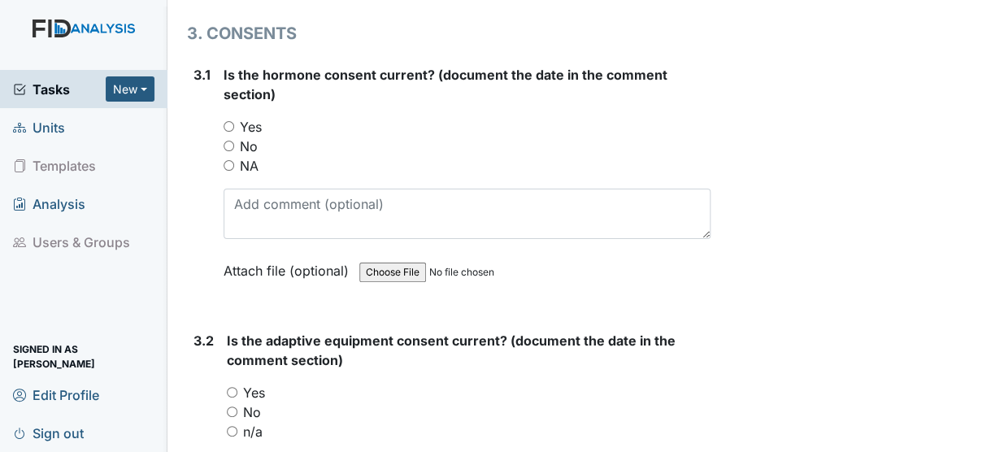
type textarea "5/6/24"
click at [228, 160] on input "NA" at bounding box center [229, 165] width 11 height 11
radio input "true"
click at [233, 387] on input "Yes" at bounding box center [232, 392] width 11 height 11
radio input "true"
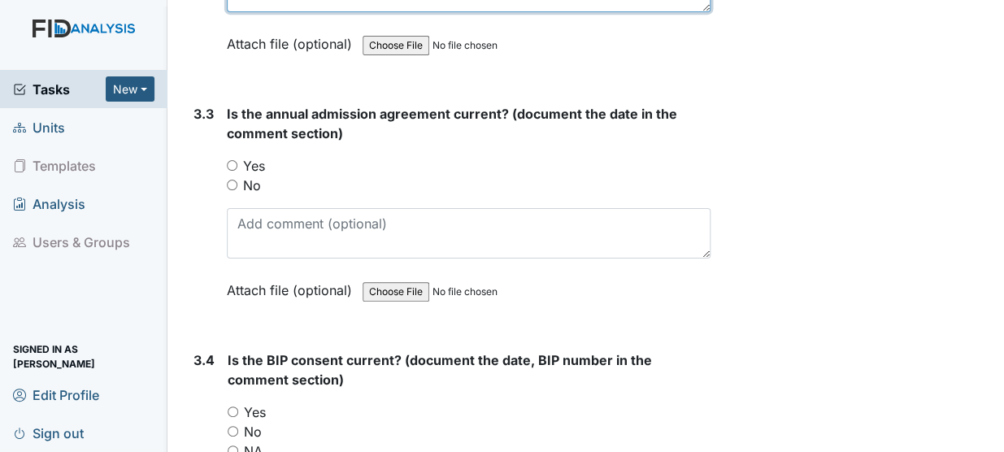
scroll to position [4561, 0]
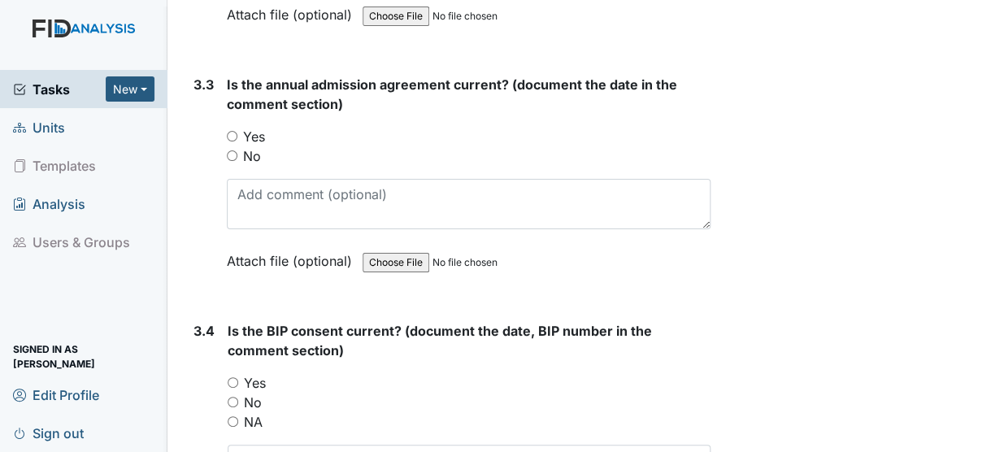
type textarea "12/19/24"
click at [228, 131] on input "Yes" at bounding box center [232, 136] width 11 height 11
radio input "true"
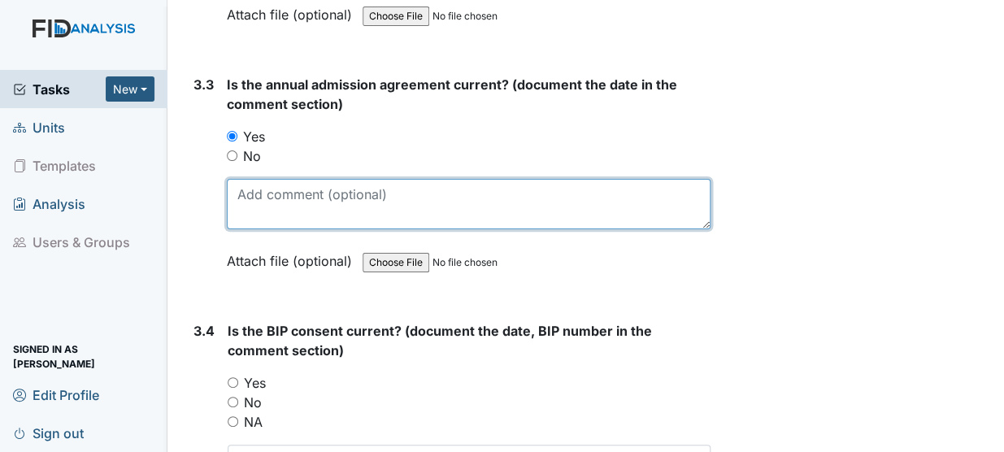
click at [240, 179] on textarea at bounding box center [469, 204] width 484 height 50
type textarea "12/19/24"
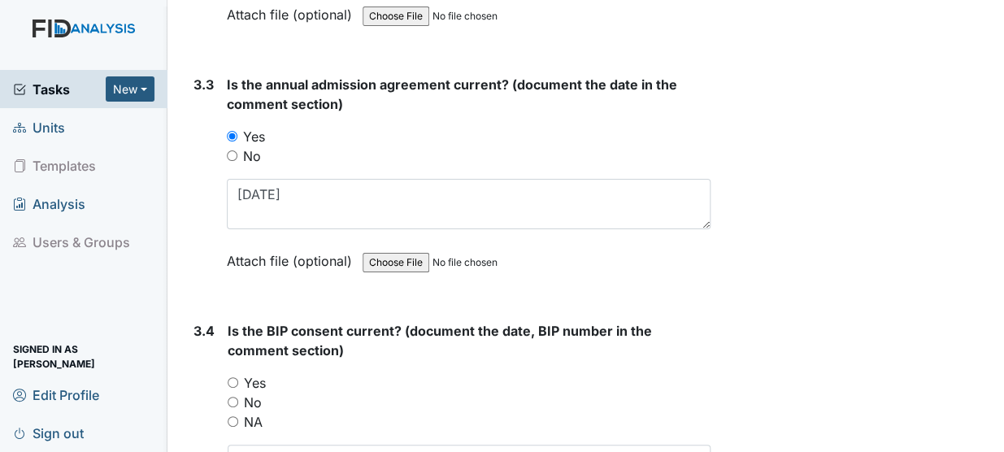
drag, startPoint x: 435, startPoint y: 203, endPoint x: 382, endPoint y: 228, distance: 58.5
click at [382, 228] on form "Is the annual admission agreement current? (document the date in the comment se…" at bounding box center [469, 185] width 484 height 220
click at [234, 397] on input "No" at bounding box center [233, 402] width 11 height 11
radio input "true"
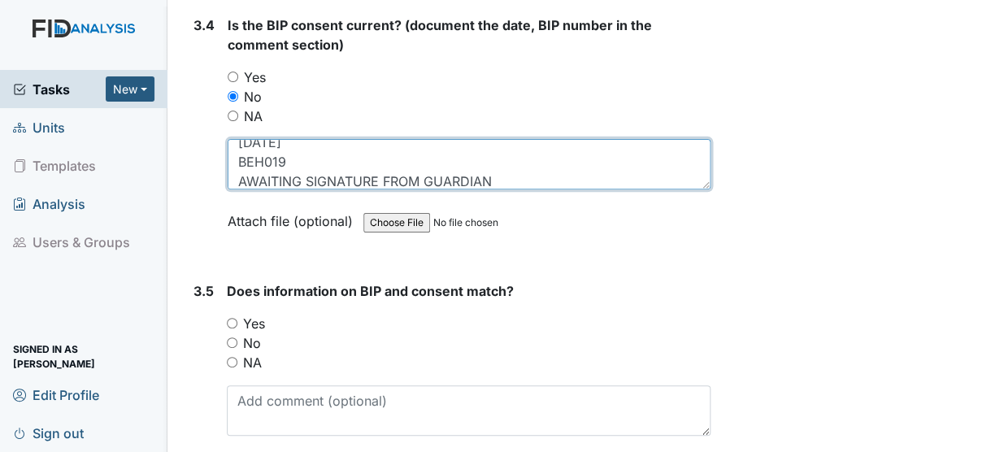
scroll to position [4931, 0]
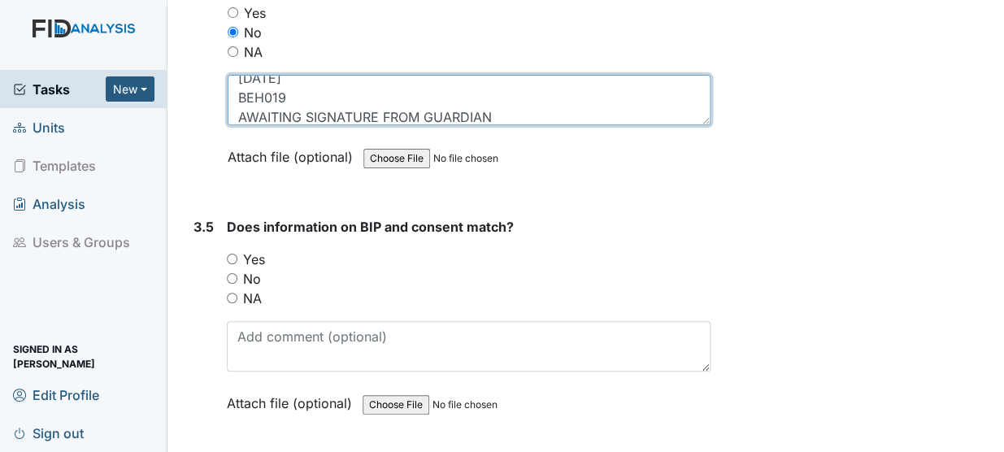
type textarea "12/19/24 BEH019 AWAITING SIGNATURE FROM GUARDIAN"
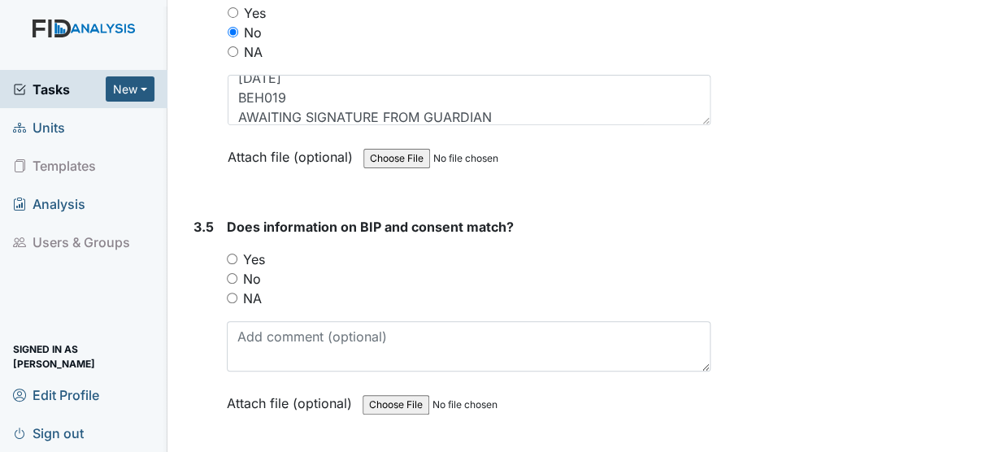
click at [232, 254] on input "Yes" at bounding box center [232, 259] width 11 height 11
radio input "true"
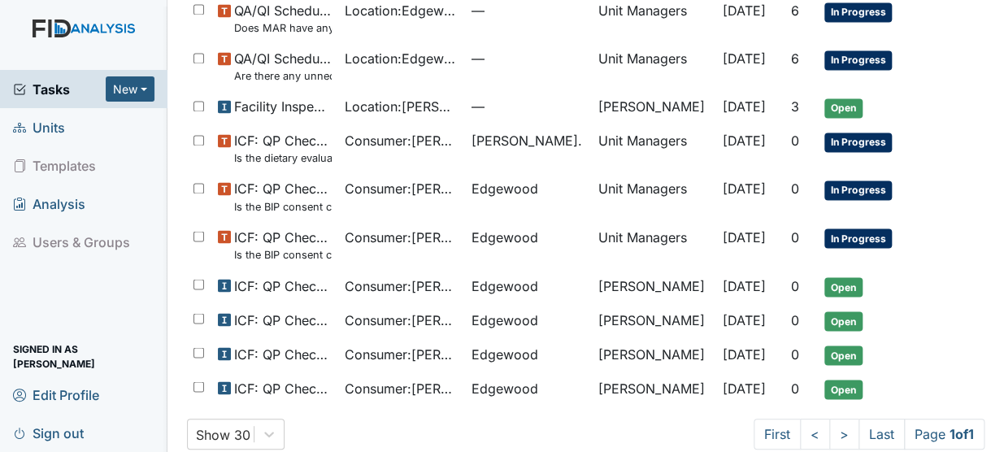
scroll to position [921, 0]
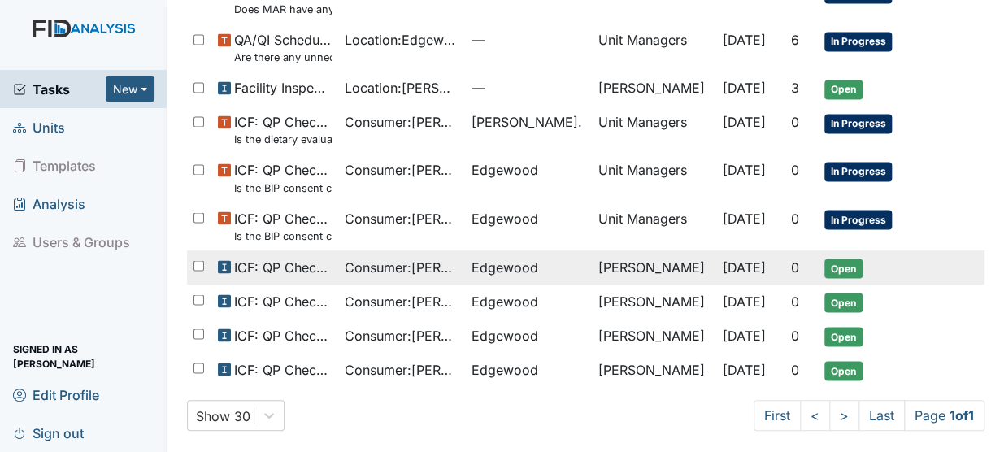
click at [405, 268] on span "Consumer : [PERSON_NAME]" at bounding box center [402, 267] width 114 height 20
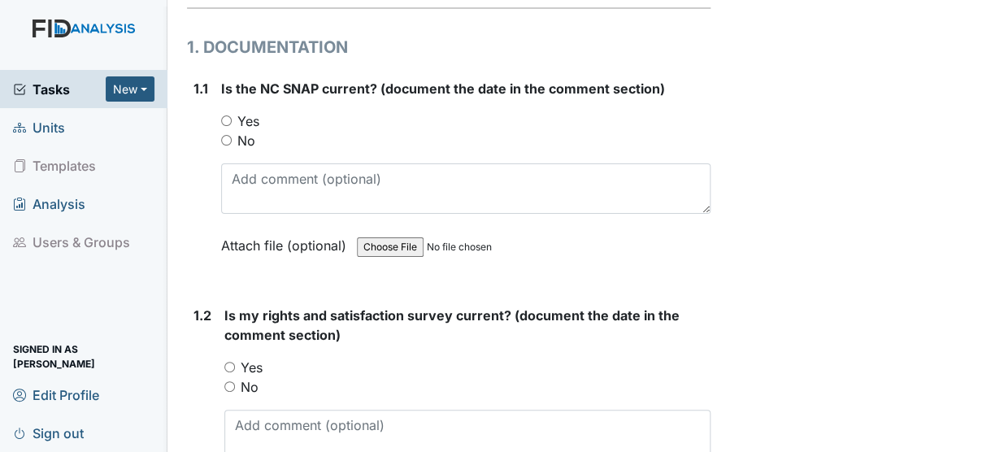
scroll to position [276, 0]
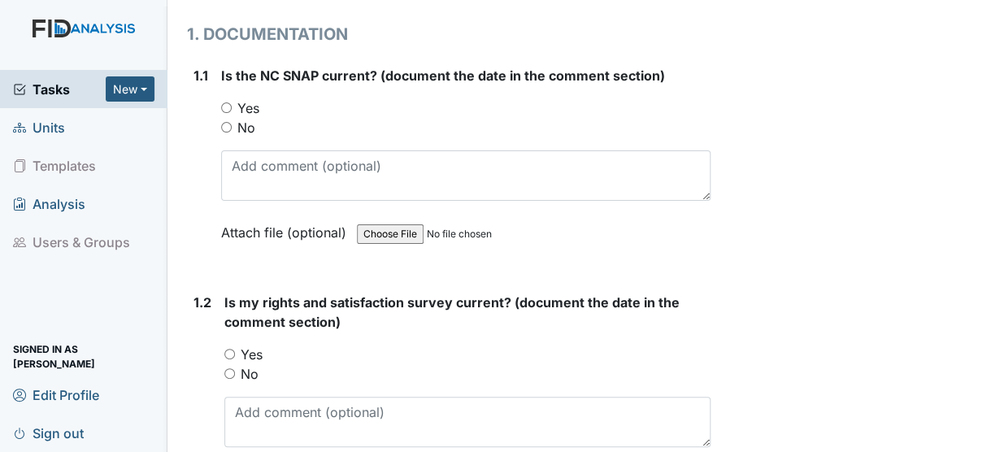
click at [223, 102] on input "Yes" at bounding box center [226, 107] width 11 height 11
radio input "true"
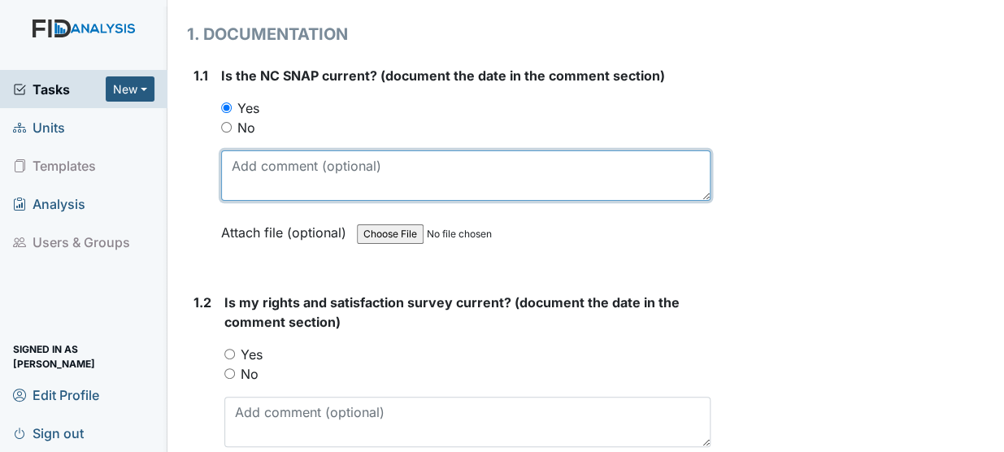
click at [241, 150] on textarea at bounding box center [465, 175] width 489 height 50
type textarea "[DATE]"
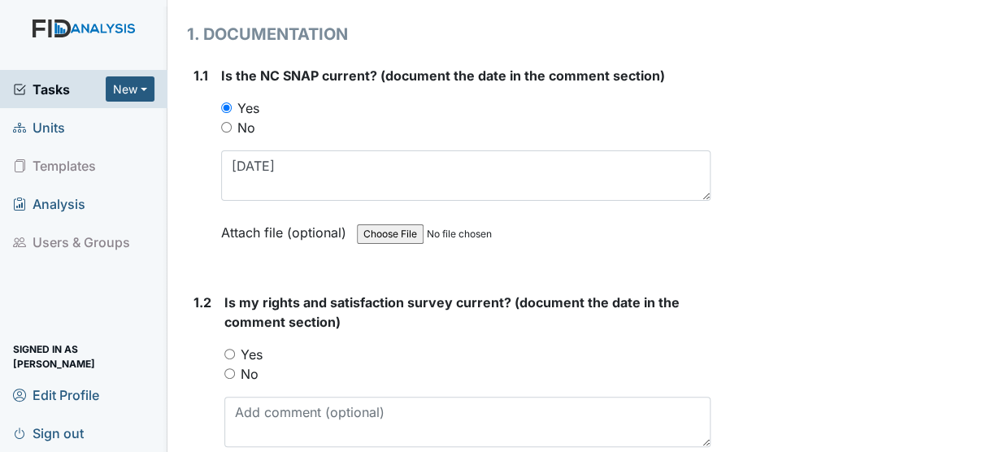
click at [230, 349] on input "Yes" at bounding box center [229, 354] width 11 height 11
radio input "true"
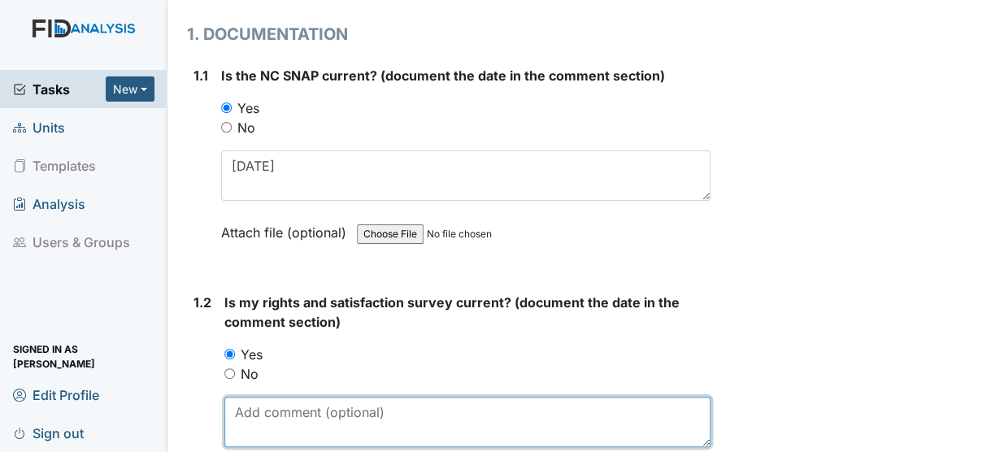
click at [245, 397] on textarea at bounding box center [467, 422] width 486 height 50
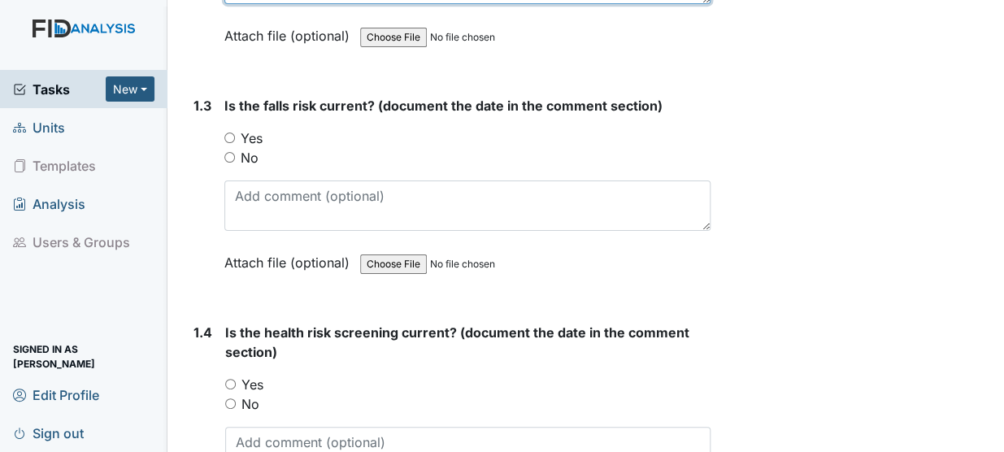
scroll to position [748, 0]
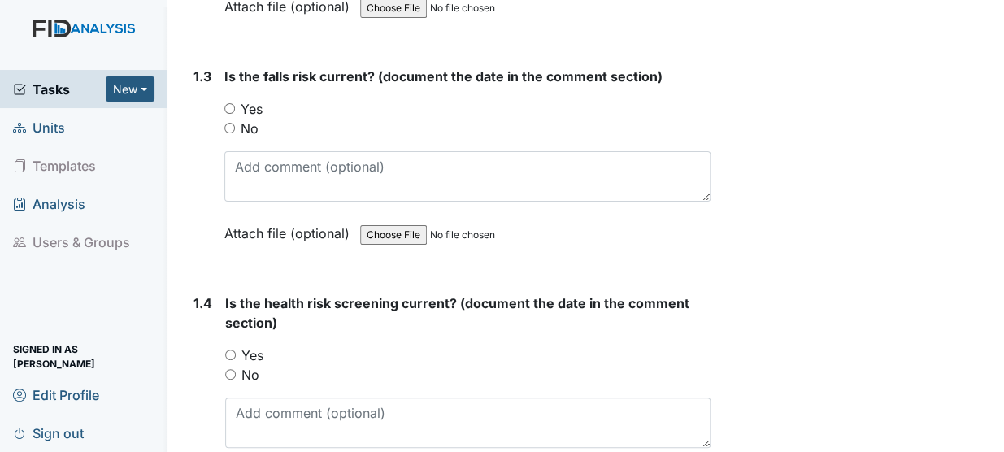
type textarea "[DATE]"
click at [228, 103] on input "Yes" at bounding box center [229, 108] width 11 height 11
radio input "true"
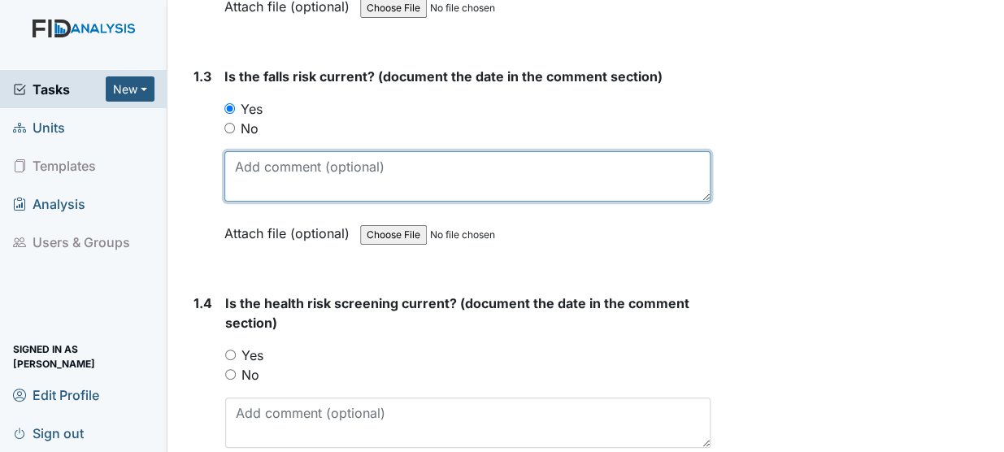
click at [239, 151] on textarea at bounding box center [467, 176] width 486 height 50
type textarea "[DATE]"
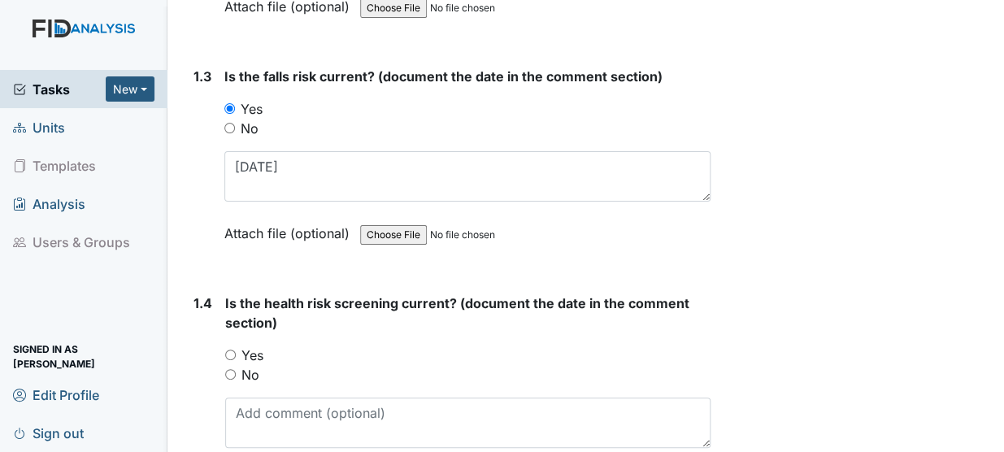
click at [230, 350] on input "Yes" at bounding box center [230, 355] width 11 height 11
radio input "true"
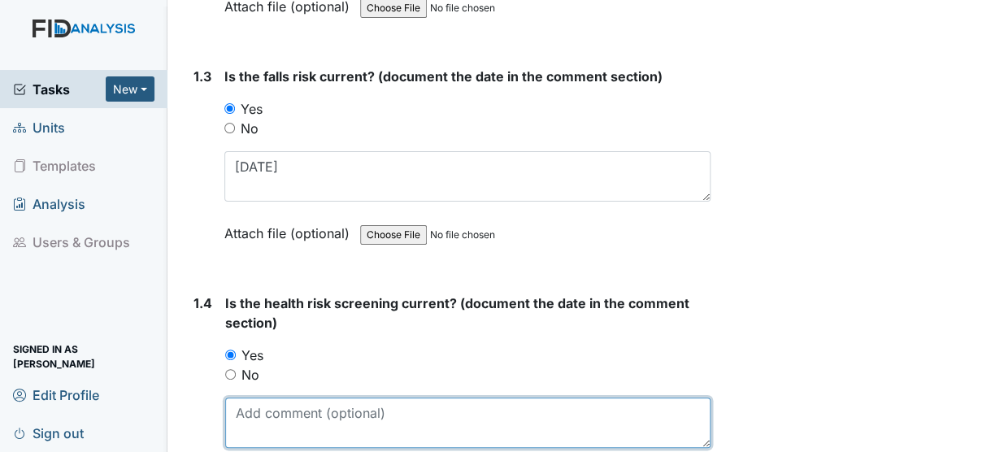
click at [240, 398] on textarea at bounding box center [467, 423] width 485 height 50
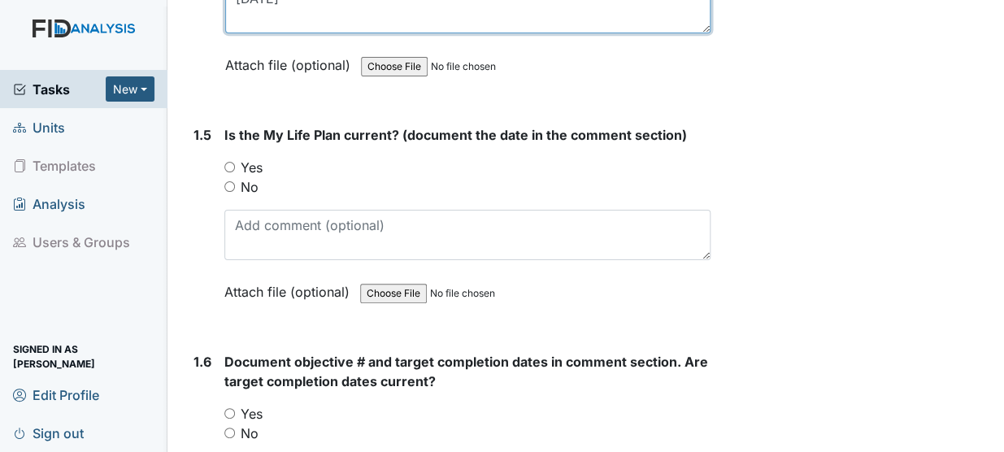
scroll to position [1211, 0]
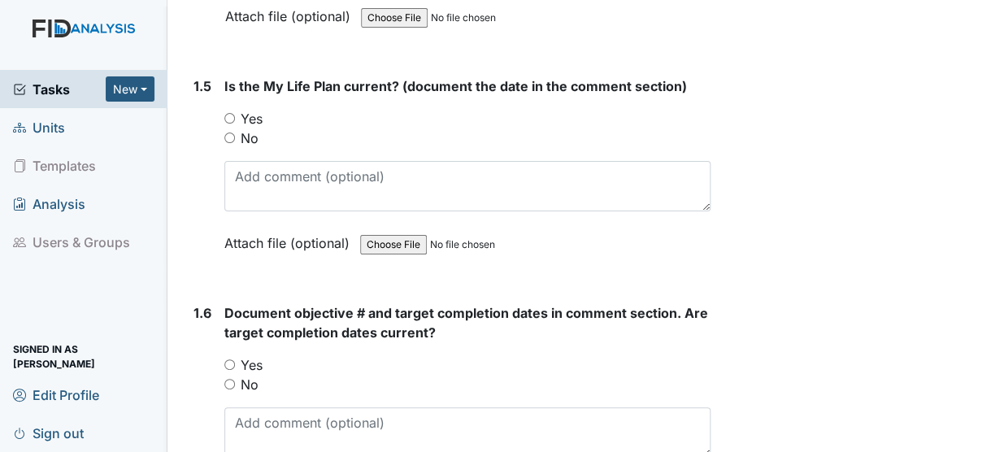
type textarea "[DATE]"
click at [228, 113] on input "Yes" at bounding box center [229, 118] width 11 height 11
radio input "true"
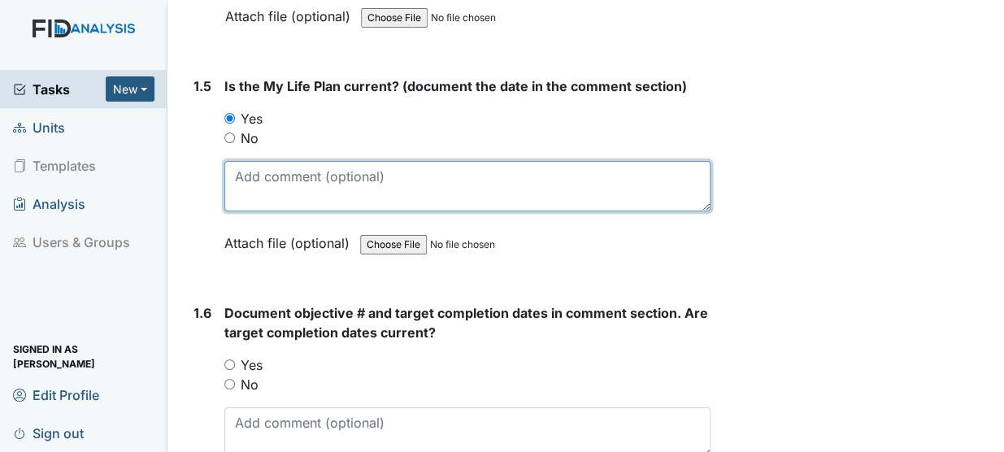
click at [231, 161] on textarea at bounding box center [467, 186] width 486 height 50
type textarea "[DATE]"
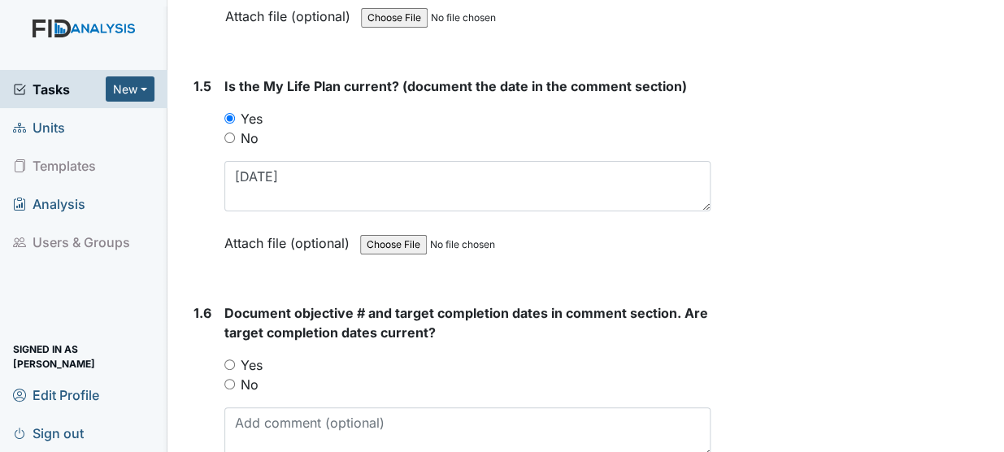
click at [232, 359] on input "Yes" at bounding box center [229, 364] width 11 height 11
radio input "true"
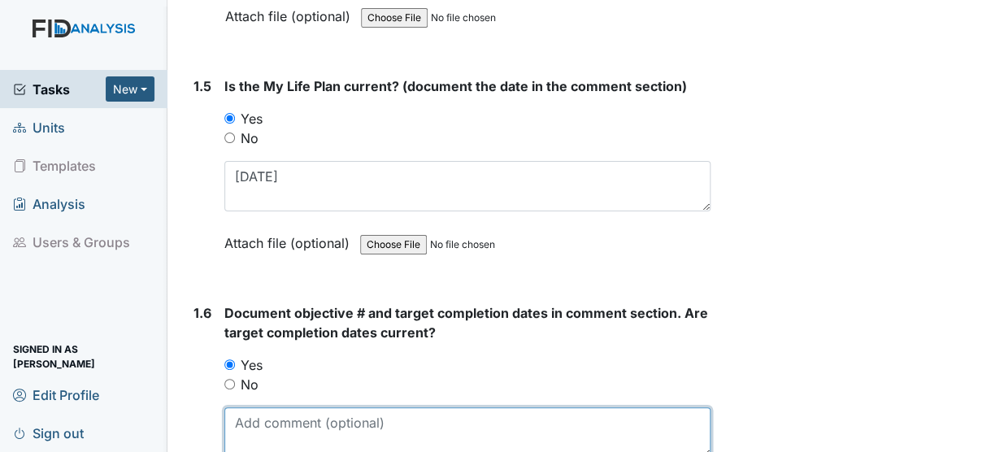
click at [255, 407] on textarea at bounding box center [467, 432] width 486 height 50
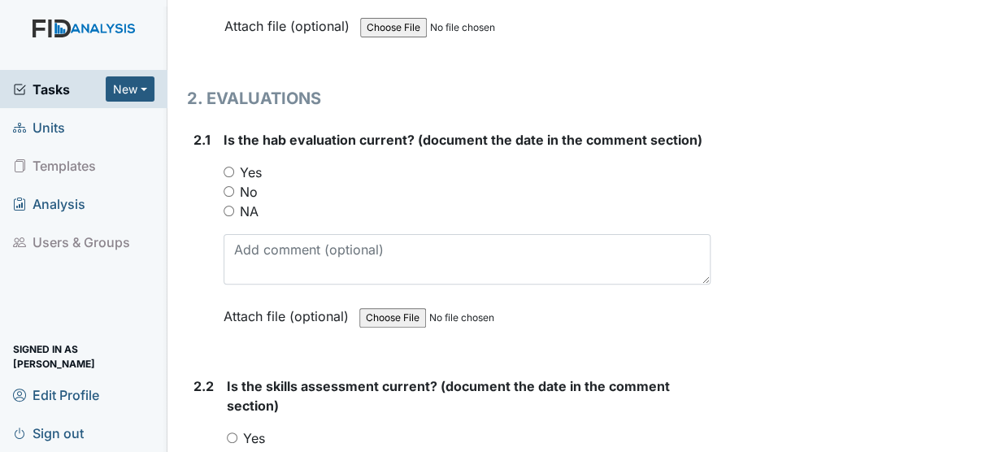
scroll to position [1704, 0]
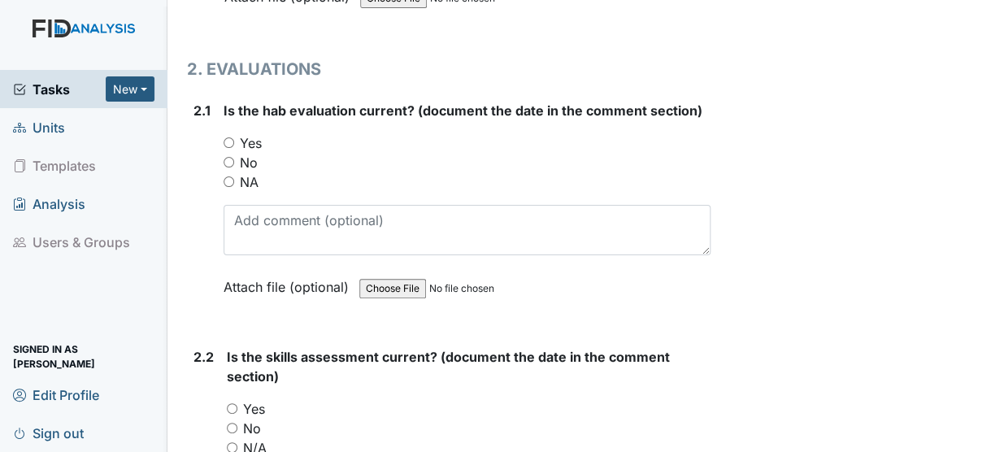
type textarea "SC002 12/31/25 FA002 12/30/25 DIL003 10/31/25 SC002 10/31/25 HS004 8/31/25"
click at [228, 137] on input "Yes" at bounding box center [229, 142] width 11 height 11
radio input "true"
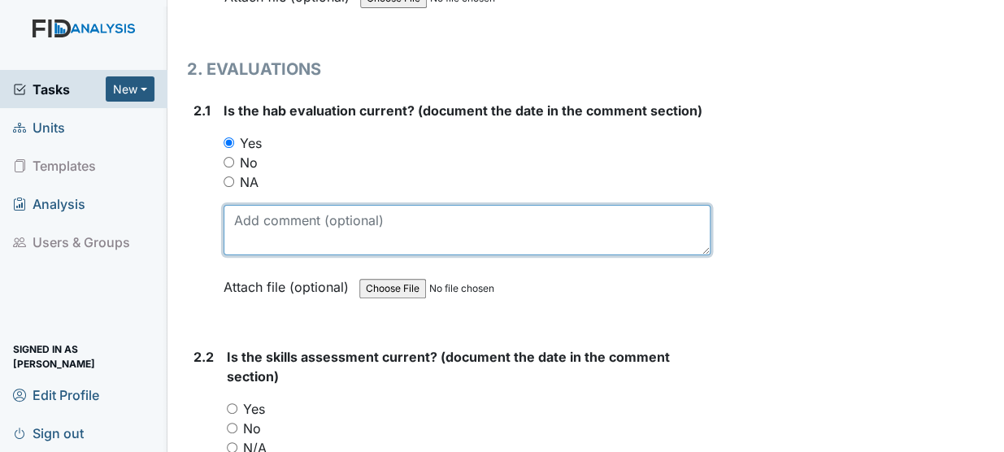
click at [236, 205] on textarea at bounding box center [467, 230] width 487 height 50
type textarea "6/25/25"
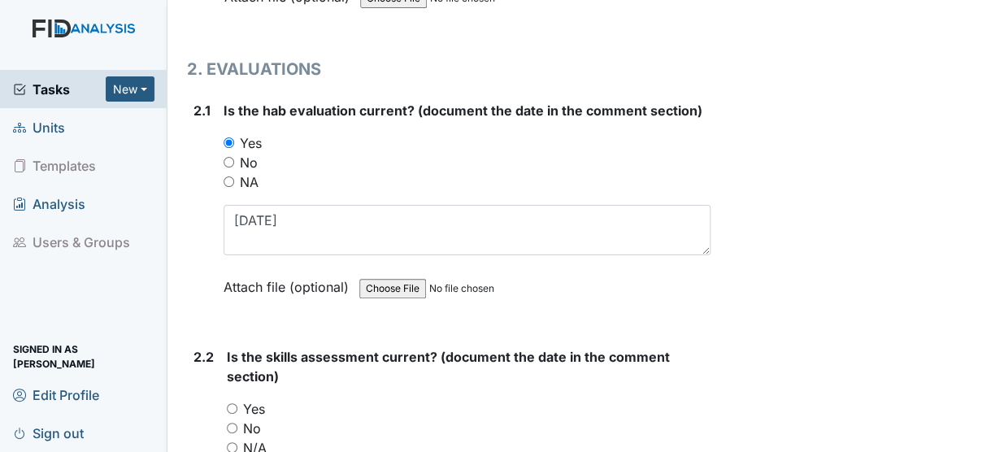
click at [234, 403] on input "Yes" at bounding box center [232, 408] width 11 height 11
radio input "true"
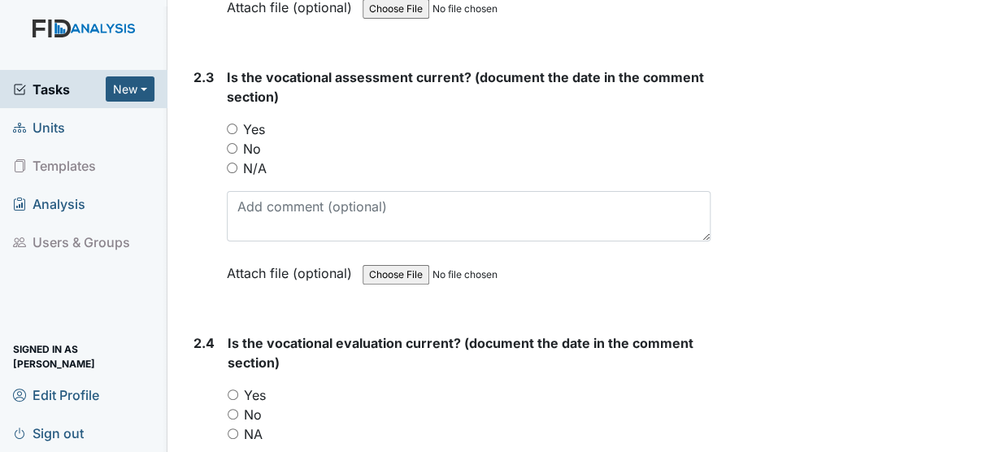
scroll to position [2256, 0]
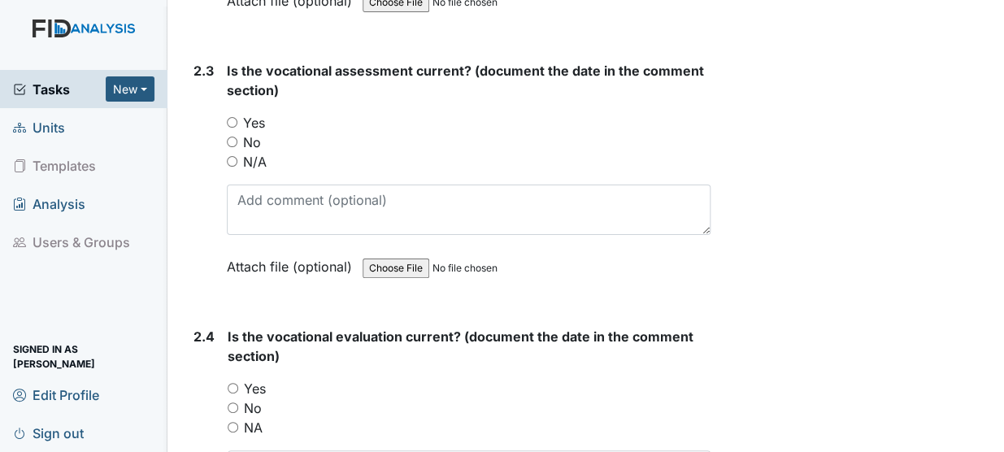
type textarea "6/25/25"
click at [232, 117] on input "Yes" at bounding box center [232, 122] width 11 height 11
radio input "true"
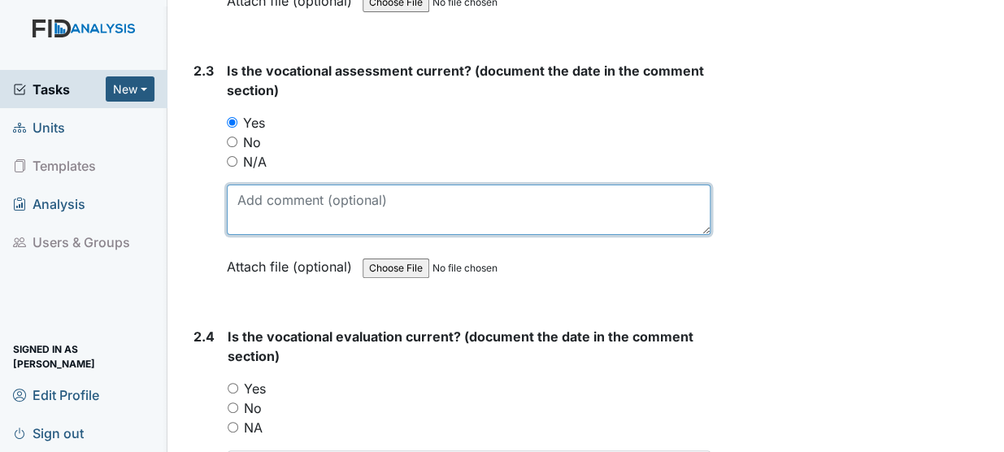
click at [249, 185] on textarea at bounding box center [469, 210] width 484 height 50
type textarea "6/25/25"
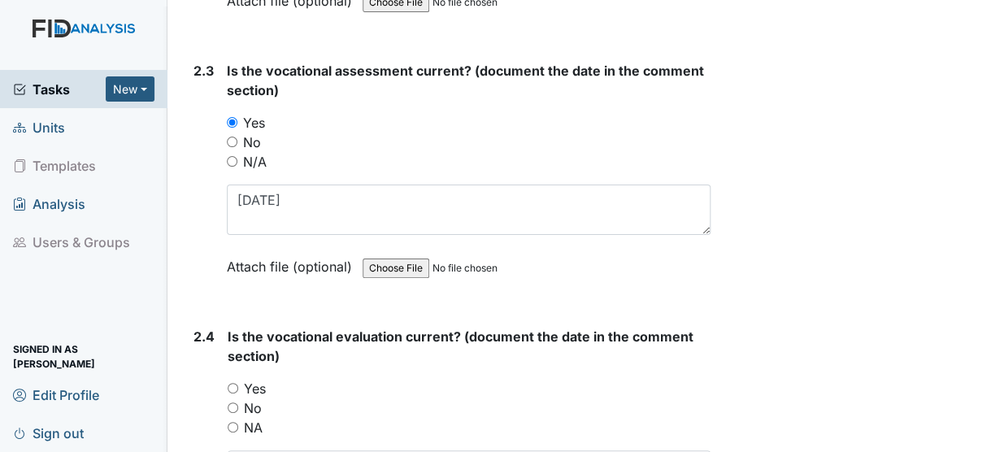
click at [235, 383] on input "Yes" at bounding box center [233, 388] width 11 height 11
radio input "true"
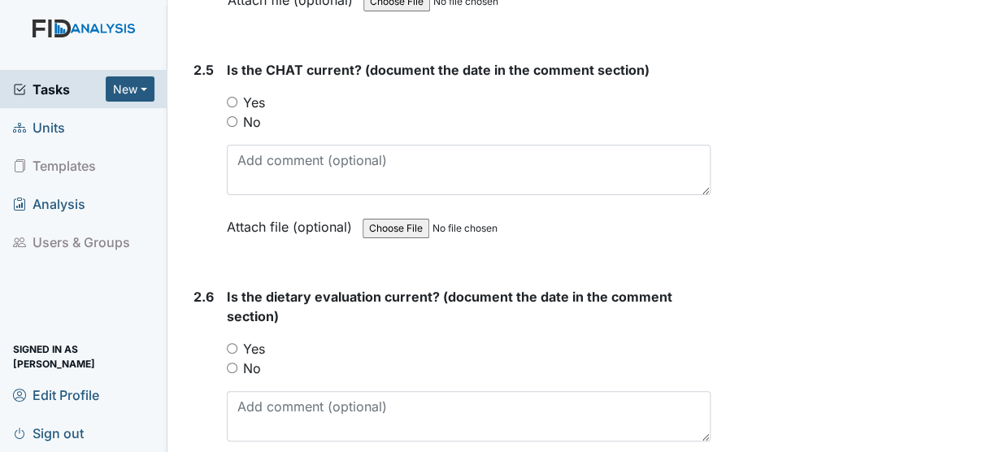
scroll to position [2758, 0]
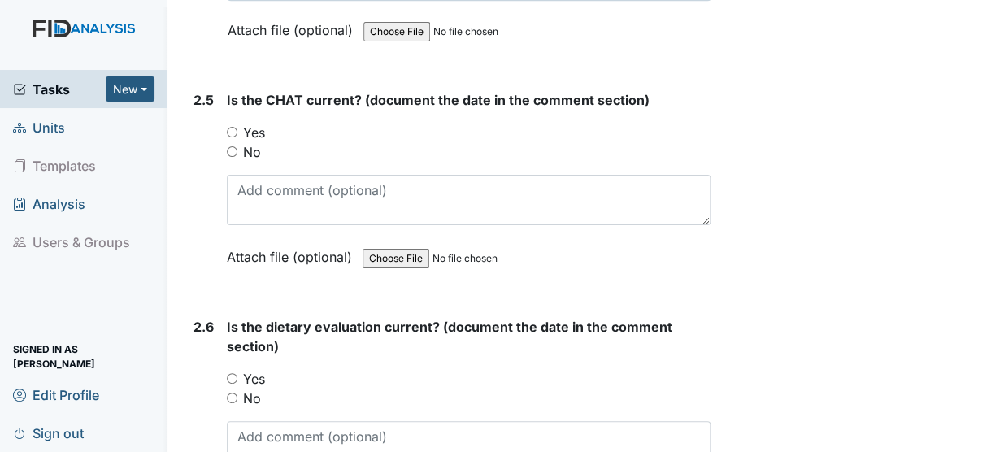
type textarea "6/25/25"
click at [232, 127] on input "Yes" at bounding box center [232, 132] width 11 height 11
radio input "true"
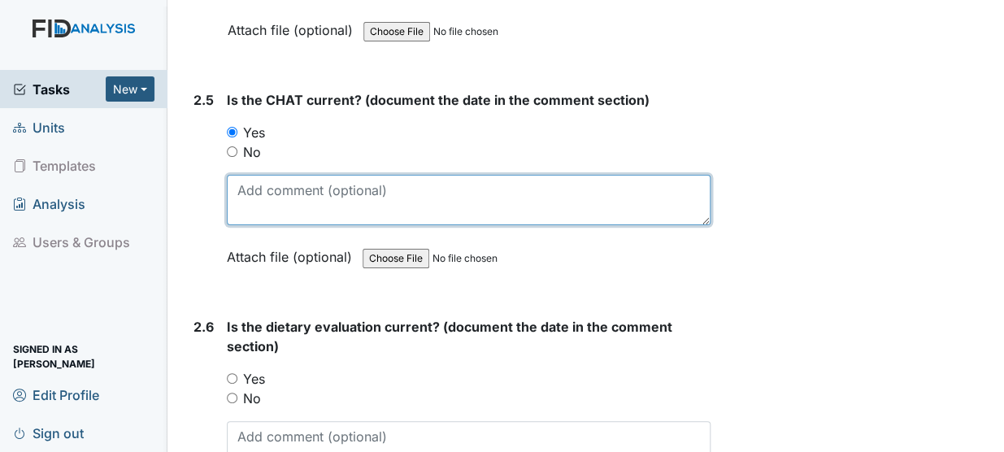
click at [247, 175] on textarea at bounding box center [469, 200] width 484 height 50
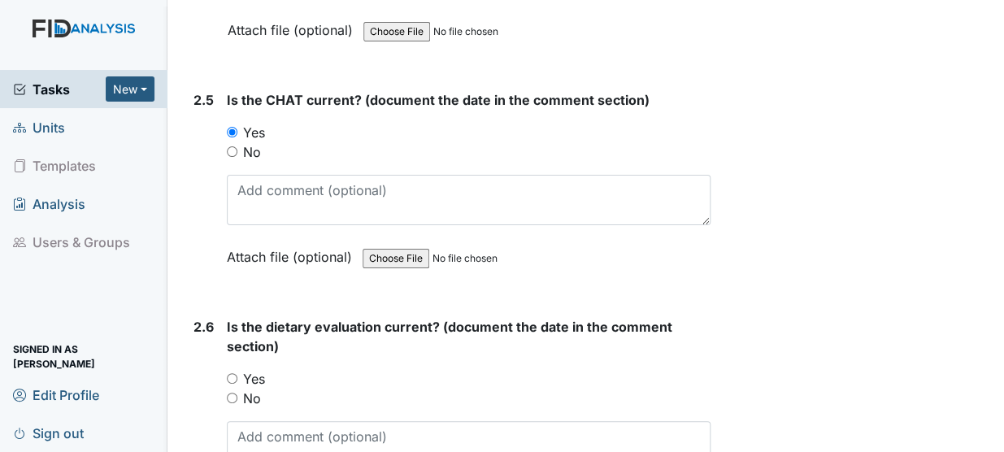
click at [284, 124] on div "Is the CHAT current? (document the date in the comment section) You must select…" at bounding box center [469, 184] width 484 height 188
click at [234, 373] on input "Yes" at bounding box center [232, 378] width 11 height 11
radio input "true"
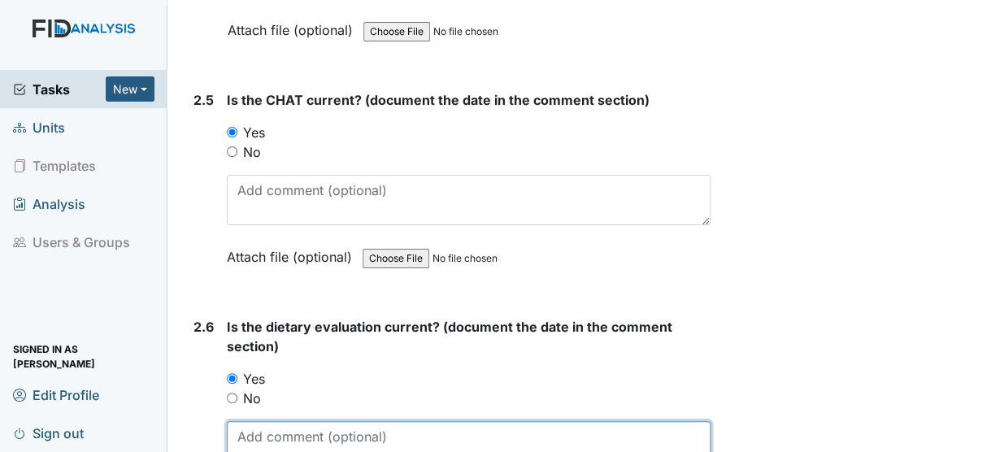
click at [232, 421] on textarea at bounding box center [469, 446] width 484 height 50
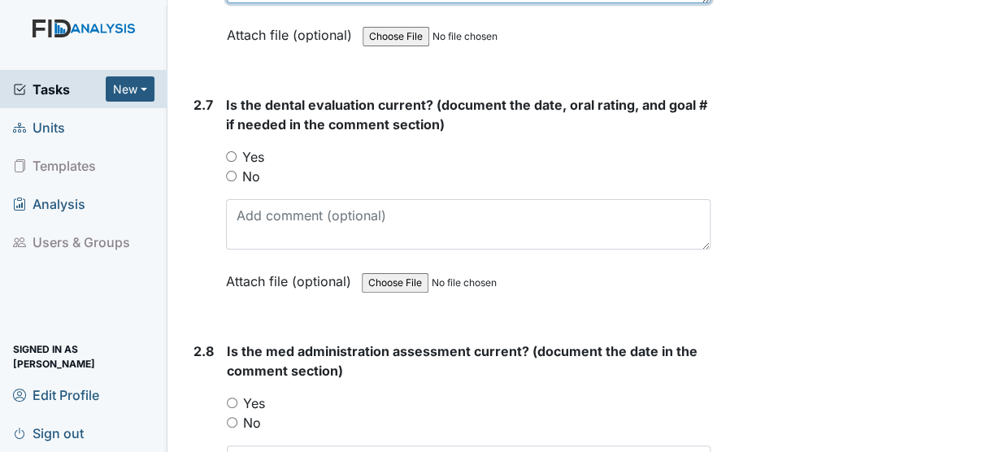
scroll to position [3241, 0]
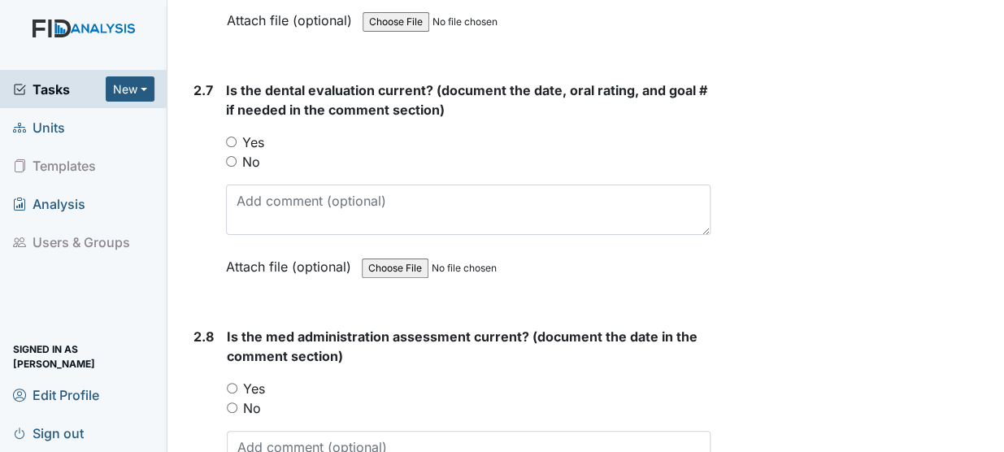
type textarea "8/18/25"
click at [233, 137] on input "Yes" at bounding box center [231, 142] width 11 height 11
radio input "true"
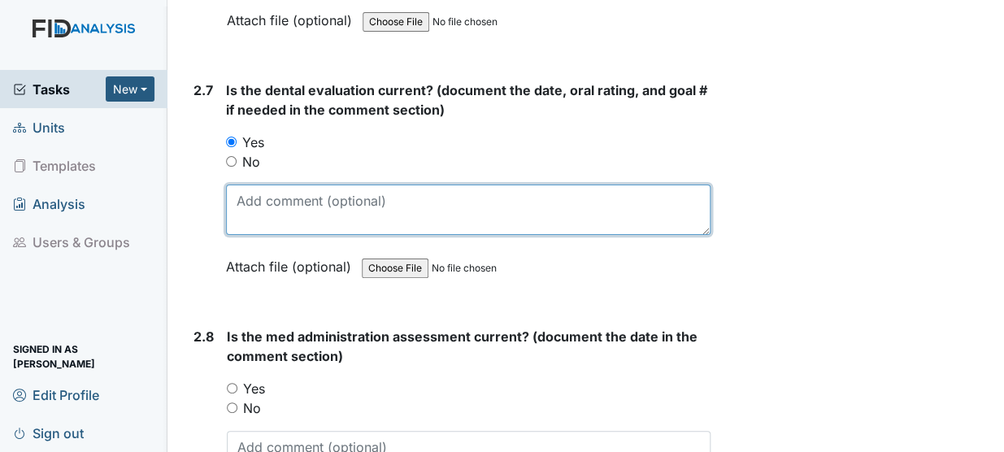
click at [244, 185] on textarea at bounding box center [468, 210] width 485 height 50
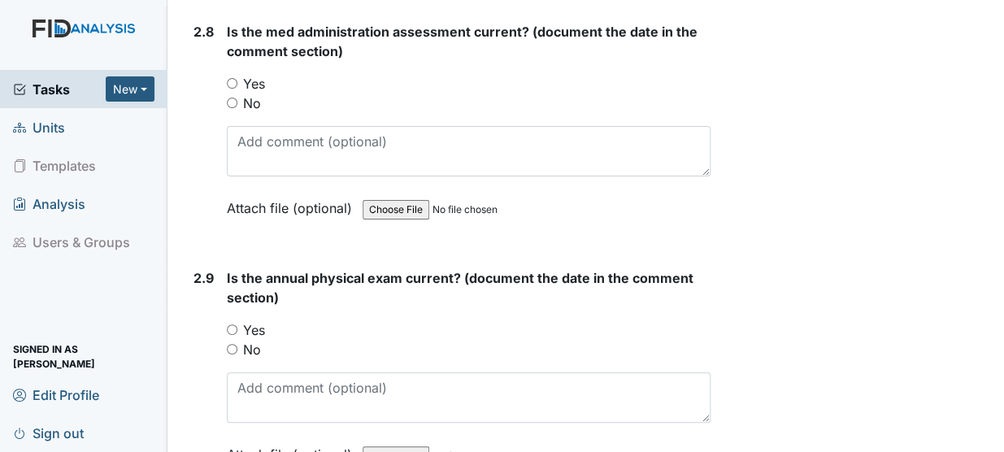
scroll to position [3517, 0]
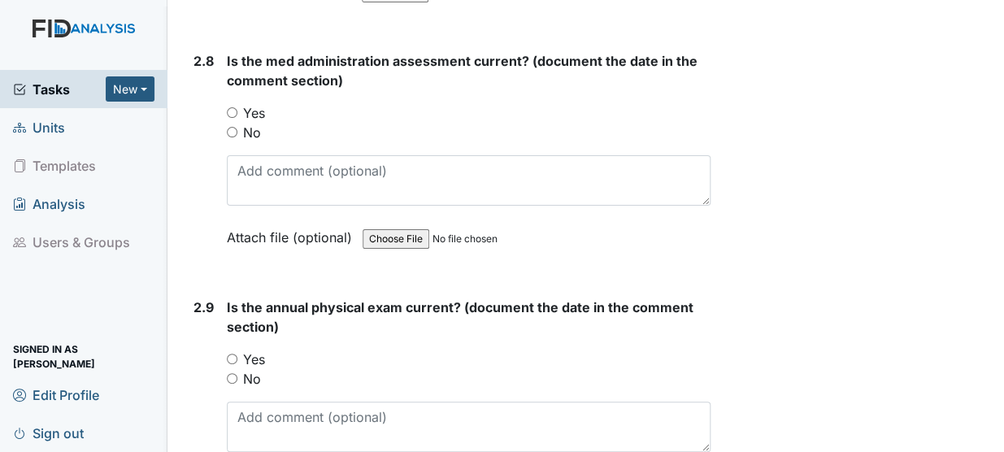
type textarea "6/24/25 SC002"
click at [235, 107] on input "Yes" at bounding box center [232, 112] width 11 height 11
radio input "true"
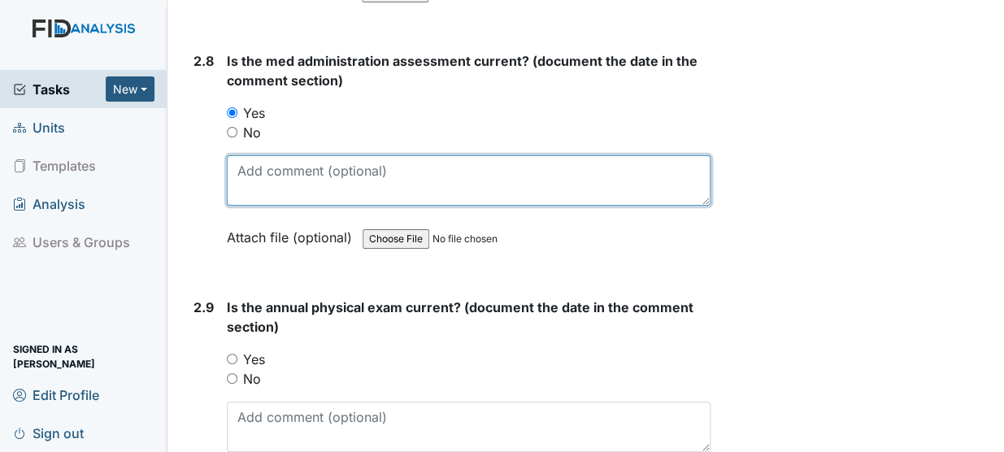
click at [239, 155] on textarea at bounding box center [469, 180] width 484 height 50
type textarea "[DATE]"
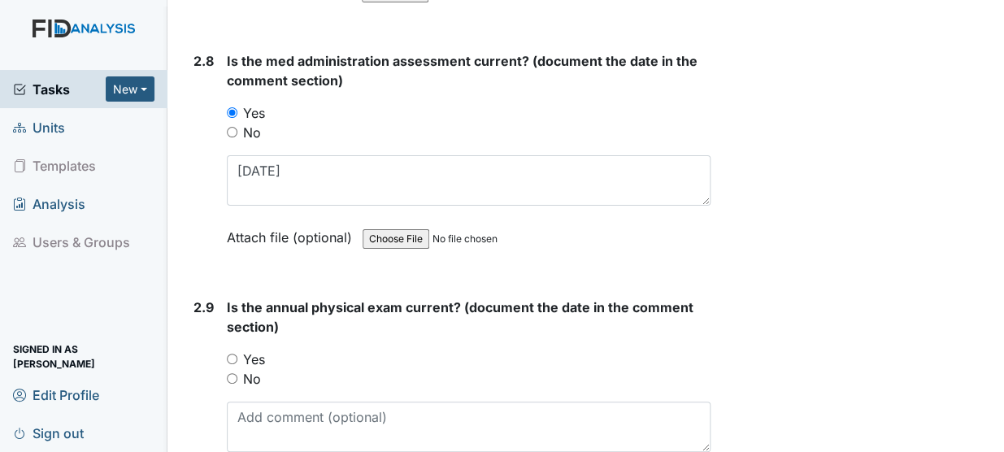
click at [229, 354] on input "Yes" at bounding box center [232, 359] width 11 height 11
radio input "true"
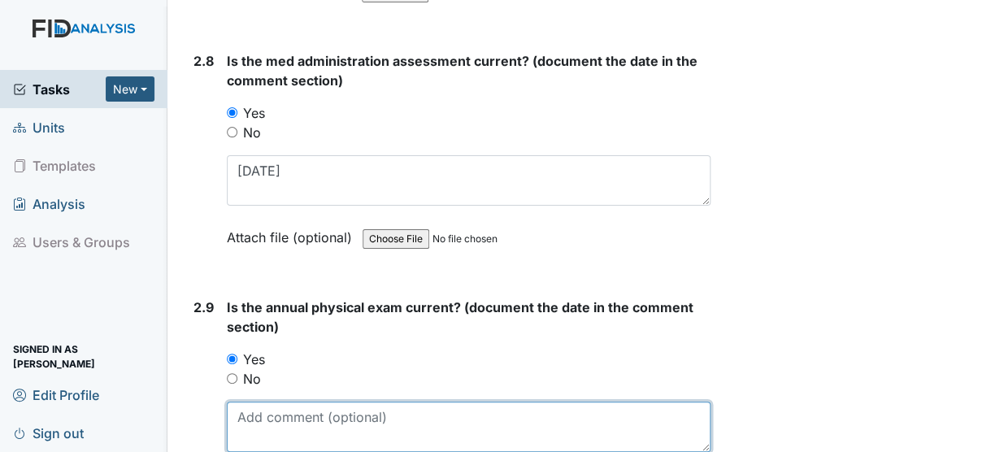
click at [240, 402] on textarea at bounding box center [469, 427] width 484 height 50
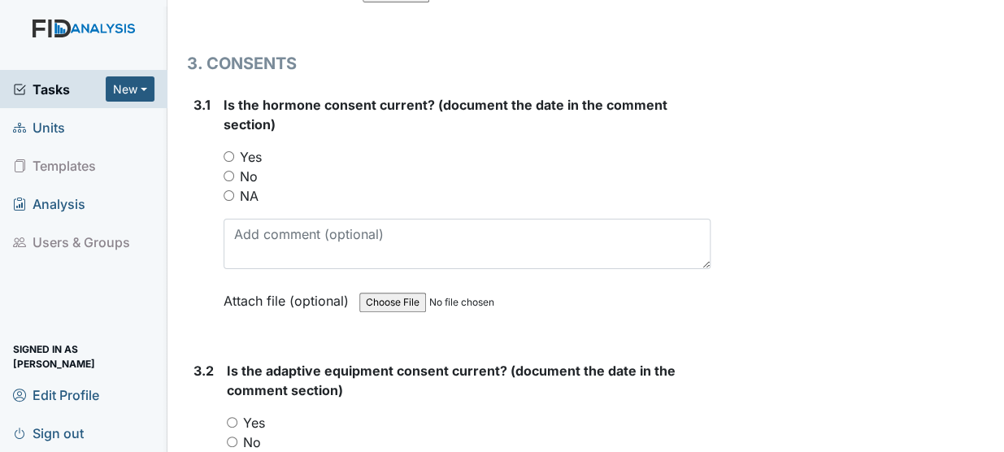
scroll to position [4039, 0]
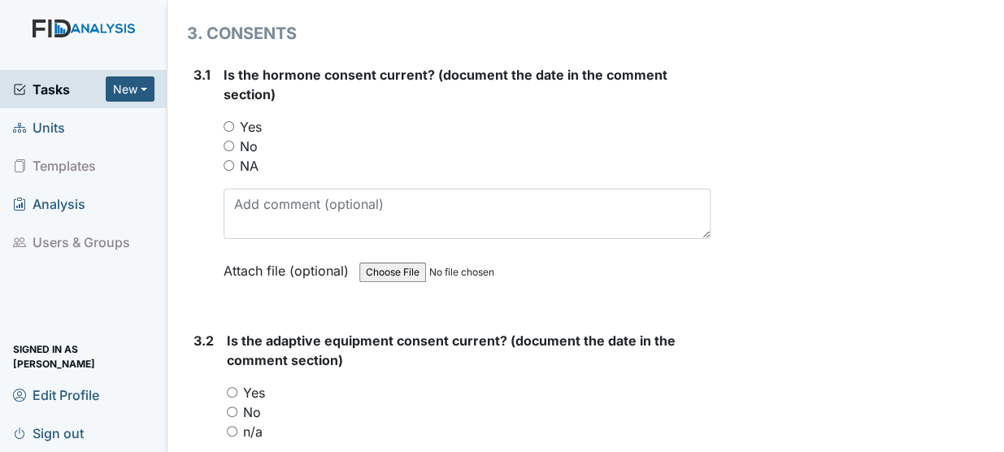
type textarea "5/6/25"
click at [230, 160] on input "NA" at bounding box center [229, 165] width 11 height 11
radio input "true"
click at [234, 387] on input "Yes" at bounding box center [232, 392] width 11 height 11
radio input "true"
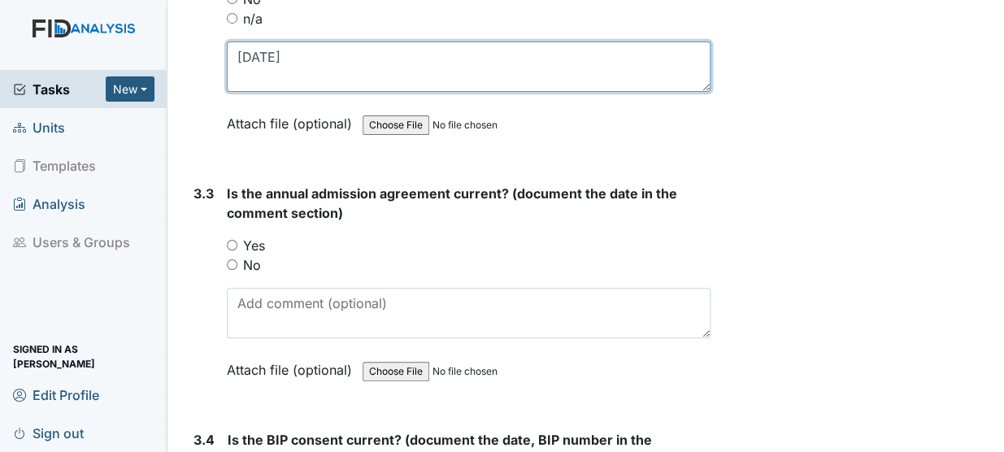
scroll to position [4512, 0]
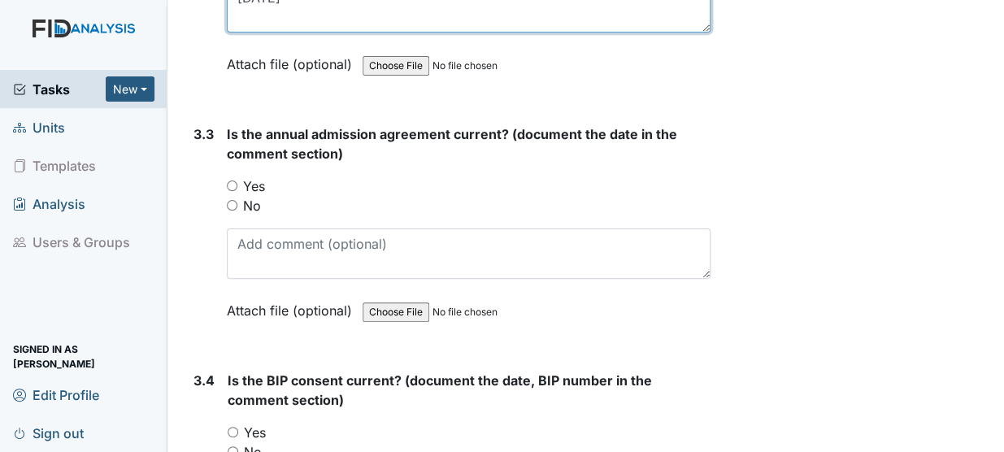
type textarea "12/19/24"
click at [230, 180] on input "Yes" at bounding box center [232, 185] width 11 height 11
radio input "true"
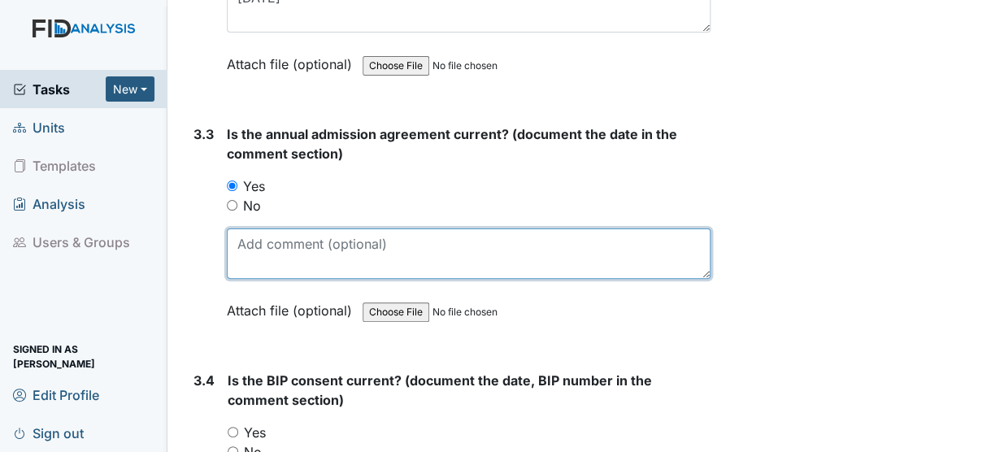
click at [237, 228] on textarea at bounding box center [469, 253] width 484 height 50
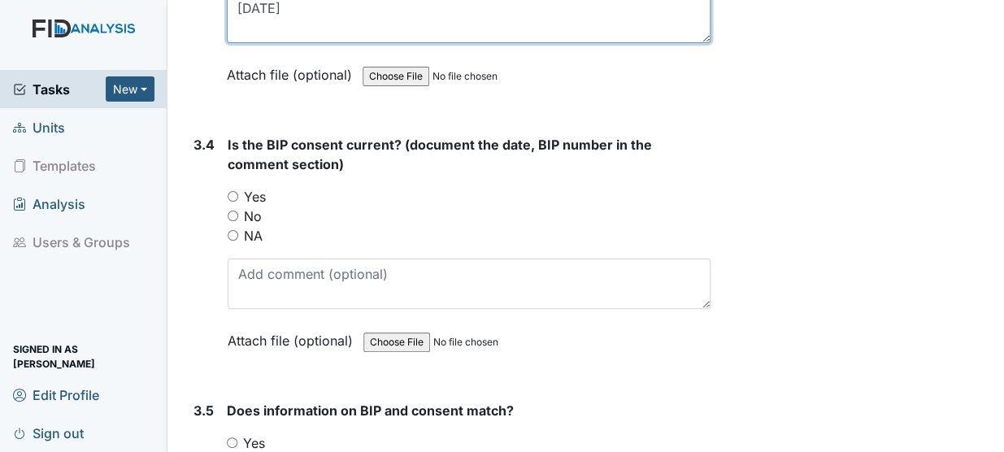
scroll to position [4797, 0]
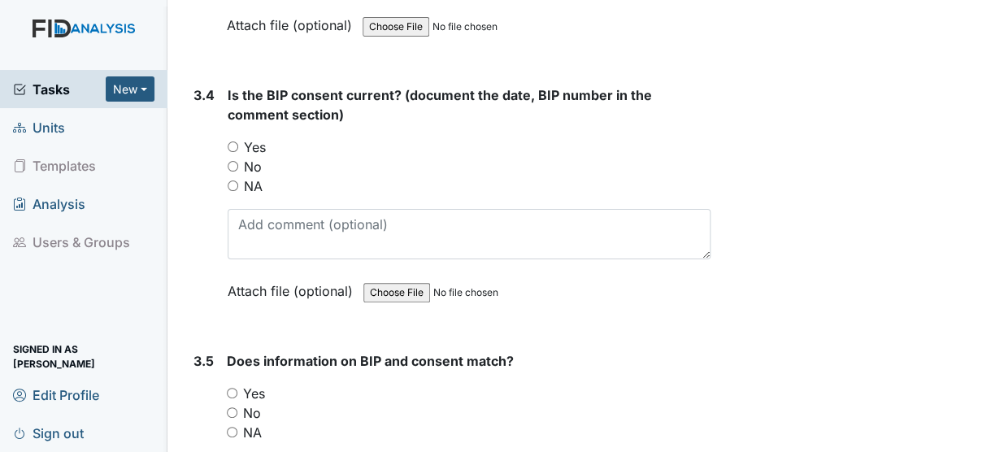
type textarea "12/19/24"
click at [235, 141] on input "Yes" at bounding box center [233, 146] width 11 height 11
radio input "true"
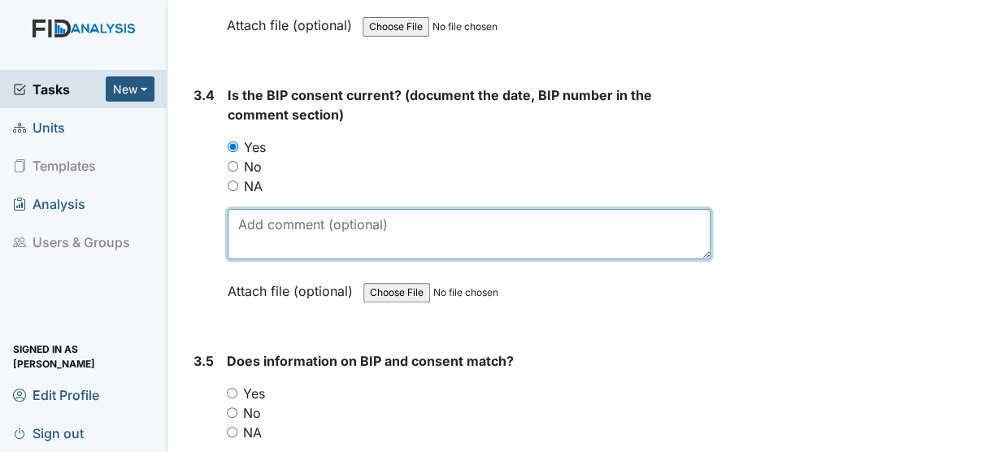
click at [263, 209] on textarea at bounding box center [469, 234] width 483 height 50
type textarea "6/9/25 BEH002"
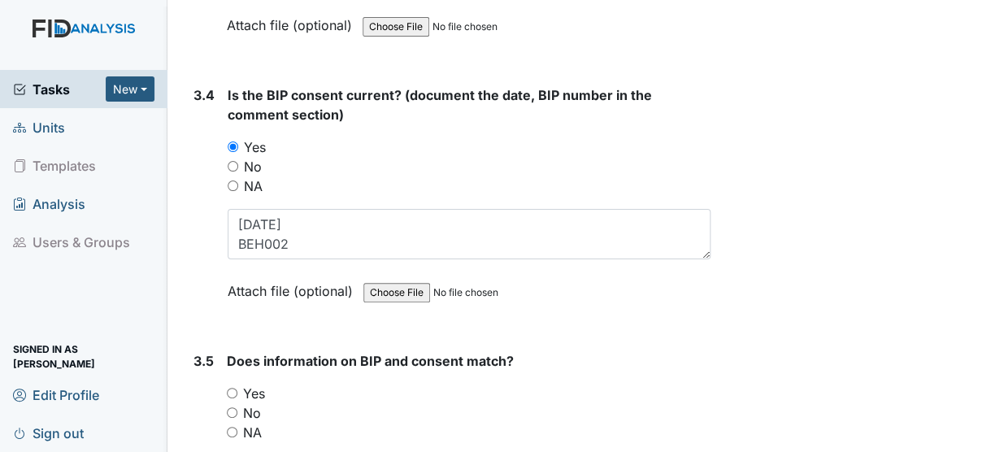
click at [229, 388] on input "Yes" at bounding box center [232, 393] width 11 height 11
radio input "true"
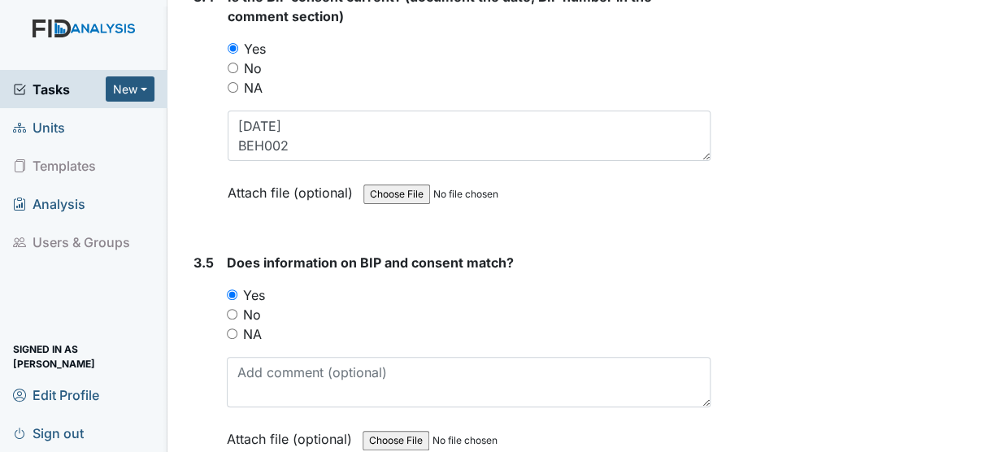
scroll to position [4931, 0]
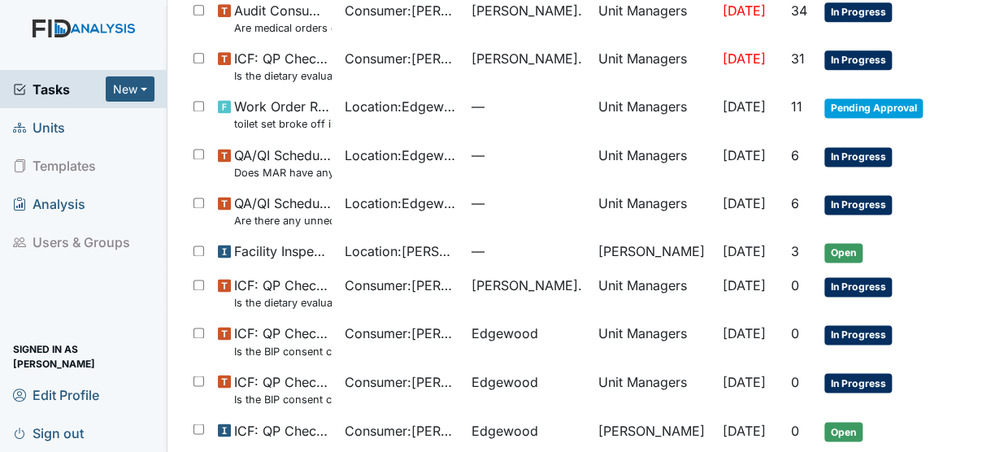
scroll to position [888, 0]
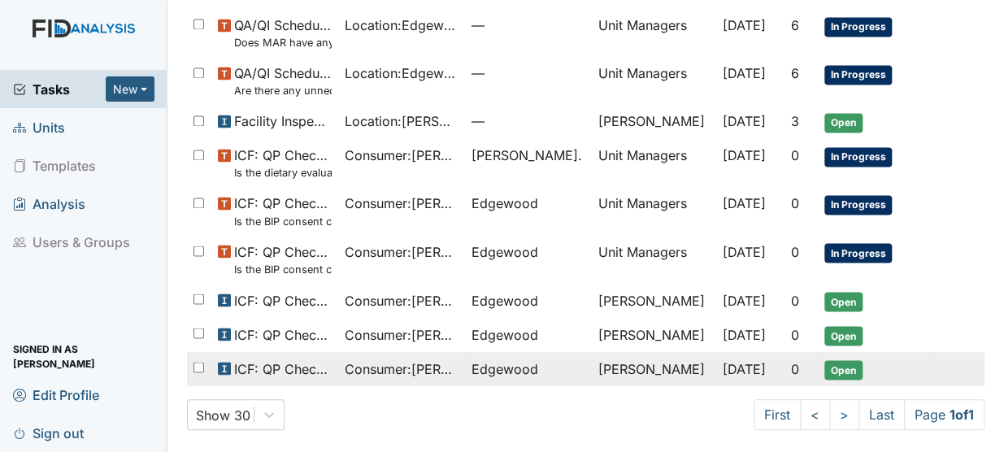
click at [281, 363] on span "ICF: QP Checklist" at bounding box center [283, 368] width 98 height 20
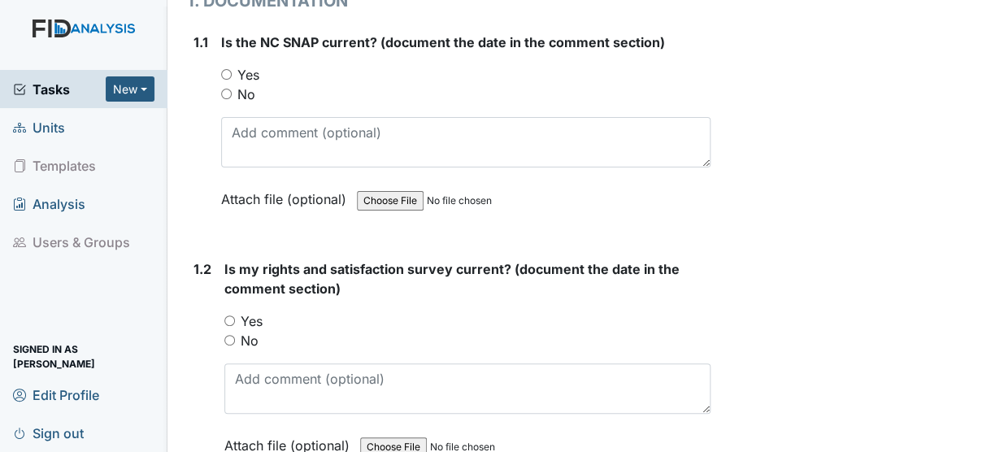
scroll to position [315, 0]
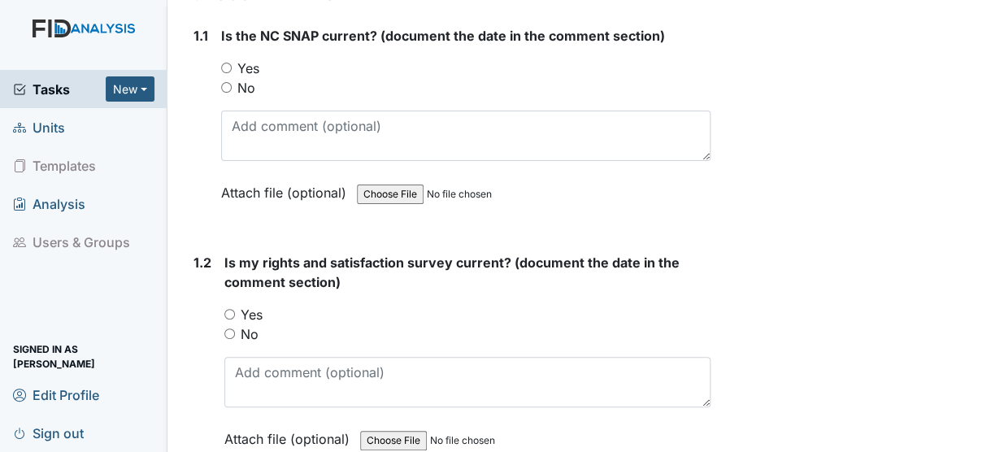
click at [227, 63] on input "Yes" at bounding box center [226, 68] width 11 height 11
radio input "true"
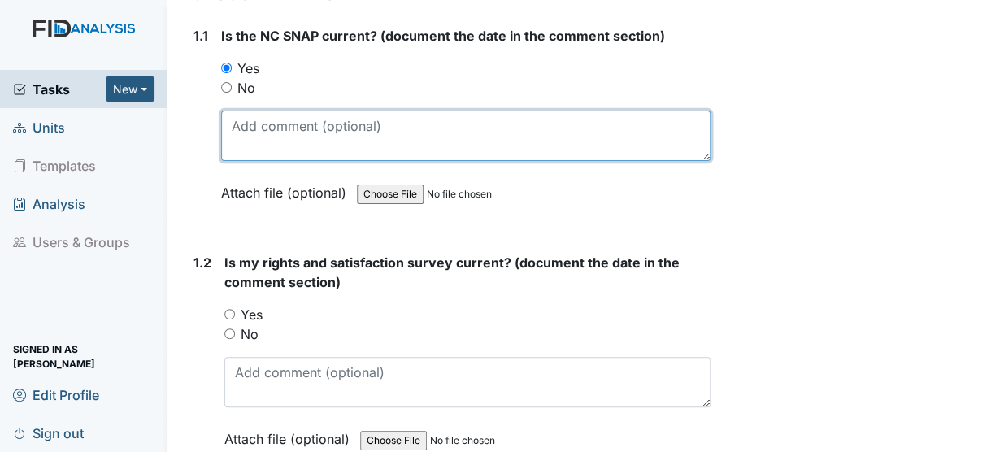
click at [248, 111] on textarea at bounding box center [465, 136] width 489 height 50
type textarea "[DATE]"
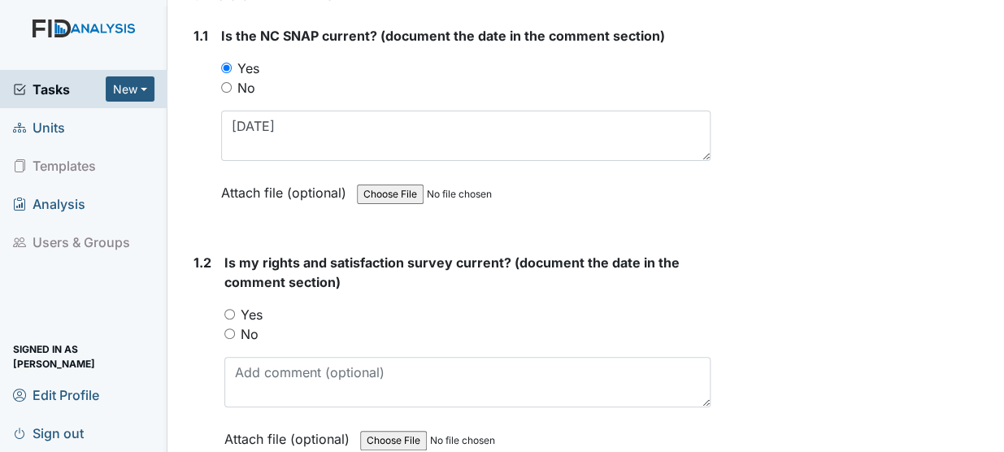
click at [229, 309] on input "Yes" at bounding box center [229, 314] width 11 height 11
radio input "true"
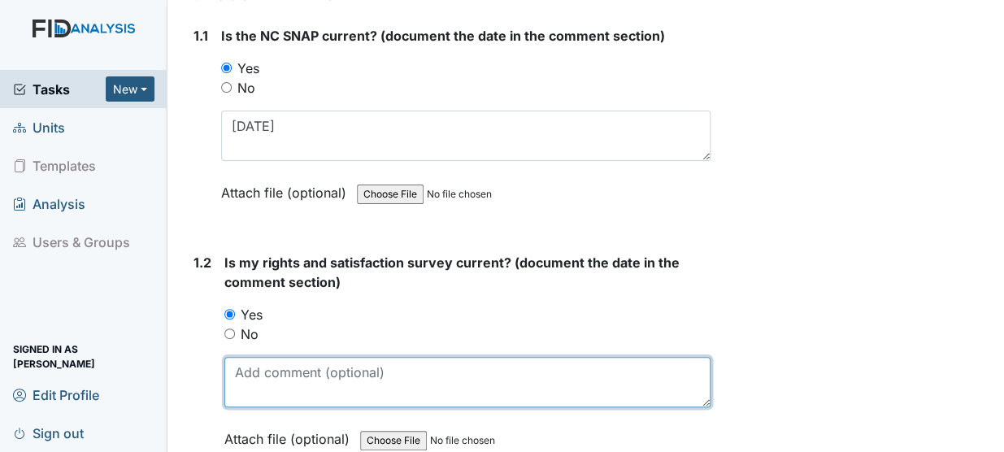
click at [236, 357] on textarea at bounding box center [467, 382] width 486 height 50
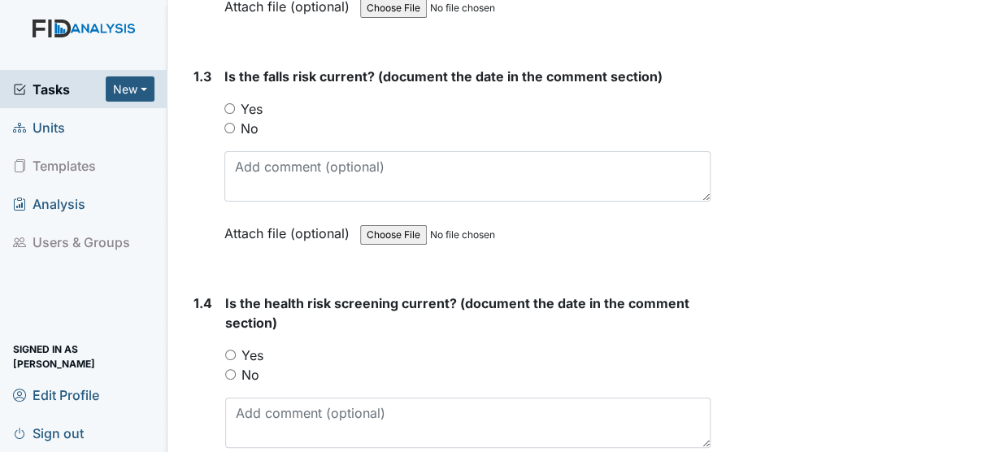
scroll to position [778, 0]
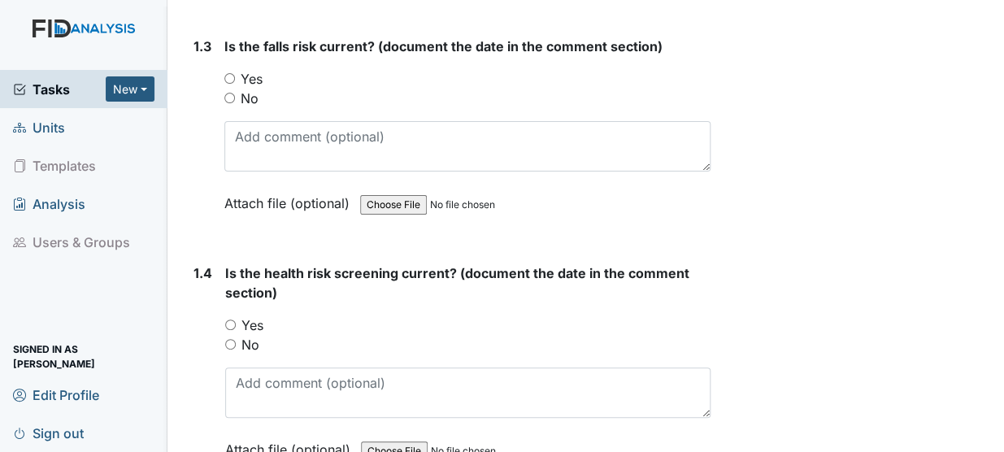
type textarea "[DATE]"
click at [226, 73] on input "Yes" at bounding box center [229, 78] width 11 height 11
radio input "true"
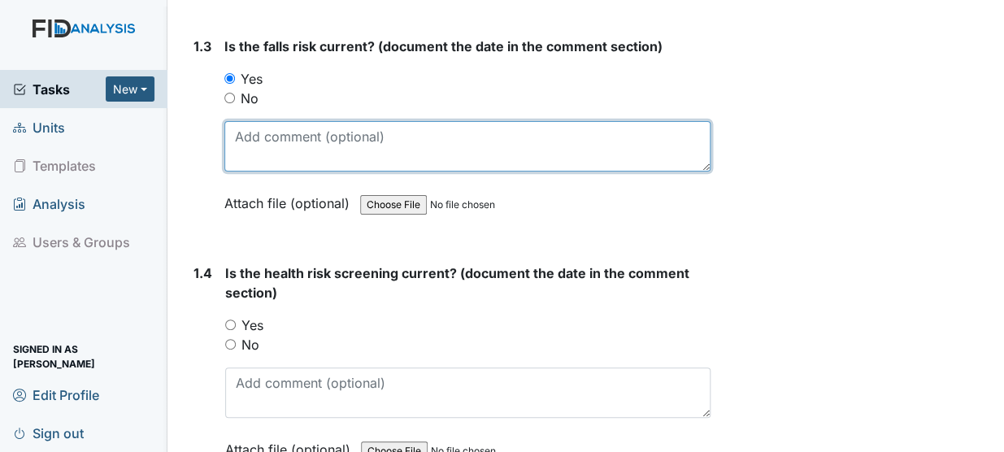
click at [232, 121] on textarea at bounding box center [467, 146] width 486 height 50
type textarea "[DATE]"
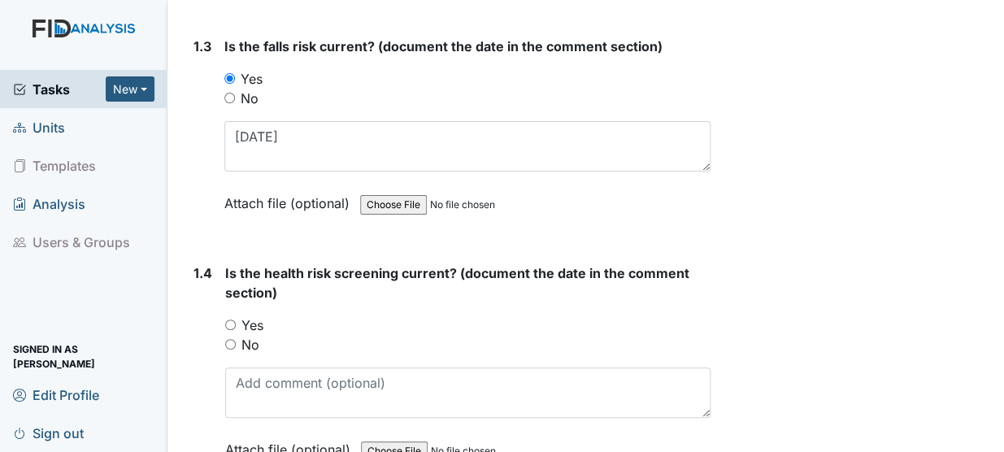
click at [231, 319] on input "Yes" at bounding box center [230, 324] width 11 height 11
radio input "true"
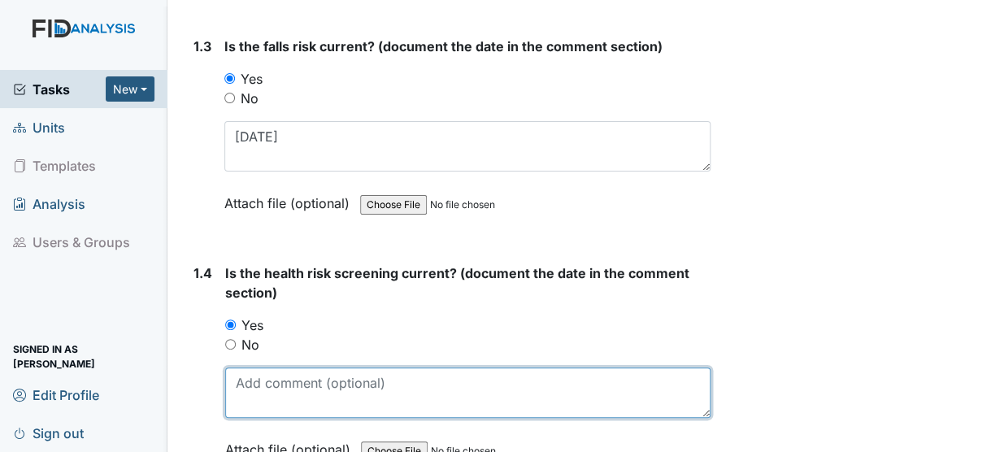
click at [256, 367] on textarea at bounding box center [467, 392] width 485 height 50
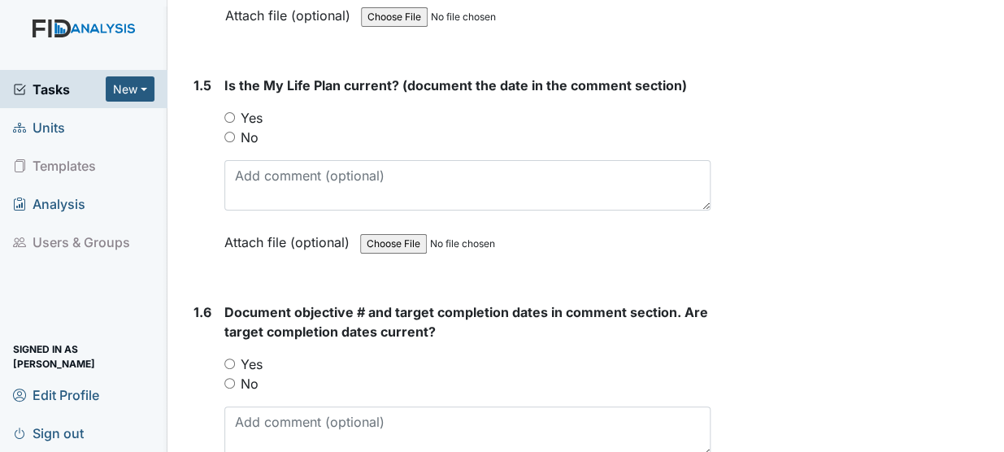
scroll to position [1221, 0]
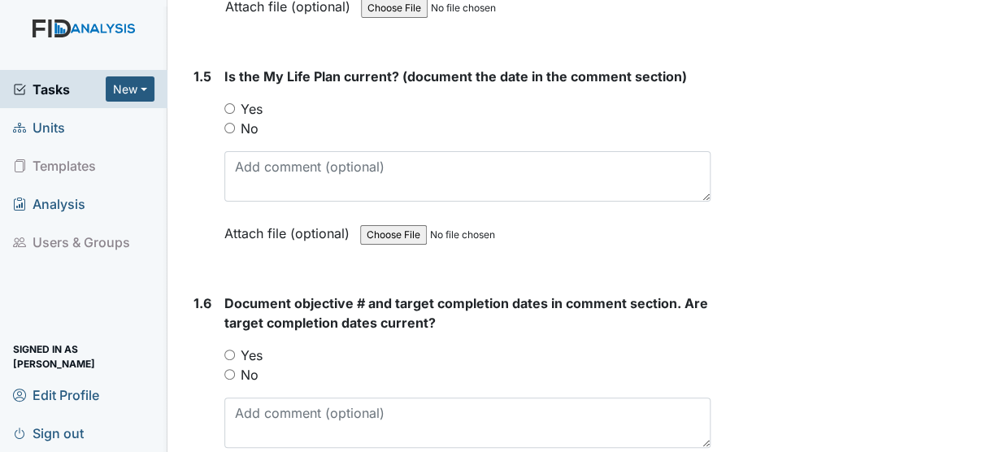
type textarea "[DATE]"
click at [228, 103] on input "Yes" at bounding box center [229, 108] width 11 height 11
radio input "true"
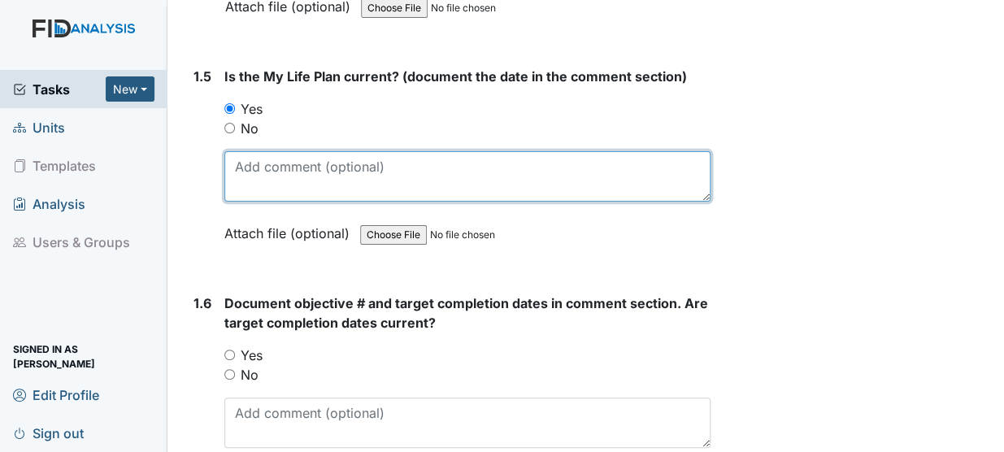
click at [232, 151] on textarea at bounding box center [467, 176] width 486 height 50
type textarea "[DATE]"
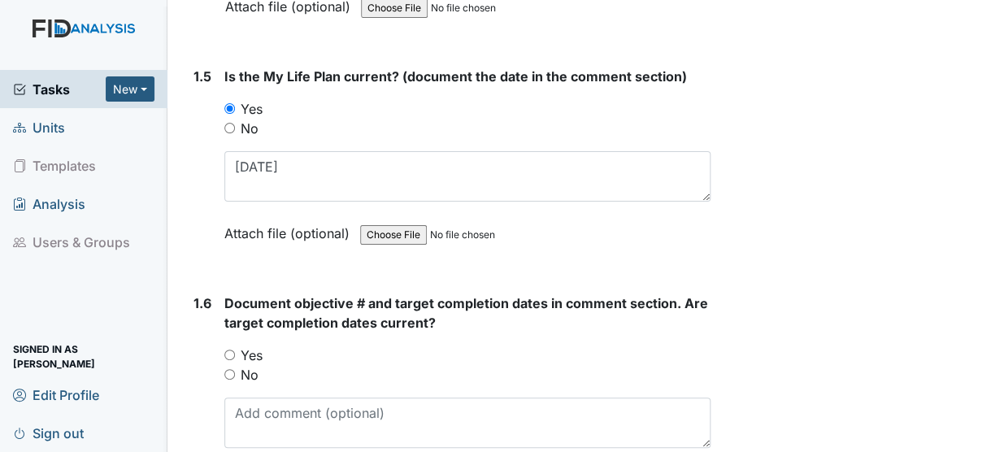
click at [230, 350] on input "Yes" at bounding box center [229, 355] width 11 height 11
radio input "true"
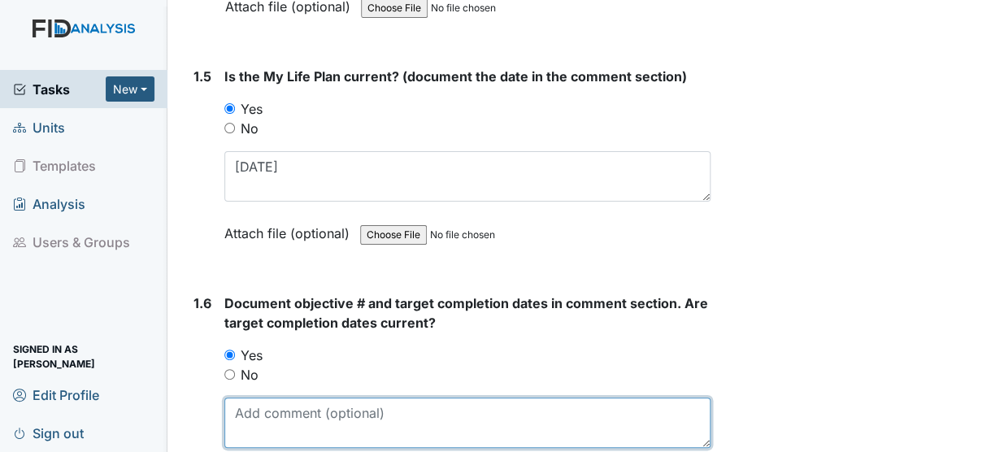
click at [248, 398] on textarea at bounding box center [467, 423] width 486 height 50
type textarea "4"
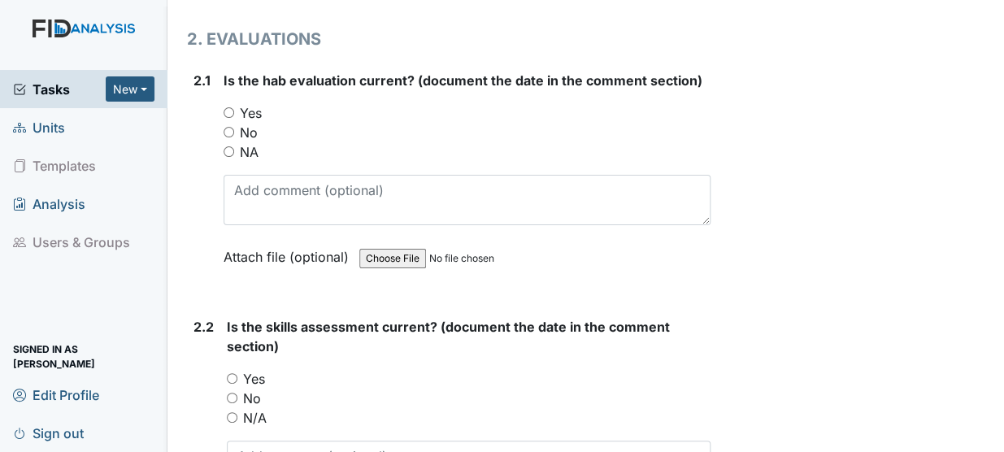
scroll to position [1723, 0]
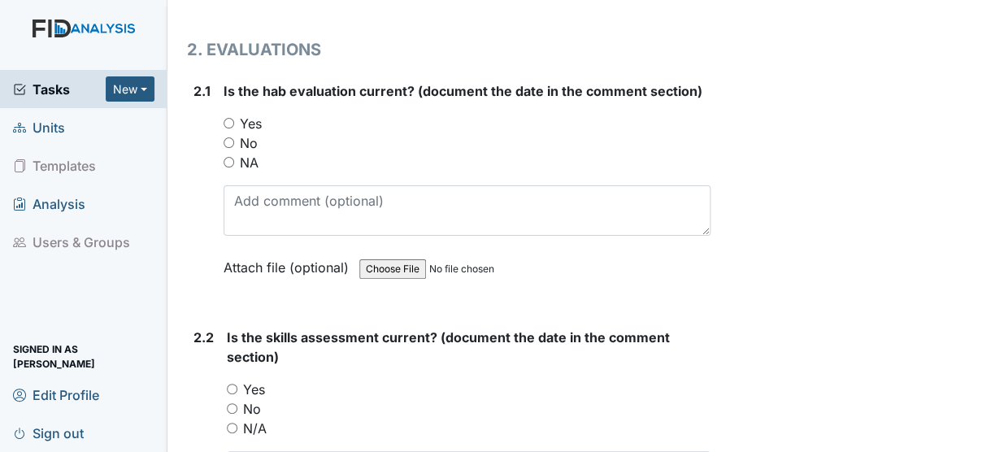
type textarea "SC005 [DATE] DIL006 [DATE] HS002 [DATE] FA025 [DATE]"
click at [229, 118] on input "Yes" at bounding box center [229, 123] width 11 height 11
radio input "true"
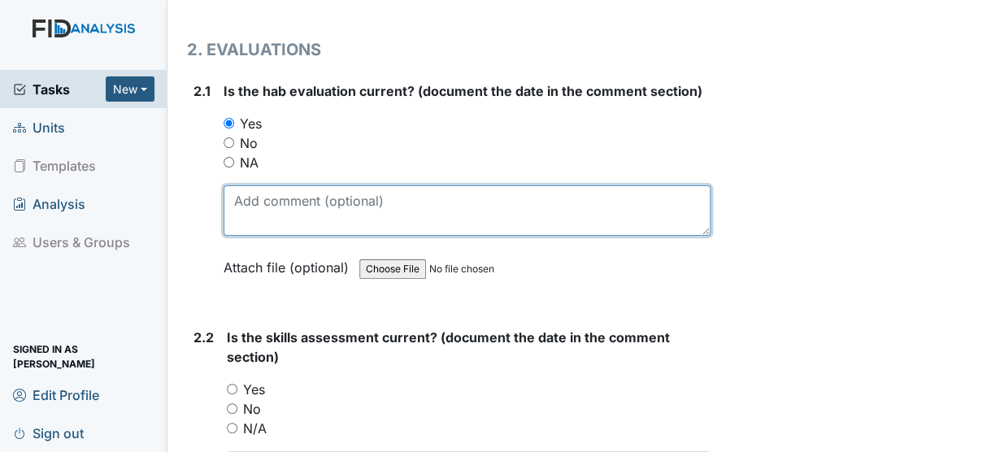
click at [242, 185] on textarea at bounding box center [467, 210] width 487 height 50
type textarea "[DATE]"
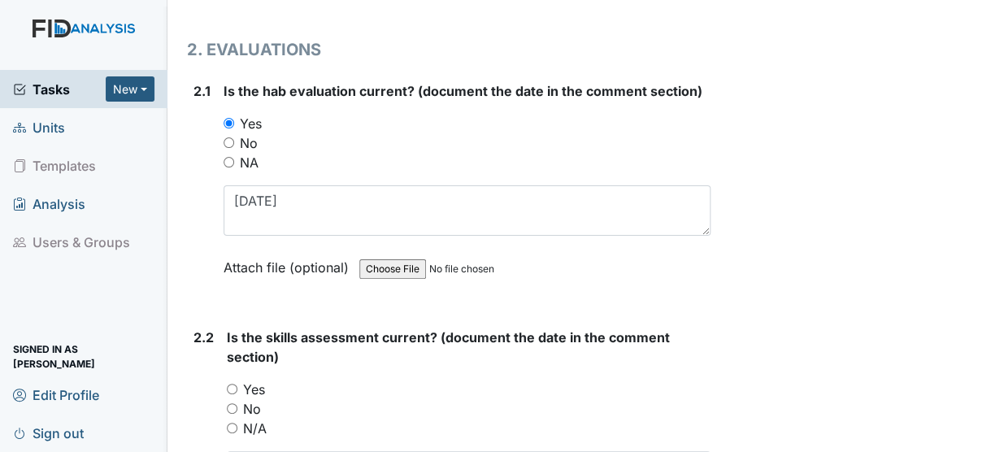
click at [233, 384] on input "Yes" at bounding box center [232, 389] width 11 height 11
radio input "true"
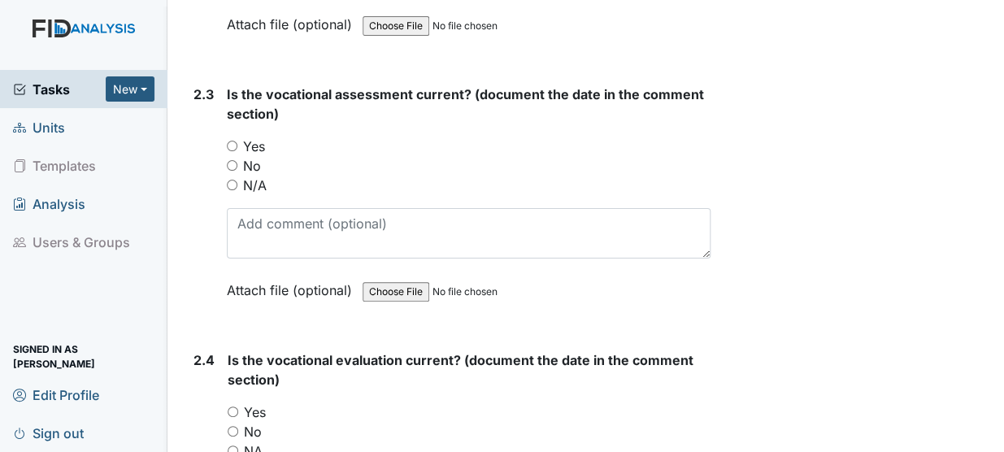
scroll to position [2245, 0]
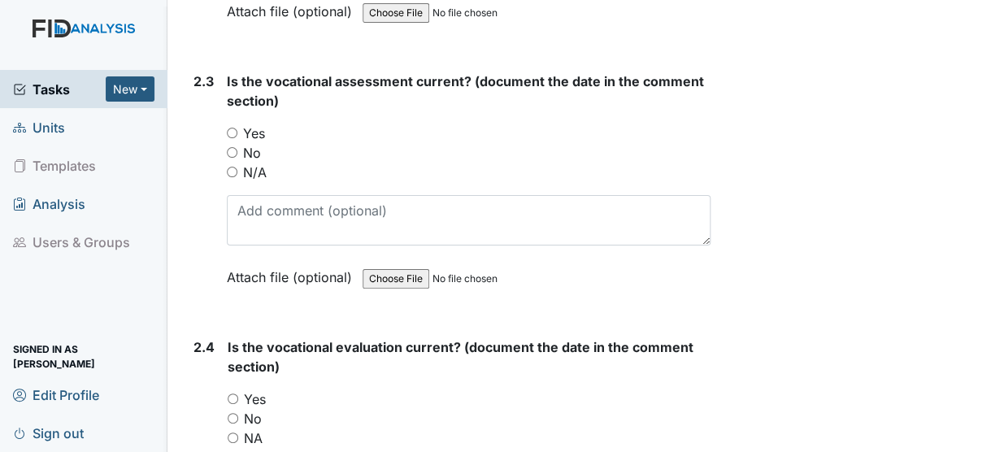
type textarea "[DATE]"
click at [232, 128] on input "Yes" at bounding box center [232, 133] width 11 height 11
radio input "true"
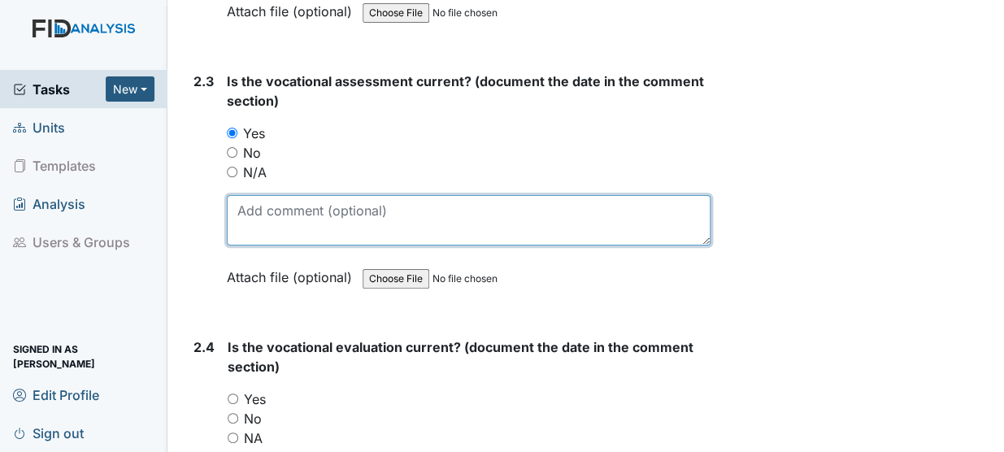
click at [251, 195] on textarea at bounding box center [469, 220] width 484 height 50
type textarea "[DATE]"
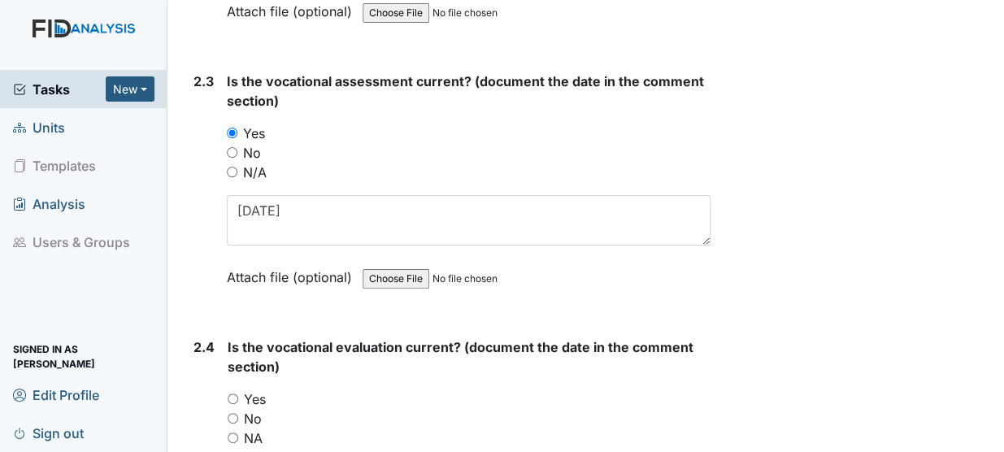
click at [229, 393] on input "Yes" at bounding box center [233, 398] width 11 height 11
radio input "true"
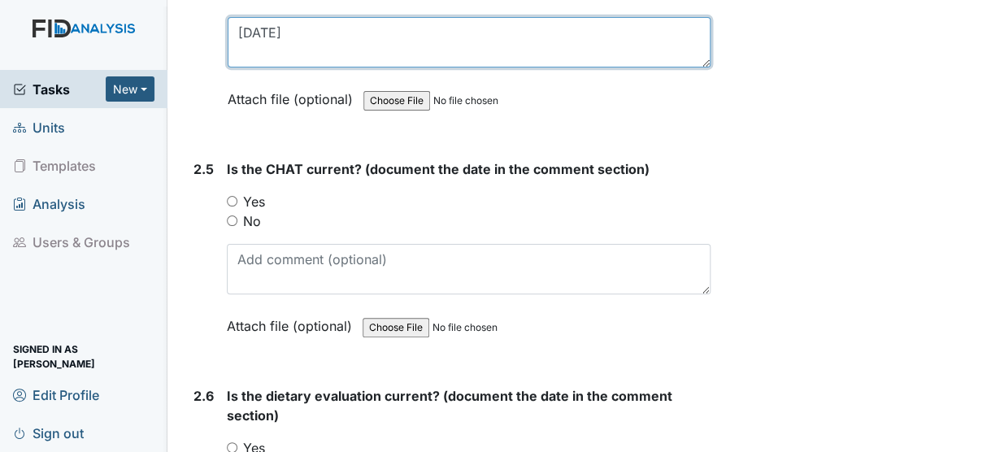
scroll to position [2797, 0]
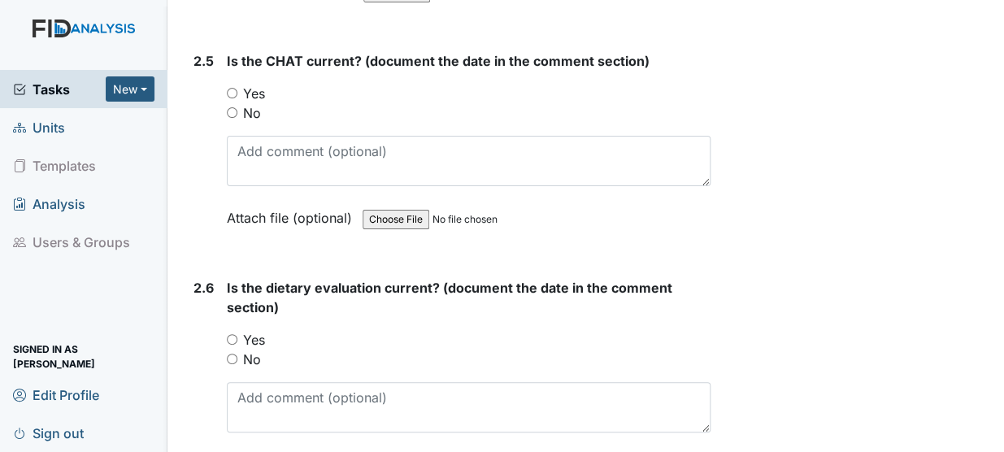
type textarea "[DATE]"
click at [232, 88] on input "Yes" at bounding box center [232, 93] width 11 height 11
radio input "true"
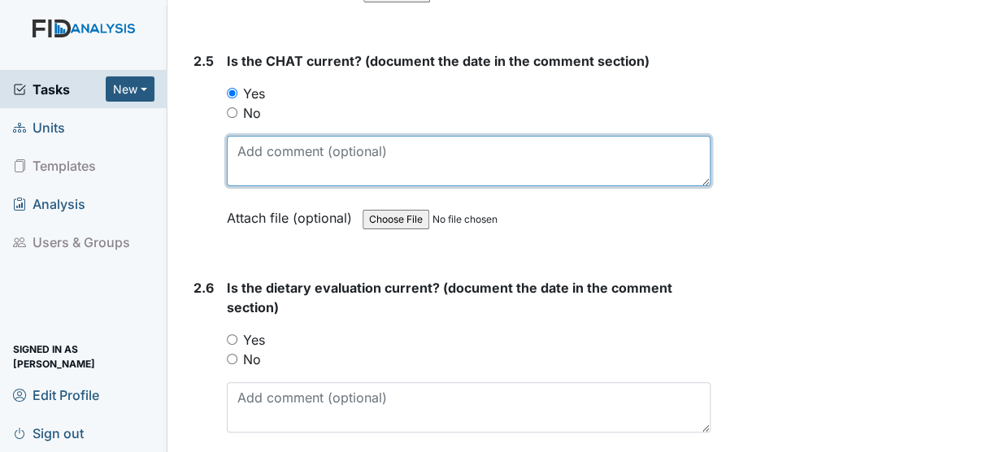
click at [235, 136] on textarea at bounding box center [469, 161] width 484 height 50
type textarea "[DATE]"
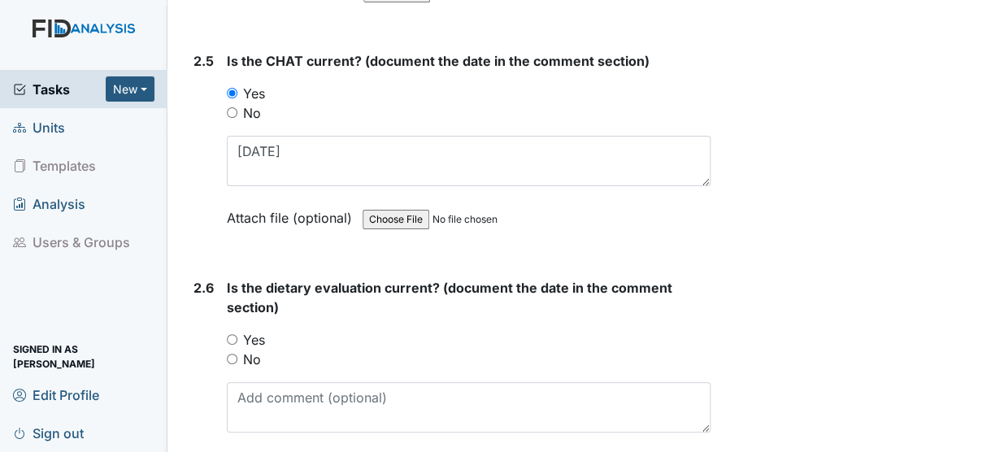
click at [232, 334] on input "Yes" at bounding box center [232, 339] width 11 height 11
radio input "true"
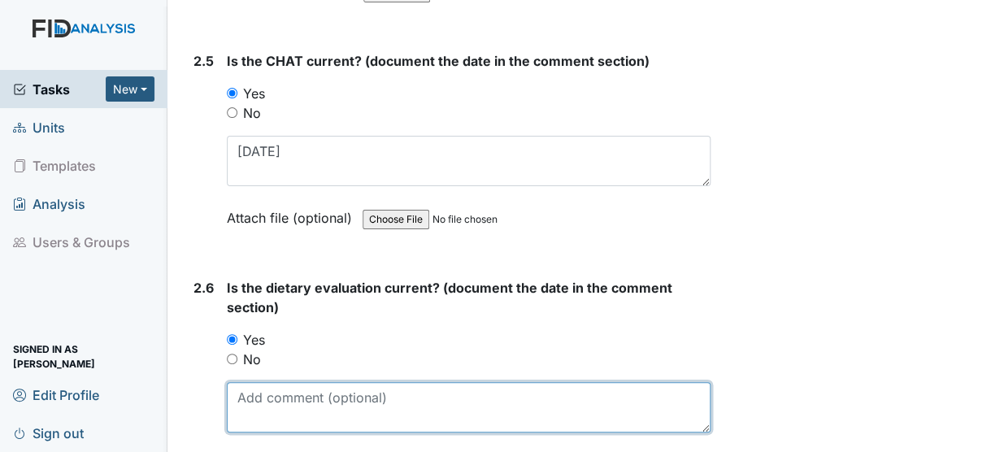
click at [240, 382] on textarea at bounding box center [469, 407] width 484 height 50
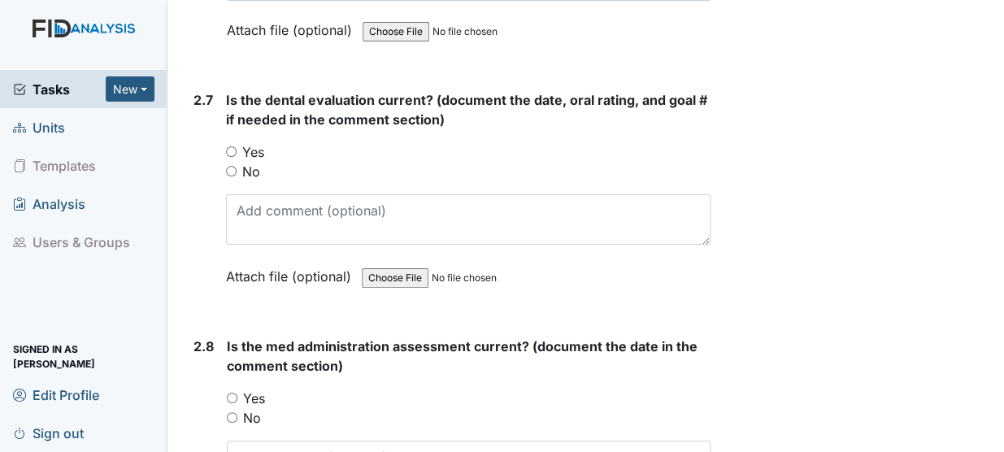
scroll to position [3261, 0]
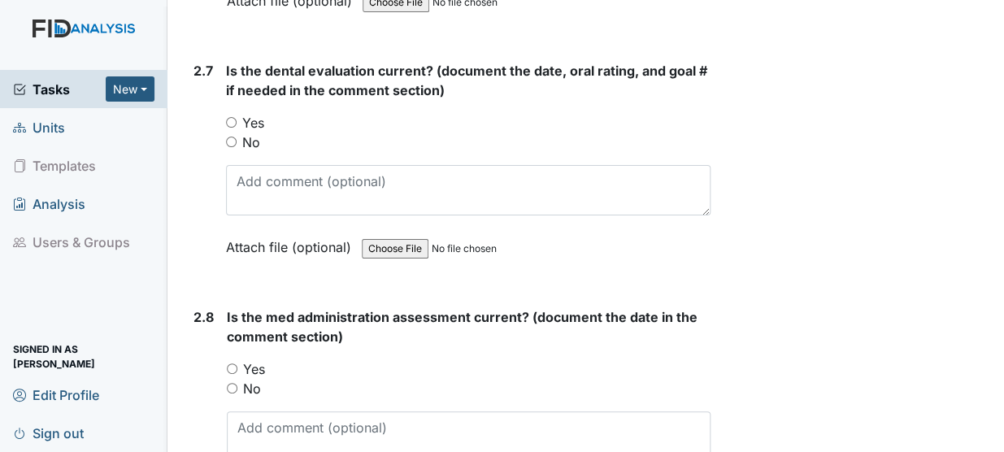
type textarea "[DATE]"
click at [228, 117] on input "Yes" at bounding box center [231, 122] width 11 height 11
radio input "true"
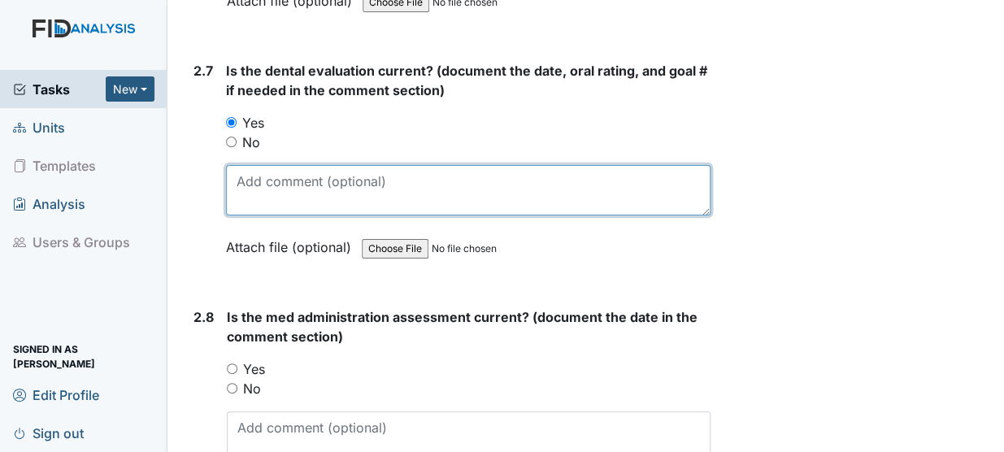
click at [250, 165] on textarea at bounding box center [468, 190] width 485 height 50
type textarea "[DATE] GOOD SC005"
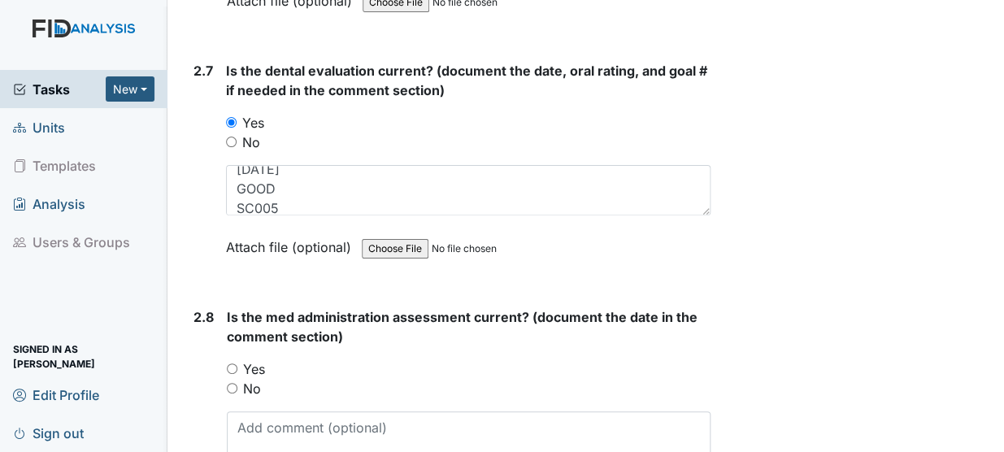
click at [232, 363] on input "Yes" at bounding box center [232, 368] width 11 height 11
radio input "true"
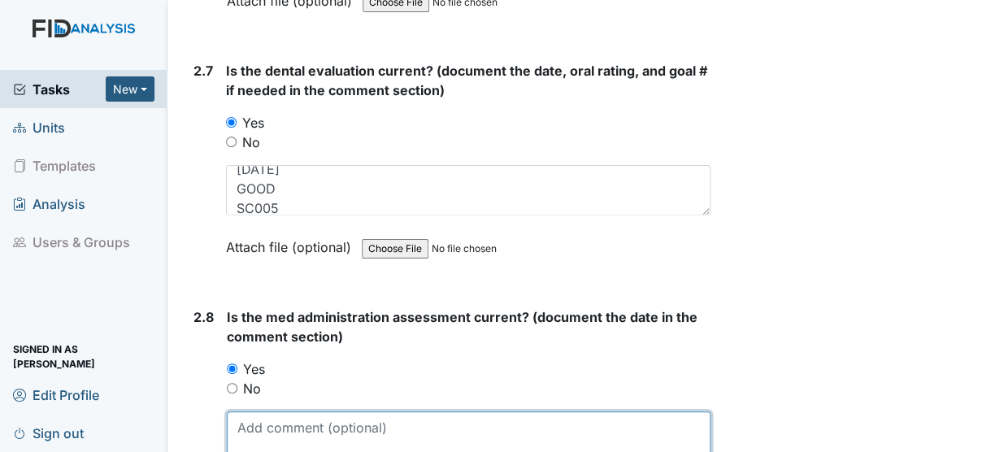
click at [240, 411] on textarea at bounding box center [469, 436] width 484 height 50
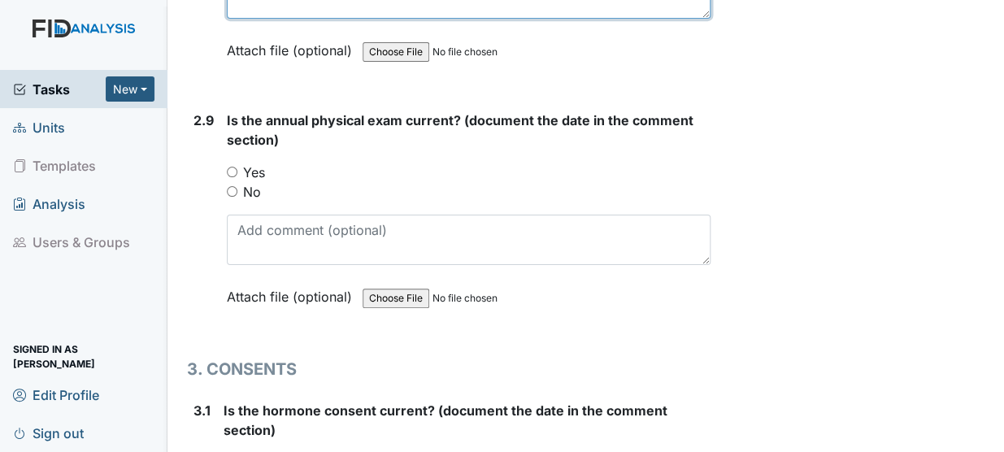
scroll to position [3733, 0]
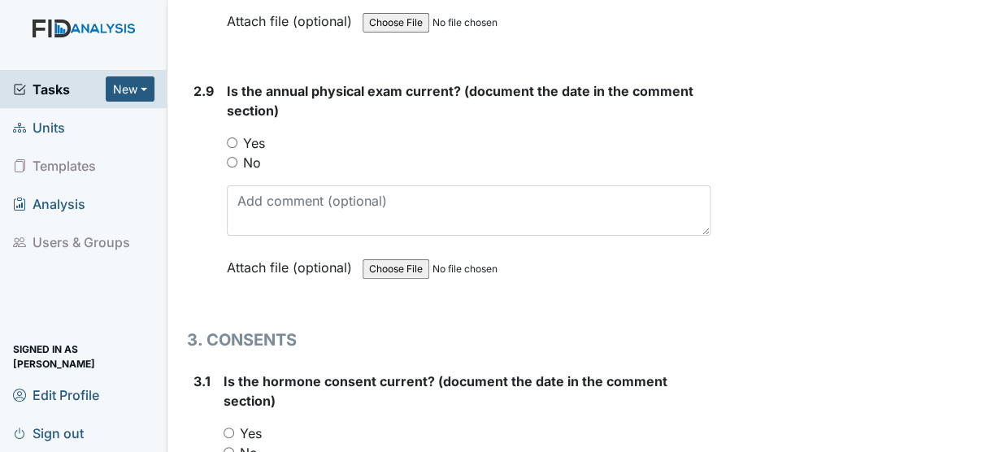
type textarea "[DATE]"
click at [229, 137] on input "Yes" at bounding box center [232, 142] width 11 height 11
radio input "true"
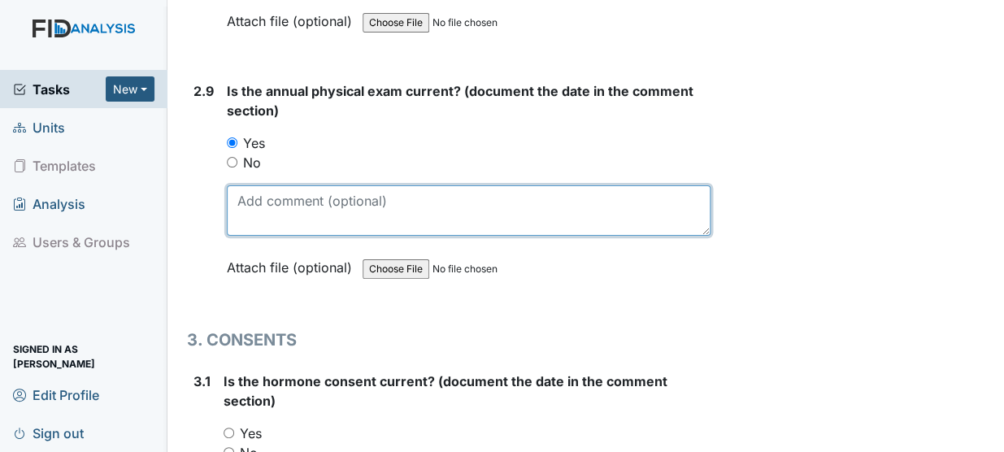
click at [248, 185] on textarea at bounding box center [469, 210] width 484 height 50
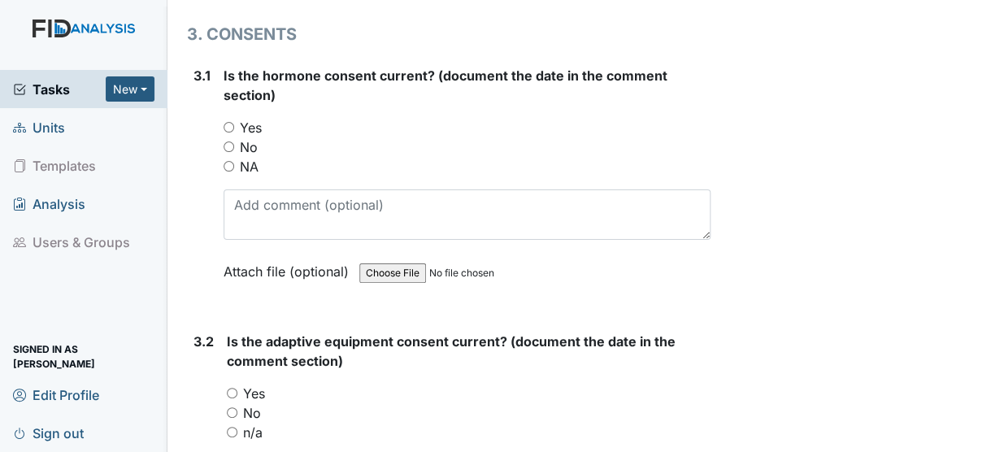
scroll to position [4048, 0]
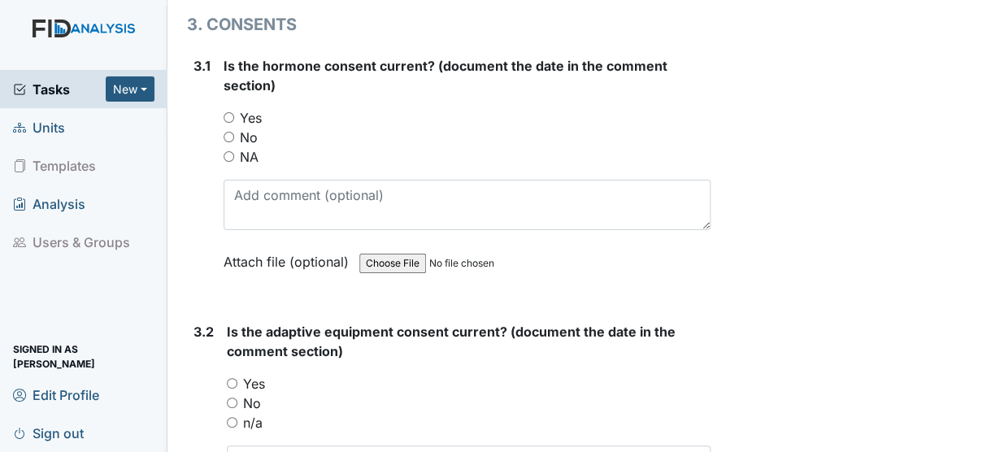
type textarea "[DATE]"
click at [228, 151] on input "NA" at bounding box center [229, 156] width 11 height 11
radio input "true"
click at [233, 417] on input "n/a" at bounding box center [232, 422] width 11 height 11
radio input "true"
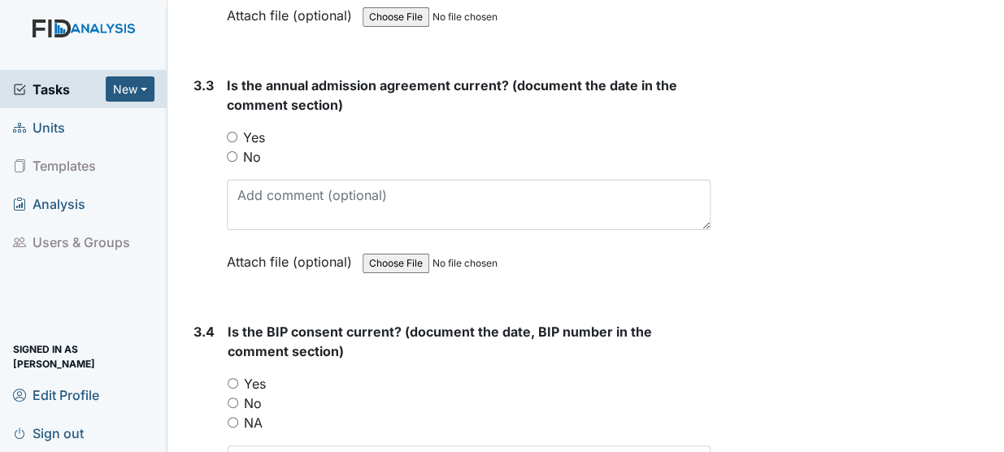
scroll to position [4591, 0]
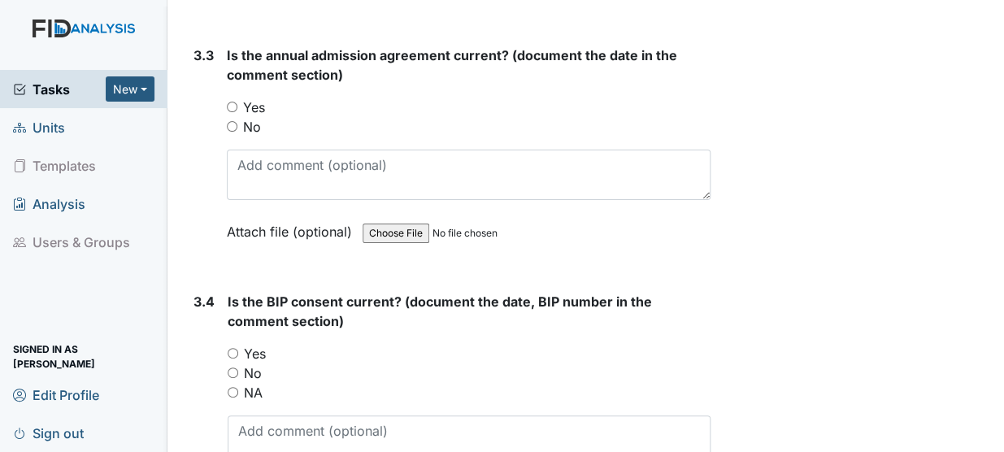
click at [232, 102] on input "Yes" at bounding box center [232, 107] width 11 height 11
radio input "true"
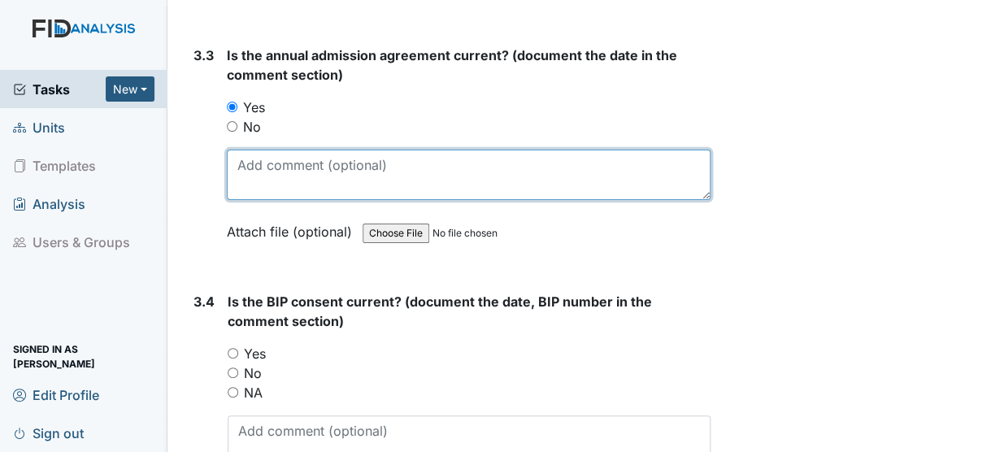
click at [250, 150] on textarea at bounding box center [469, 175] width 484 height 50
type textarea "4/22/25"
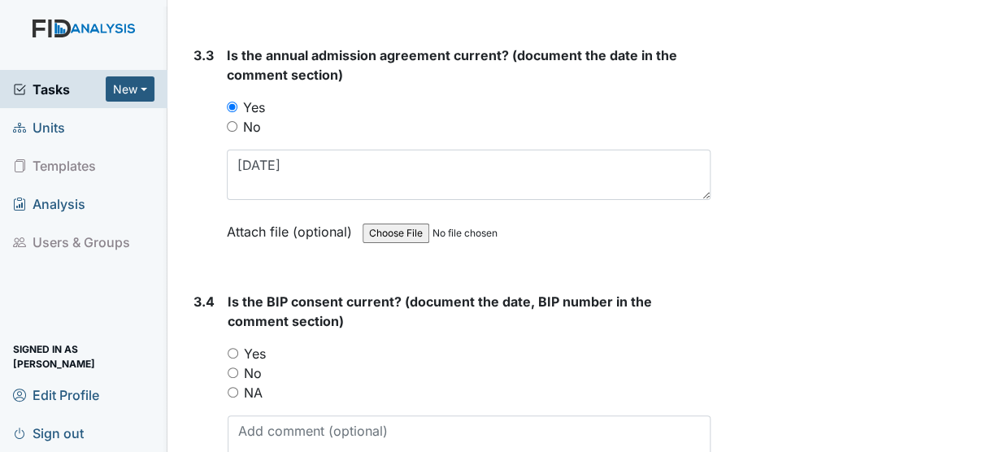
click at [233, 348] on input "Yes" at bounding box center [233, 353] width 11 height 11
radio input "true"
click at [251, 415] on textarea at bounding box center [469, 440] width 483 height 50
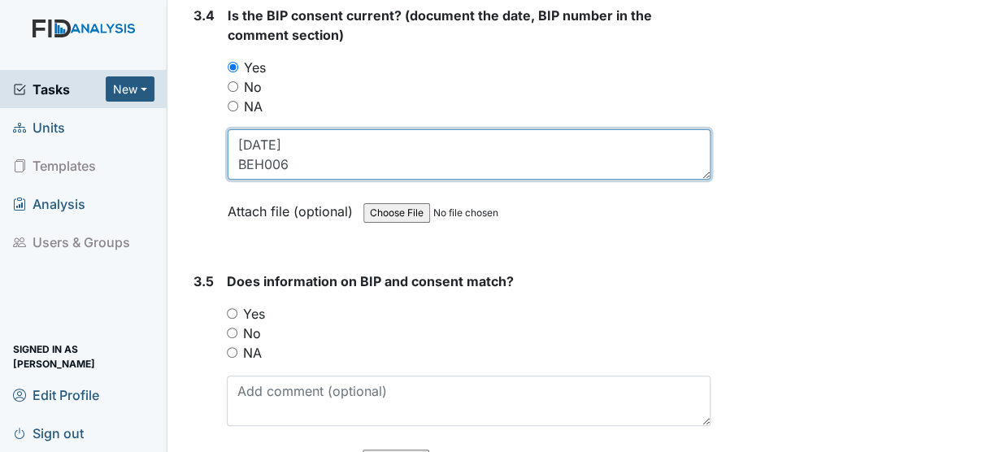
scroll to position [4931, 0]
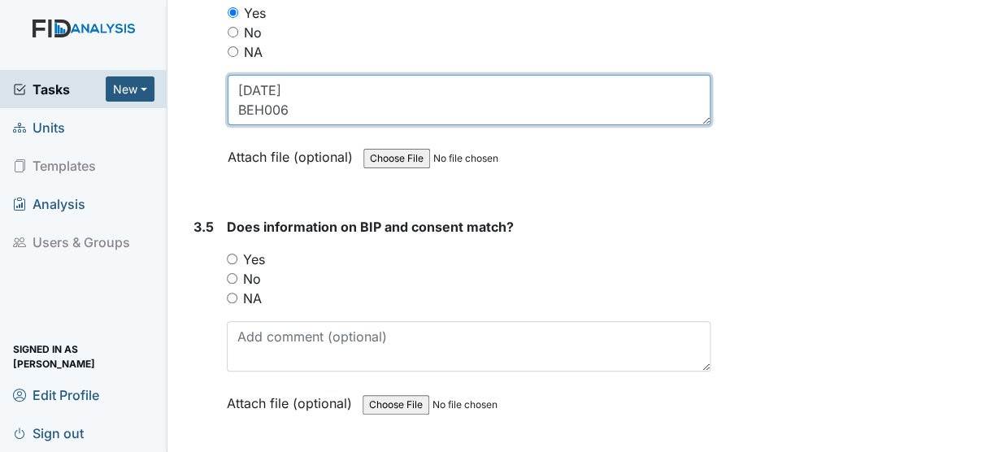
type textarea "4/22/25 BEH006"
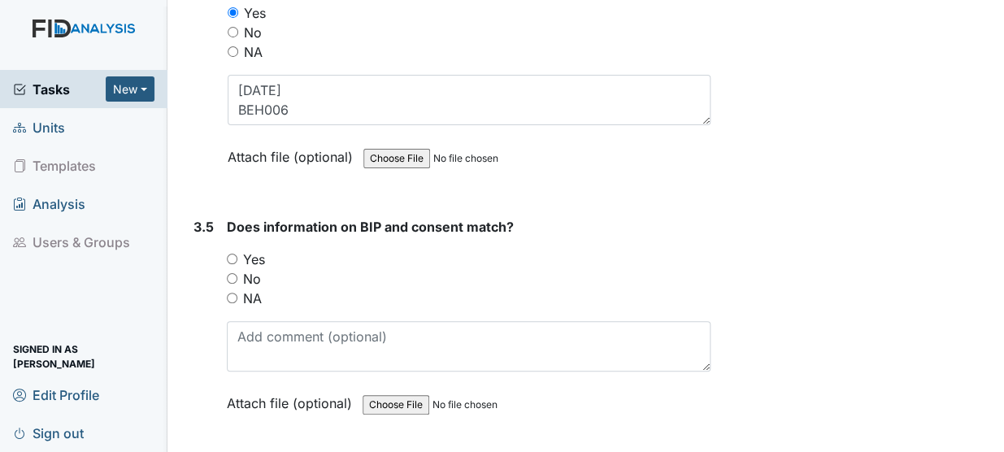
click at [234, 254] on input "Yes" at bounding box center [232, 259] width 11 height 11
radio input "true"
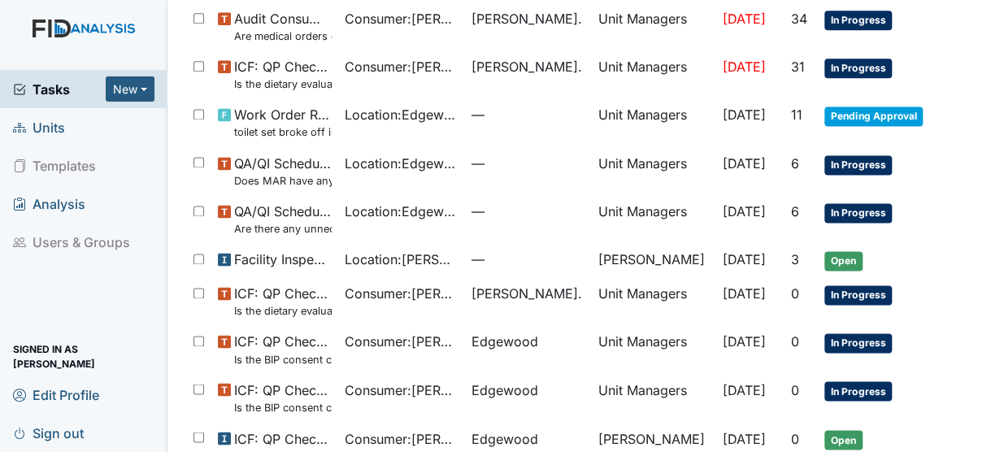
scroll to position [854, 0]
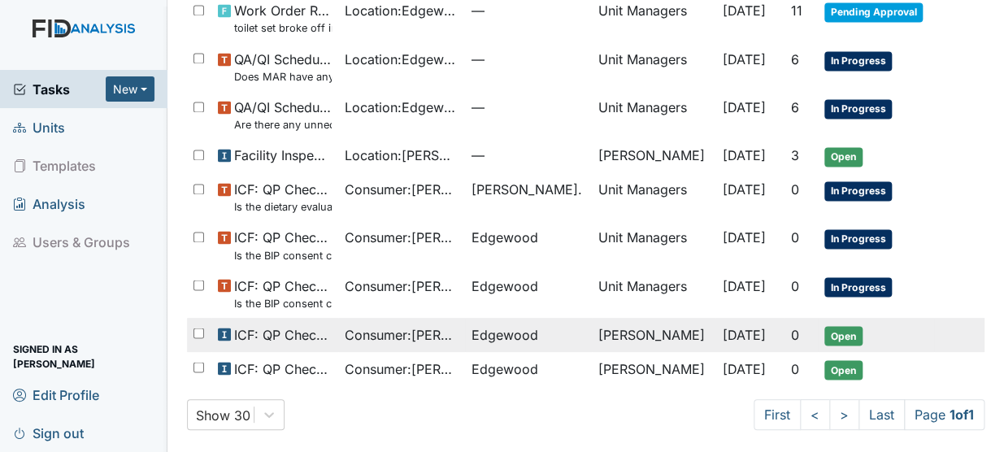
click at [424, 337] on span "Consumer : [PERSON_NAME]" at bounding box center [402, 334] width 114 height 20
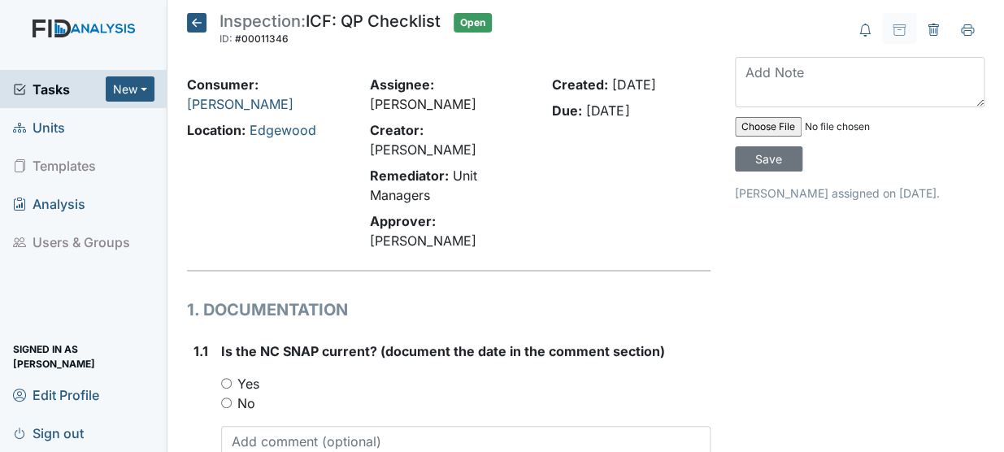
drag, startPoint x: 224, startPoint y: 345, endPoint x: 219, endPoint y: 334, distance: 11.6
click at [221, 374] on div "Yes" at bounding box center [465, 384] width 489 height 20
click at [230, 378] on input "Yes" at bounding box center [226, 383] width 11 height 11
radio input "true"
click at [267, 426] on textarea at bounding box center [465, 451] width 489 height 50
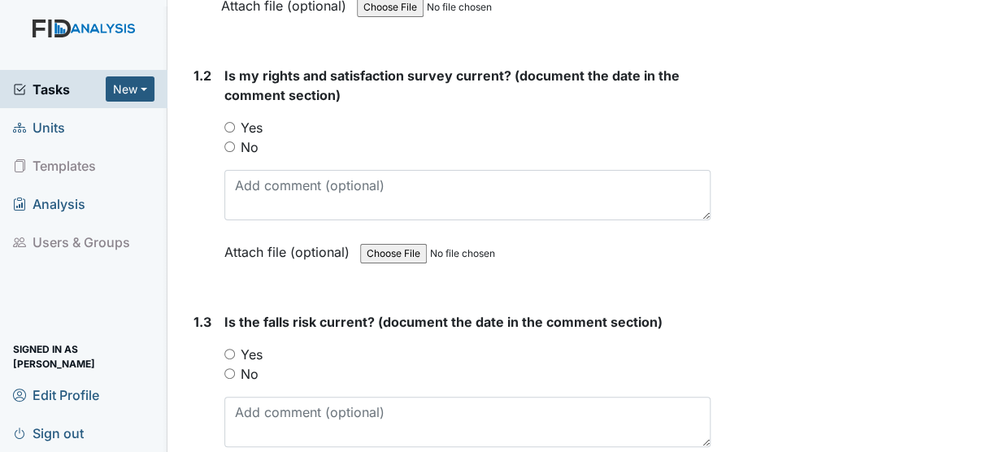
scroll to position [512, 0]
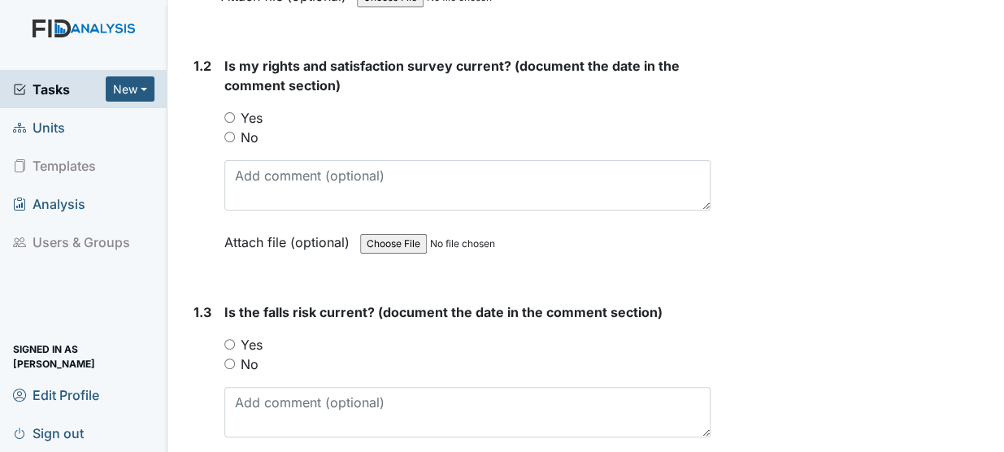
type textarea "11/5/24"
click at [228, 112] on input "Yes" at bounding box center [229, 117] width 11 height 11
radio input "true"
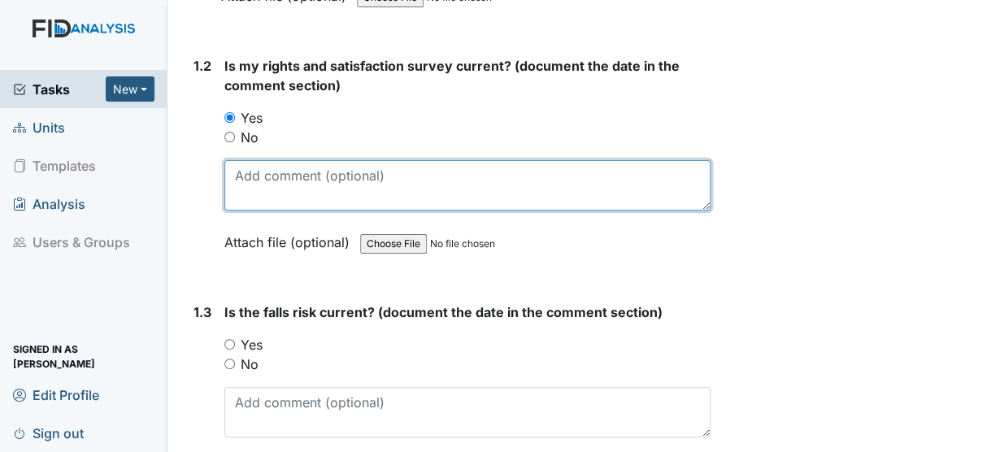
click at [246, 160] on textarea at bounding box center [467, 185] width 486 height 50
type textarea "7/22/25"
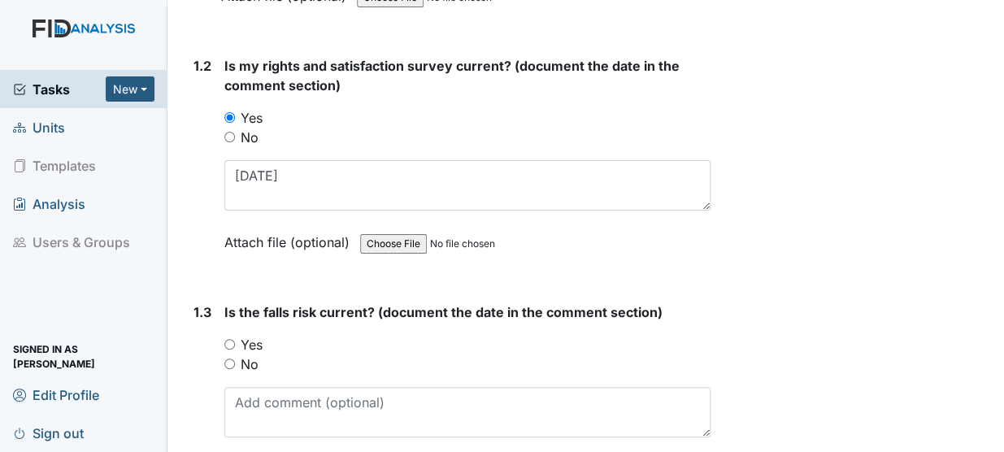
click at [231, 339] on input "Yes" at bounding box center [229, 344] width 11 height 11
radio input "true"
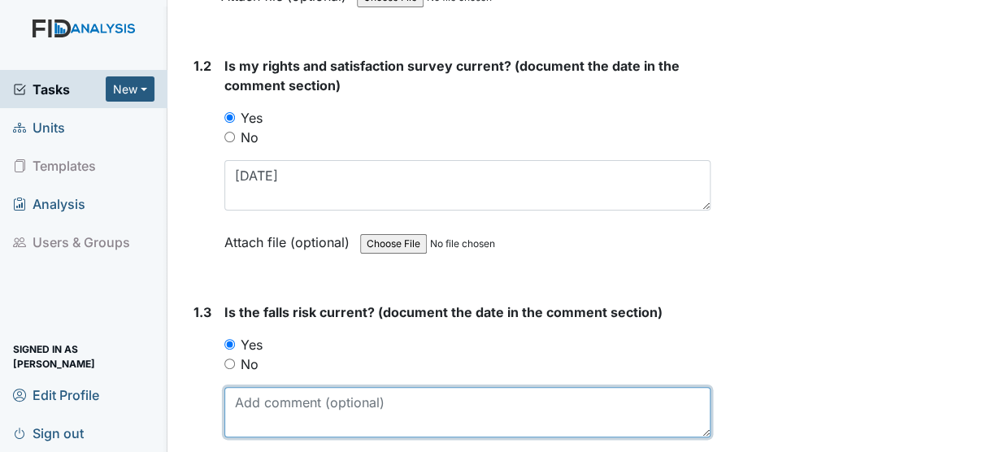
click at [244, 387] on textarea at bounding box center [467, 412] width 486 height 50
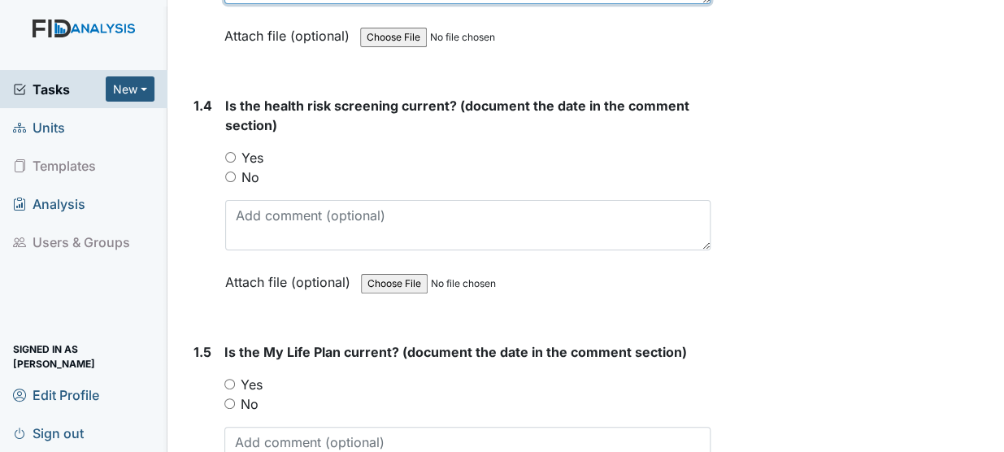
scroll to position [1005, 0]
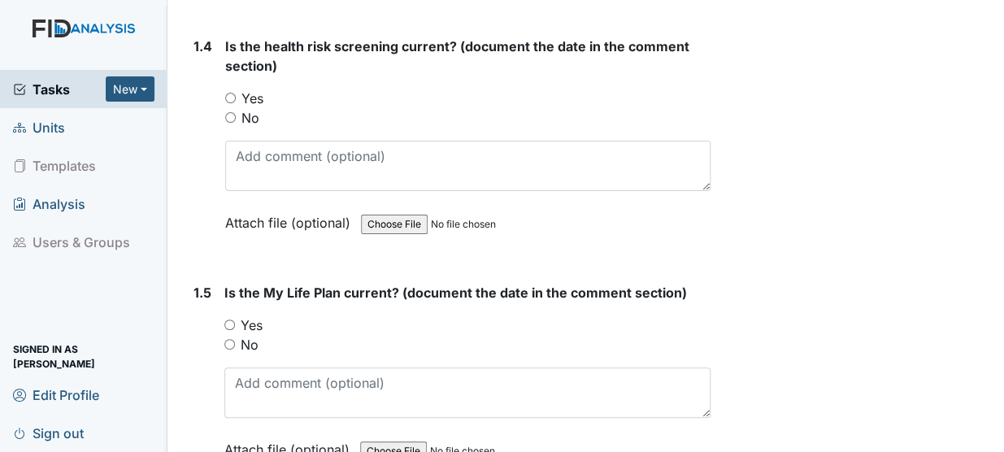
type textarea "7/23/25"
click at [228, 93] on input "Yes" at bounding box center [230, 98] width 11 height 11
radio input "true"
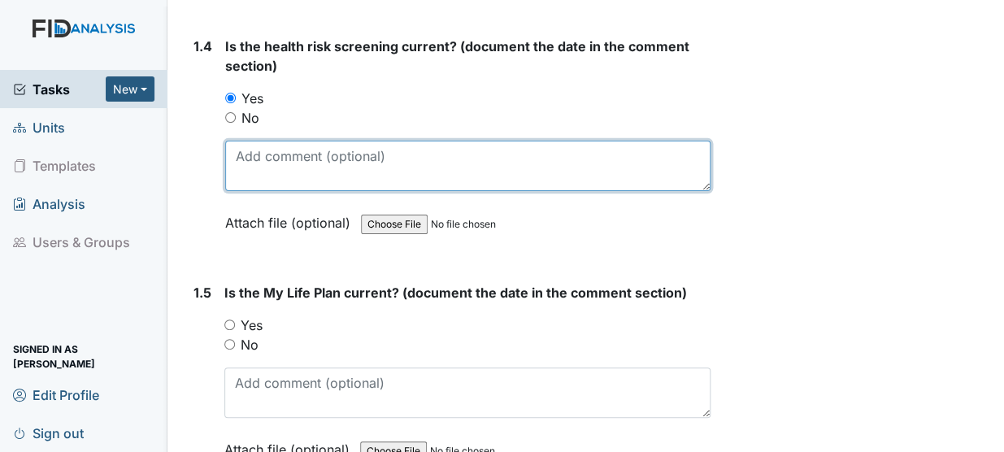
click at [249, 141] on textarea at bounding box center [467, 166] width 485 height 50
type textarea "7/22/25"
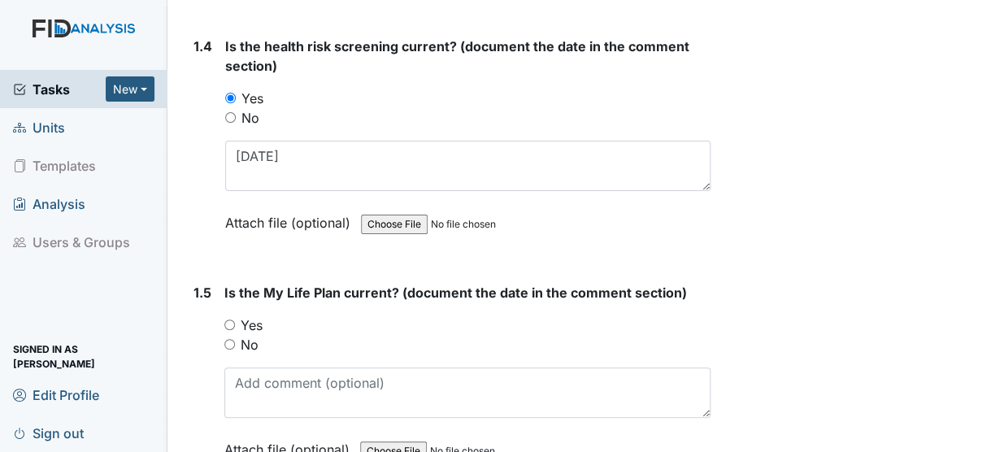
click at [231, 319] on input "Yes" at bounding box center [229, 324] width 11 height 11
radio input "true"
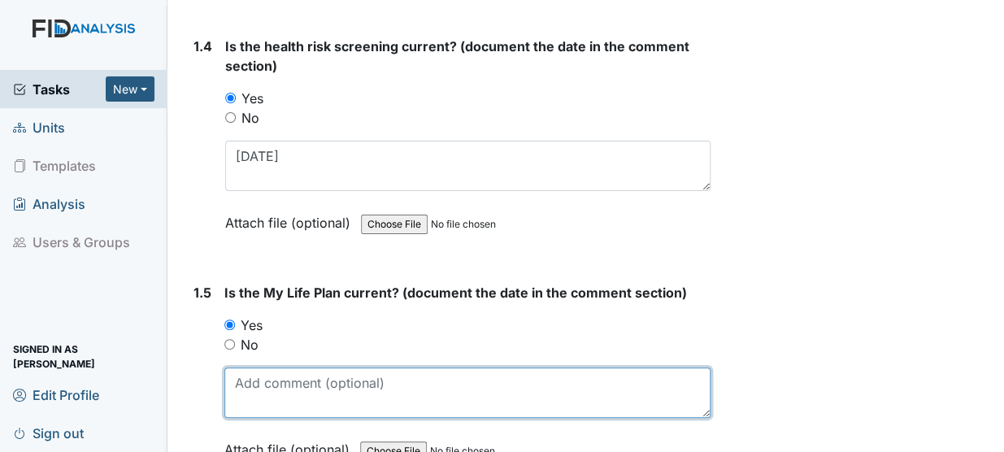
click at [245, 367] on textarea at bounding box center [467, 392] width 486 height 50
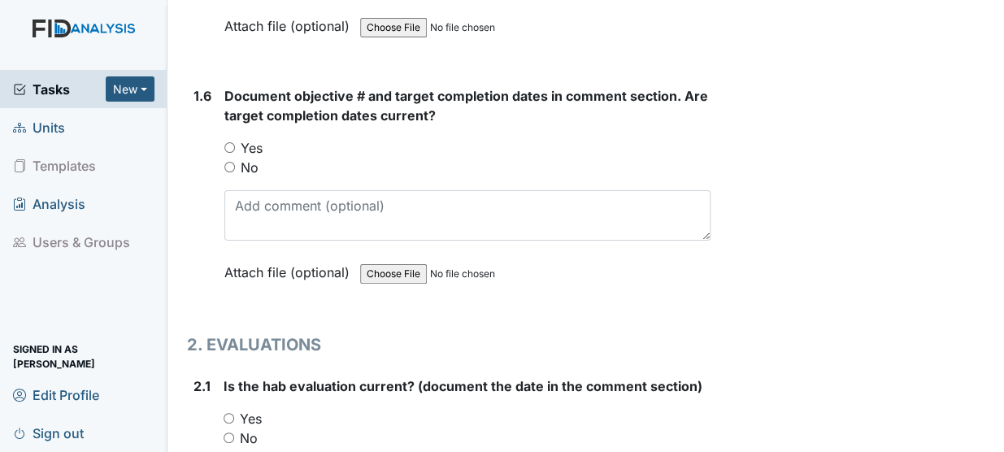
scroll to position [1458, 0]
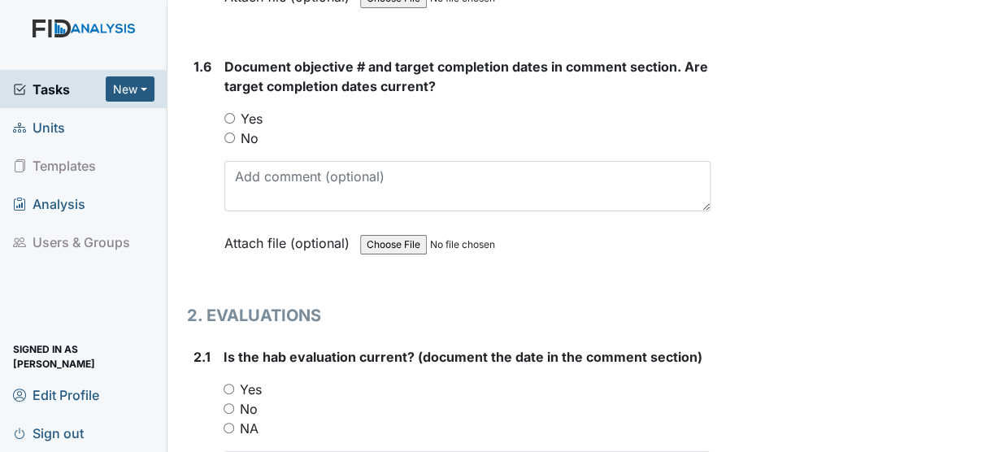
type textarea "7/22/25"
click at [229, 113] on input "Yes" at bounding box center [229, 118] width 11 height 11
radio input "true"
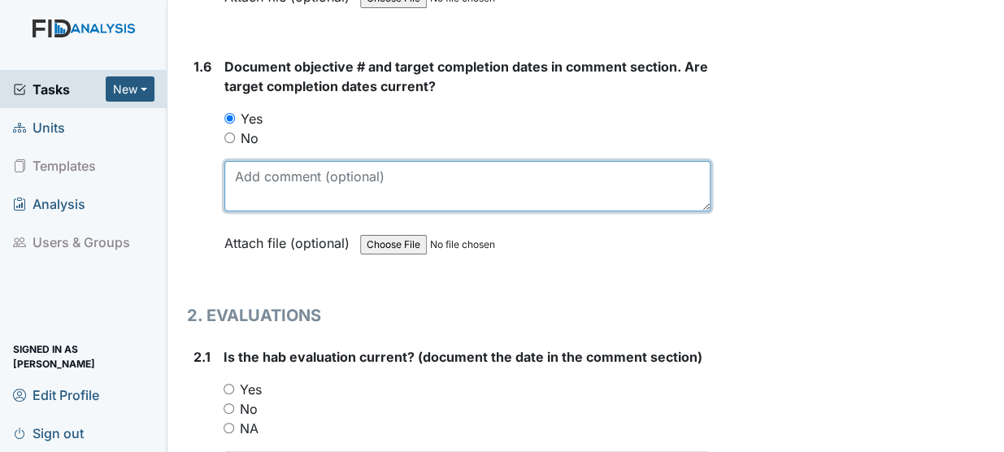
click at [245, 161] on textarea at bounding box center [467, 186] width 486 height 50
type textarea "DIL040 10/31/25"
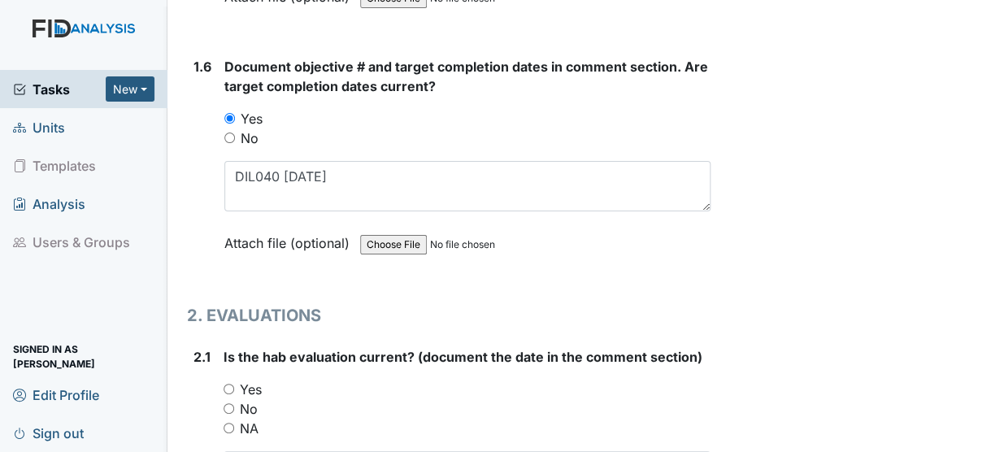
click at [229, 384] on input "Yes" at bounding box center [229, 389] width 11 height 11
radio input "true"
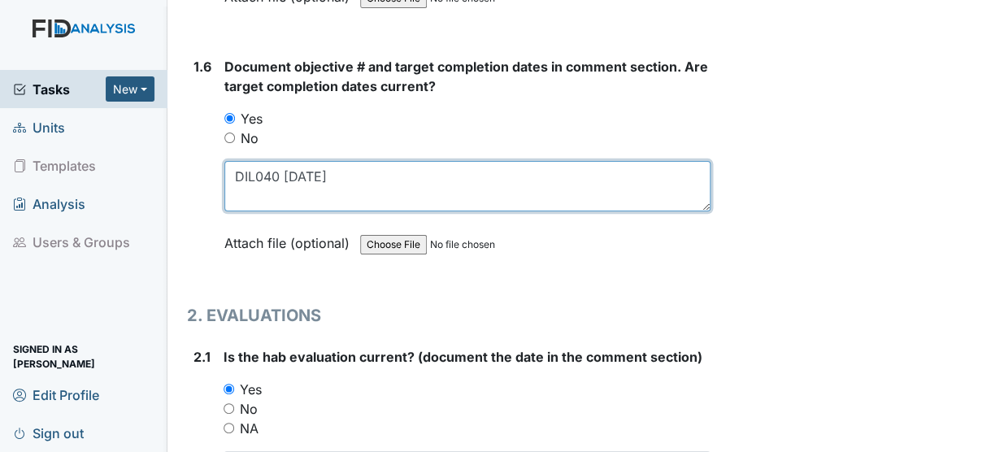
click at [345, 161] on textarea "DIL040 10/31/25" at bounding box center [467, 186] width 486 height 50
type textarea "DIL040 10/31/25 HS021 10/31/25 SC049 10/31/25 HS002 11/30/25"
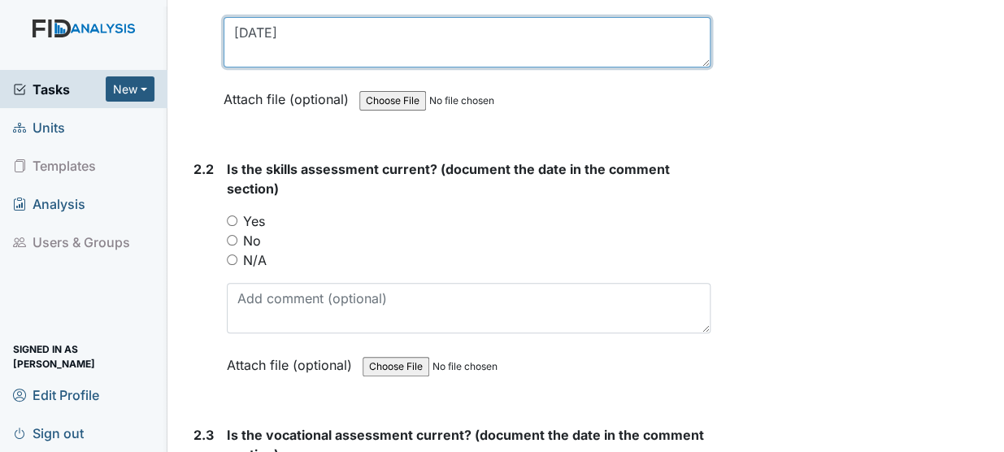
scroll to position [1970, 0]
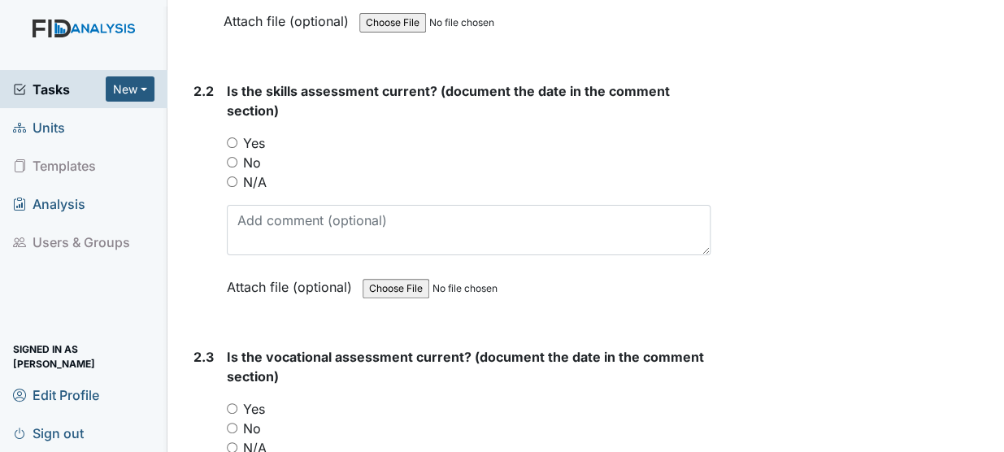
type textarea "7/22/25"
click at [231, 137] on input "Yes" at bounding box center [232, 142] width 11 height 11
radio input "true"
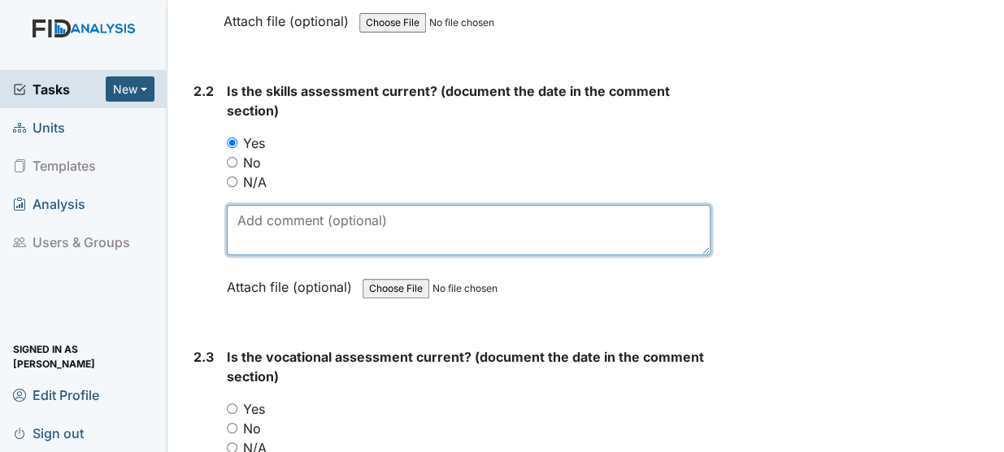
click at [245, 205] on textarea at bounding box center [469, 230] width 484 height 50
type textarea "7/22/25"
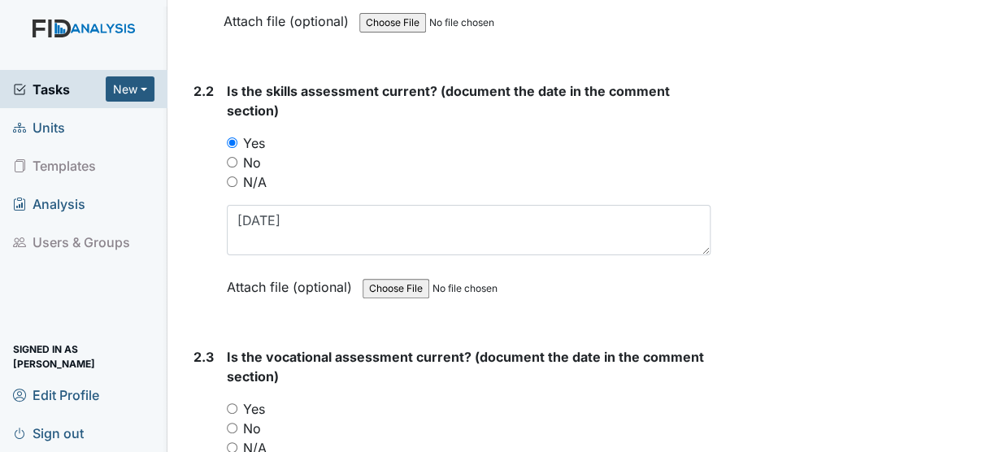
click at [231, 442] on input "N/A" at bounding box center [232, 447] width 11 height 11
radio input "true"
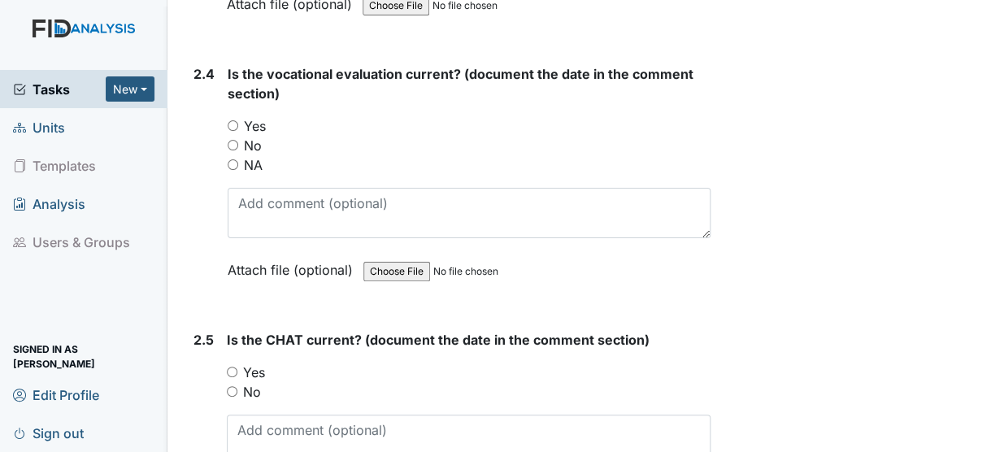
scroll to position [2509, 0]
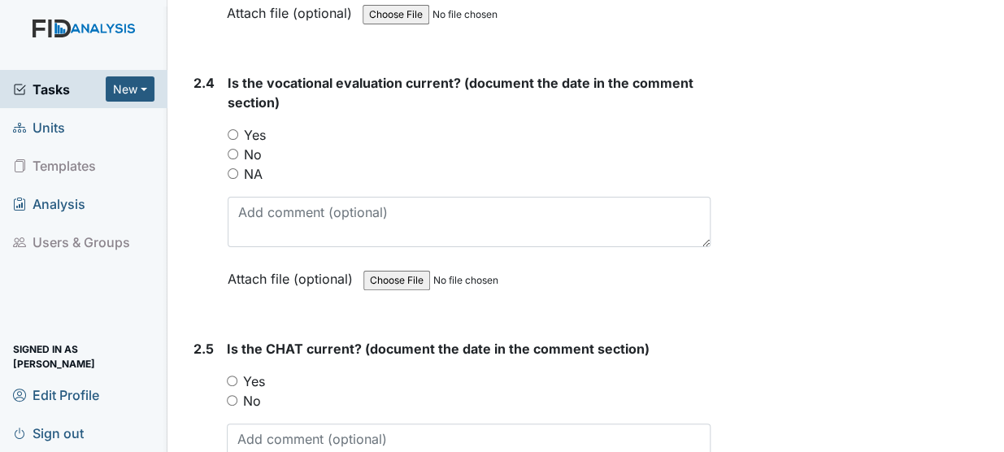
click at [221, 127] on div "2.4 Is the vocational evaluation current? (document the date in the comment sec…" at bounding box center [449, 193] width 524 height 240
click at [234, 168] on input "NA" at bounding box center [233, 173] width 11 height 11
radio input "true"
click at [230, 376] on input "Yes" at bounding box center [232, 381] width 11 height 11
radio input "true"
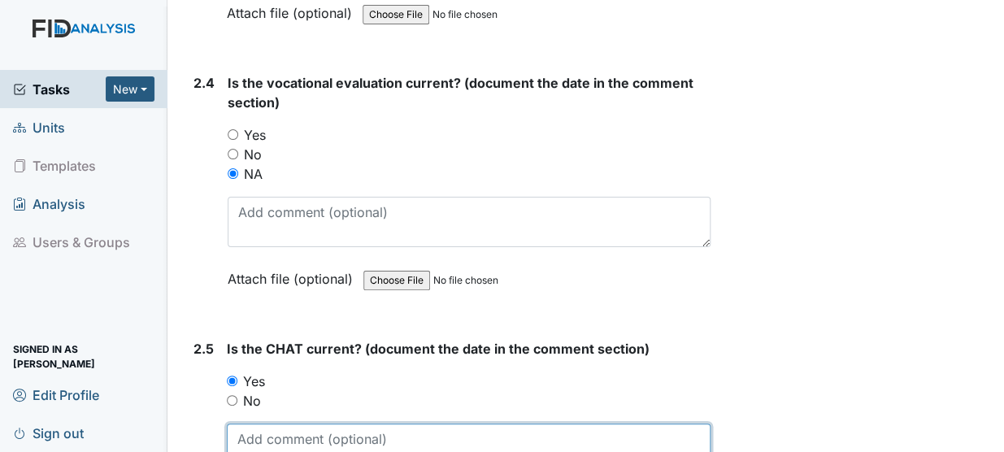
click at [242, 424] on textarea at bounding box center [469, 449] width 484 height 50
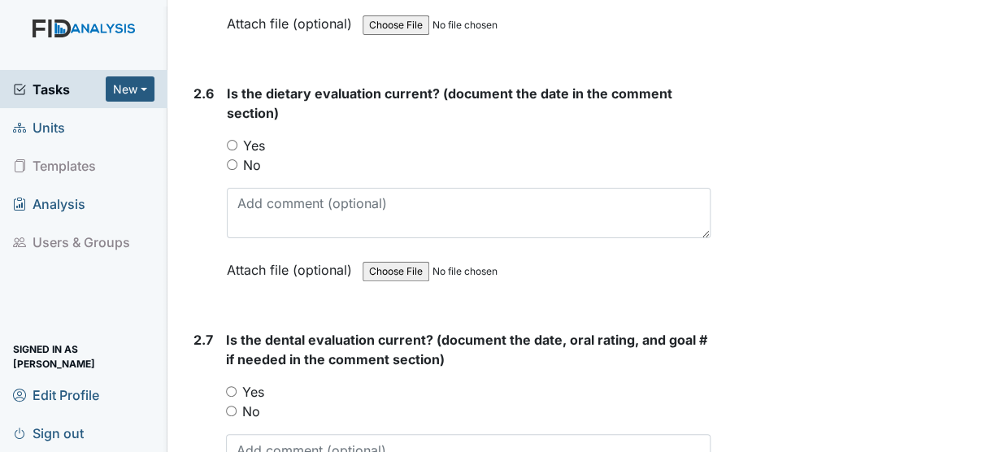
scroll to position [3022, 0]
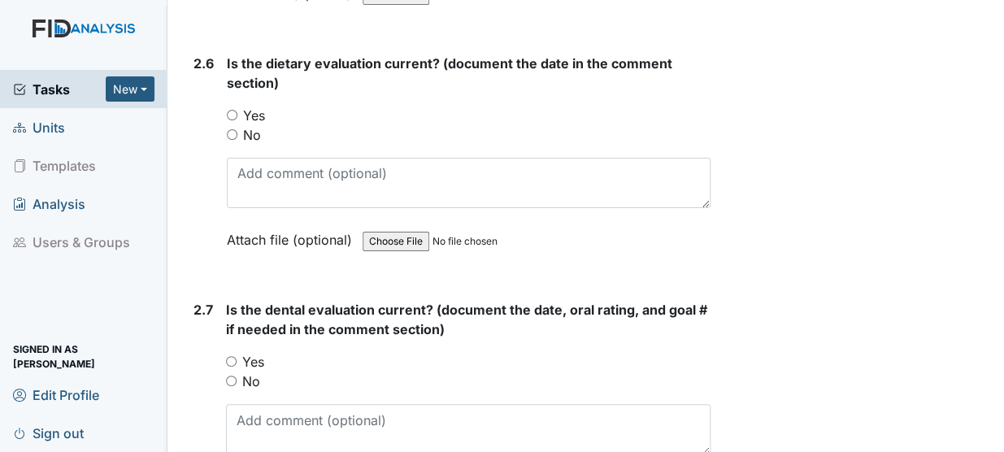
type textarea "6/24/25"
click at [227, 110] on input "Yes" at bounding box center [232, 115] width 11 height 11
radio input "true"
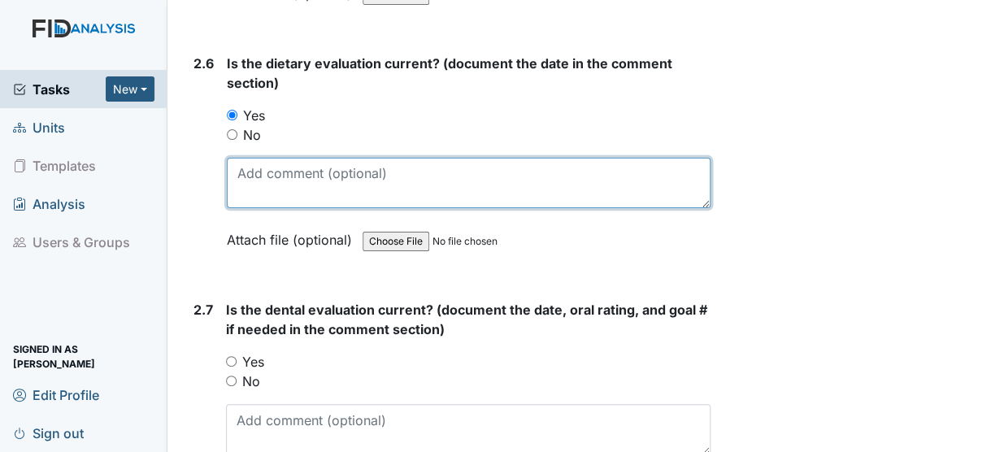
click at [228, 158] on textarea at bounding box center [469, 183] width 484 height 50
type textarea "12/30/24"
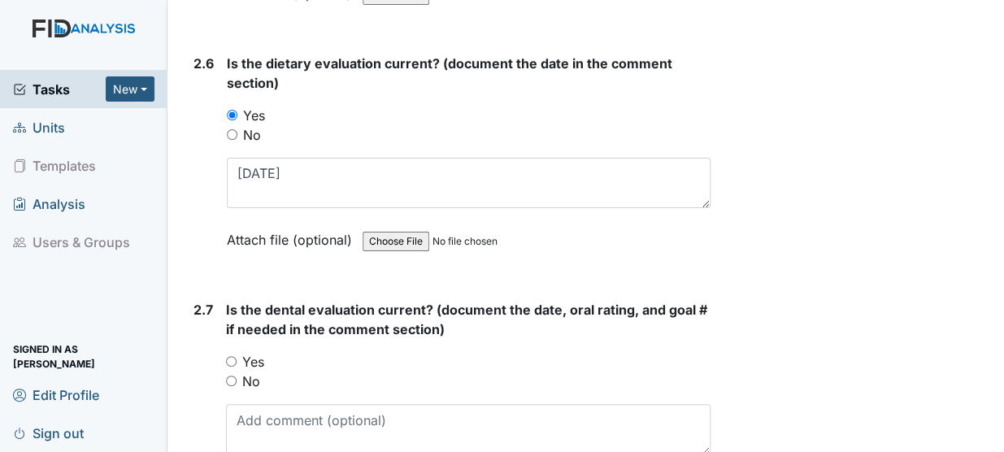
click at [228, 356] on input "Yes" at bounding box center [231, 361] width 11 height 11
radio input "true"
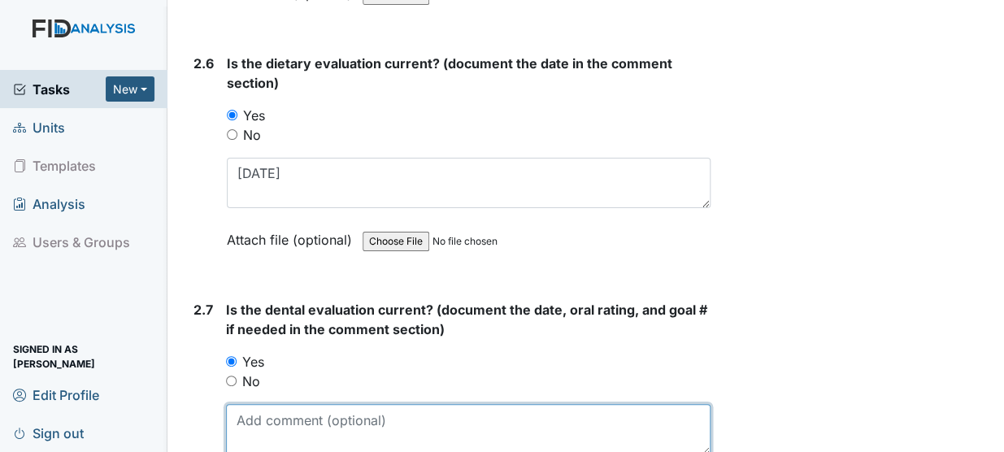
click at [233, 404] on textarea at bounding box center [468, 429] width 485 height 50
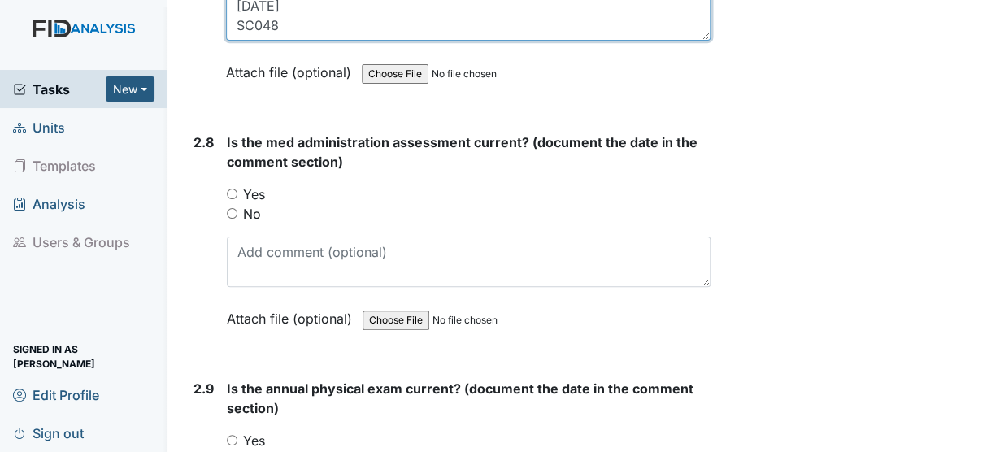
scroll to position [3465, 0]
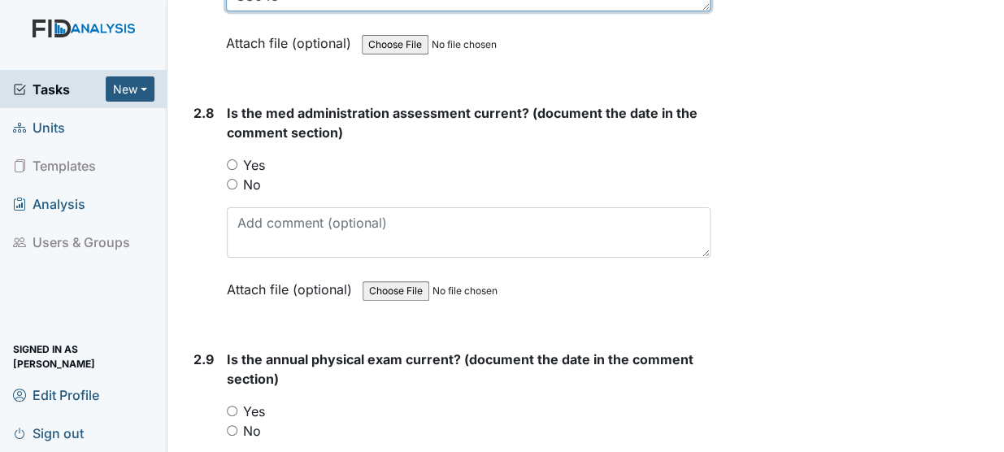
type textarea "6/6/24 SC048"
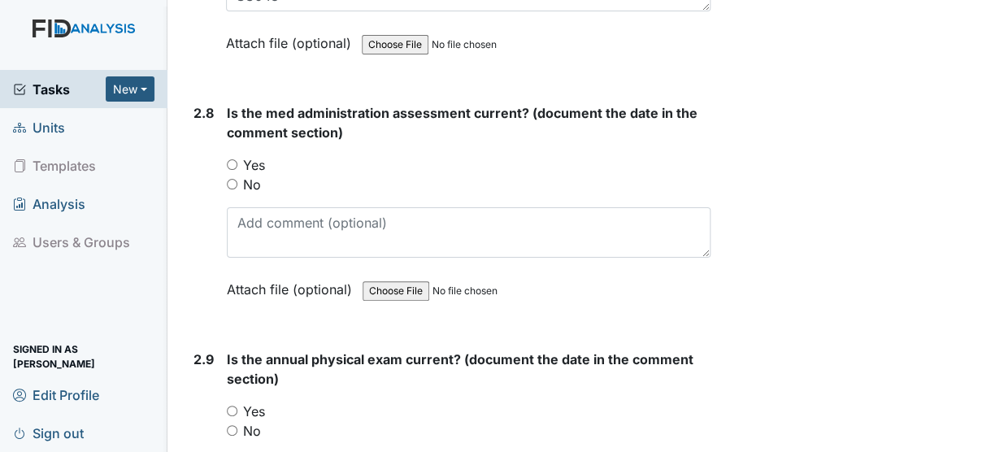
click at [230, 159] on input "Yes" at bounding box center [232, 164] width 11 height 11
radio input "true"
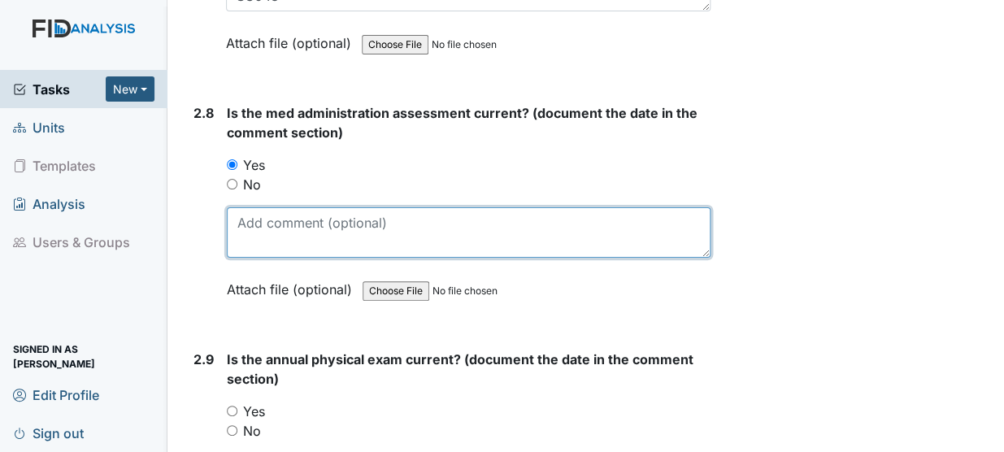
click at [250, 207] on textarea at bounding box center [469, 232] width 484 height 50
type textarea "3/25/25"
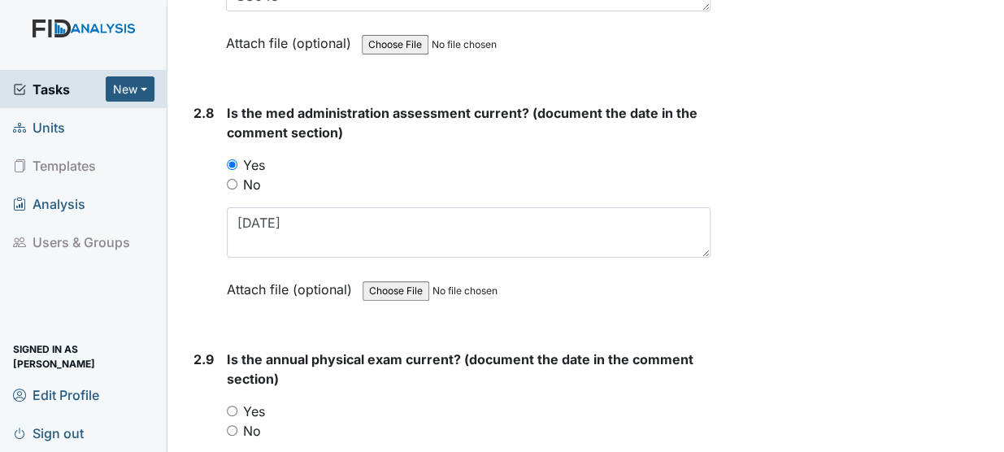
click at [286, 350] on strong "Is the annual physical exam current? (document the date in the comment section)" at bounding box center [469, 369] width 484 height 39
click at [232, 406] on input "Yes" at bounding box center [232, 411] width 11 height 11
radio input "true"
click at [238, 399] on div "Is the annual physical exam current? (document the date in the comment section)…" at bounding box center [469, 453] width 484 height 207
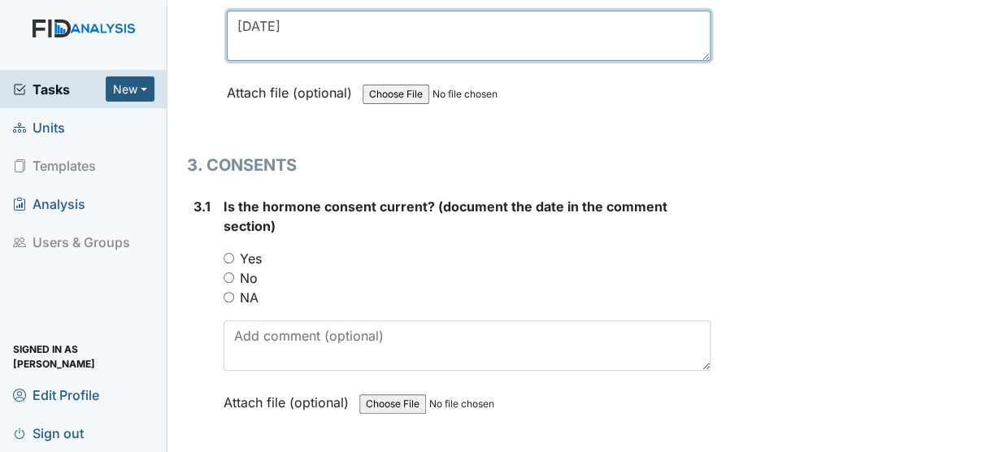
scroll to position [4007, 0]
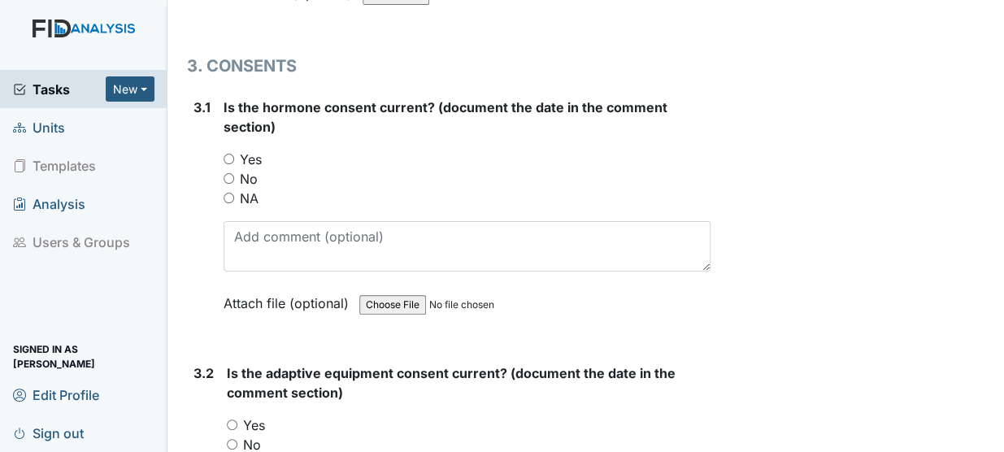
type textarea "3/3/25"
click at [228, 193] on input "NA" at bounding box center [229, 198] width 11 height 11
radio input "true"
click at [229, 419] on input "Yes" at bounding box center [232, 424] width 11 height 11
radio input "true"
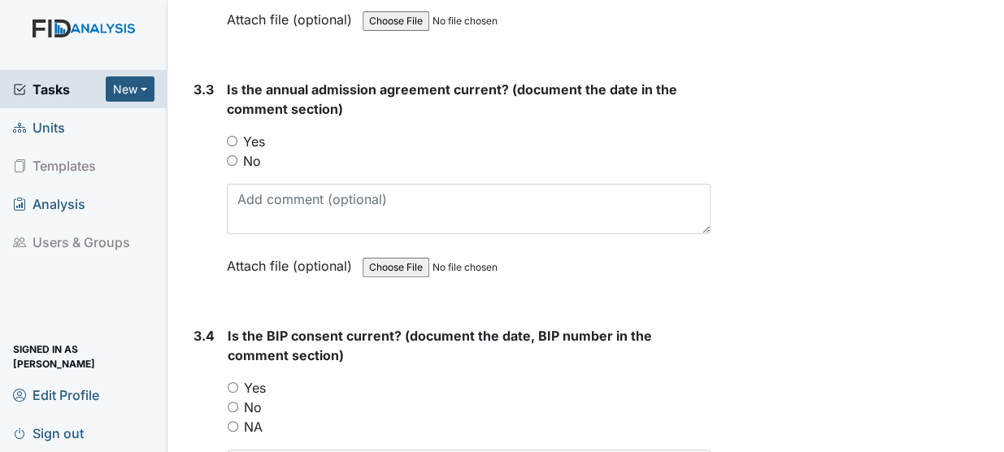
scroll to position [4564, 0]
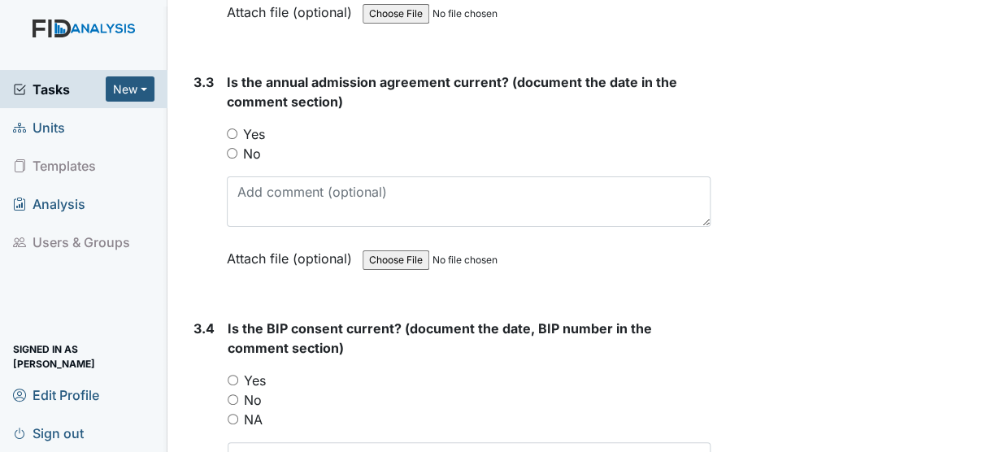
type textarea "12/19/25"
click at [232, 128] on input "Yes" at bounding box center [232, 133] width 11 height 11
radio input "true"
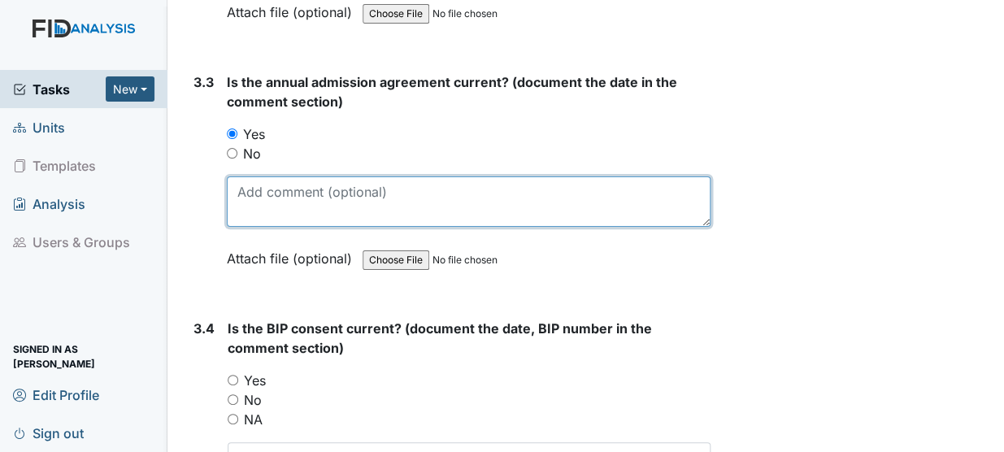
click at [249, 176] on textarea at bounding box center [469, 201] width 484 height 50
type textarea "4/3/25"
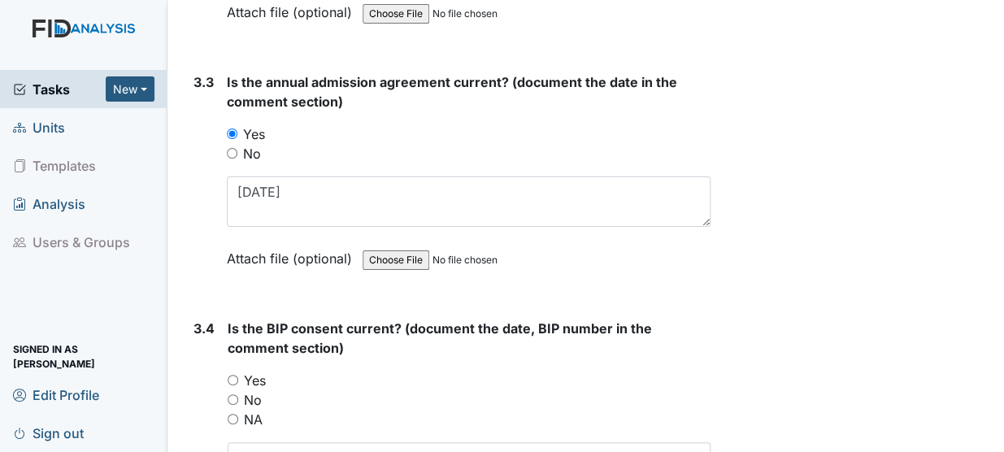
click at [229, 375] on input "Yes" at bounding box center [233, 380] width 11 height 11
radio input "true"
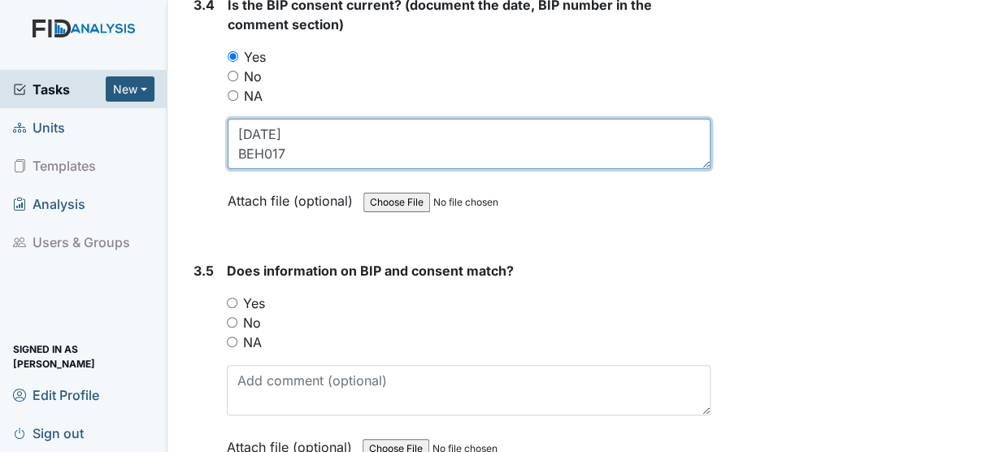
scroll to position [4896, 0]
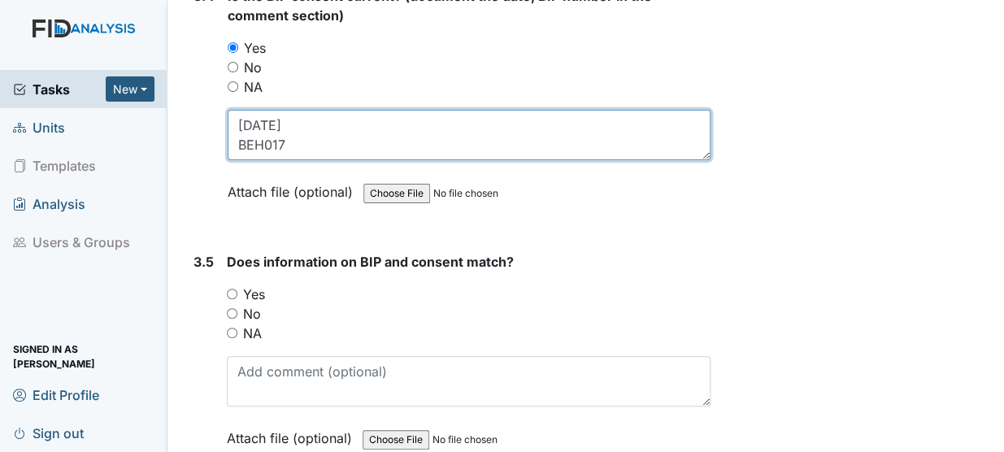
type textarea "8/15/25 BEH017"
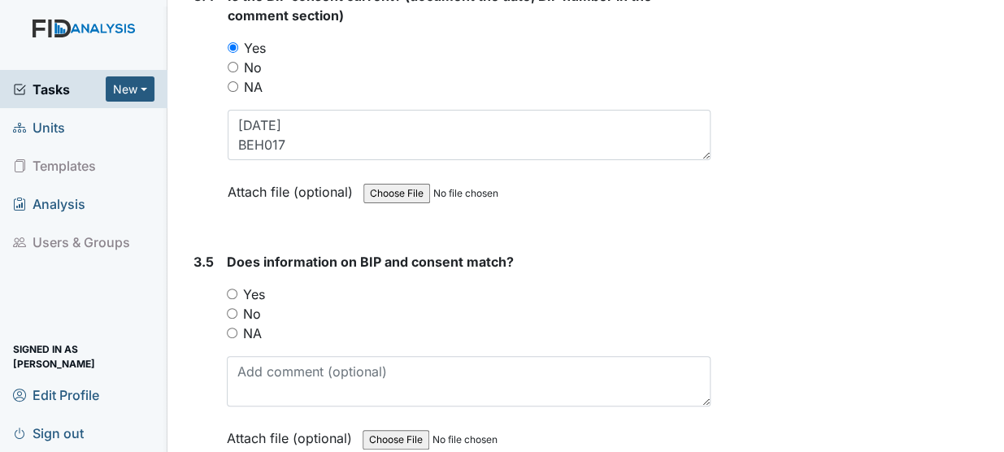
click at [232, 289] on input "Yes" at bounding box center [232, 294] width 11 height 11
radio input "true"
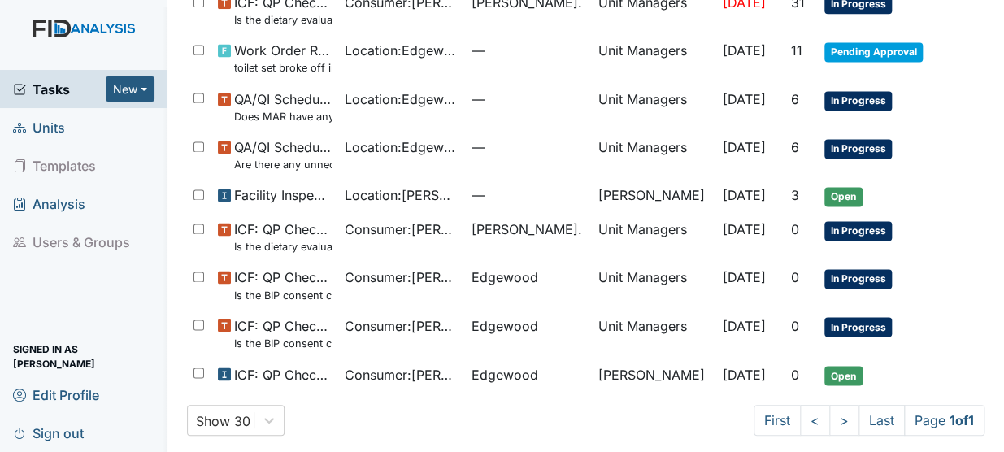
scroll to position [821, 0]
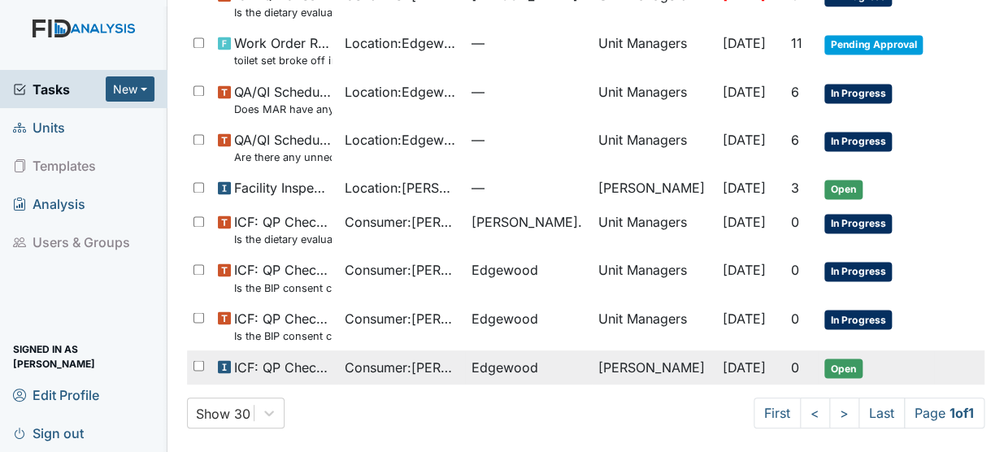
click at [356, 362] on span "Consumer : [PERSON_NAME]" at bounding box center [402, 367] width 114 height 20
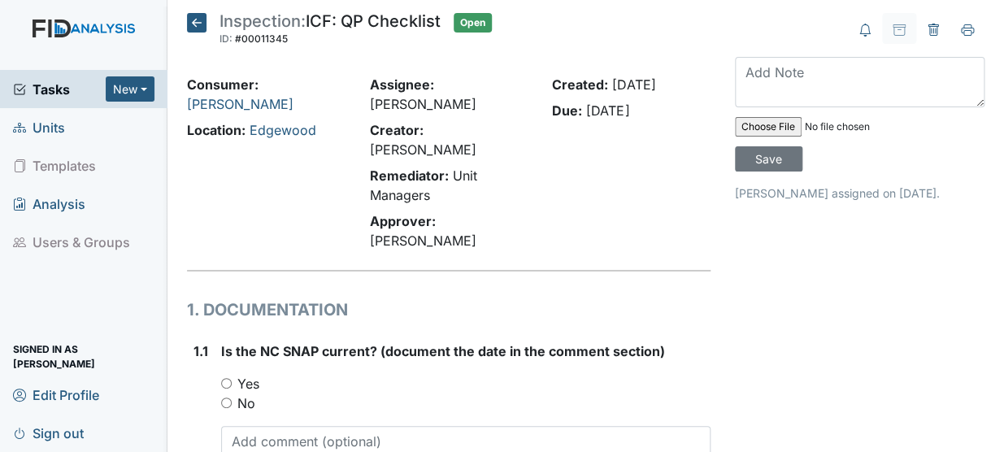
click at [226, 378] on input "Yes" at bounding box center [226, 383] width 11 height 11
radio input "true"
click at [224, 426] on textarea at bounding box center [465, 451] width 489 height 50
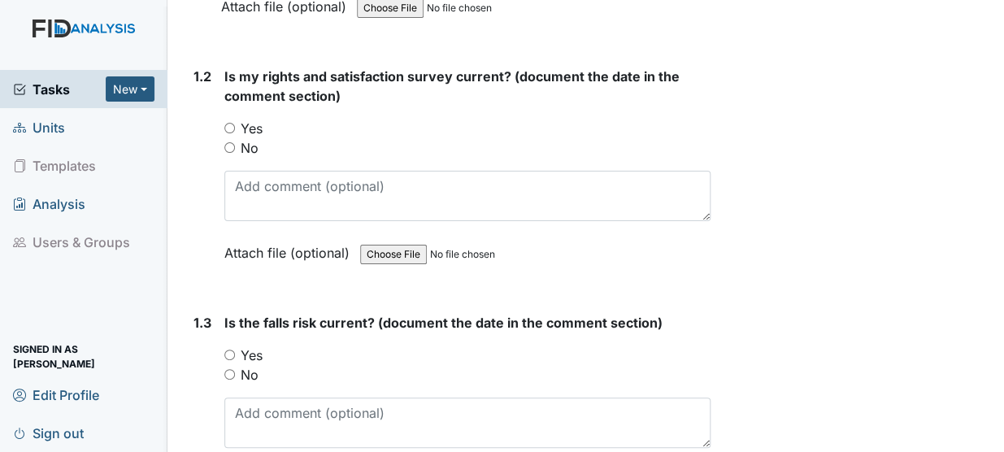
scroll to position [512, 0]
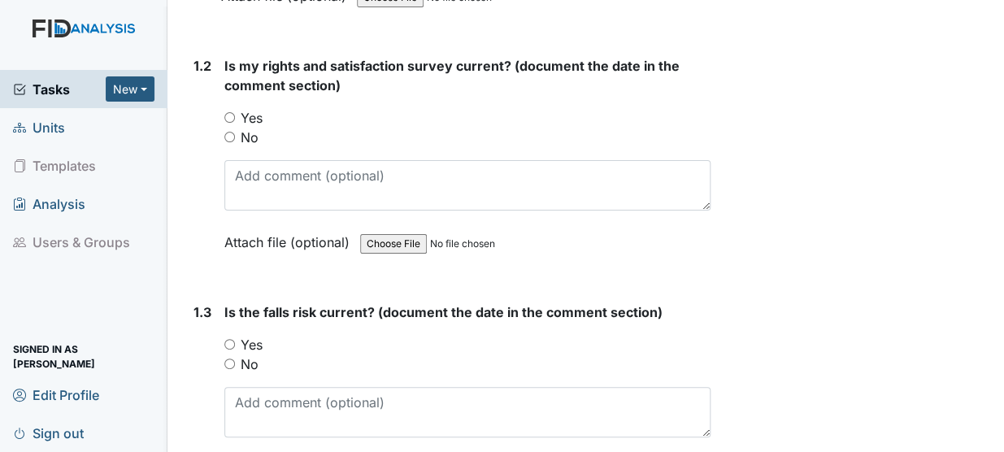
type textarea "11/5/24"
click at [227, 112] on input "Yes" at bounding box center [229, 117] width 11 height 11
radio input "true"
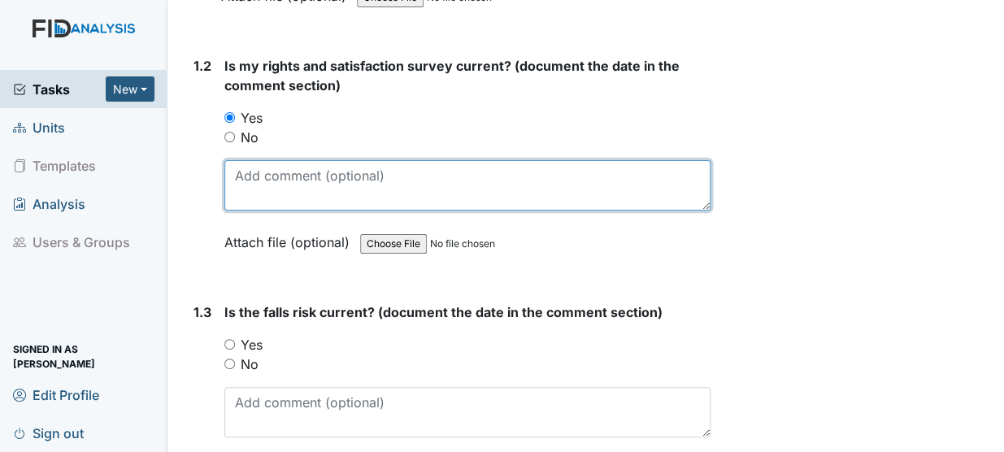
click at [231, 160] on textarea at bounding box center [467, 185] width 486 height 50
type textarea "7/22/25"
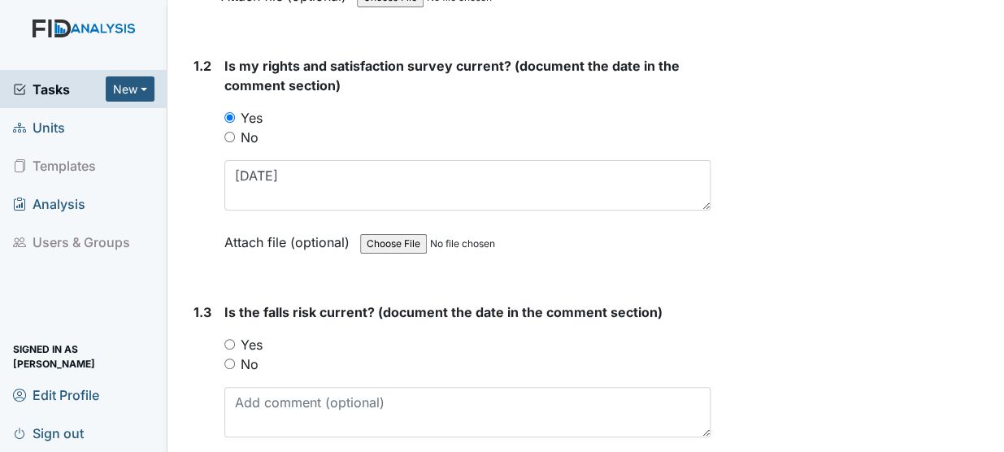
click at [230, 339] on input "Yes" at bounding box center [229, 344] width 11 height 11
radio input "true"
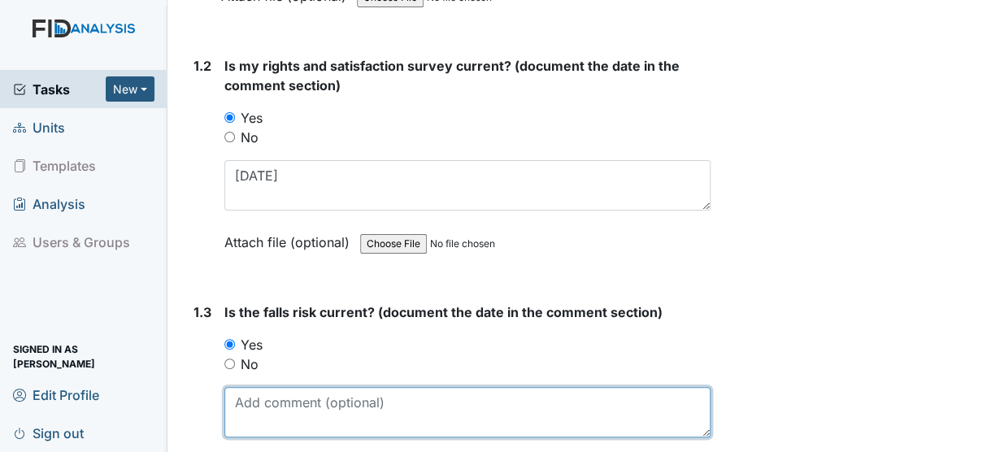
click at [244, 395] on textarea at bounding box center [467, 412] width 486 height 50
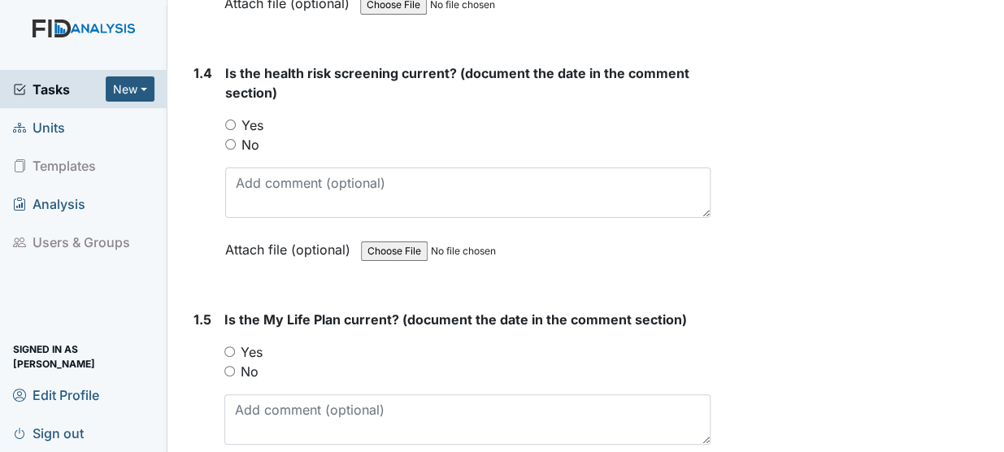
scroll to position [988, 0]
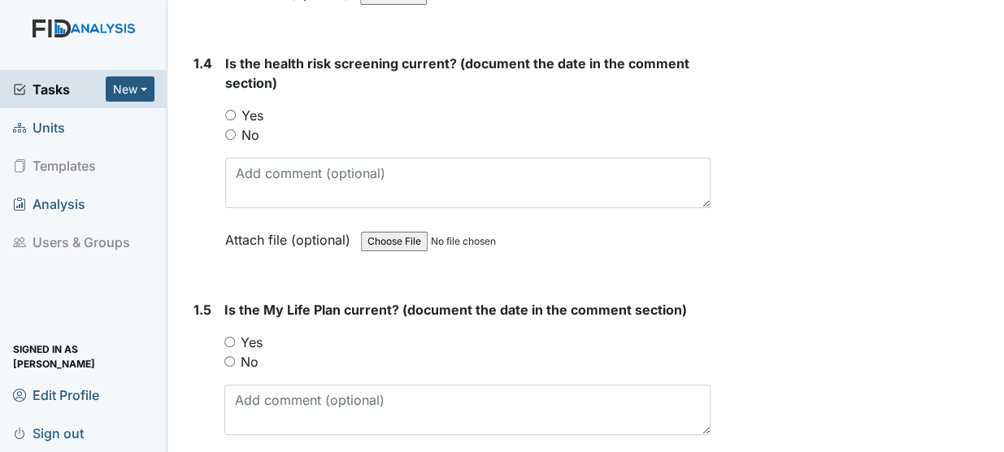
type textarea "7/23/25"
click at [228, 110] on input "Yes" at bounding box center [230, 115] width 11 height 11
radio input "true"
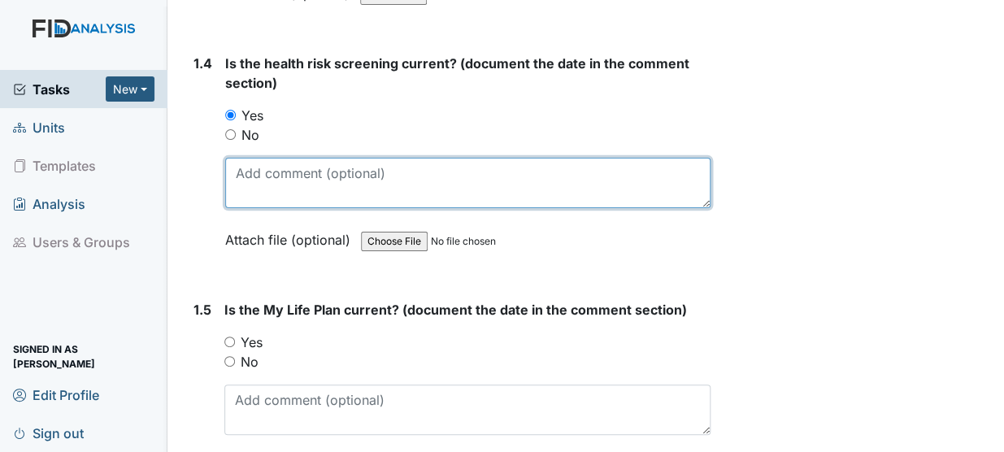
click at [246, 158] on textarea at bounding box center [467, 183] width 485 height 50
type textarea "7/23/25"
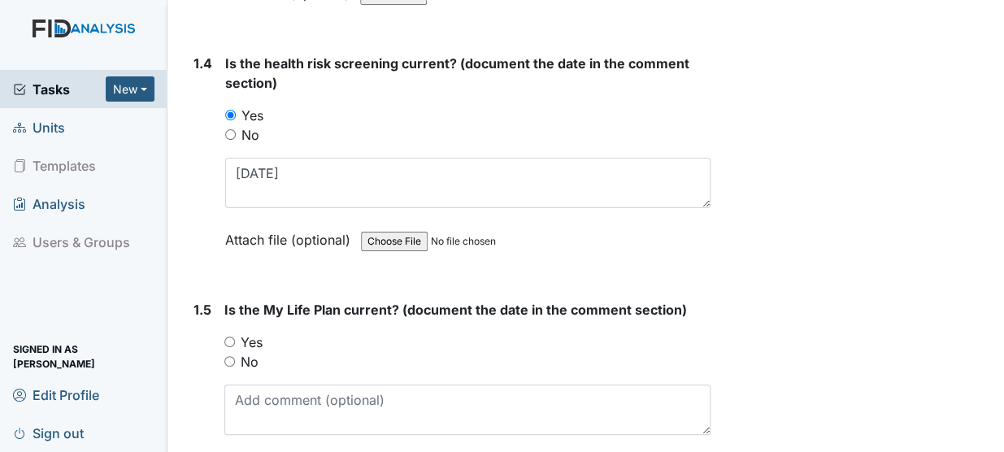
click at [230, 337] on input "Yes" at bounding box center [229, 342] width 11 height 11
radio input "true"
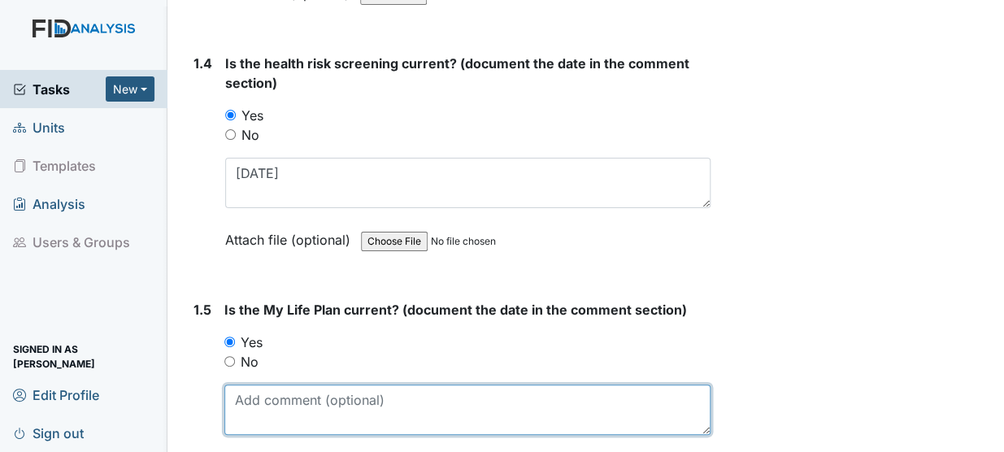
click at [250, 385] on textarea at bounding box center [467, 410] width 486 height 50
click at [246, 385] on textarea "7/2" at bounding box center [467, 410] width 486 height 50
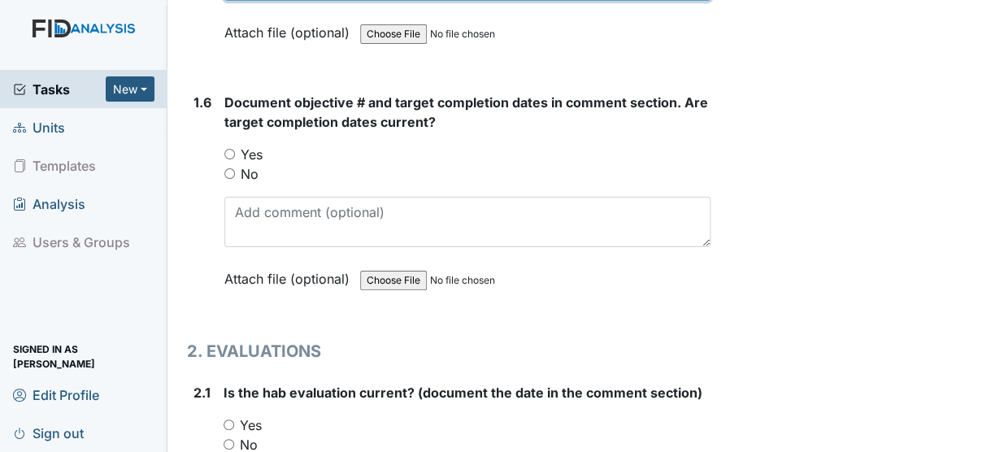
scroll to position [1480, 0]
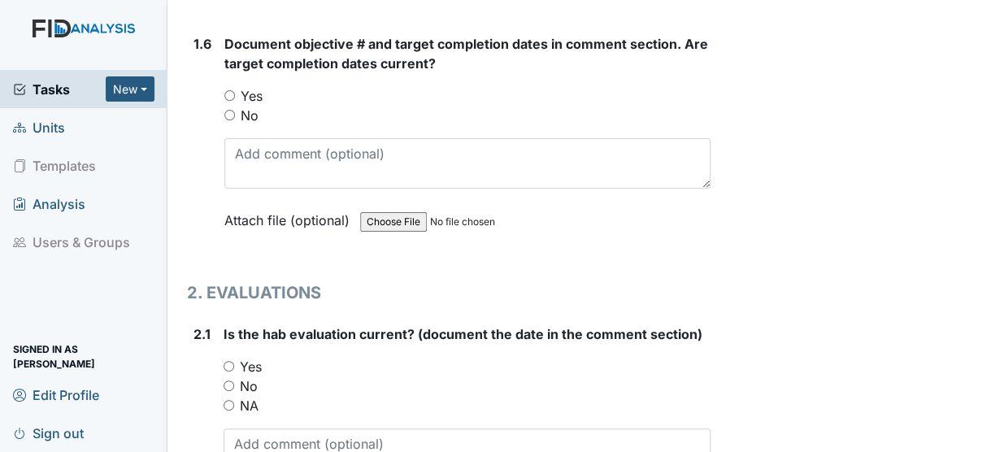
type textarea "7/22/25"
click at [227, 361] on input "Yes" at bounding box center [229, 366] width 11 height 11
radio input "true"
click at [241, 428] on textarea at bounding box center [467, 453] width 487 height 50
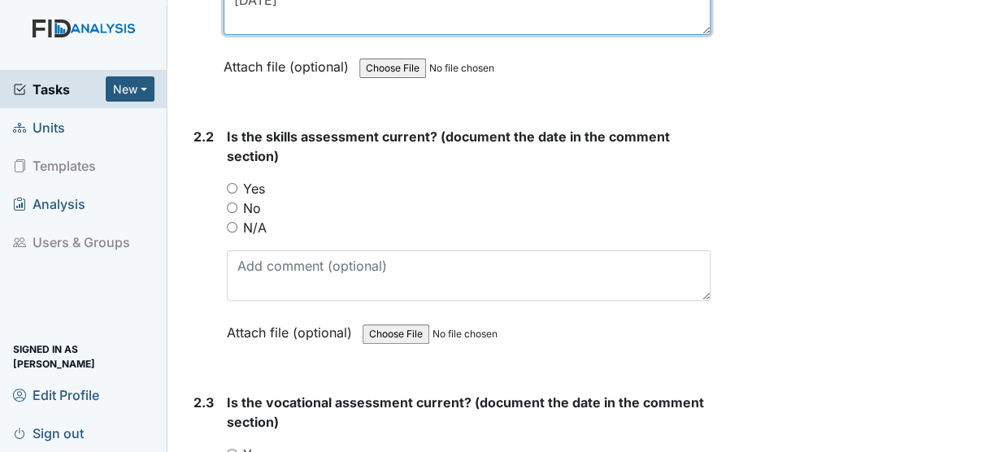
scroll to position [1984, 0]
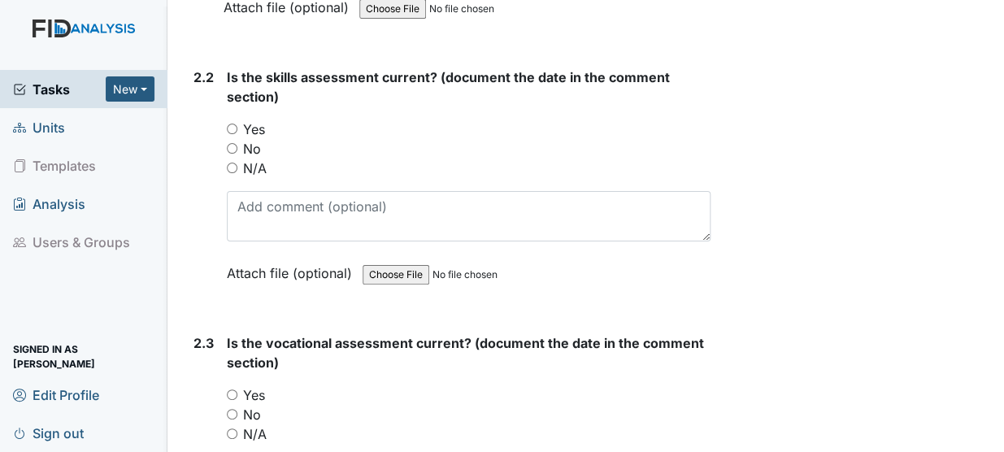
type textarea "7/22/25"
click at [228, 124] on input "Yes" at bounding box center [232, 129] width 11 height 11
radio input "true"
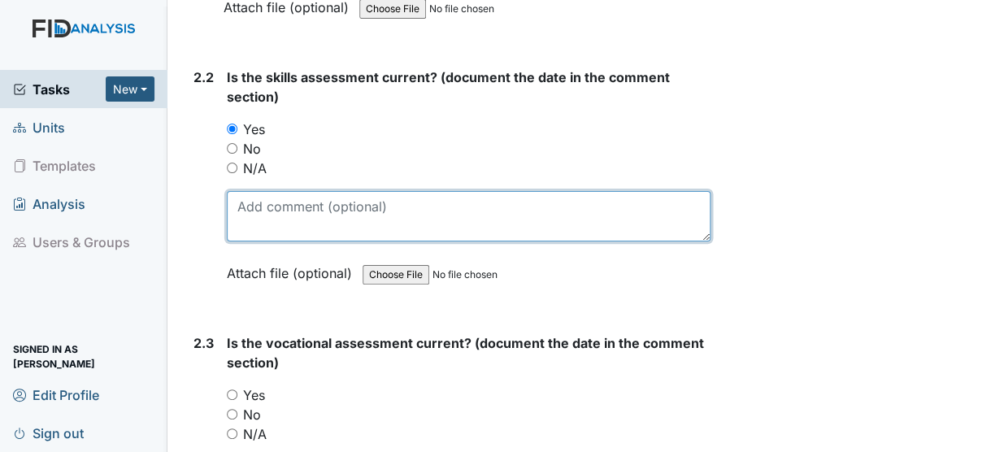
click at [244, 191] on textarea at bounding box center [469, 216] width 484 height 50
type textarea "7/22/25"
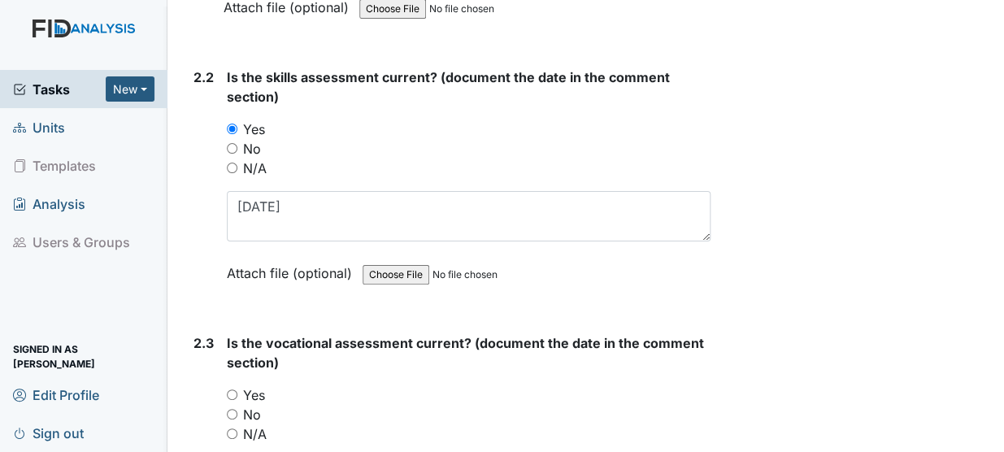
click at [232, 428] on input "N/A" at bounding box center [232, 433] width 11 height 11
radio input "true"
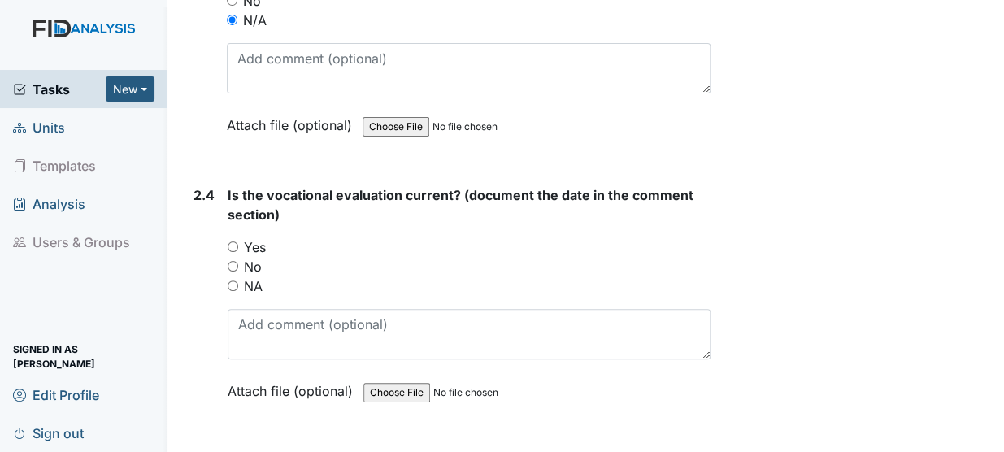
scroll to position [2486, 0]
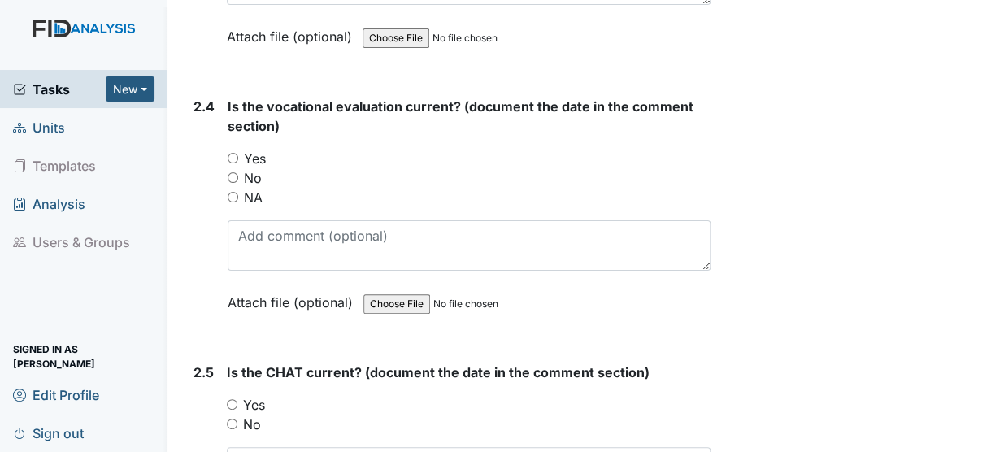
click at [232, 192] on input "NA" at bounding box center [233, 197] width 11 height 11
radio input "true"
click at [227, 399] on input "Yes" at bounding box center [232, 404] width 11 height 11
radio input "true"
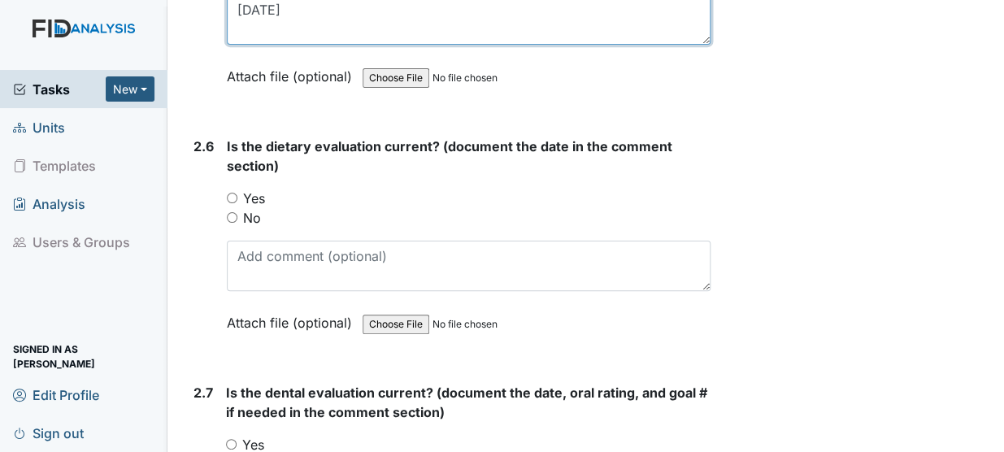
scroll to position [3048, 0]
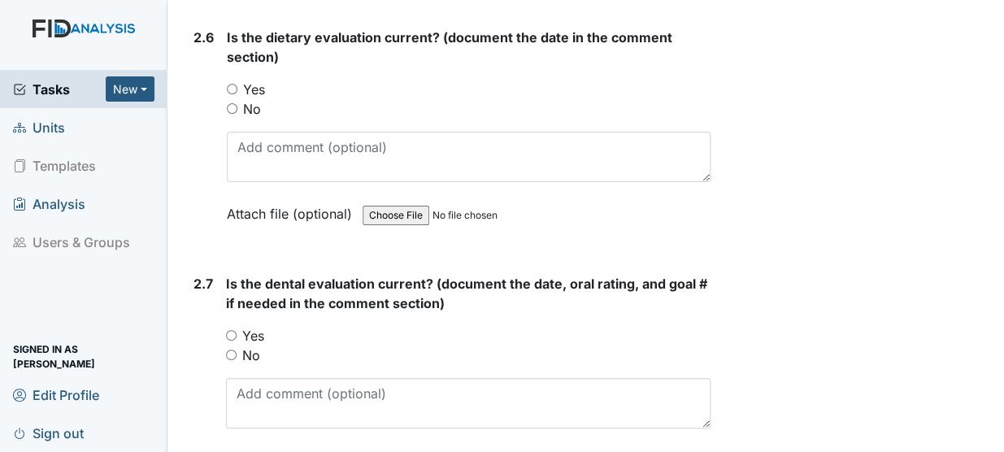
type textarea "6/24/25"
click at [228, 84] on input "Yes" at bounding box center [232, 89] width 11 height 11
radio input "true"
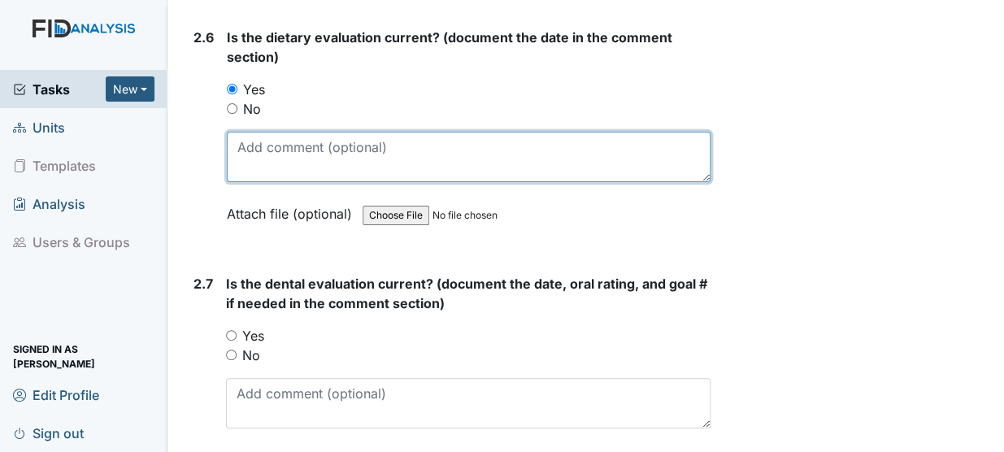
click at [258, 132] on textarea at bounding box center [469, 157] width 484 height 50
type textarea "12/30/24"
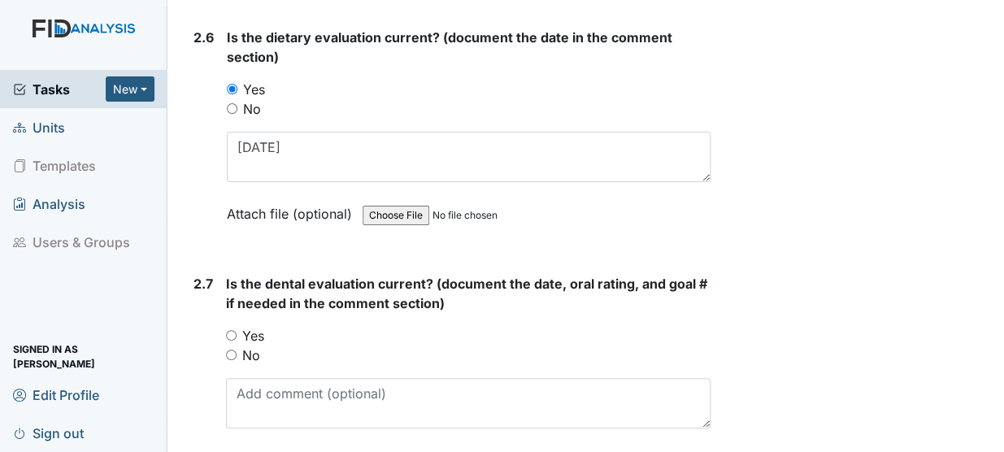
click at [230, 330] on input "Yes" at bounding box center [231, 335] width 11 height 11
radio input "true"
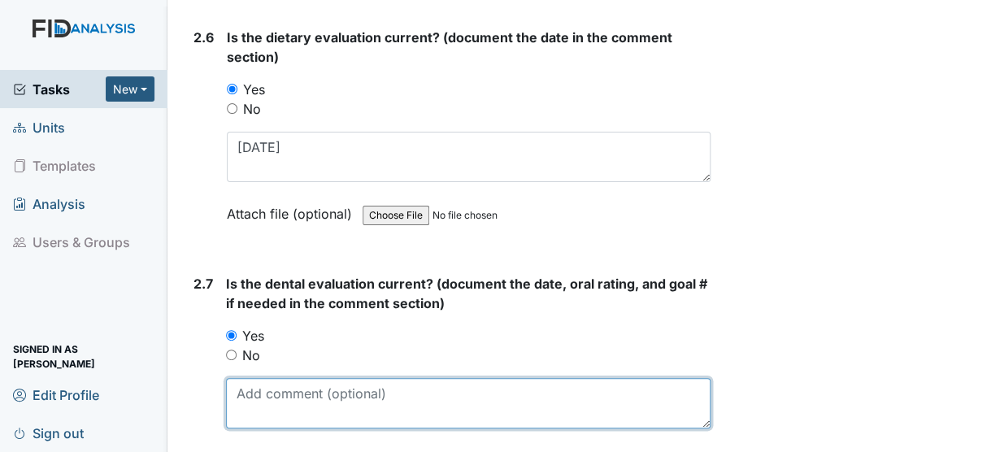
click at [240, 378] on textarea at bounding box center [468, 403] width 485 height 50
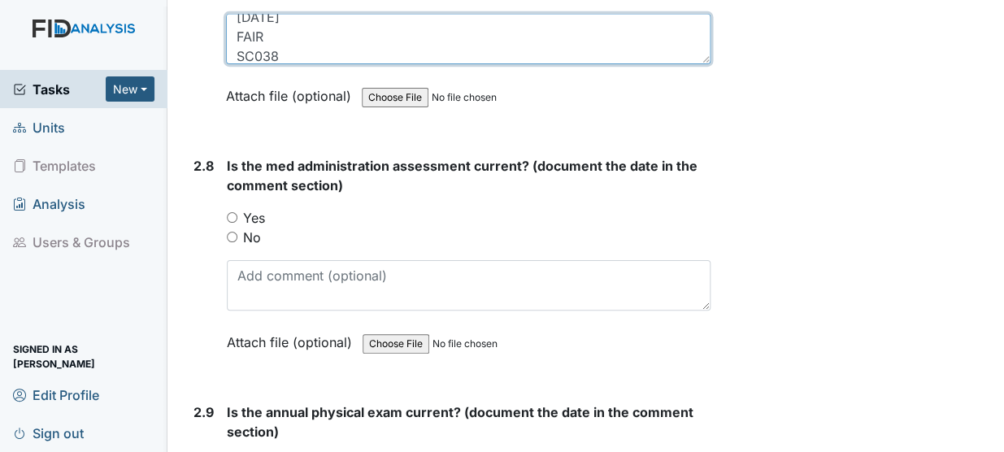
scroll to position [3441, 0]
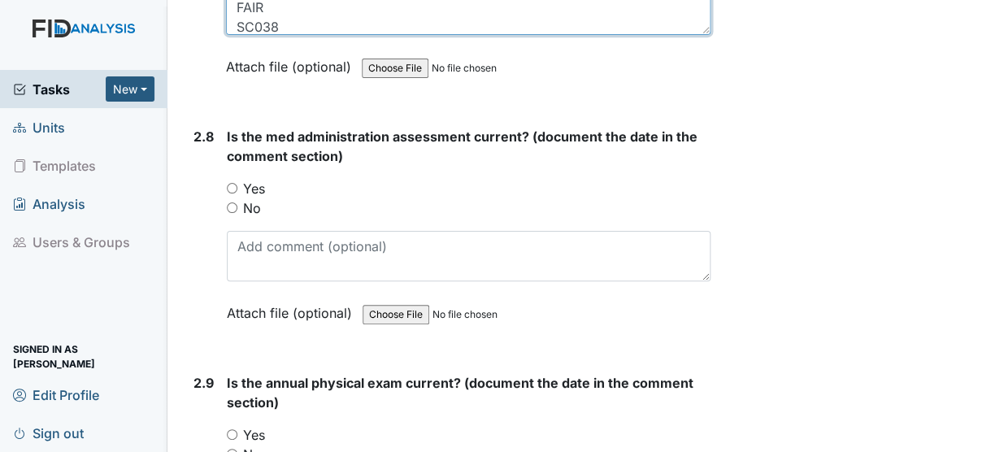
type textarea "10/3/24 FAIR SC038"
click at [228, 183] on input "Yes" at bounding box center [232, 188] width 11 height 11
radio input "true"
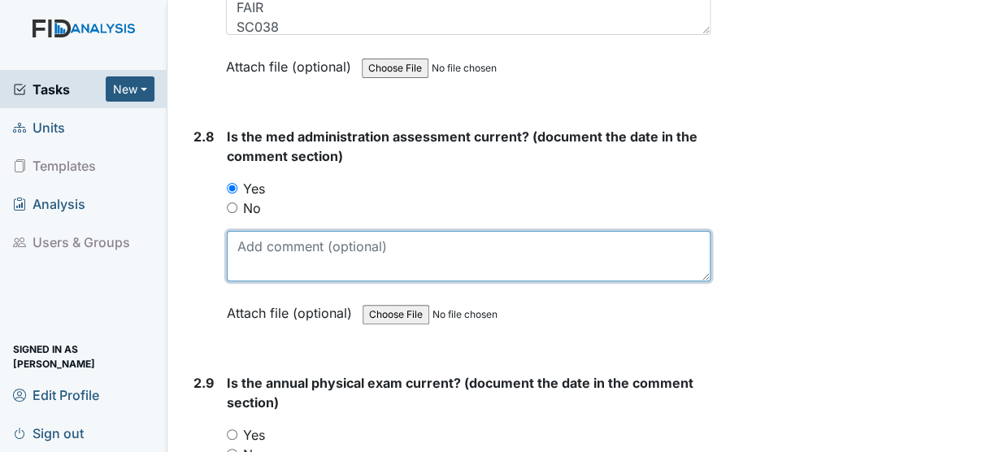
click at [236, 231] on textarea at bounding box center [469, 256] width 484 height 50
type textarea "3/25/25"
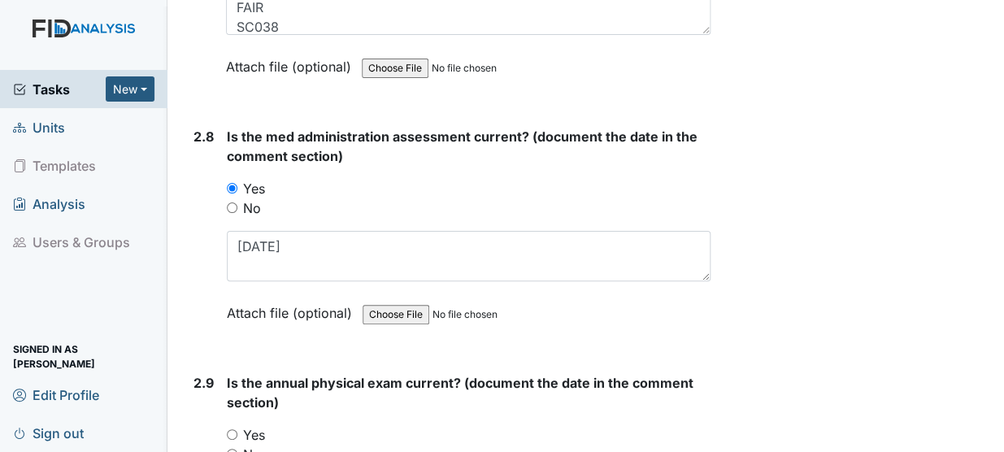
click at [229, 429] on input "Yes" at bounding box center [232, 434] width 11 height 11
radio input "true"
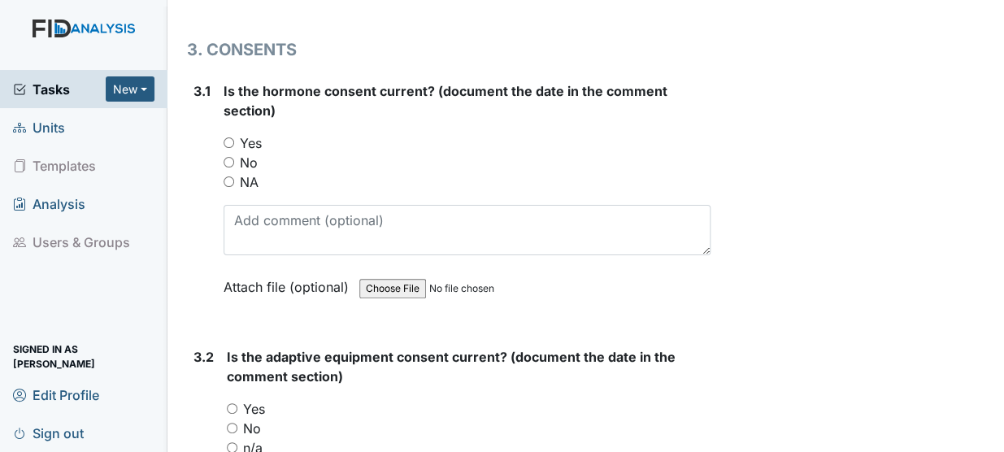
scroll to position [4032, 0]
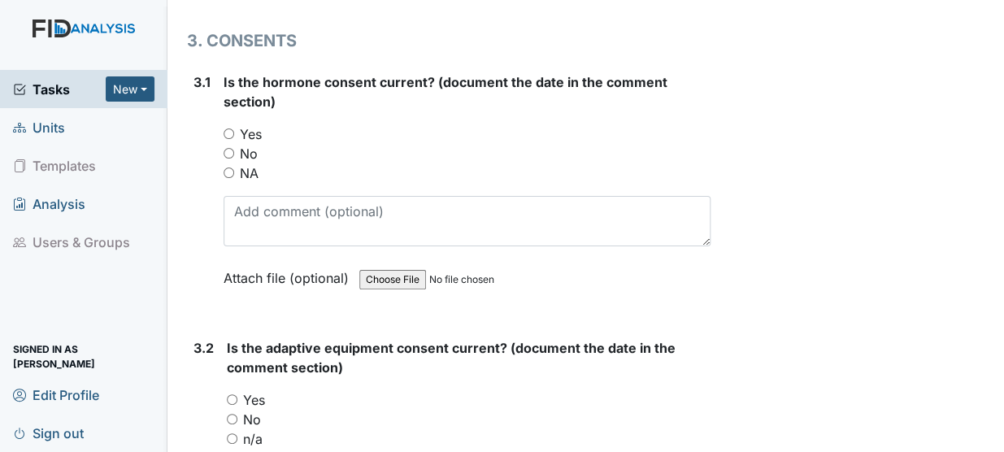
type textarea "3/3/25"
click at [228, 167] on input "NA" at bounding box center [229, 172] width 11 height 11
radio input "true"
click at [229, 394] on input "Yes" at bounding box center [232, 399] width 11 height 11
radio input "true"
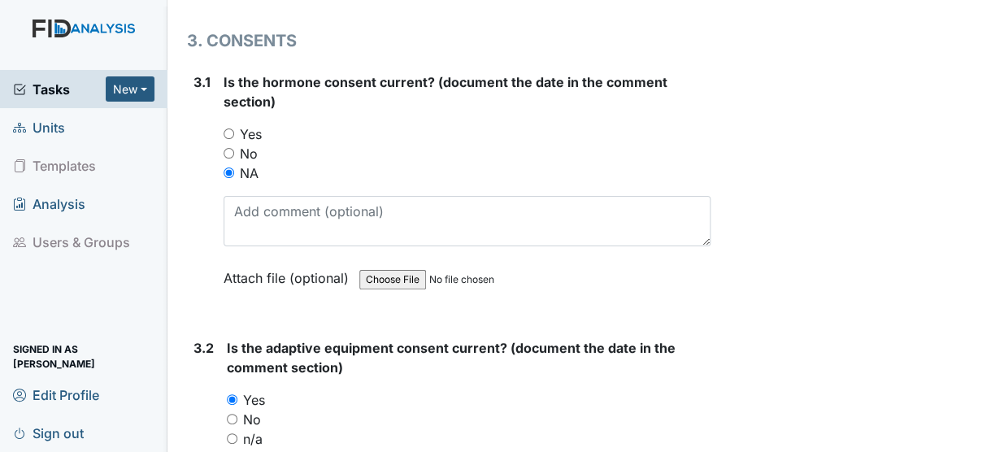
type textarea "12/19/24"
drag, startPoint x: 1000, startPoint y: 451, endPoint x: 971, endPoint y: 384, distance: 73.2
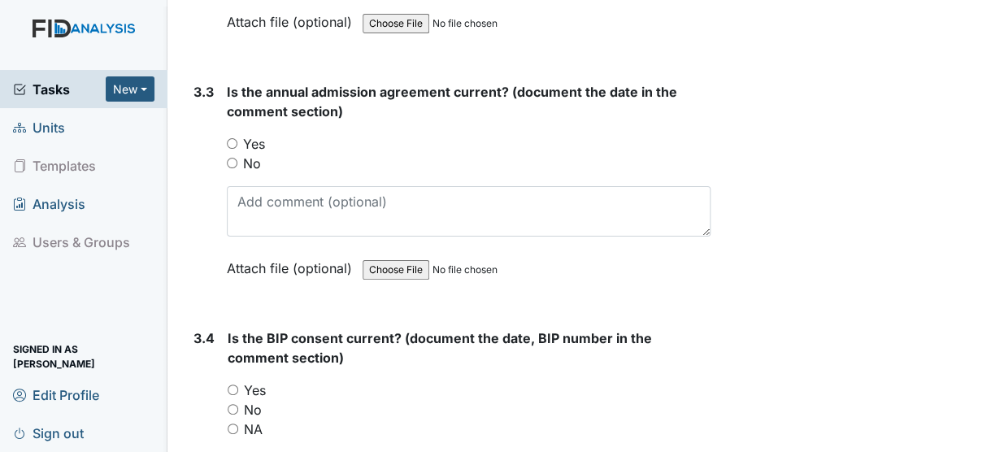
scroll to position [4613, 0]
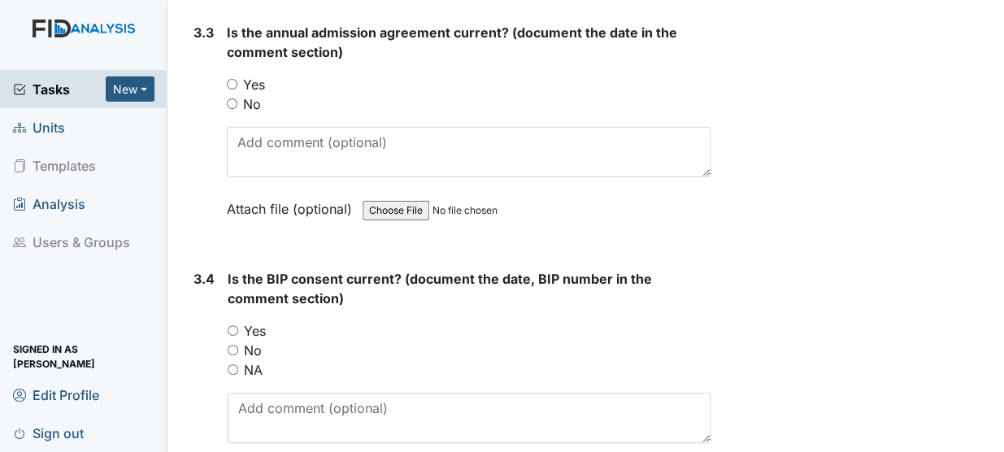
click at [230, 79] on input "Yes" at bounding box center [232, 84] width 11 height 11
radio input "true"
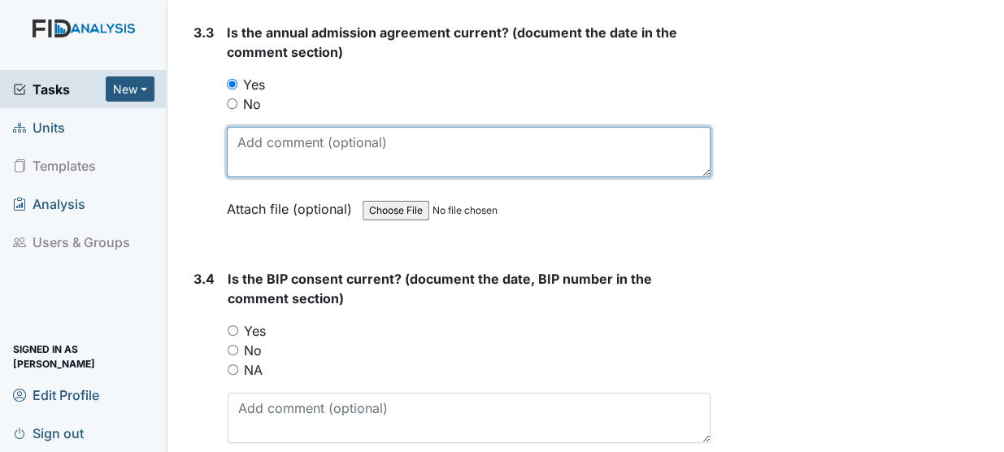
click at [241, 127] on textarea at bounding box center [469, 152] width 484 height 50
type textarea "4/3/25"
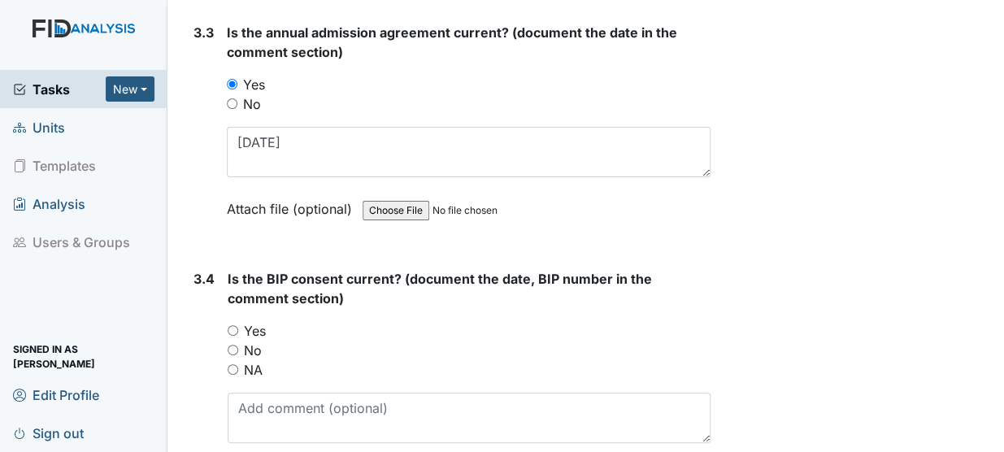
click at [232, 325] on input "Yes" at bounding box center [233, 330] width 11 height 11
radio input "true"
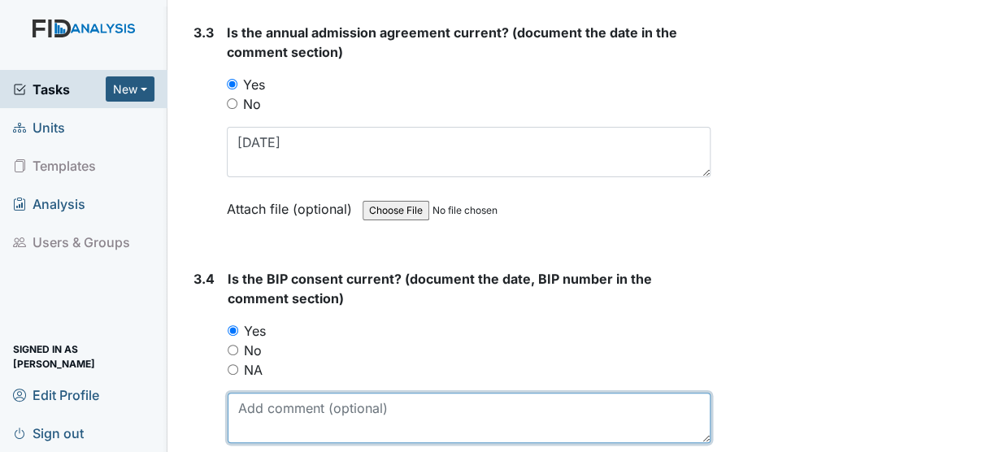
click at [254, 393] on textarea at bounding box center [469, 418] width 483 height 50
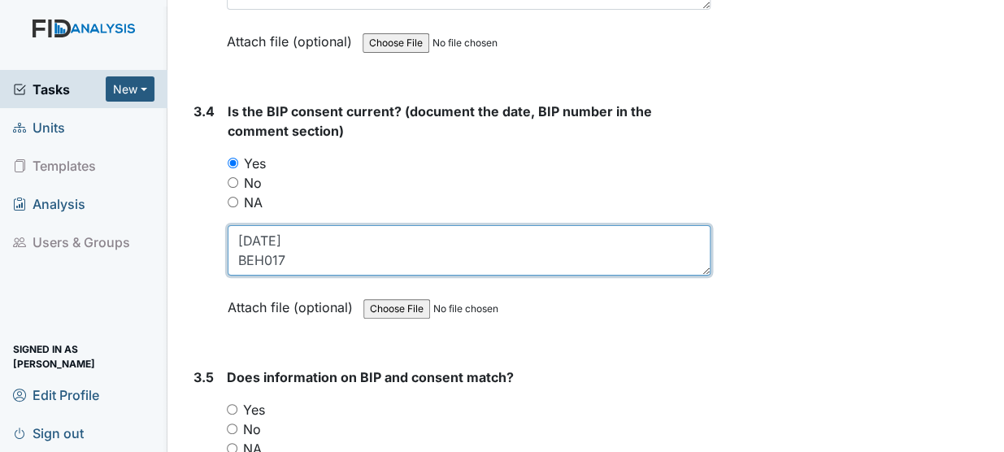
scroll to position [4909, 0]
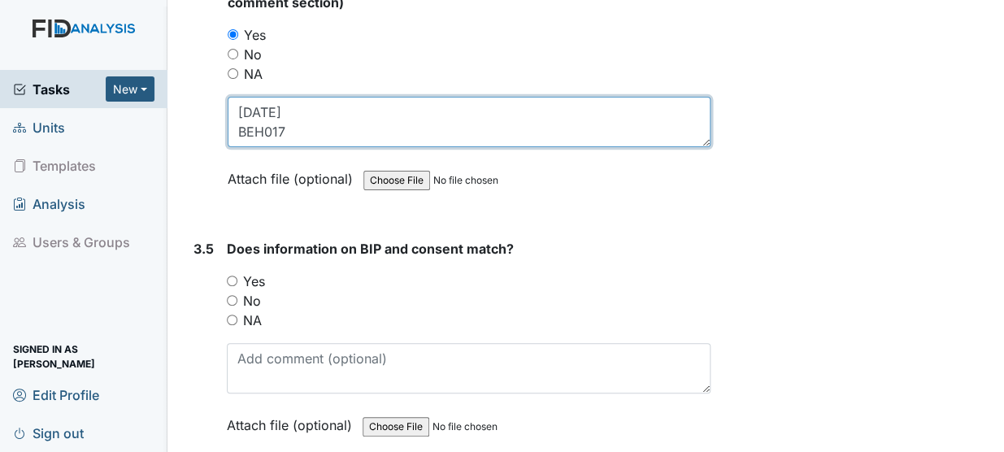
type textarea "8/15/25 BEH017"
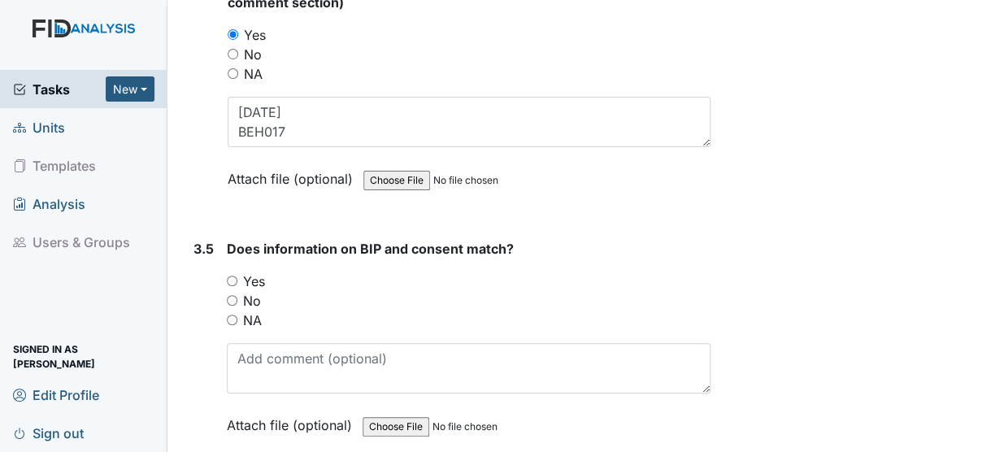
click at [228, 276] on input "Yes" at bounding box center [232, 281] width 11 height 11
radio input "true"
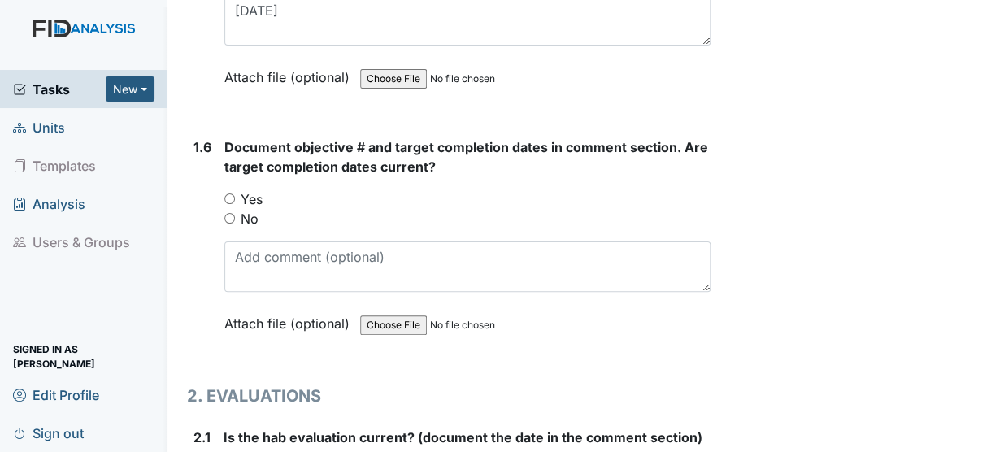
scroll to position [1367, 0]
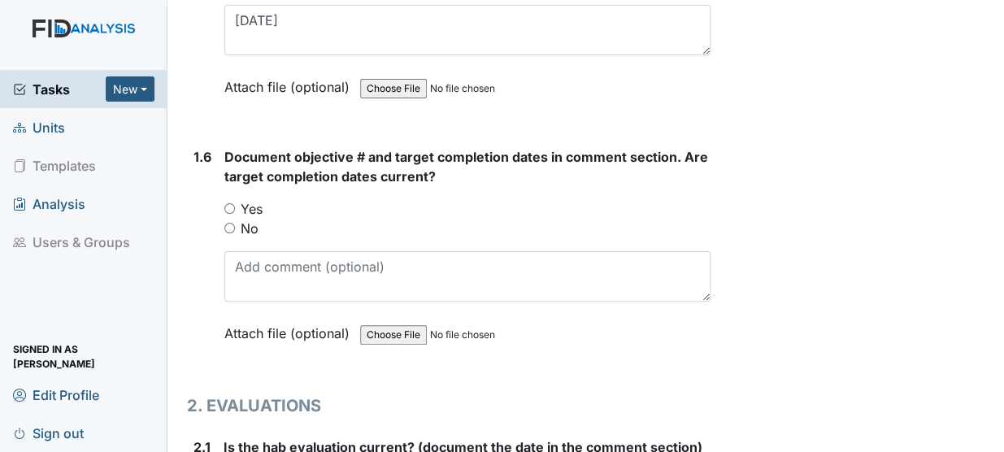
click at [232, 203] on input "Yes" at bounding box center [229, 208] width 11 height 11
radio input "true"
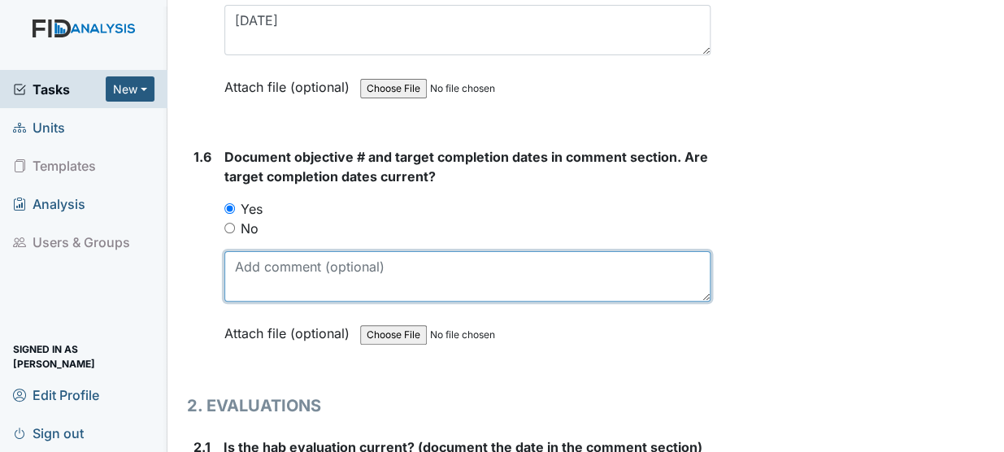
click at [251, 251] on textarea at bounding box center [467, 276] width 486 height 50
drag, startPoint x: 251, startPoint y: 230, endPoint x: 536, endPoint y: 208, distance: 285.4
click at [536, 251] on textarea "HS027 10/31/25 DIL038 11/30/25 SC039 9/30/25 DIL002 11/30/25" at bounding box center [467, 276] width 486 height 50
click at [569, 251] on textarea "HS027 10/31/25 DIL038 11/30/25 SC039 9/30/25 DIL002 11/30/25" at bounding box center [467, 276] width 486 height 50
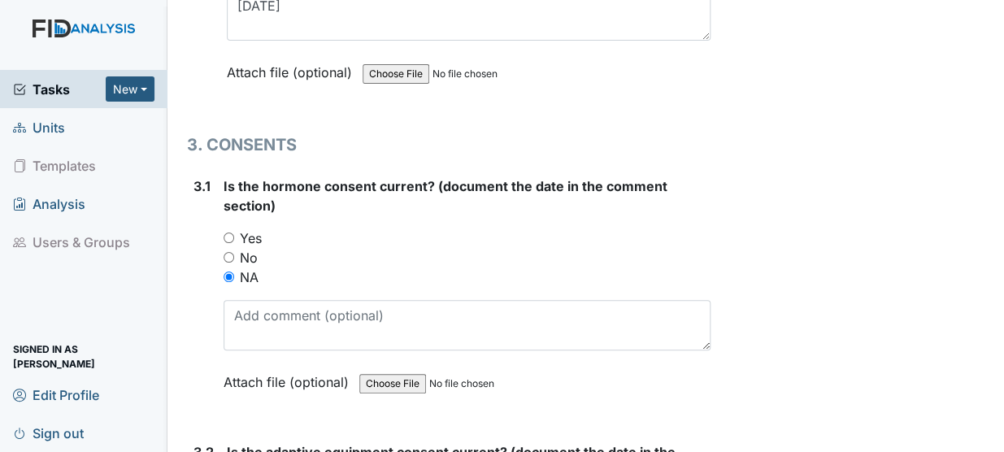
scroll to position [4931, 0]
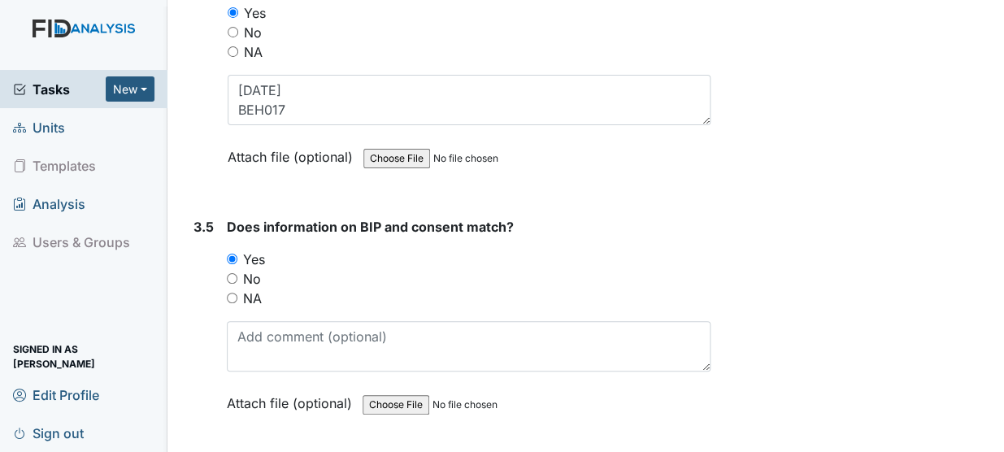
type textarea "HS027 10/31/25 DIL038 11/30/25 SC039 9/30/25 DIL002 11/30/25"
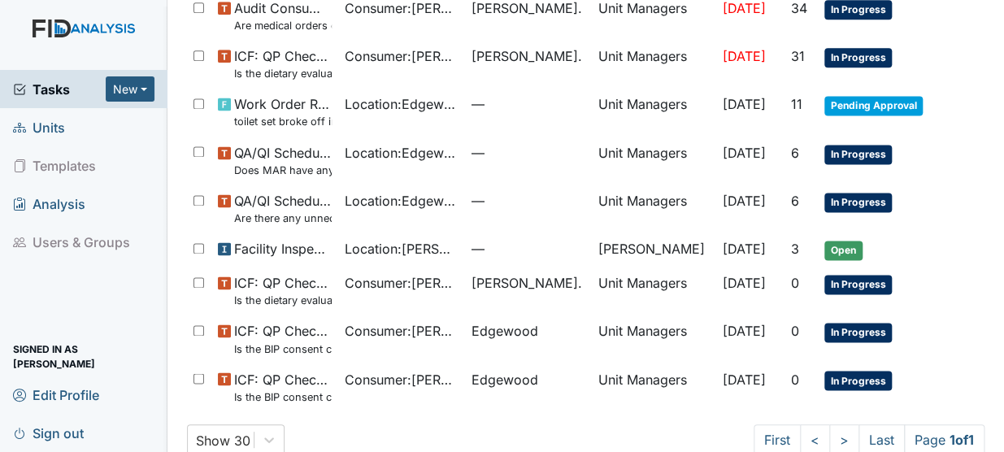
scroll to position [787, 0]
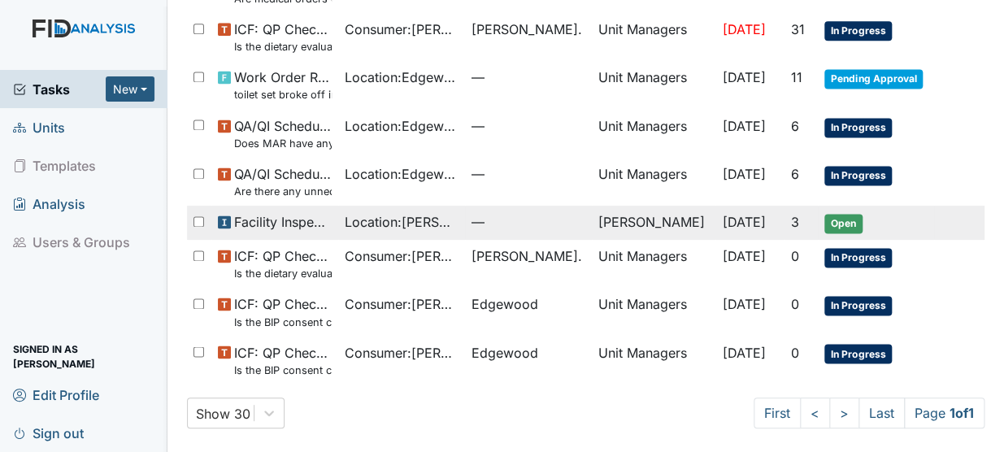
click at [784, 210] on td "3" at bounding box center [801, 223] width 34 height 34
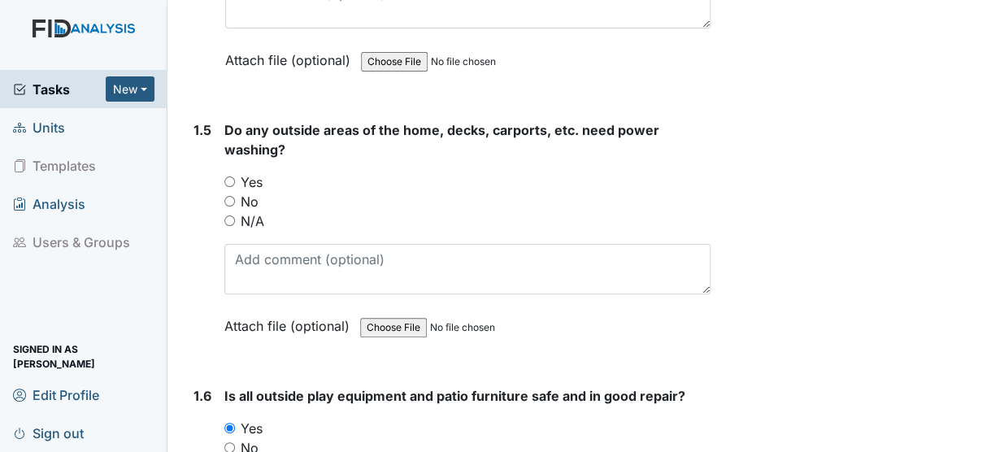
scroll to position [1254, 0]
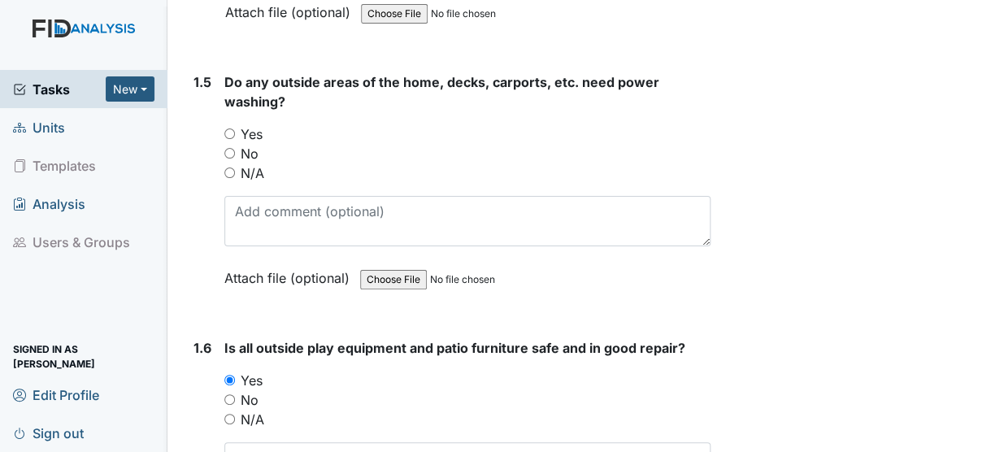
click at [228, 167] on input "N/A" at bounding box center [229, 172] width 11 height 11
radio input "true"
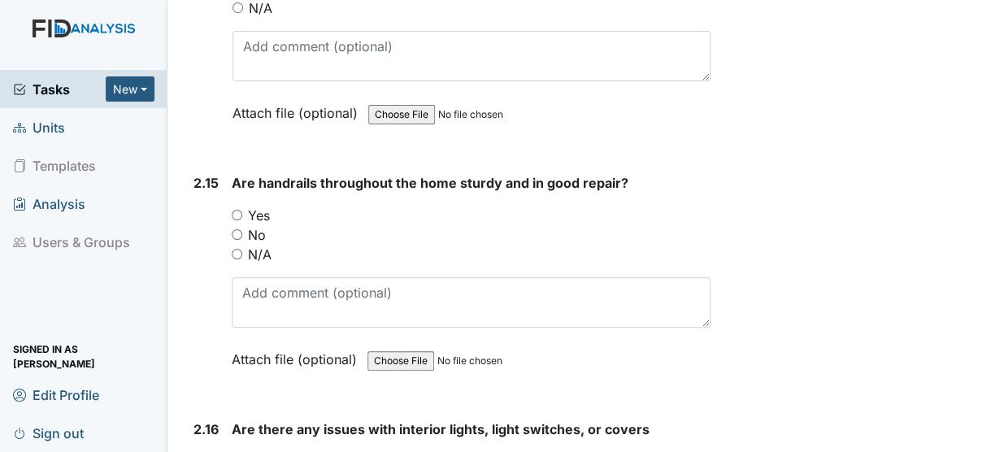
scroll to position [6320, 0]
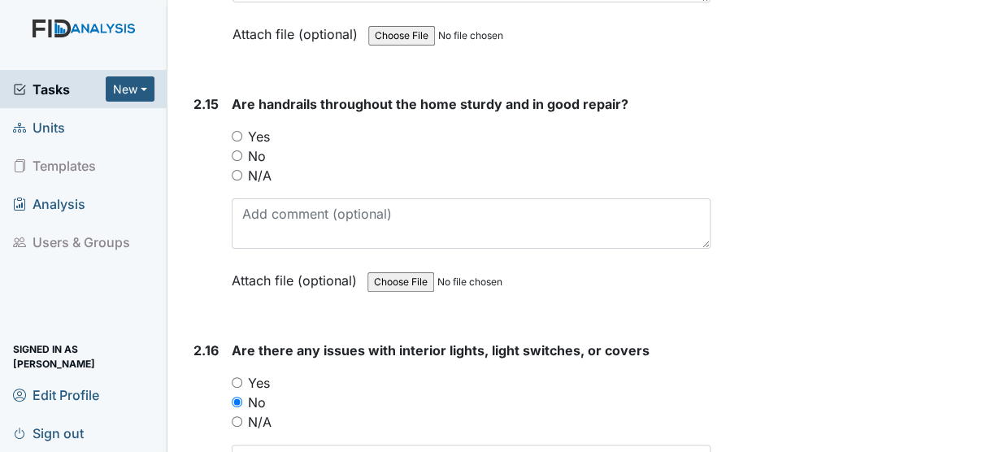
click at [235, 131] on input "Yes" at bounding box center [237, 136] width 11 height 11
radio input "true"
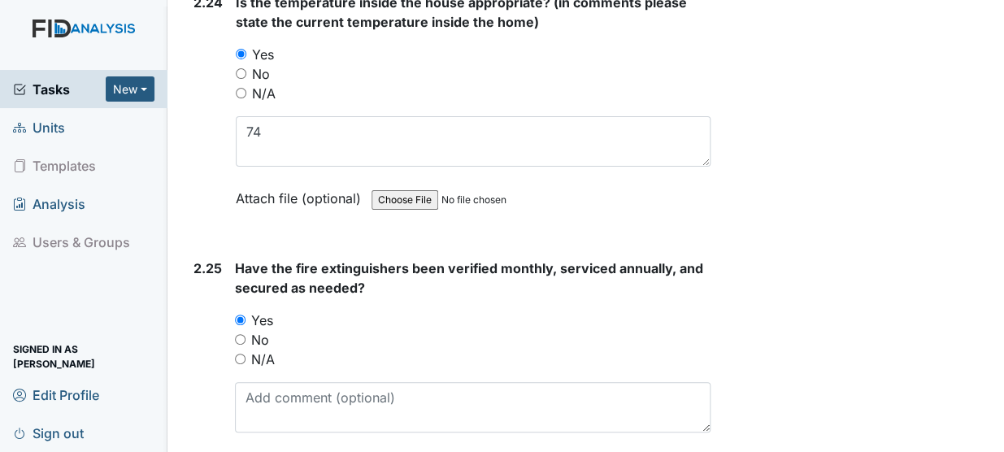
scroll to position [8655, 0]
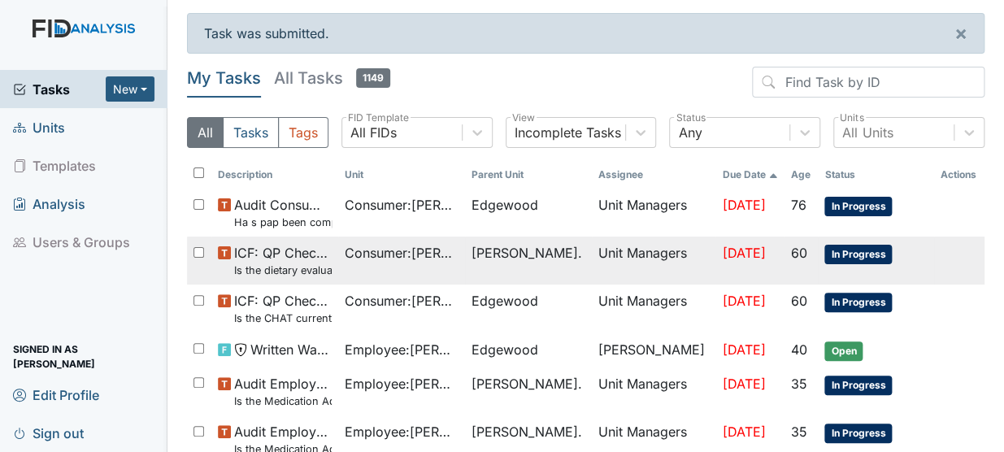
click at [824, 253] on span "In Progress" at bounding box center [857, 255] width 67 height 20
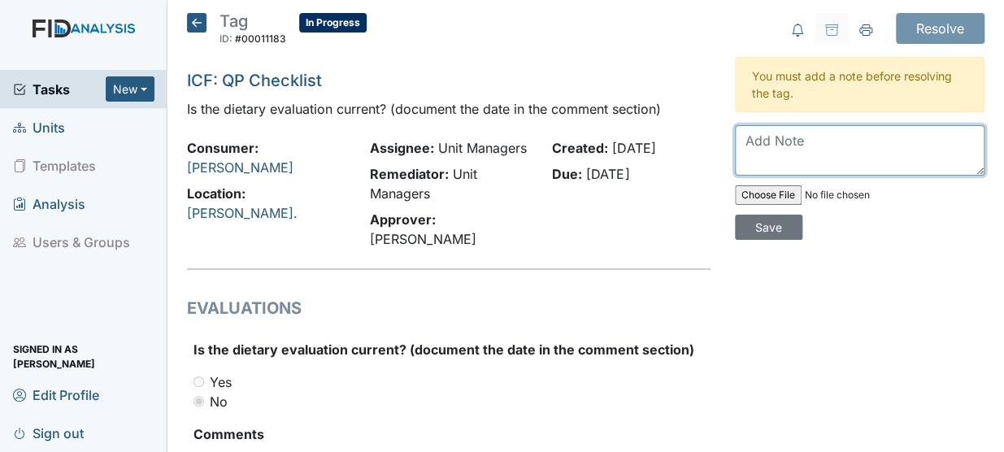
click at [808, 144] on textarea at bounding box center [860, 150] width 250 height 50
type textarea "Done [DATE] Contact Dietary earlier"
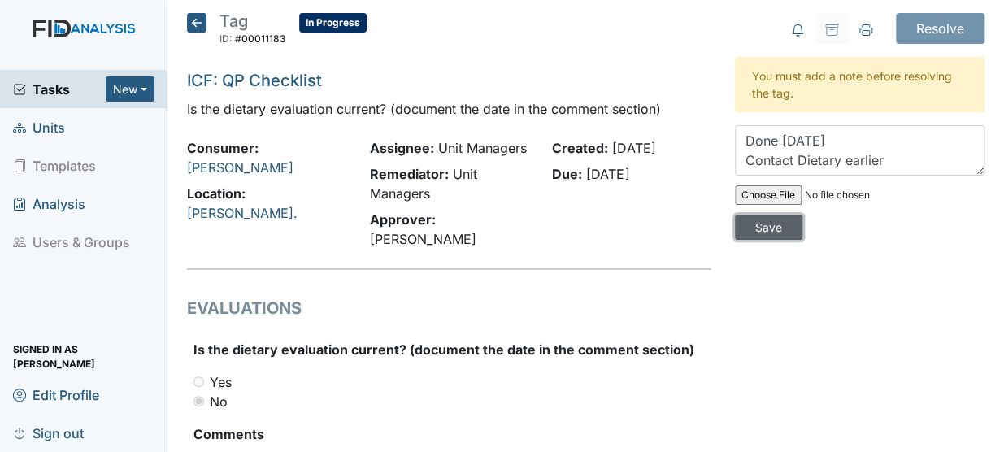
click at [767, 223] on input "Save" at bounding box center [768, 227] width 67 height 25
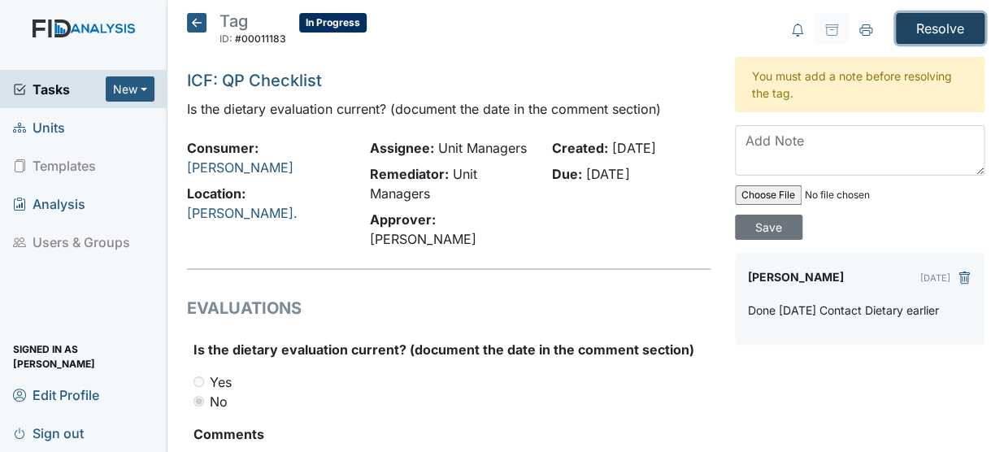
click at [938, 28] on input "Resolve" at bounding box center [940, 28] width 89 height 31
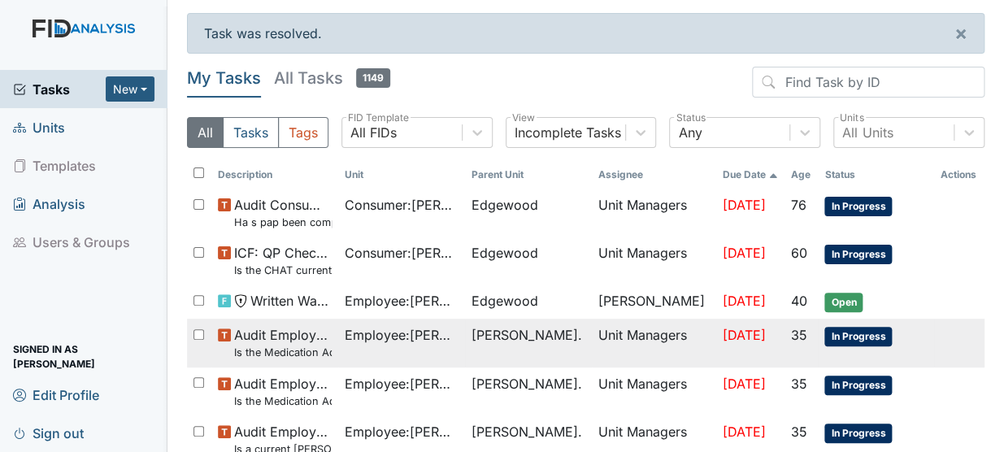
drag, startPoint x: 590, startPoint y: 337, endPoint x: 854, endPoint y: 332, distance: 263.4
click at [854, 332] on span "In Progress" at bounding box center [857, 337] width 67 height 20
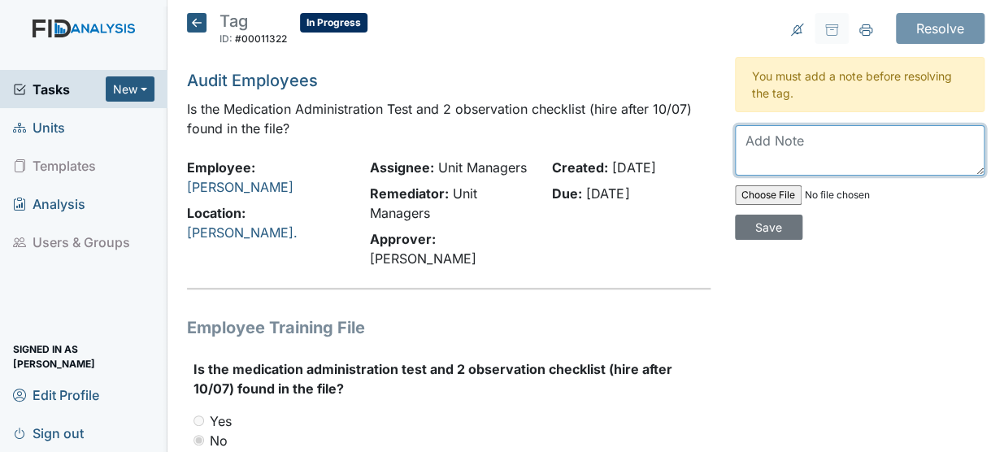
click at [816, 150] on textarea at bounding box center [860, 150] width 250 height 50
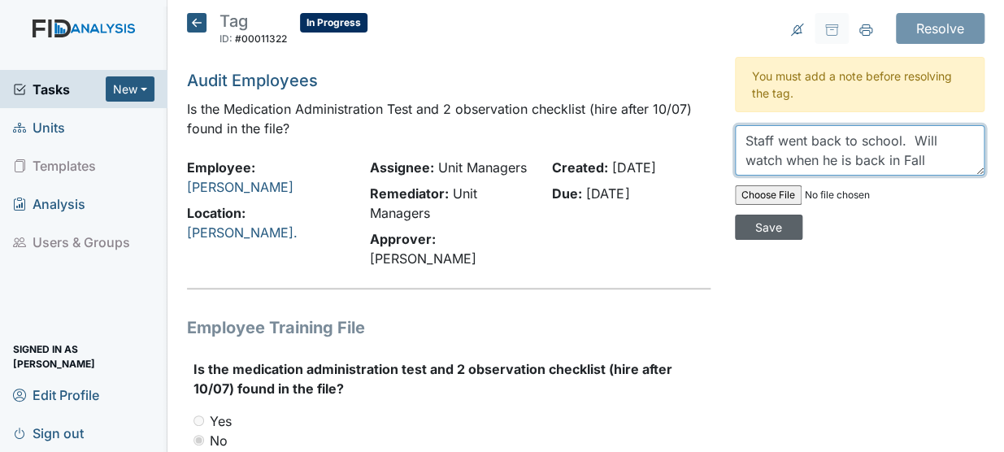
type textarea "Staff went back to school. Will watch when he is back in Fall"
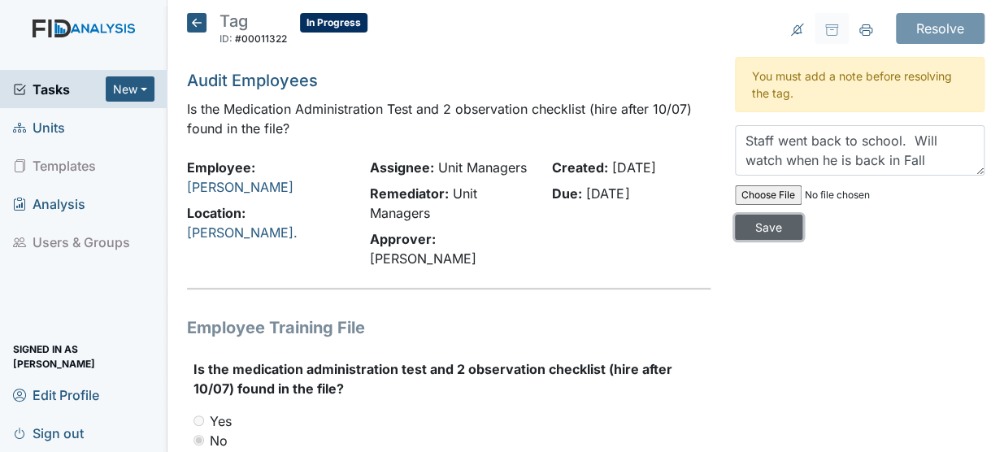
click at [776, 224] on input "Save" at bounding box center [768, 227] width 67 height 25
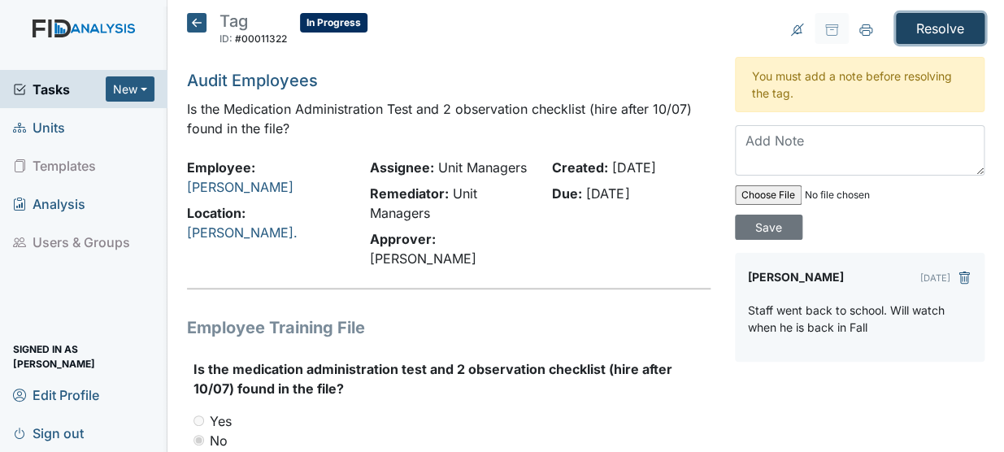
click at [940, 21] on input "Resolve" at bounding box center [940, 28] width 89 height 31
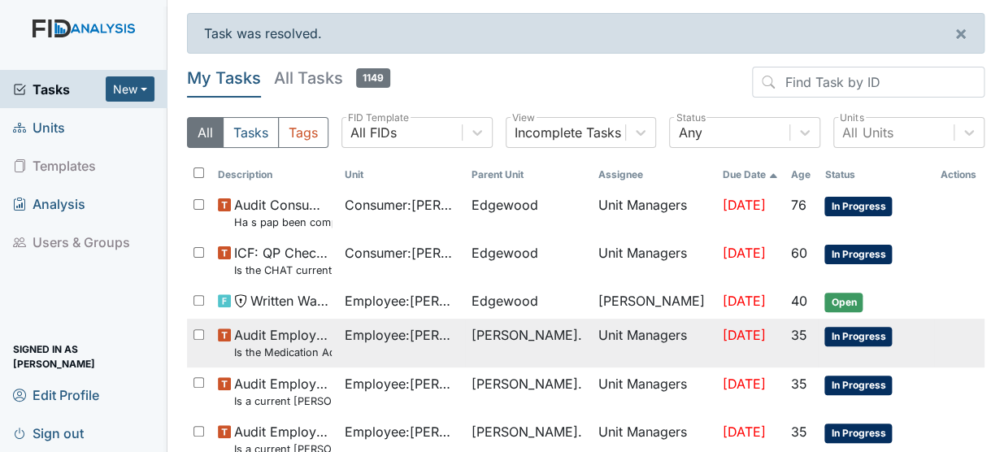
click at [284, 350] on small "Is the Medication Administration certificate found in the file?" at bounding box center [283, 352] width 98 height 15
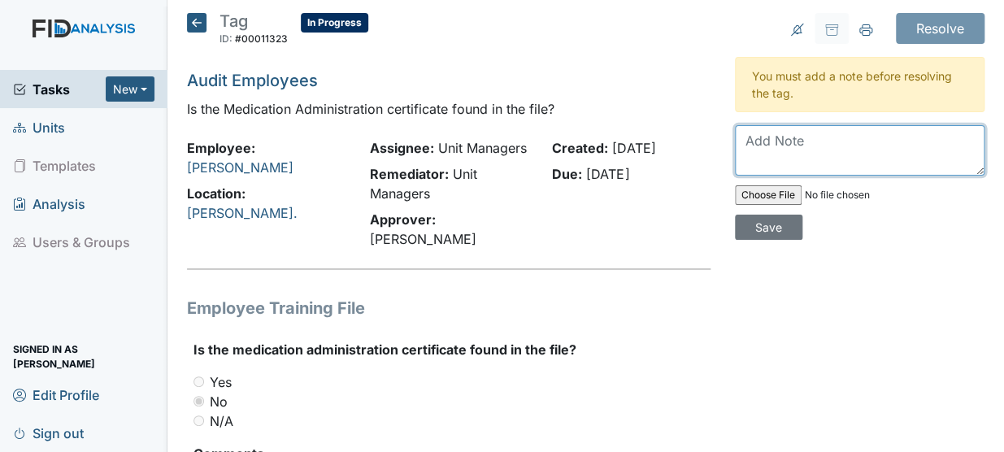
click at [755, 137] on textarea at bounding box center [860, 150] width 250 height 50
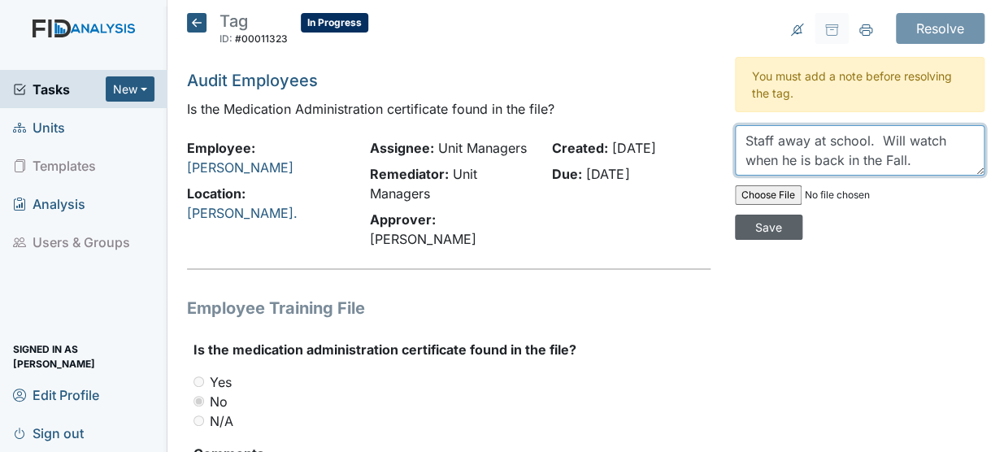
type textarea "Staff away at school. Will watch when he is back in the Fall."
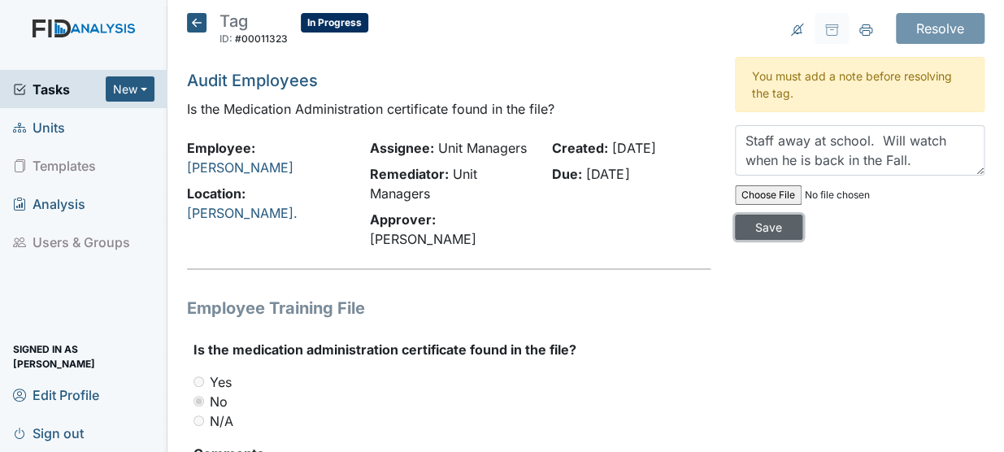
click at [754, 223] on input "Save" at bounding box center [768, 227] width 67 height 25
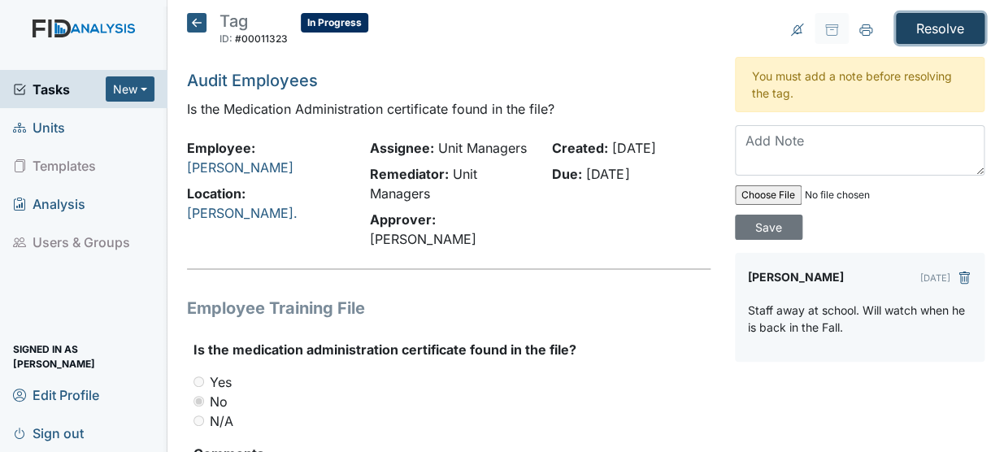
click at [929, 24] on input "Resolve" at bounding box center [940, 28] width 89 height 31
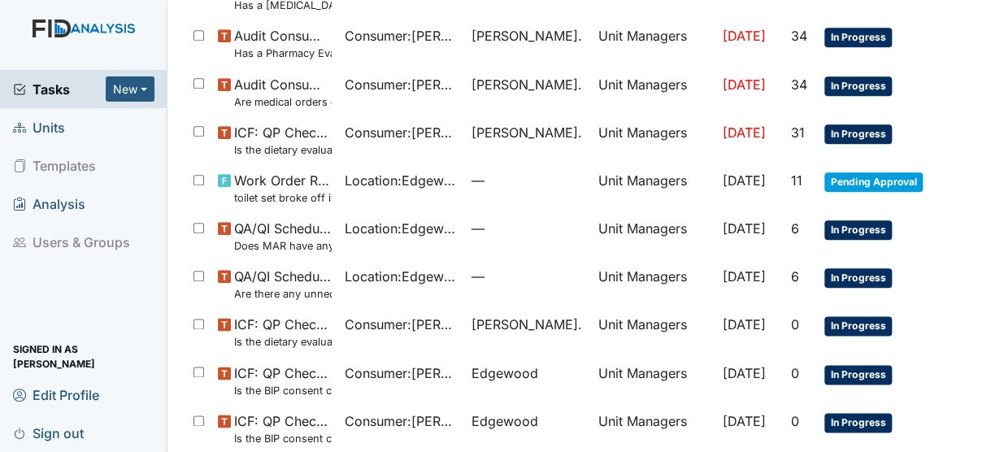
scroll to position [610, 0]
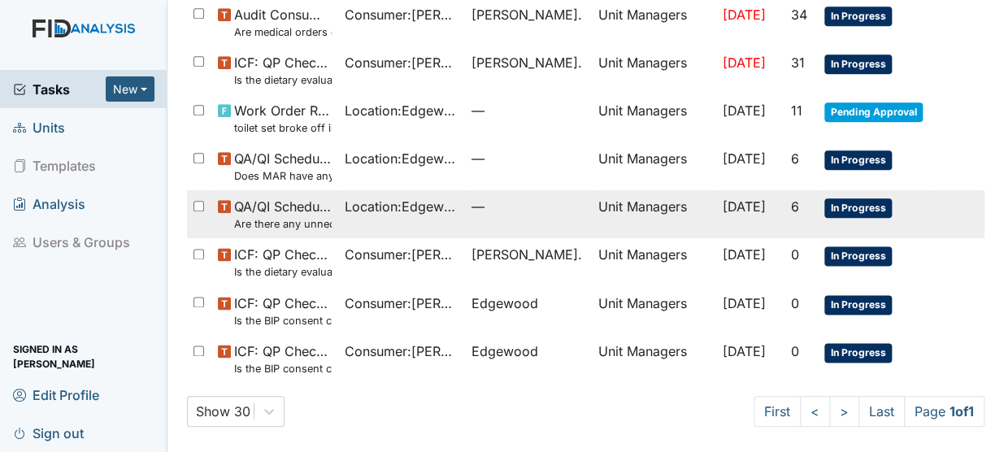
click at [263, 221] on small "Are there any unnecessary items in the van?" at bounding box center [283, 223] width 98 height 15
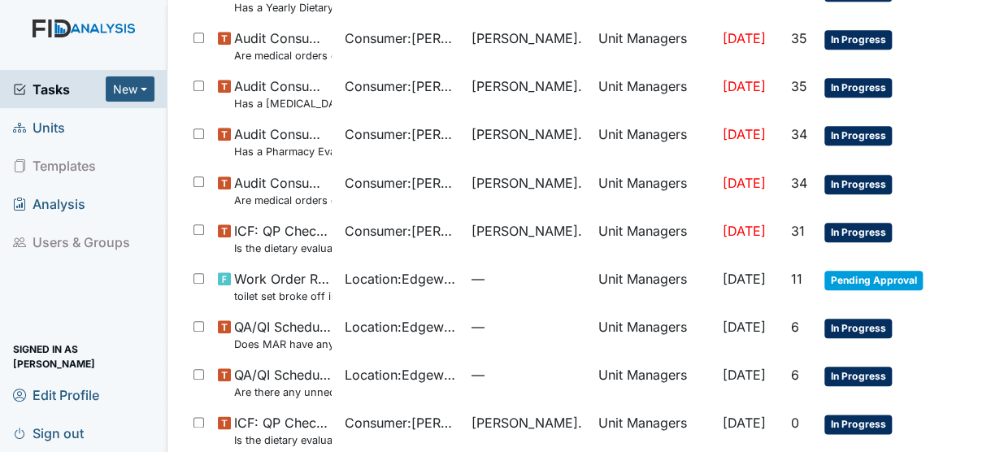
scroll to position [363, 0]
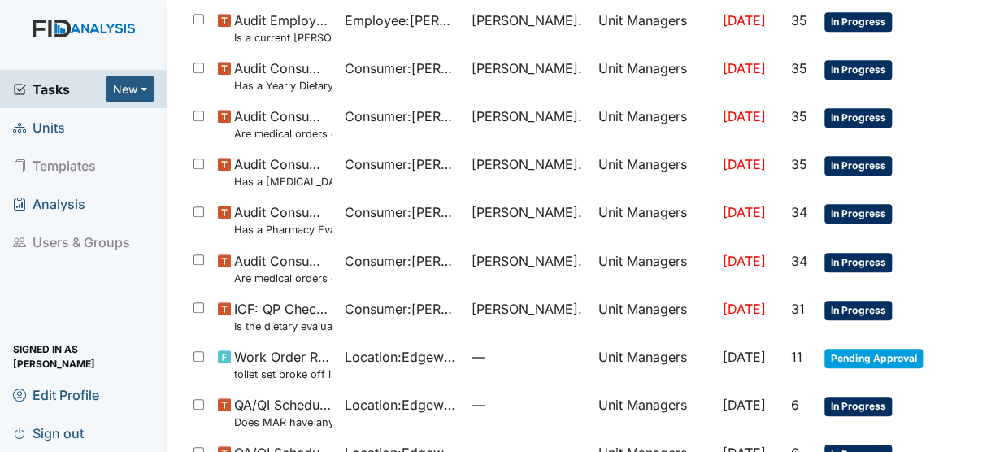
click at [61, 120] on span "Units" at bounding box center [39, 127] width 52 height 25
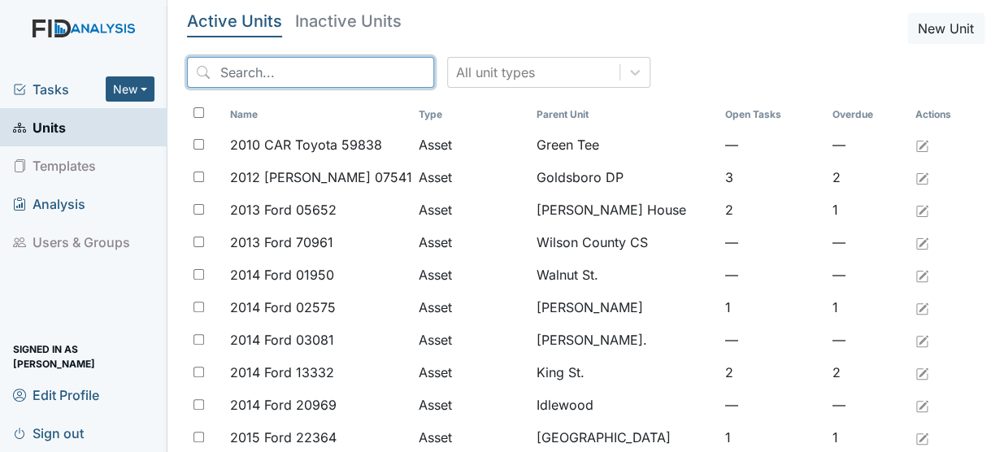
click at [239, 69] on input "search" at bounding box center [310, 72] width 247 height 31
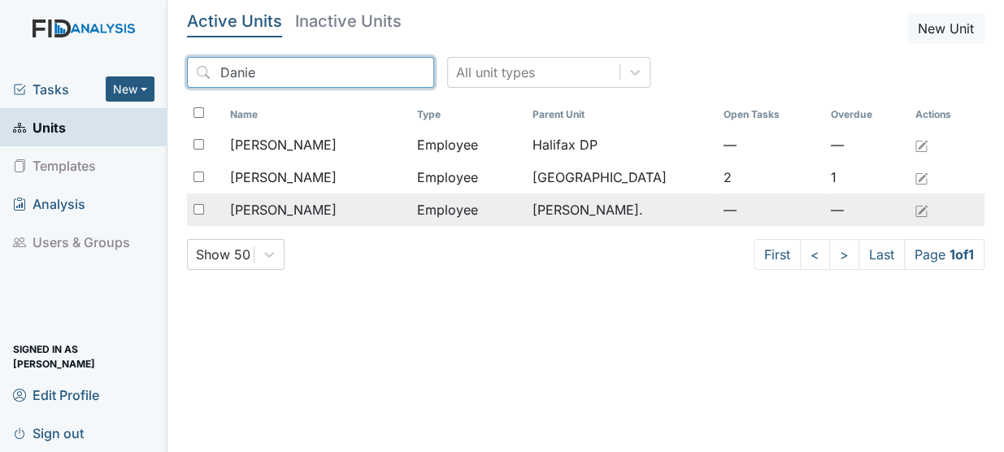
type input "Danie"
click at [304, 206] on span "Whitley, Daniesha" at bounding box center [283, 210] width 106 height 20
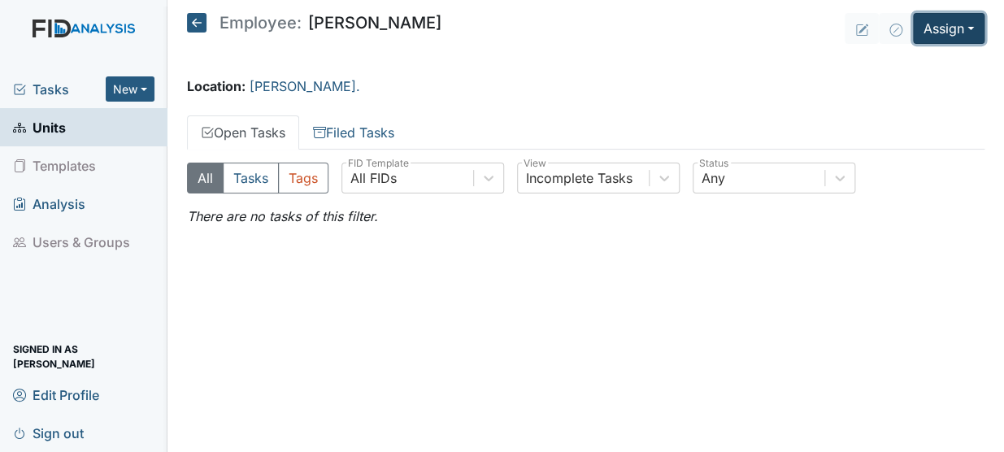
click at [936, 31] on button "Assign" at bounding box center [949, 28] width 72 height 31
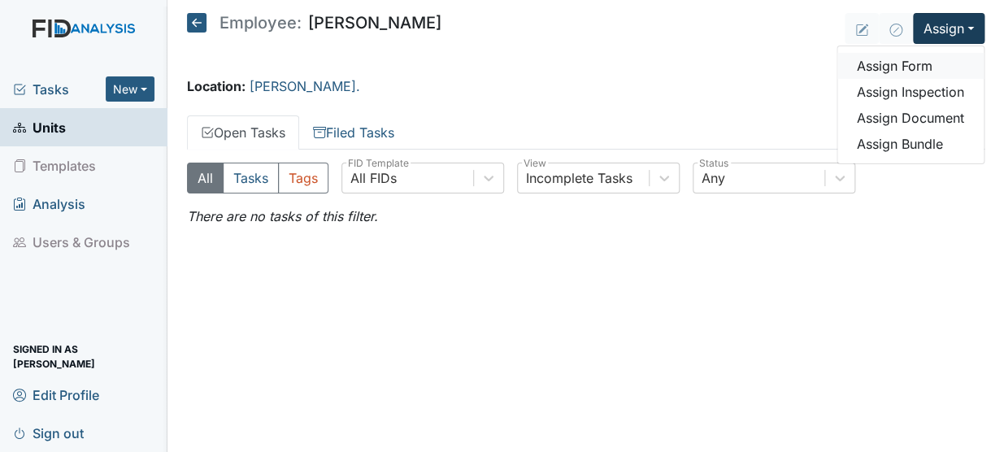
click at [897, 63] on link "Assign Form" at bounding box center [910, 66] width 146 height 26
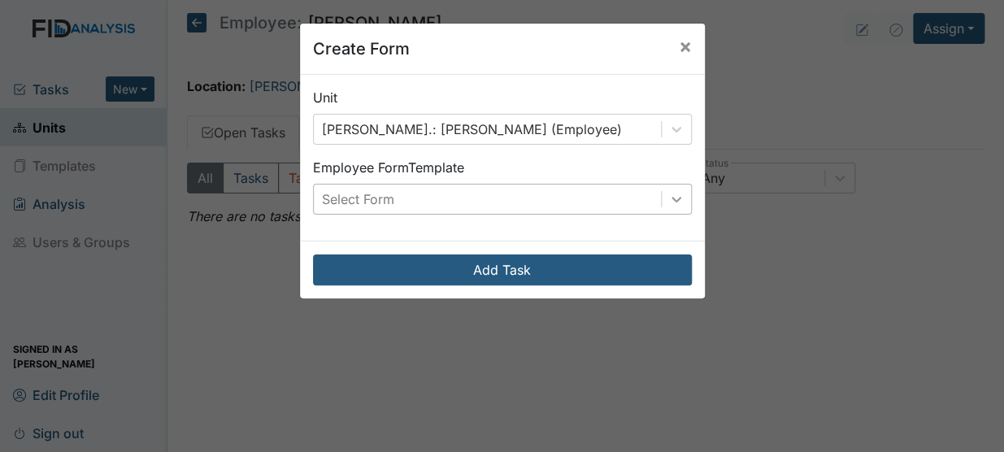
click at [676, 192] on icon at bounding box center [676, 199] width 16 height 16
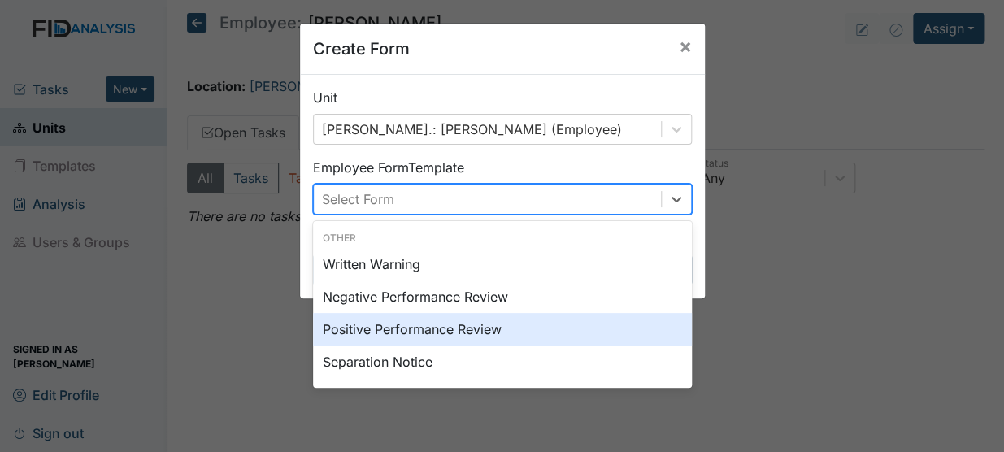
click at [421, 330] on div "Positive Performance Review" at bounding box center [502, 329] width 379 height 33
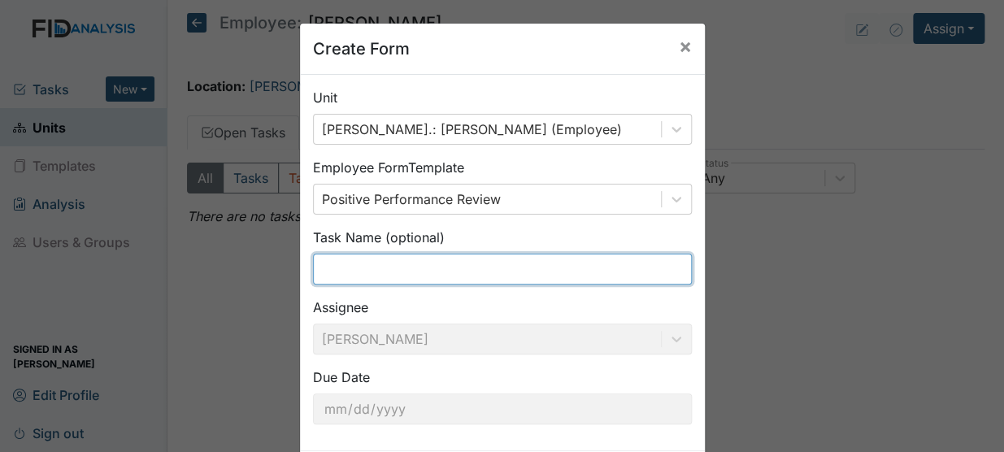
click at [363, 265] on input "text" at bounding box center [502, 269] width 379 height 31
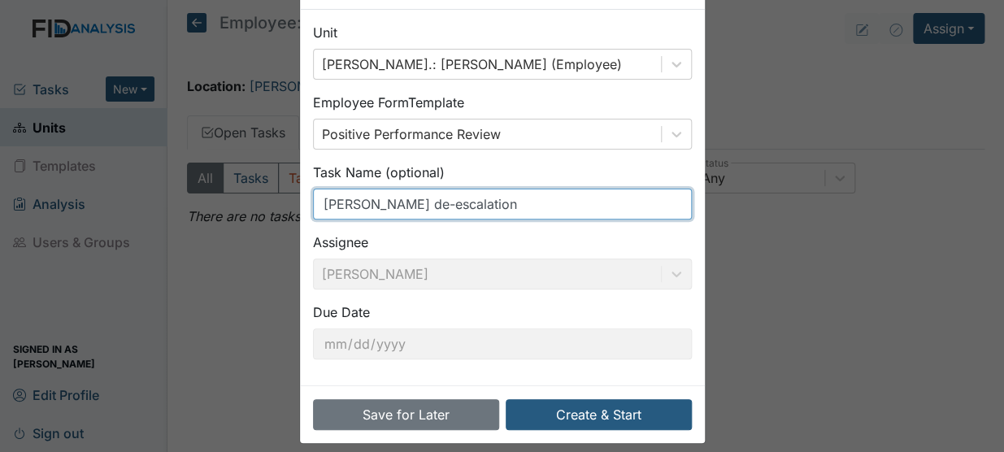
scroll to position [79, 0]
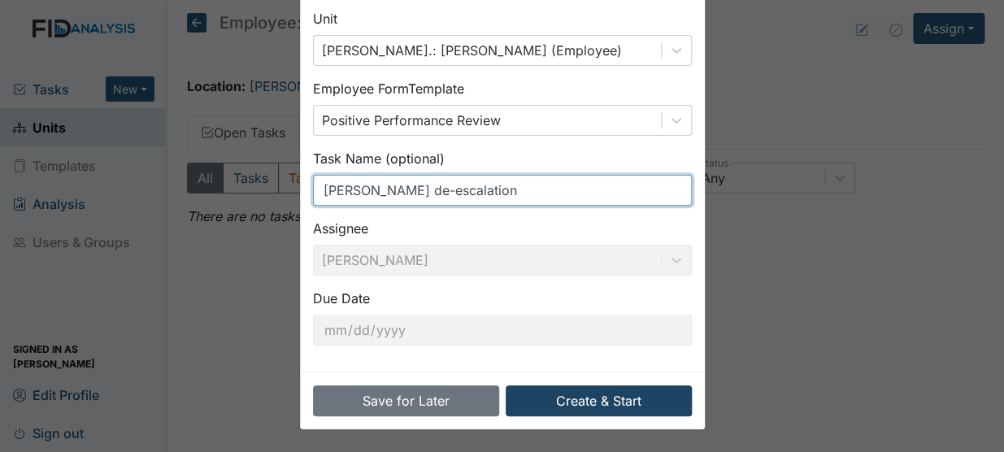
type input "[PERSON_NAME] de-escalation"
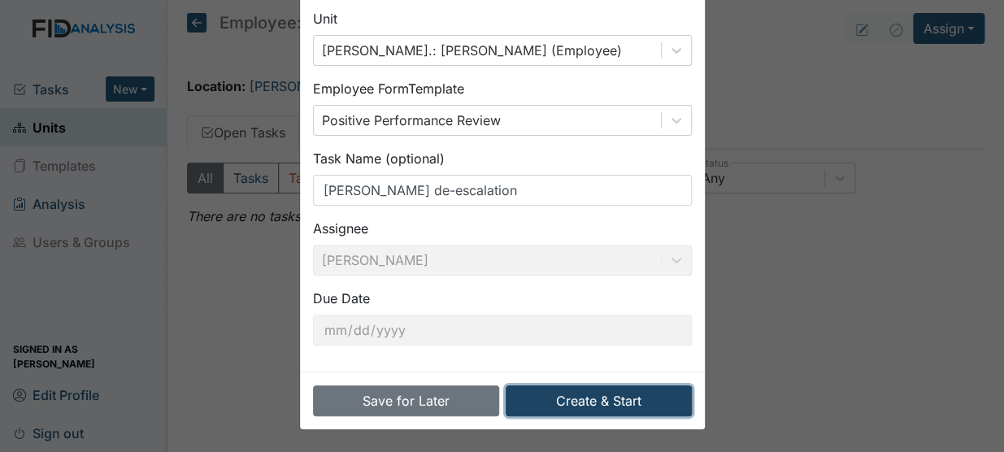
click at [589, 414] on button "Create & Start" at bounding box center [599, 400] width 186 height 31
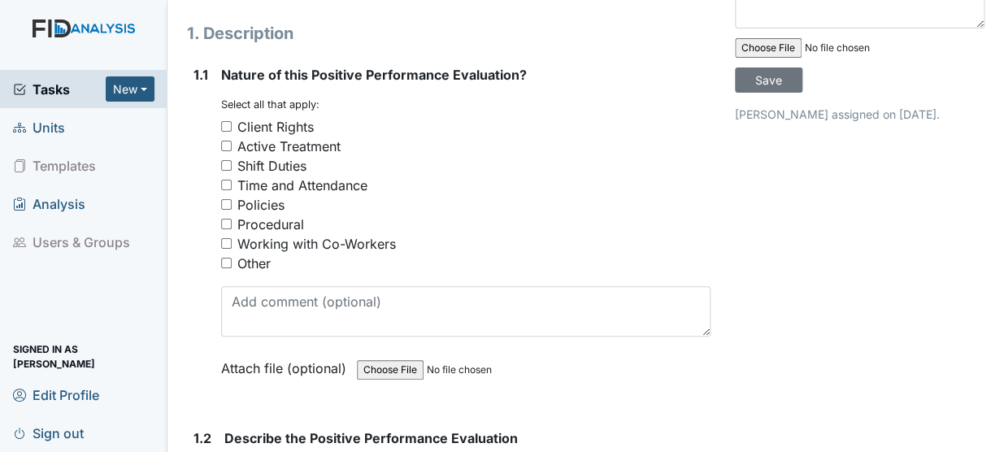
scroll to position [221, 0]
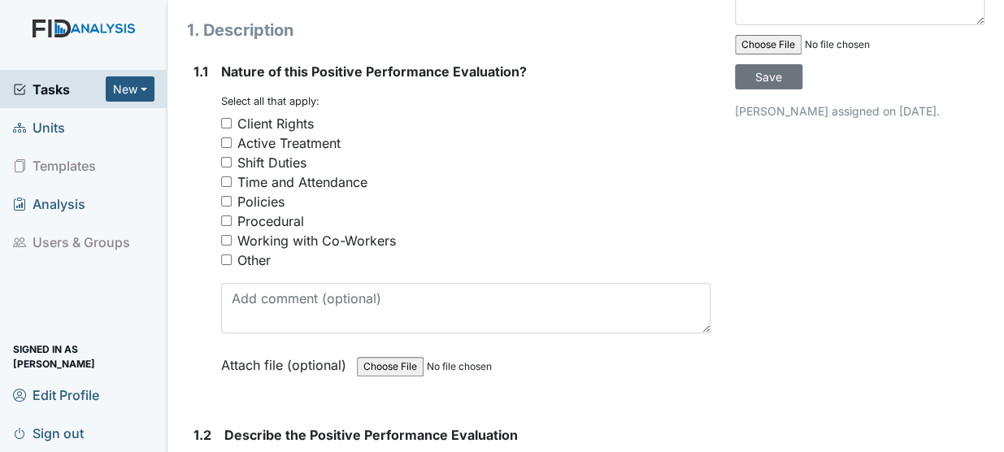
click at [223, 254] on input "Other" at bounding box center [226, 259] width 11 height 11
checkbox input "true"
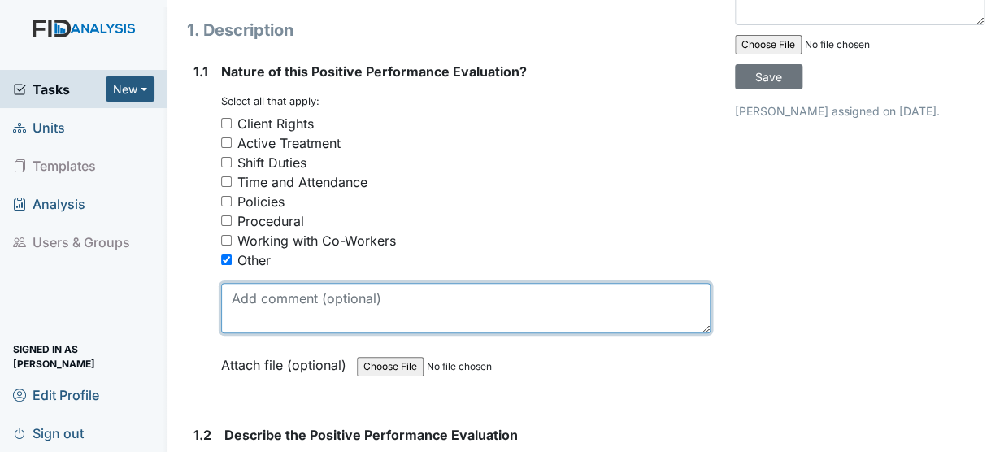
click at [245, 285] on textarea at bounding box center [465, 308] width 489 height 50
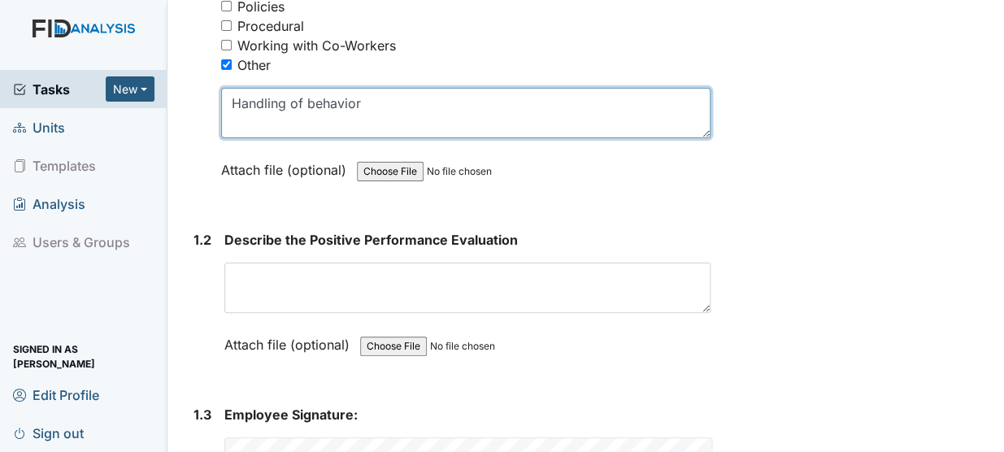
scroll to position [530, 0]
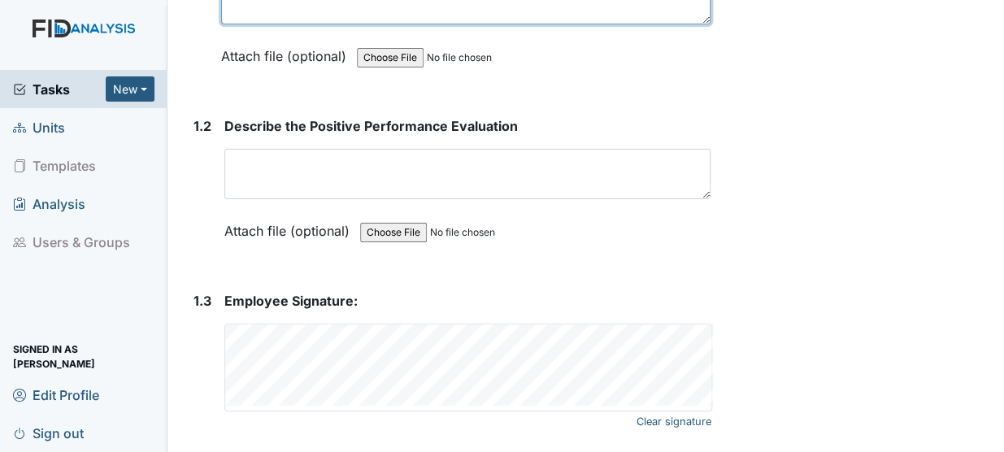
type textarea "Handling of behavior"
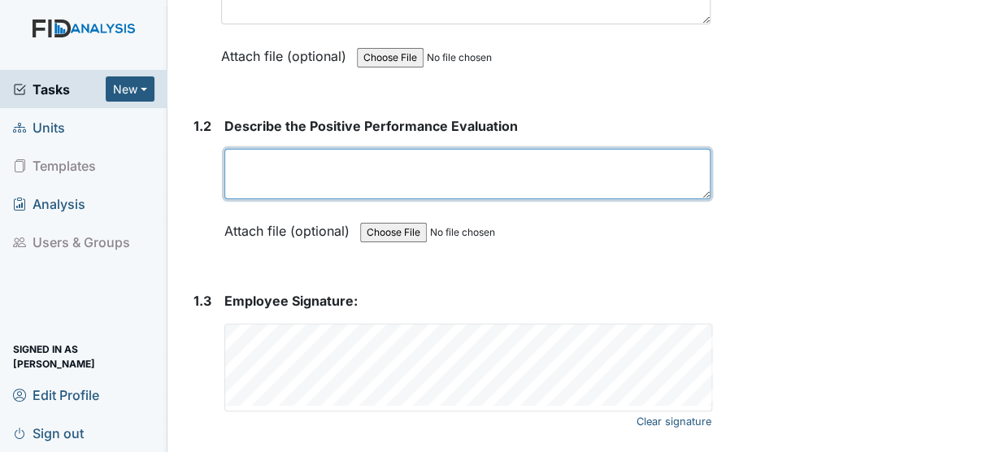
click at [356, 154] on textarea at bounding box center [467, 174] width 486 height 50
click at [434, 149] on textarea "Staff was observed intervening" at bounding box center [467, 174] width 486 height 50
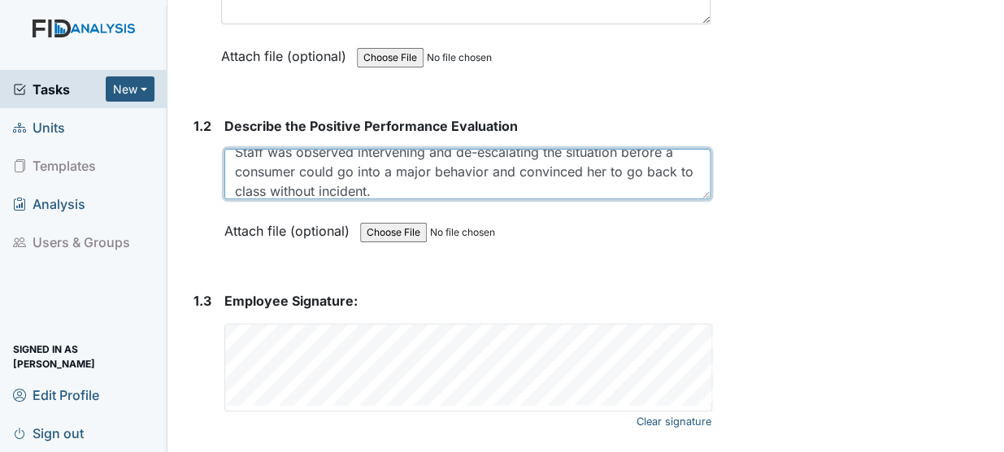
scroll to position [0, 0]
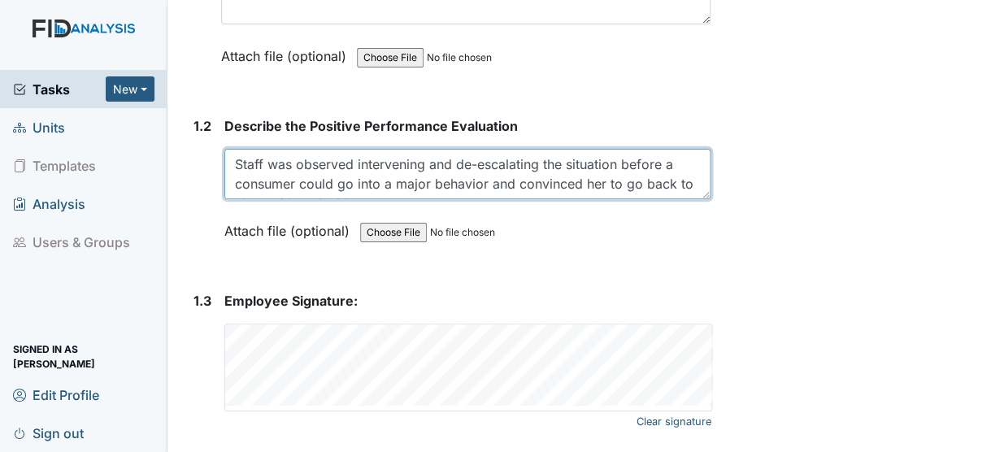
click at [237, 149] on textarea "Staff was observed intervening and de-escalating the situation before a consume…" at bounding box center [467, 174] width 486 height 50
click at [549, 163] on textarea "At Day Program, staff was observed intervening and de-escalating the situation …" at bounding box center [467, 174] width 486 height 50
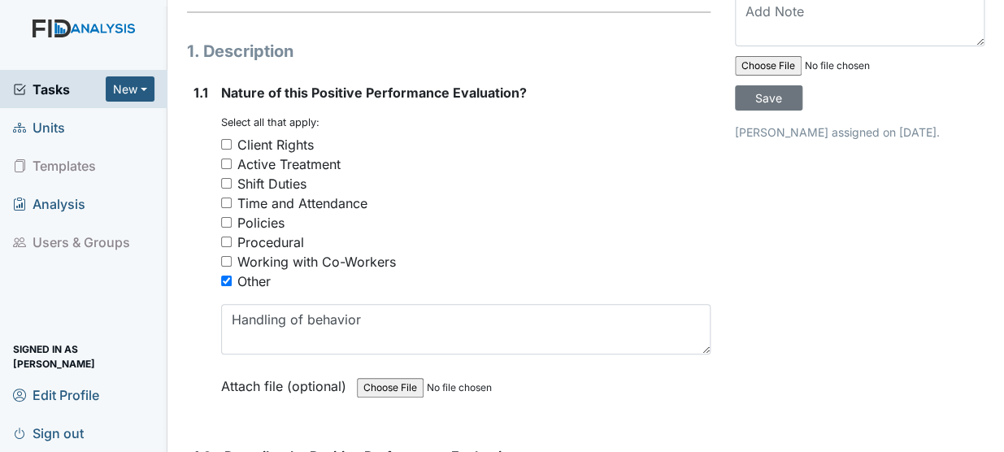
scroll to position [127, 0]
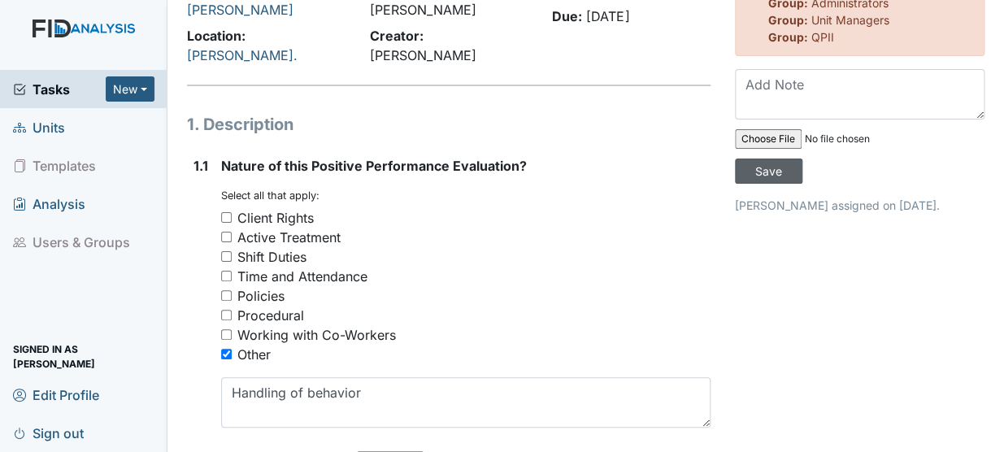
type textarea "At Day Program, staff was observed intervening and de-escalating the situation …"
click at [764, 166] on input "Save" at bounding box center [768, 171] width 67 height 25
